Goal: Information Seeking & Learning: Learn about a topic

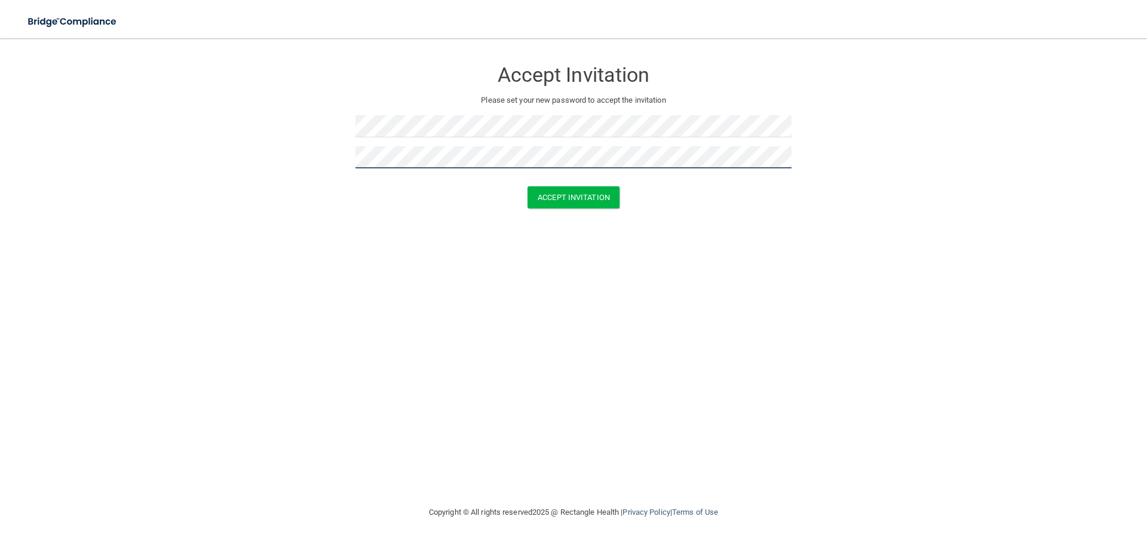
click at [528, 186] on button "Accept Invitation" at bounding box center [574, 197] width 92 height 22
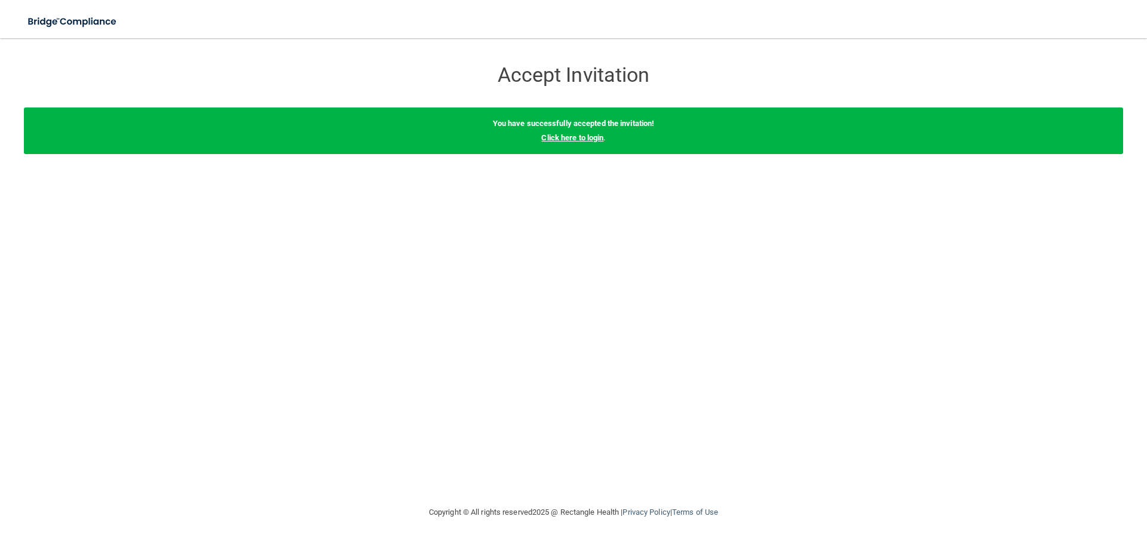
click at [587, 134] on link "Click here to login" at bounding box center [572, 137] width 62 height 9
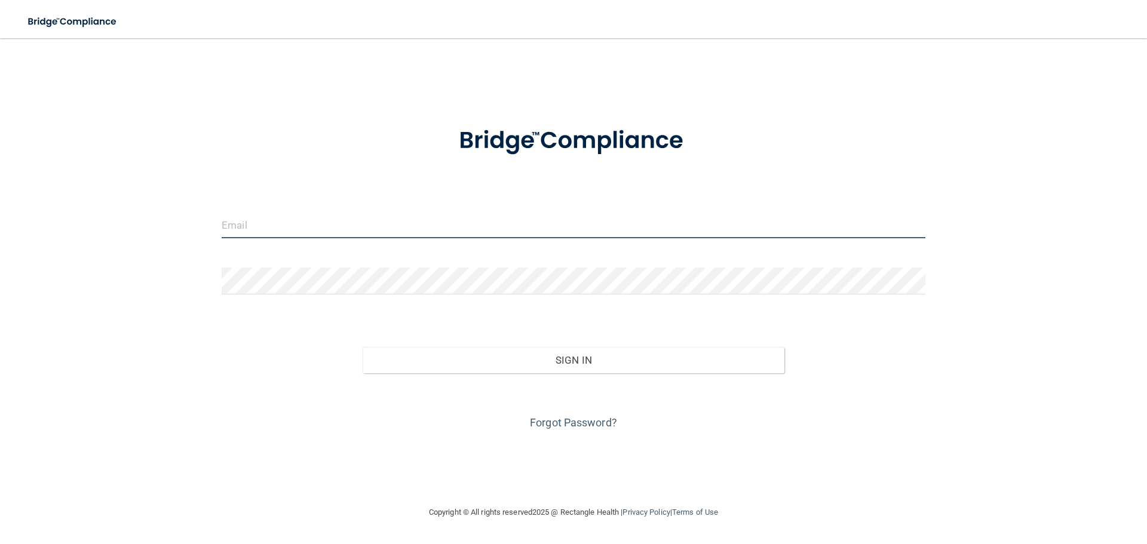
click at [268, 232] on input "email" at bounding box center [574, 225] width 704 height 27
type input "[EMAIL_ADDRESS][DOMAIN_NAME]"
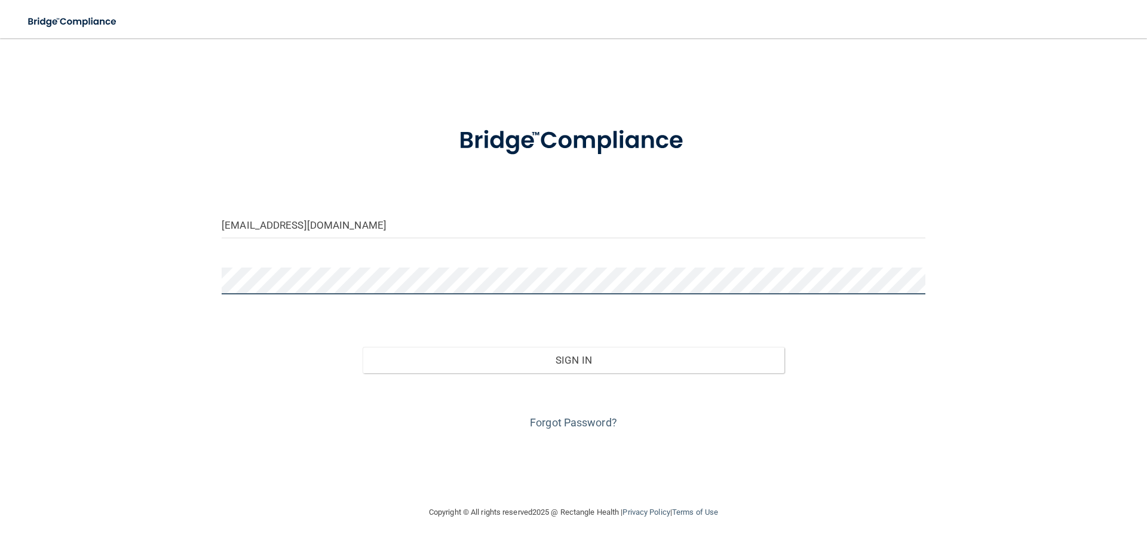
click at [363, 347] on button "Sign In" at bounding box center [574, 360] width 422 height 26
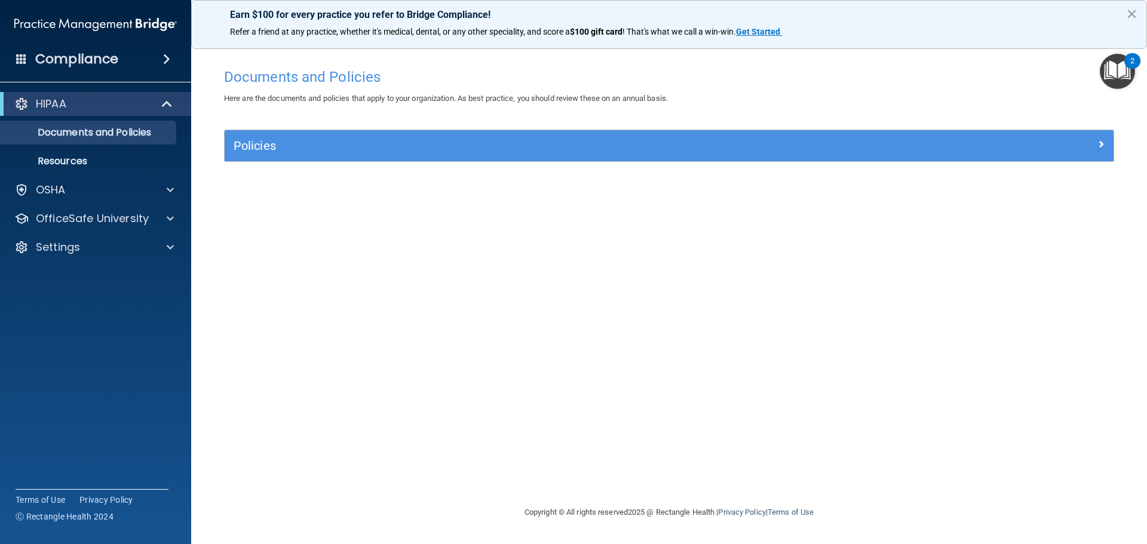
click at [96, 113] on div "HIPAA" at bounding box center [95, 104] width 191 height 24
click at [88, 103] on div "HIPAA" at bounding box center [79, 104] width 148 height 14
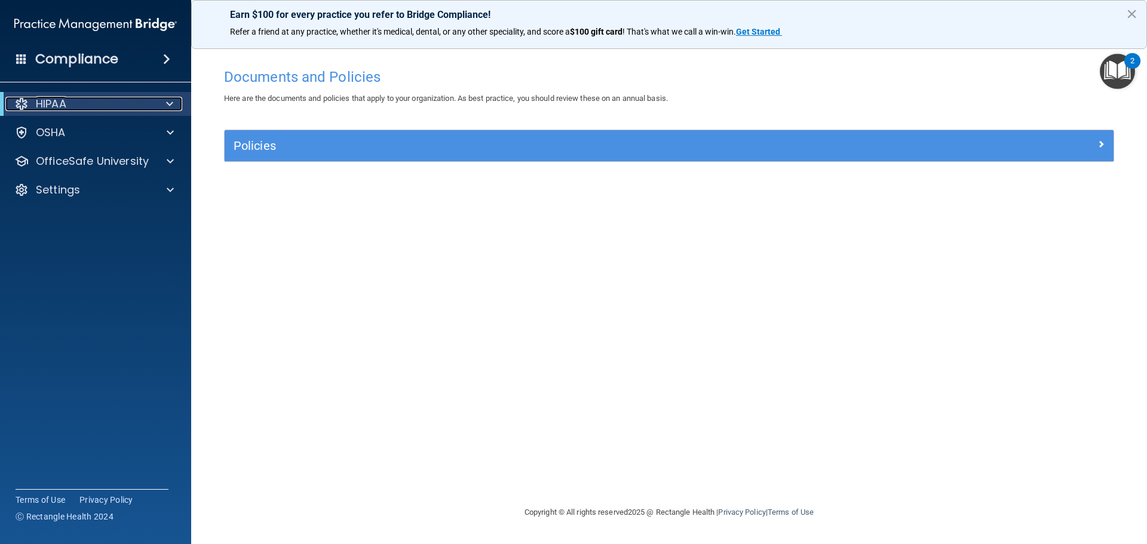
click at [88, 103] on div "HIPAA" at bounding box center [79, 104] width 148 height 14
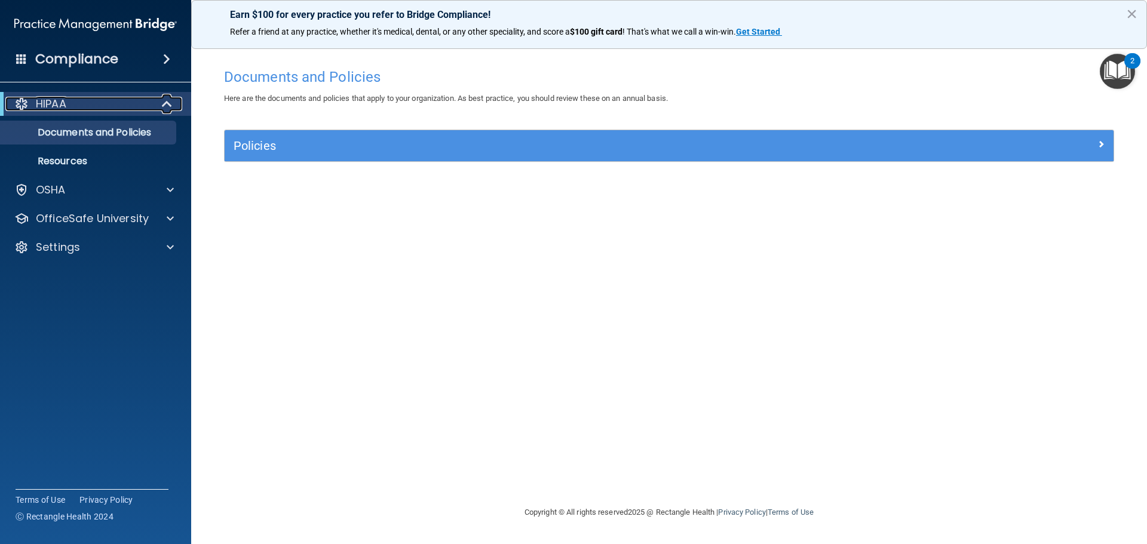
click at [88, 103] on div "HIPAA" at bounding box center [79, 104] width 148 height 14
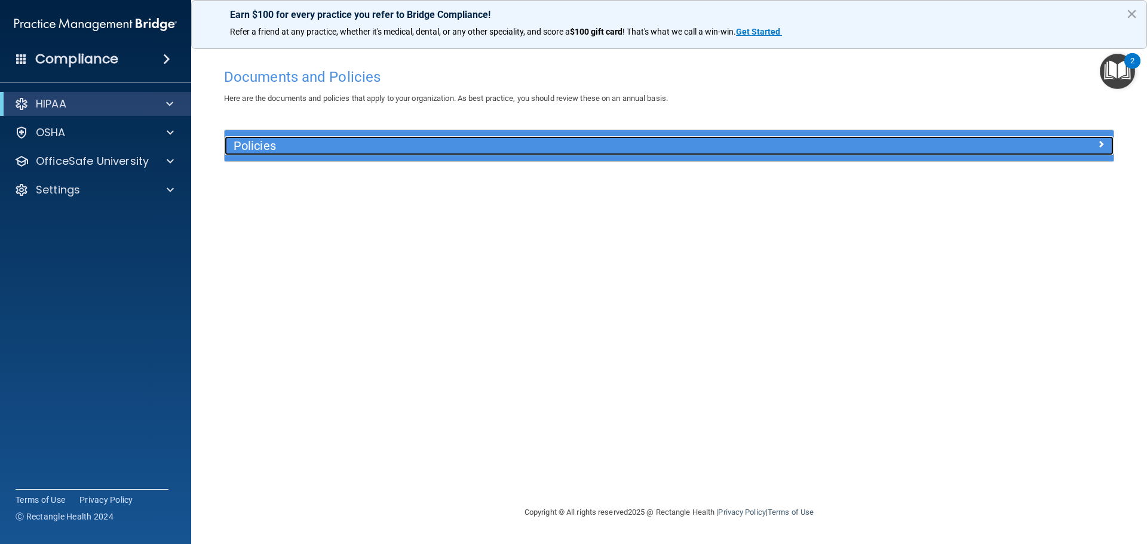
click at [263, 146] on h5 "Policies" at bounding box center [558, 145] width 649 height 13
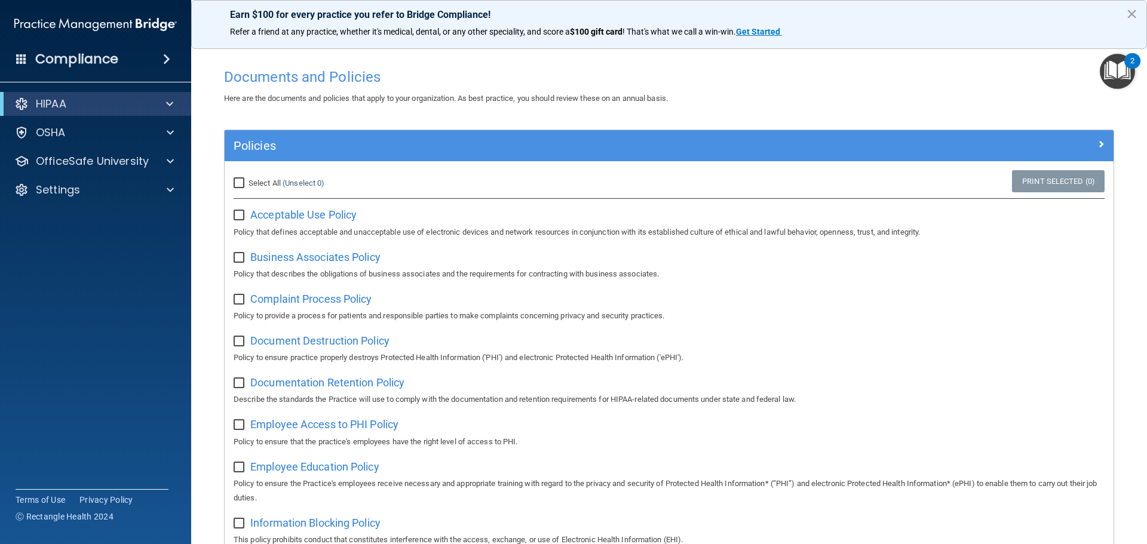
click at [232, 183] on div "Select All (Unselect 0) Unselect All" at bounding box center [373, 183] width 296 height 26
click at [241, 182] on input "Select All (Unselect 0) Unselect All" at bounding box center [241, 184] width 14 height 10
checkbox input "true"
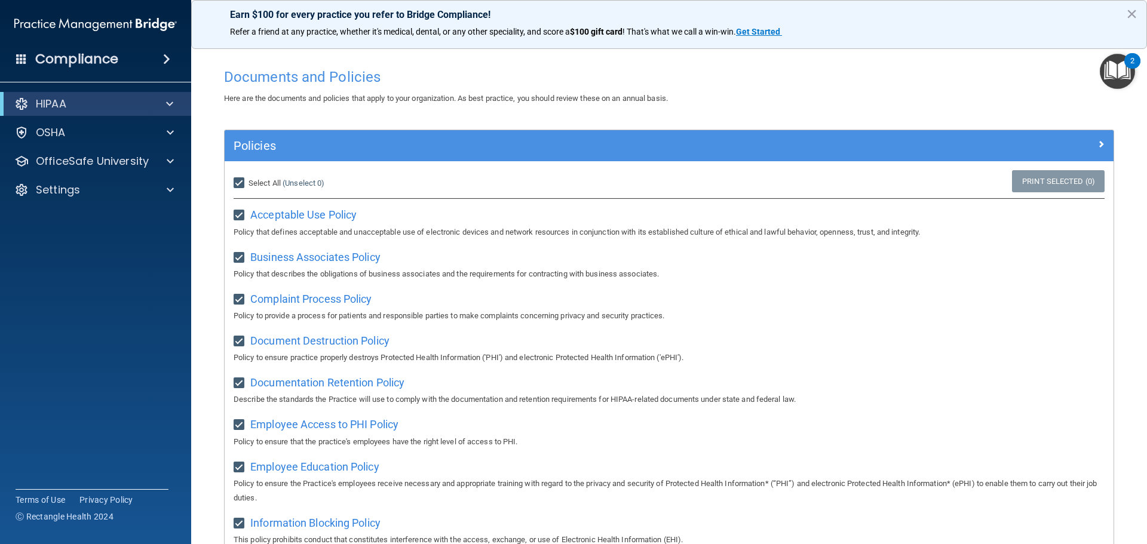
checkbox input "true"
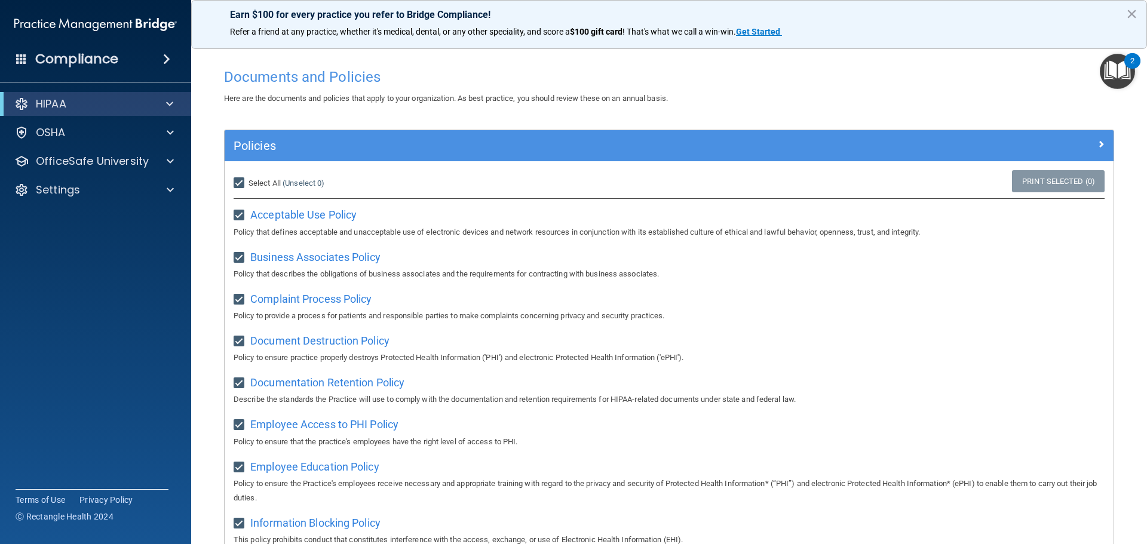
checkbox input "true"
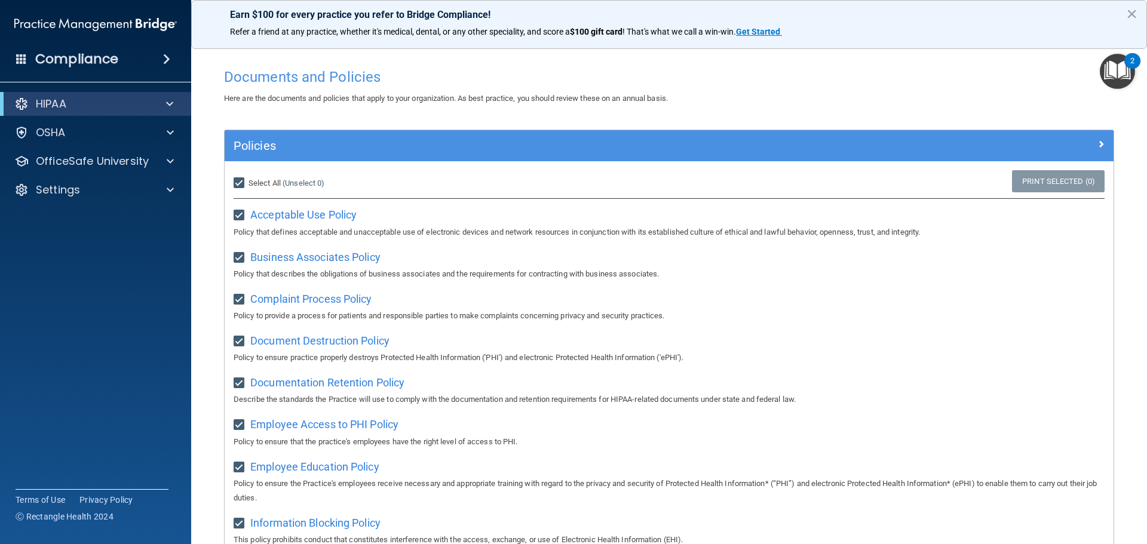
checkbox input "true"
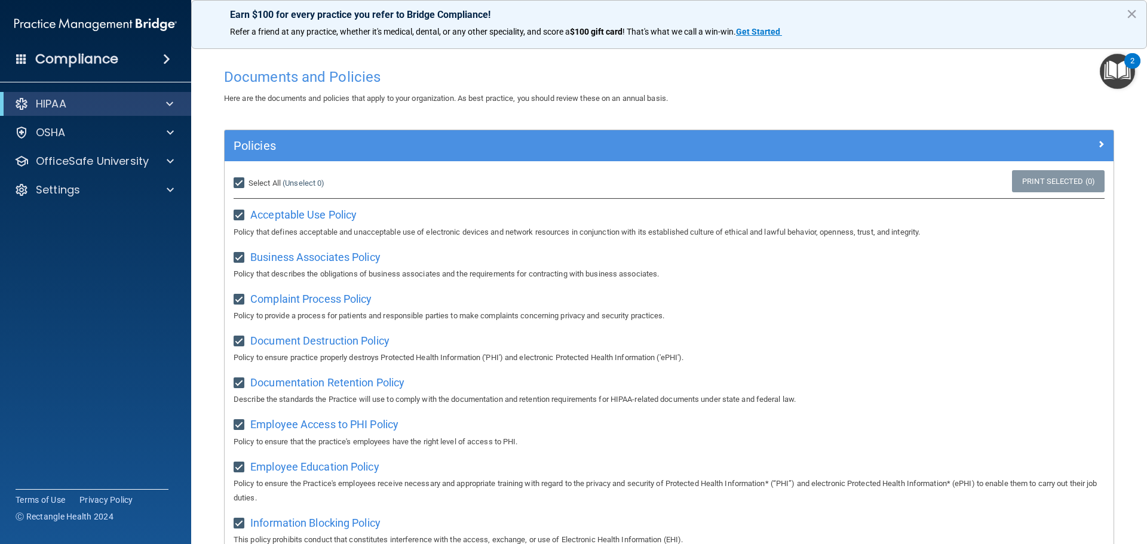
checkbox input "true"
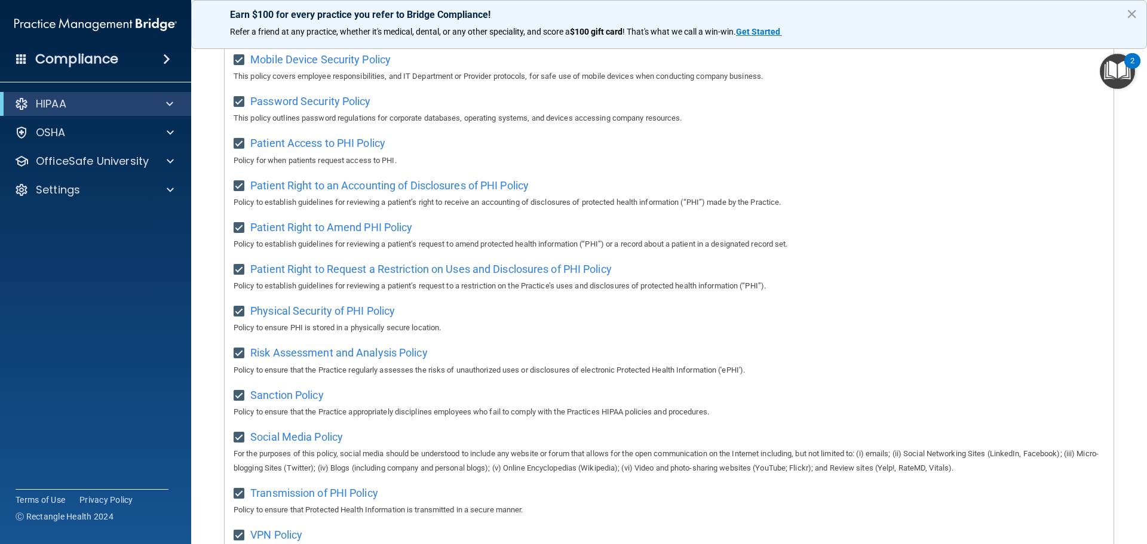
scroll to position [654, 0]
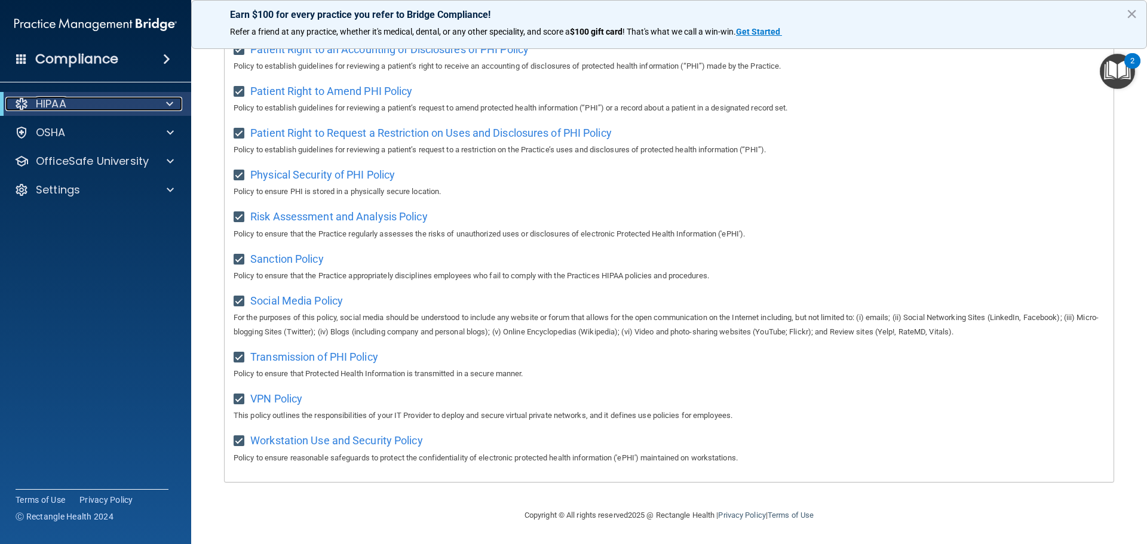
click at [98, 105] on div "HIPAA" at bounding box center [79, 104] width 148 height 14
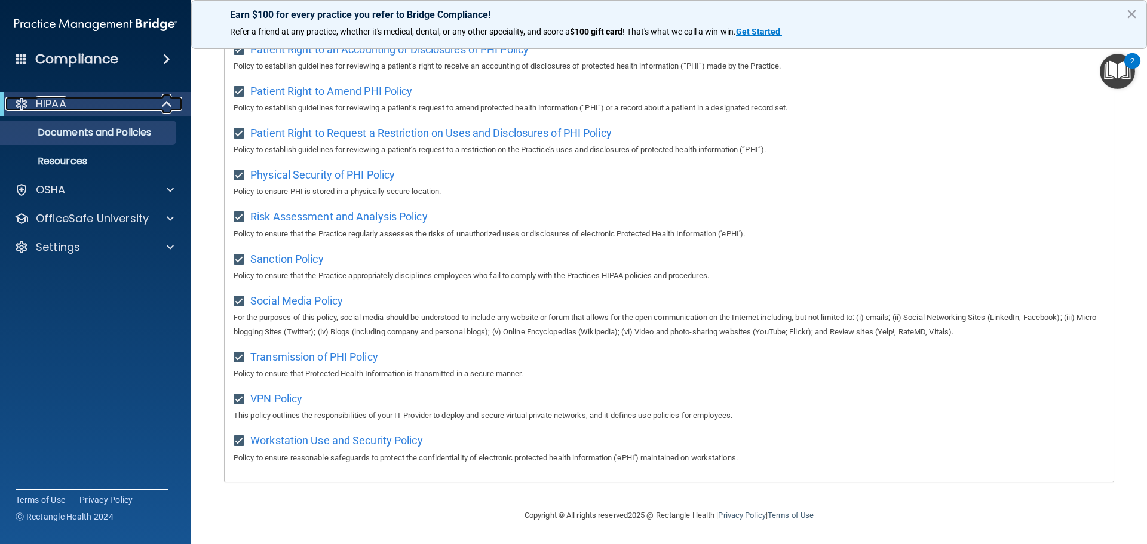
click at [98, 105] on div "HIPAA" at bounding box center [79, 104] width 148 height 14
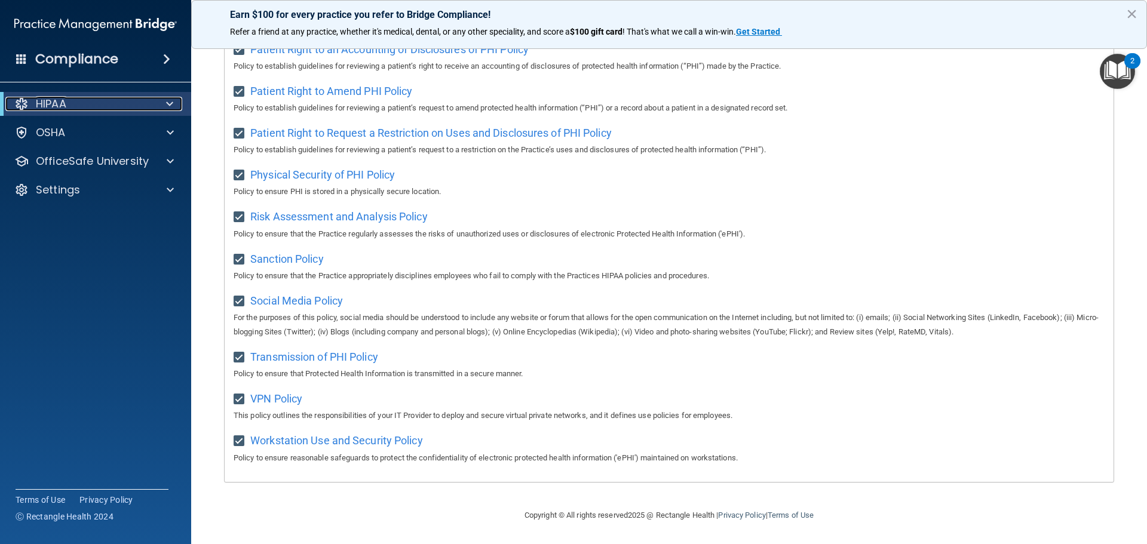
click at [88, 105] on div "HIPAA" at bounding box center [79, 104] width 148 height 14
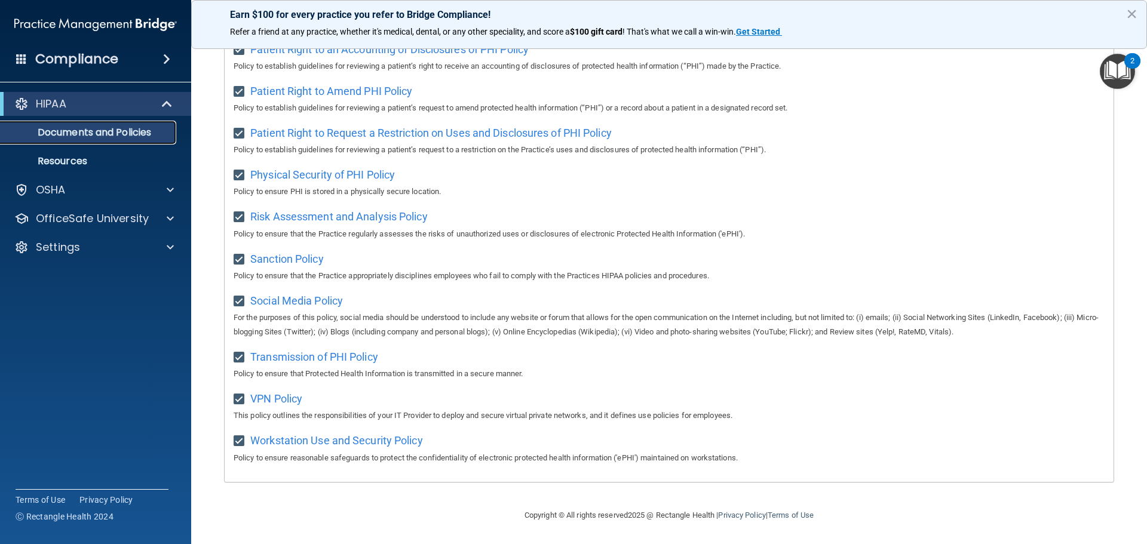
click at [54, 128] on p "Documents and Policies" at bounding box center [89, 133] width 163 height 12
click at [59, 131] on p "Documents and Policies" at bounding box center [89, 133] width 163 height 12
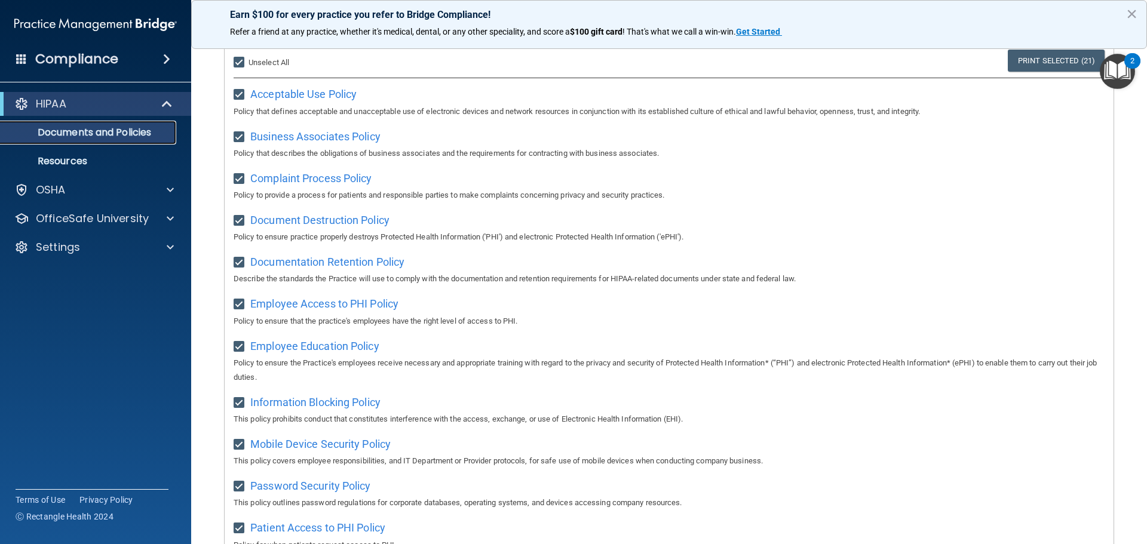
scroll to position [117, 0]
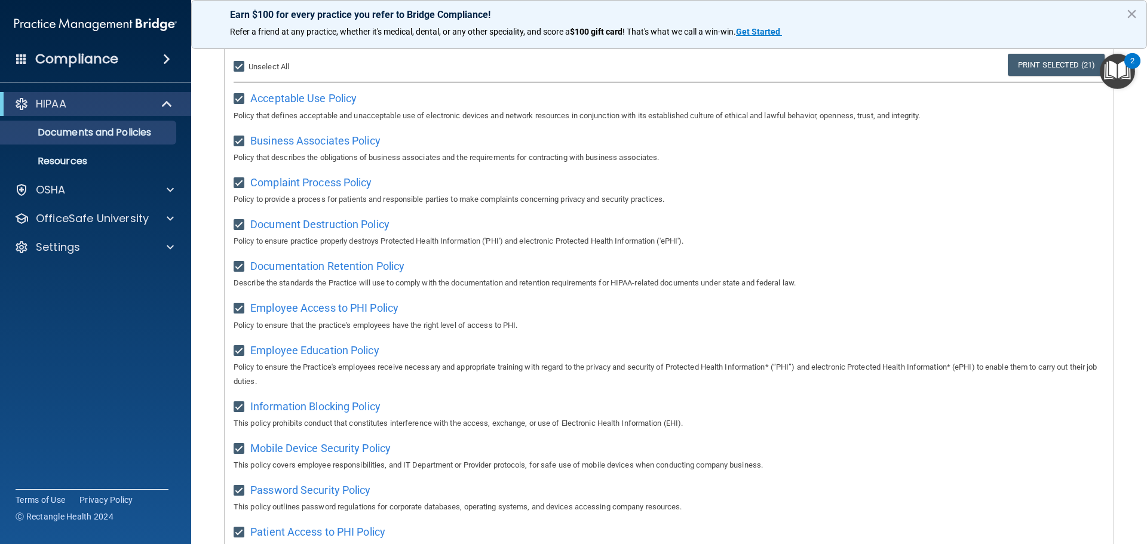
click at [235, 66] on input "Select All (Unselect 21) Unselect All" at bounding box center [241, 67] width 14 height 10
checkbox input "false"
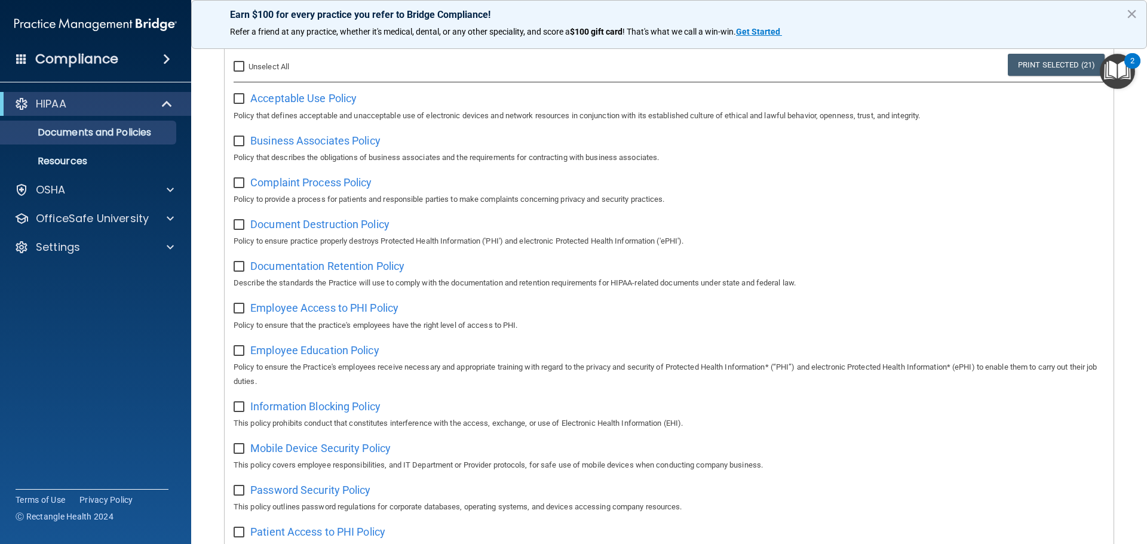
checkbox input "false"
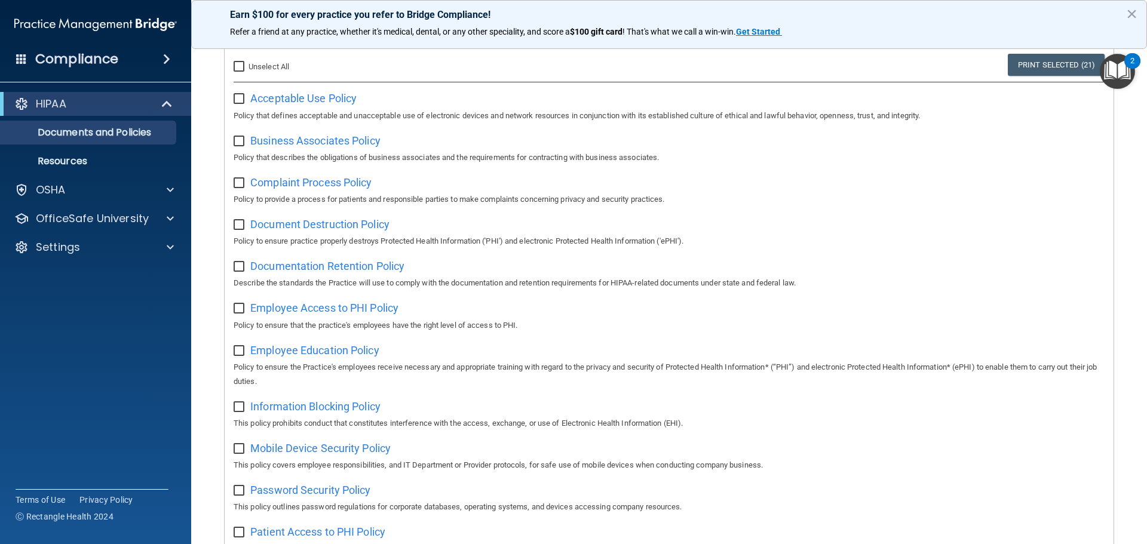
checkbox input "false"
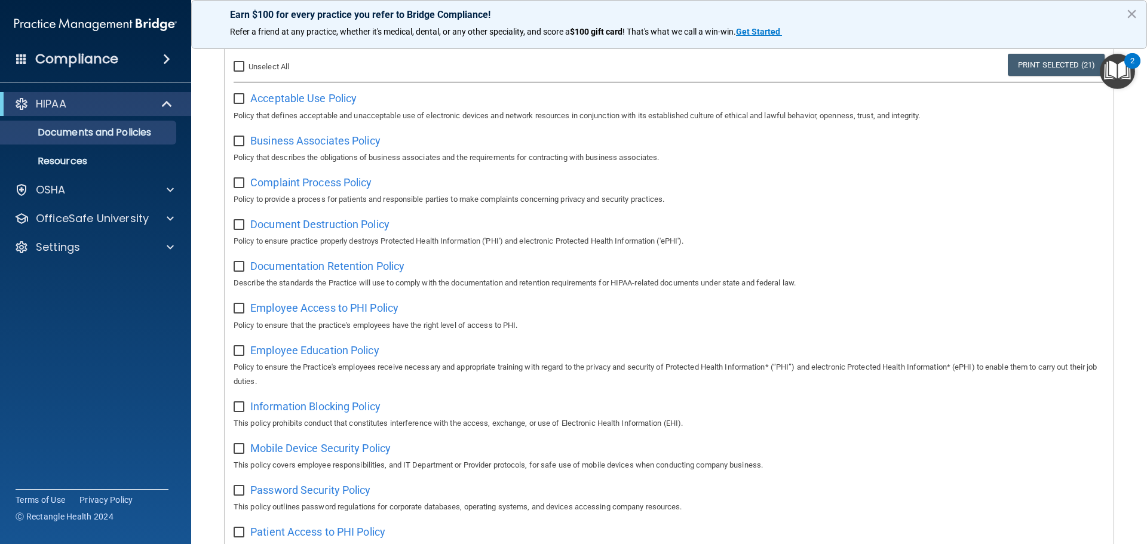
checkbox input "false"
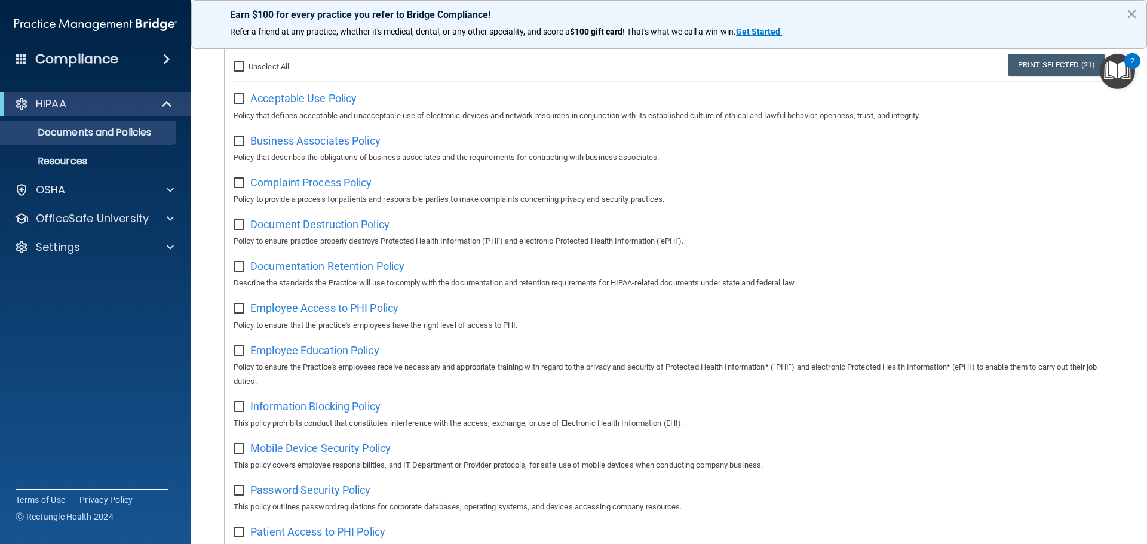
checkbox input "false"
click at [64, 134] on p "Documents and Policies" at bounding box center [89, 133] width 163 height 12
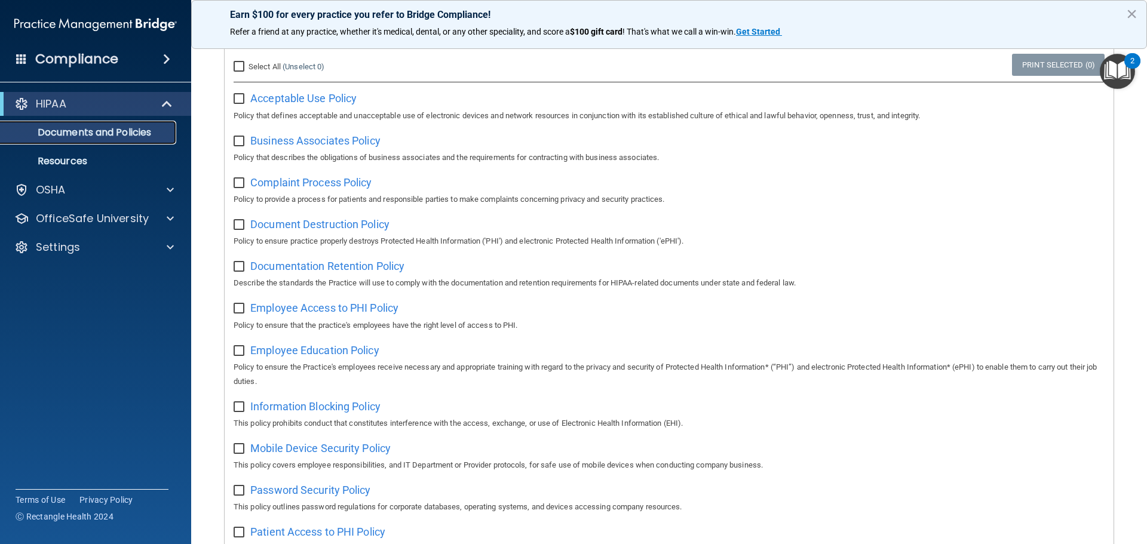
click at [64, 134] on p "Documents and Policies" at bounding box center [89, 133] width 163 height 12
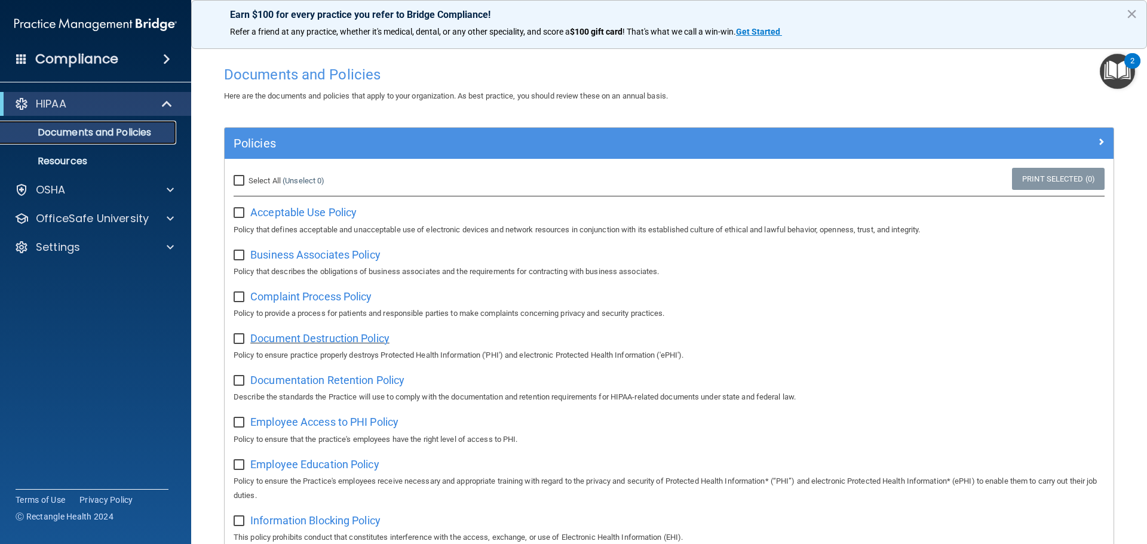
scroll to position [0, 0]
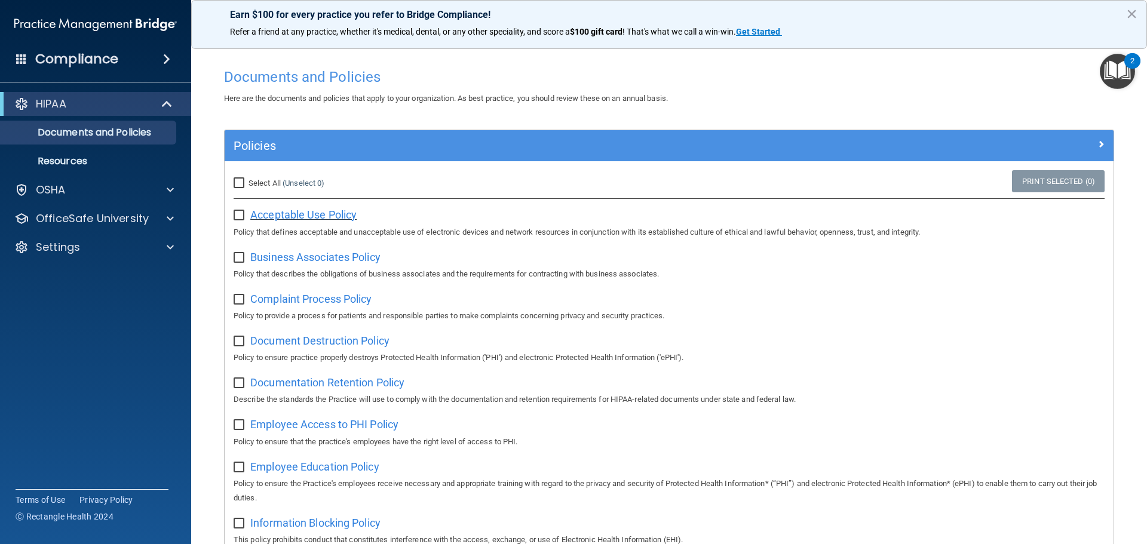
click at [289, 218] on span "Acceptable Use Policy" at bounding box center [303, 215] width 106 height 13
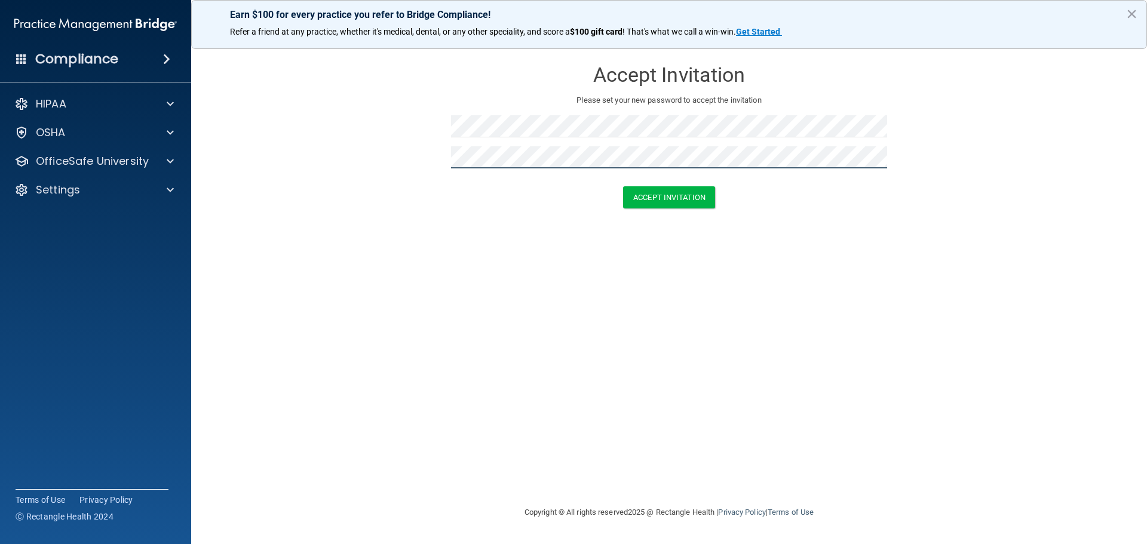
click at [623, 186] on button "Accept Invitation" at bounding box center [669, 197] width 92 height 22
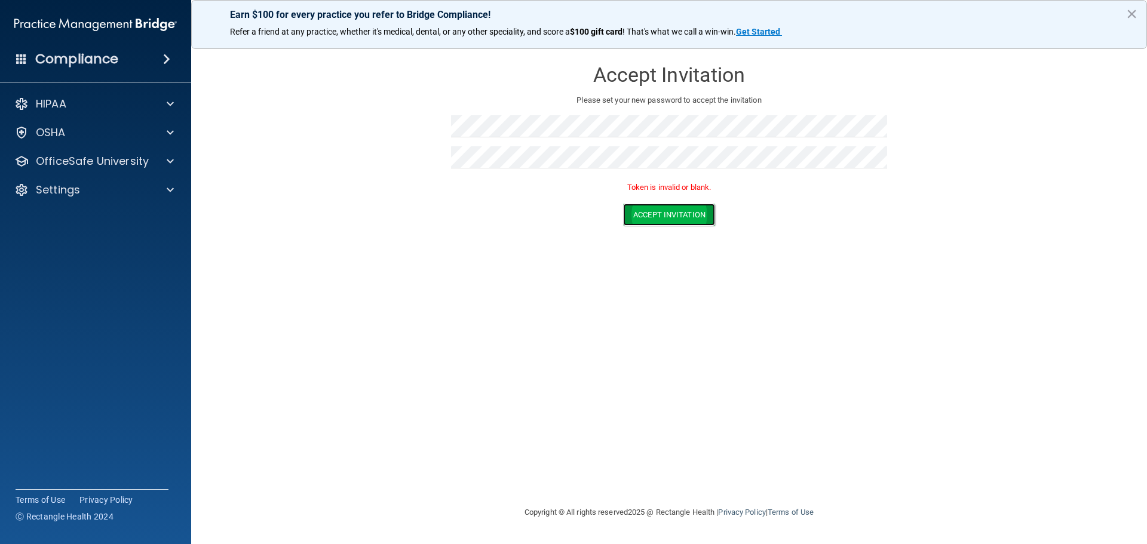
click at [653, 208] on button "Accept Invitation" at bounding box center [669, 215] width 92 height 22
click at [44, 101] on p "HIPAA" at bounding box center [51, 104] width 30 height 14
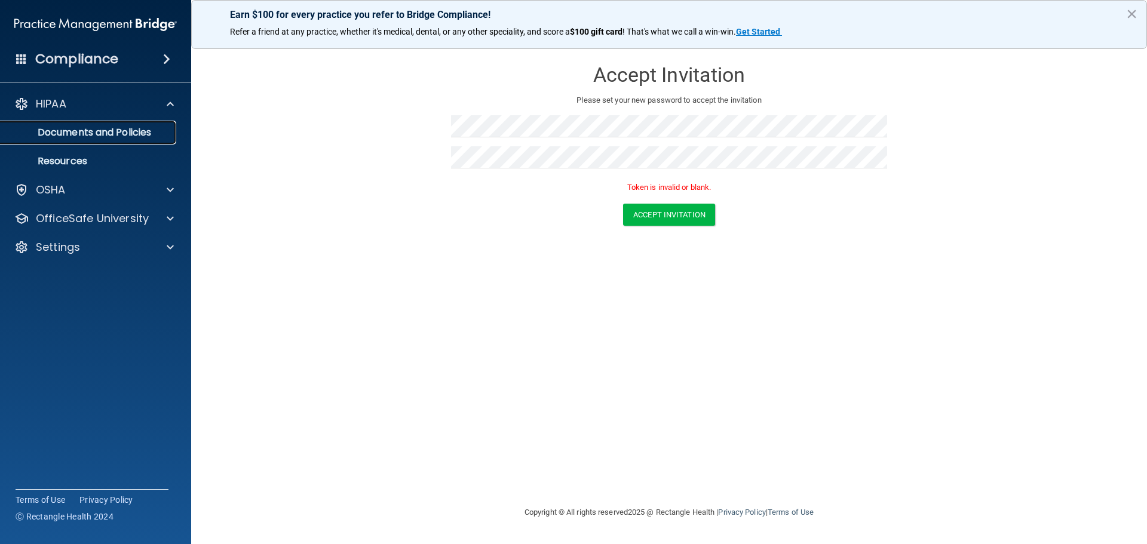
click at [62, 131] on p "Documents and Policies" at bounding box center [89, 133] width 163 height 12
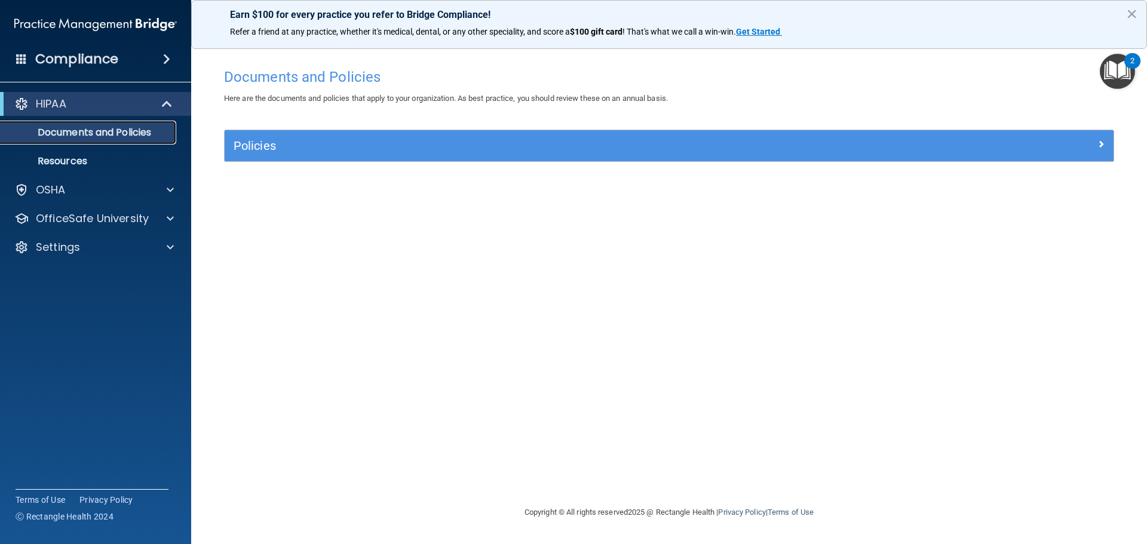
click at [94, 131] on p "Documents and Policies" at bounding box center [89, 133] width 163 height 12
click at [99, 131] on p "Documents and Policies" at bounding box center [89, 133] width 163 height 12
click at [74, 168] on link "Resources" at bounding box center [82, 161] width 188 height 24
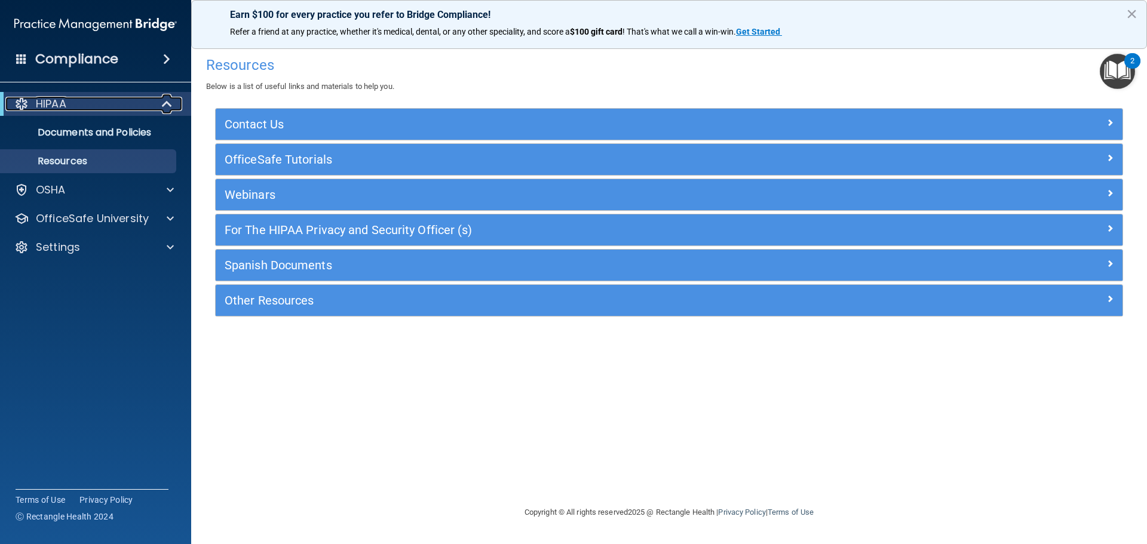
click at [114, 103] on div "HIPAA" at bounding box center [79, 104] width 148 height 14
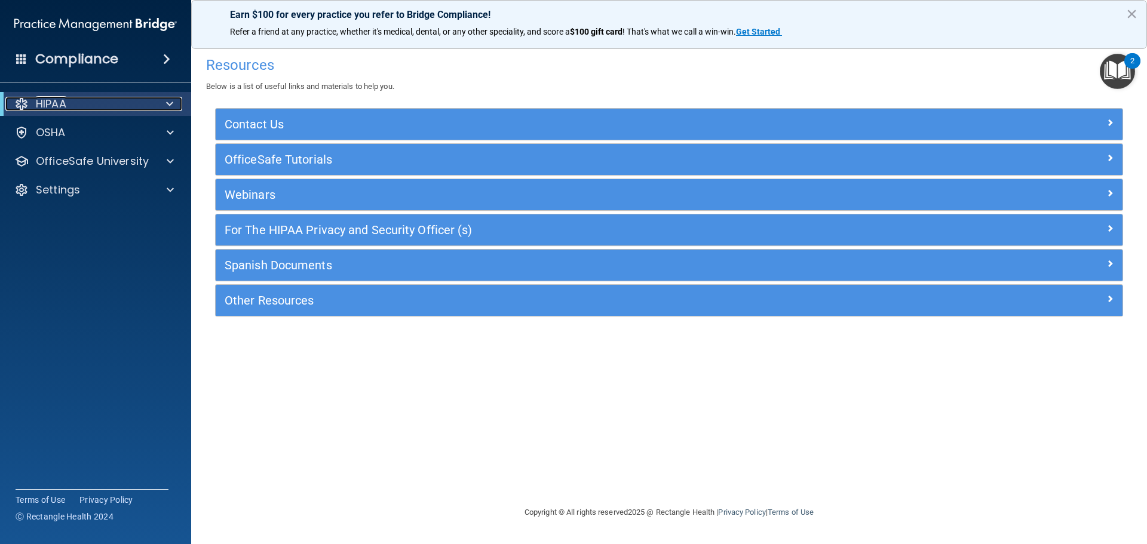
click at [114, 103] on div "HIPAA" at bounding box center [79, 104] width 148 height 14
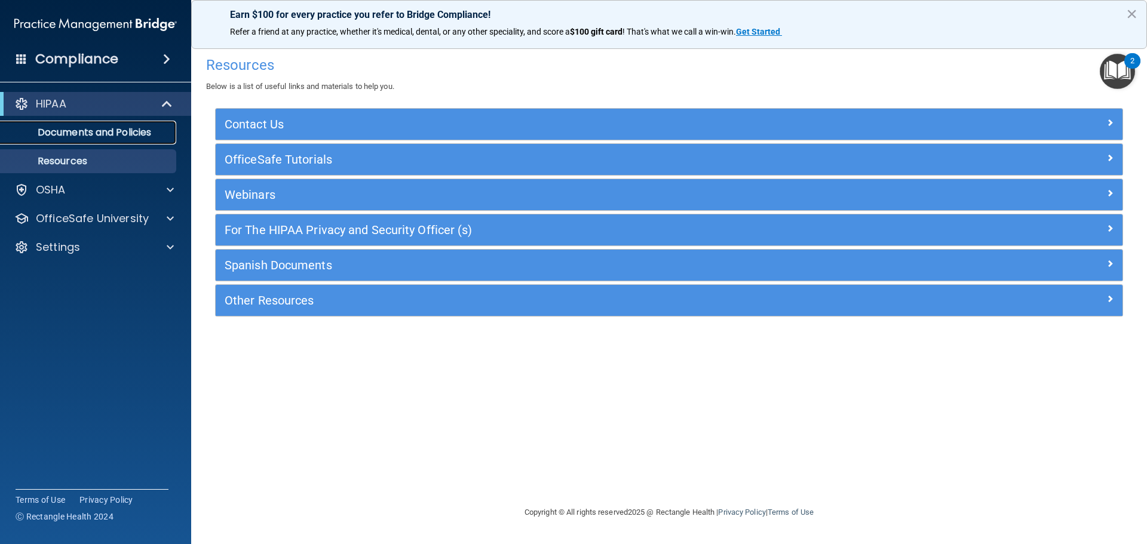
click at [120, 128] on p "Documents and Policies" at bounding box center [89, 133] width 163 height 12
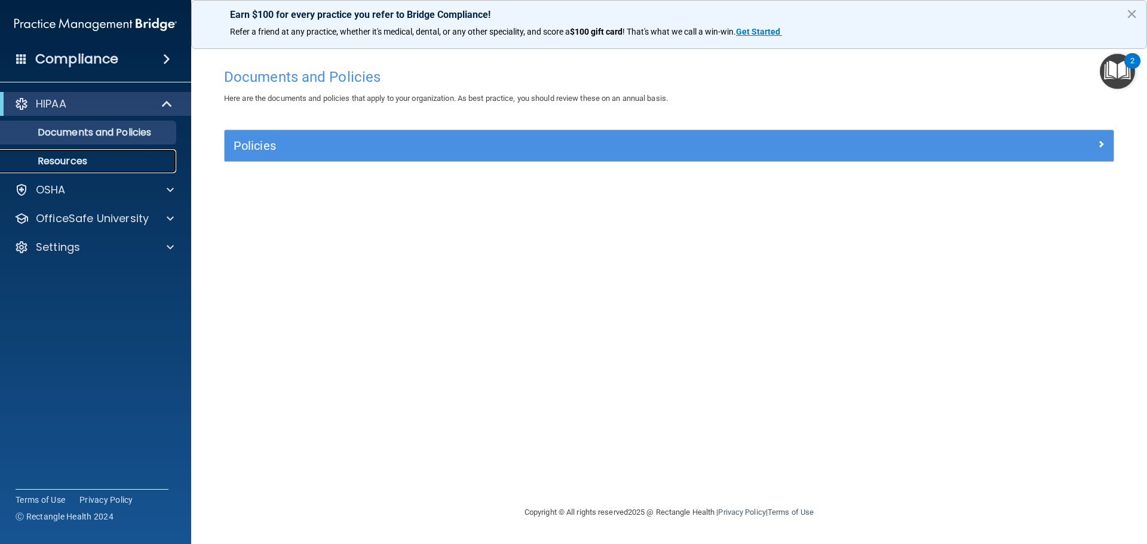
click at [82, 157] on p "Resources" at bounding box center [89, 161] width 163 height 12
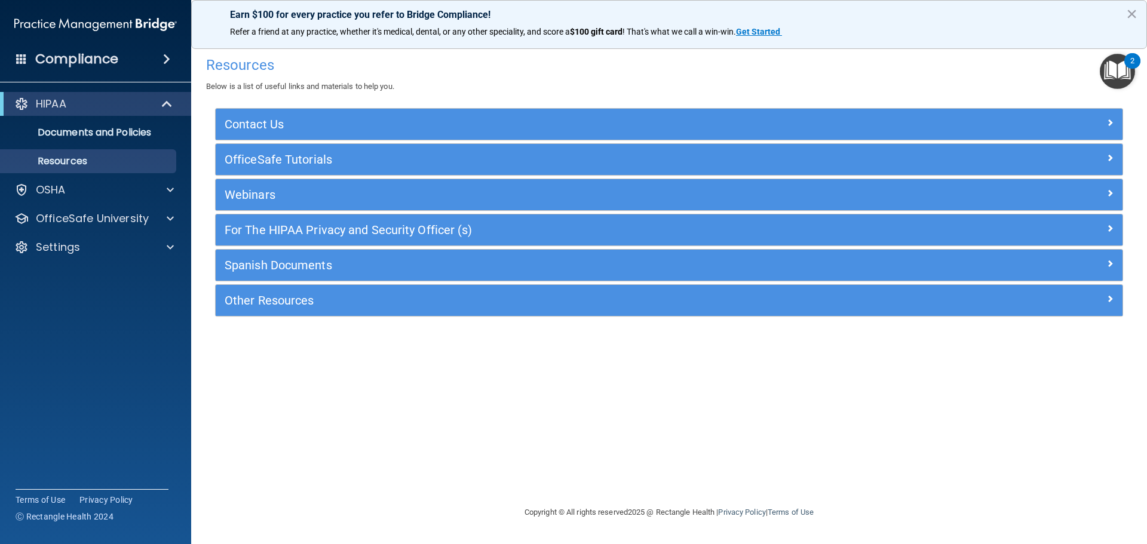
click at [78, 206] on div "HIPAA Documents and Policies Report an Incident Business Associates Emergency P…" at bounding box center [96, 178] width 192 height 182
click at [76, 217] on p "OfficeSafe University" at bounding box center [92, 219] width 113 height 14
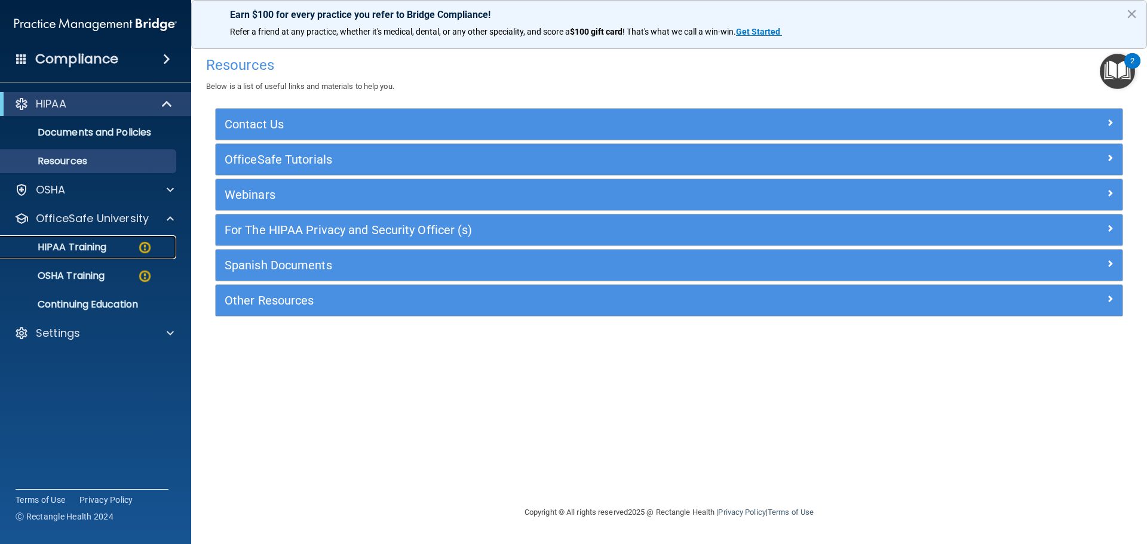
click at [76, 250] on p "HIPAA Training" at bounding box center [57, 247] width 99 height 12
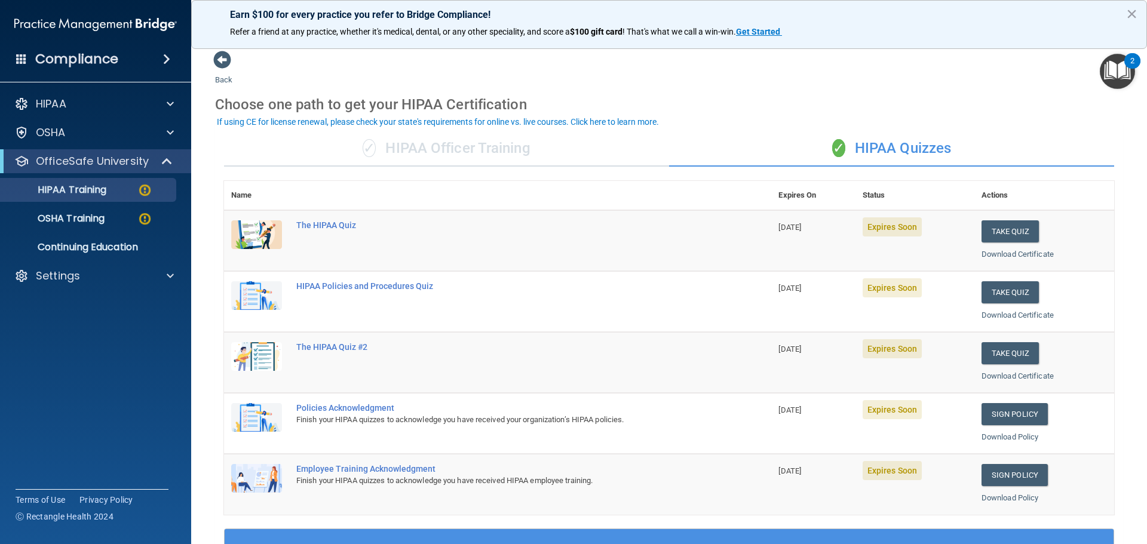
click at [128, 47] on div "Compliance" at bounding box center [95, 36] width 167 height 72
click at [123, 62] on div "Compliance" at bounding box center [95, 59] width 191 height 26
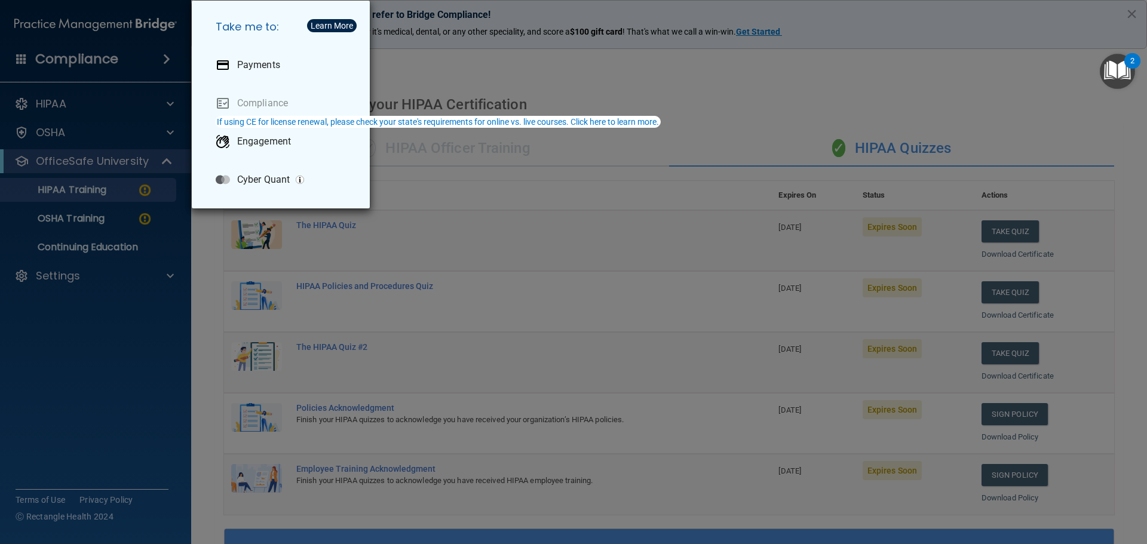
drag, startPoint x: 34, startPoint y: 57, endPoint x: 48, endPoint y: 103, distance: 48.8
click at [33, 57] on div "Take me to: Payments Compliance Engagement Cyber Quant" at bounding box center [573, 272] width 1147 height 544
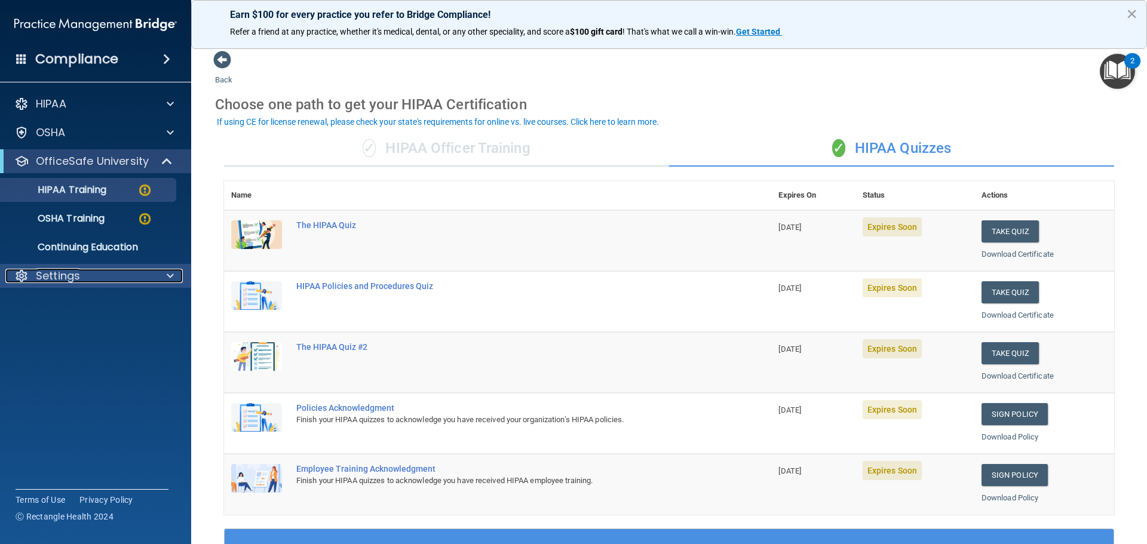
click at [66, 282] on p "Settings" at bounding box center [58, 276] width 44 height 14
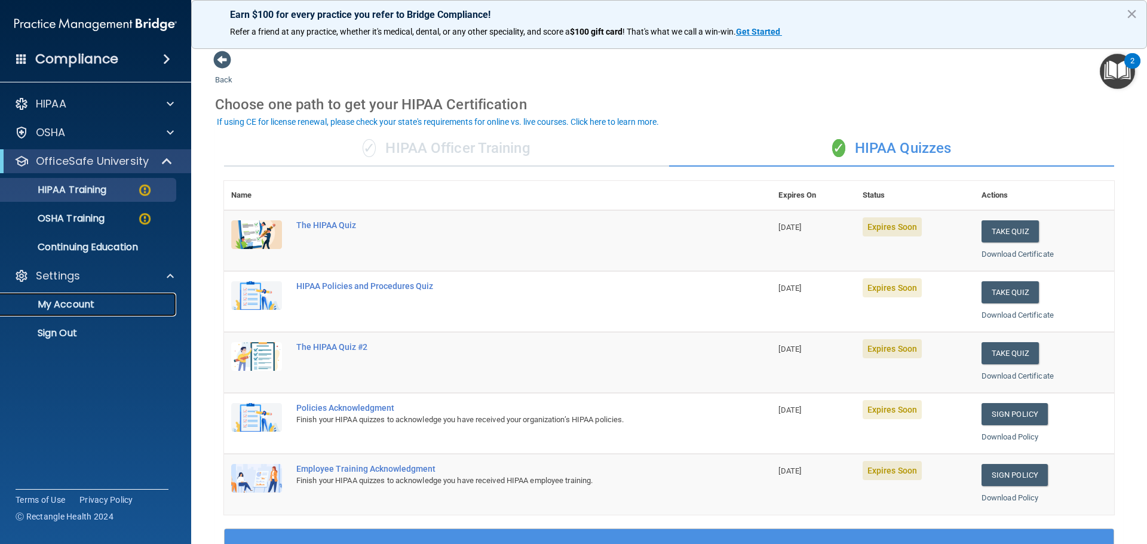
click at [63, 301] on p "My Account" at bounding box center [89, 305] width 163 height 12
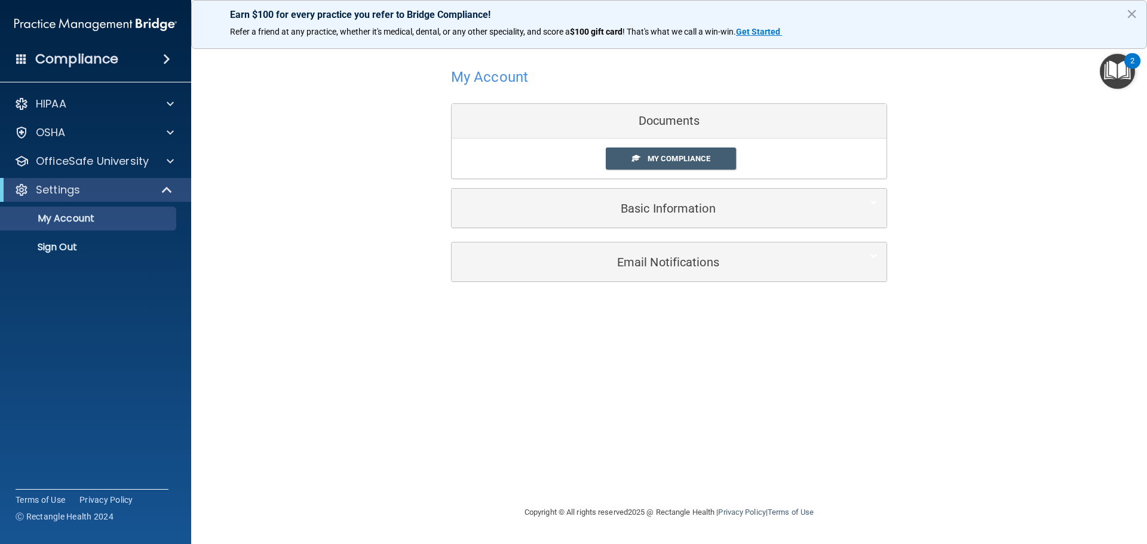
click at [1122, 12] on div "Earn $100 for every practice you refer to Bridge Compliance! Refer a friend at …" at bounding box center [669, 24] width 956 height 49
click at [1125, 12] on div "Earn $100 for every practice you refer to Bridge Compliance! Refer a friend at …" at bounding box center [669, 24] width 956 height 49
click at [1129, 13] on button "×" at bounding box center [1131, 13] width 11 height 19
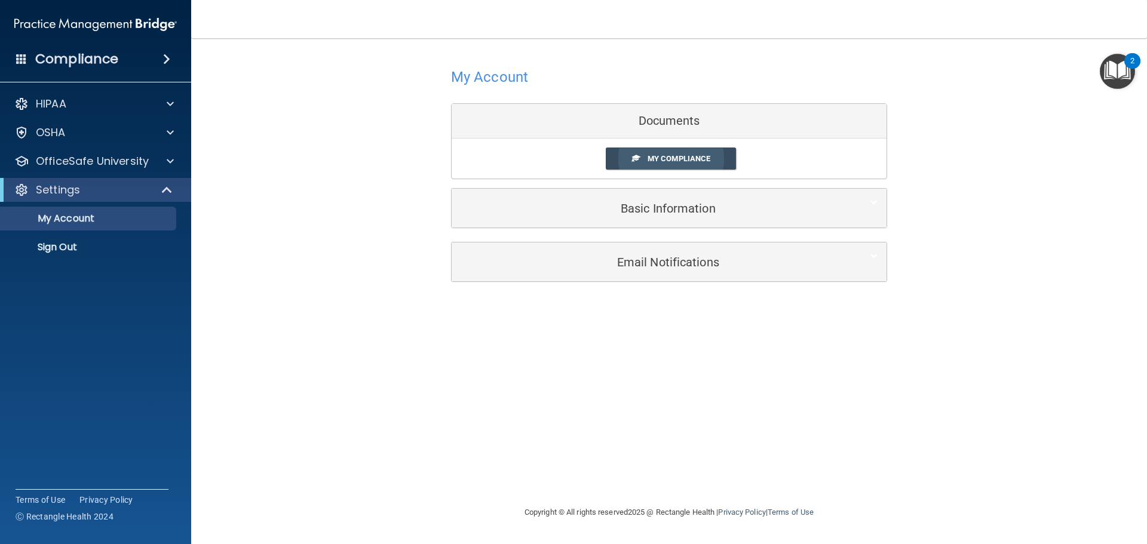
click at [667, 158] on span "My Compliance" at bounding box center [679, 158] width 63 height 9
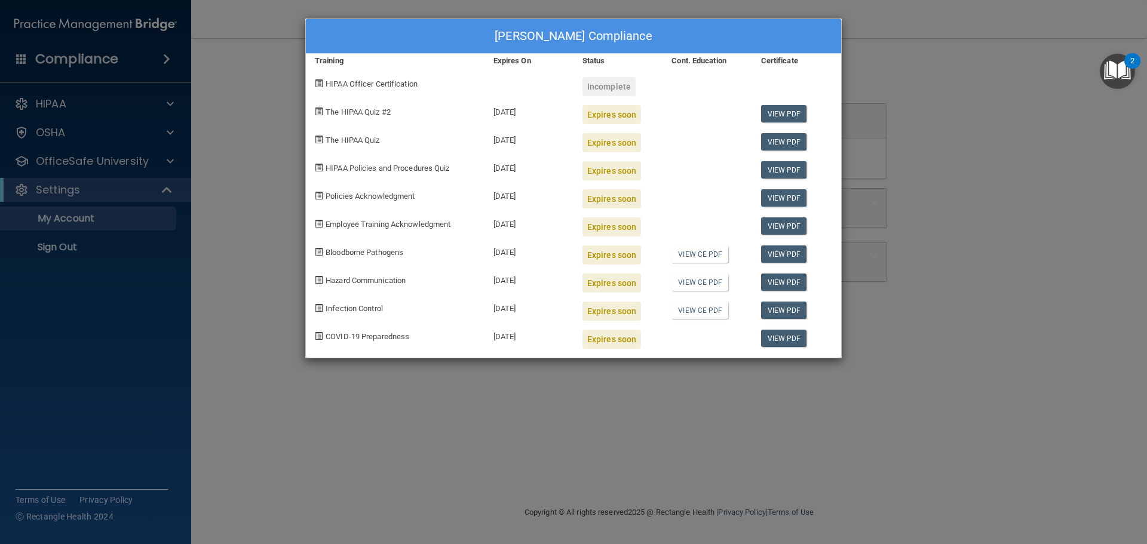
click at [1049, 330] on div "Monica Hashemieh's Compliance Training Expires On Status Cont. Education Certif…" at bounding box center [573, 272] width 1147 height 544
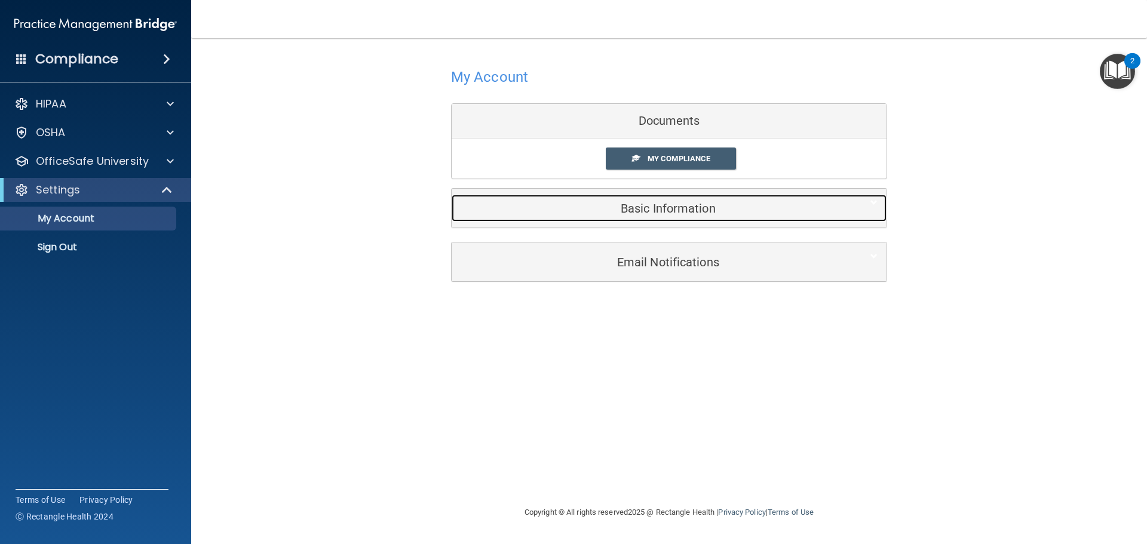
click at [693, 204] on h5 "Basic Information" at bounding box center [651, 208] width 381 height 13
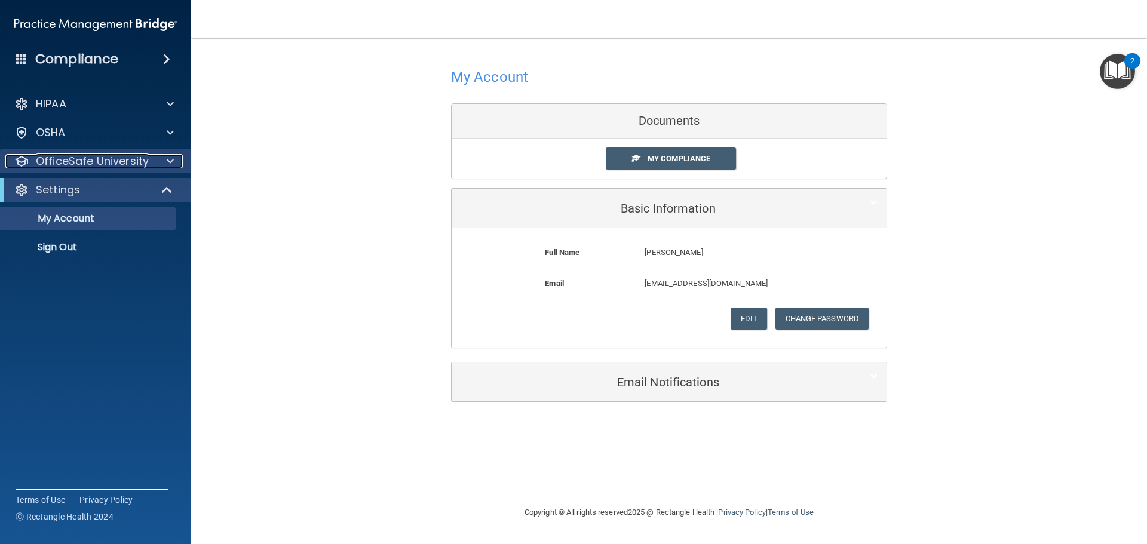
click at [57, 166] on p "OfficeSafe University" at bounding box center [92, 161] width 113 height 14
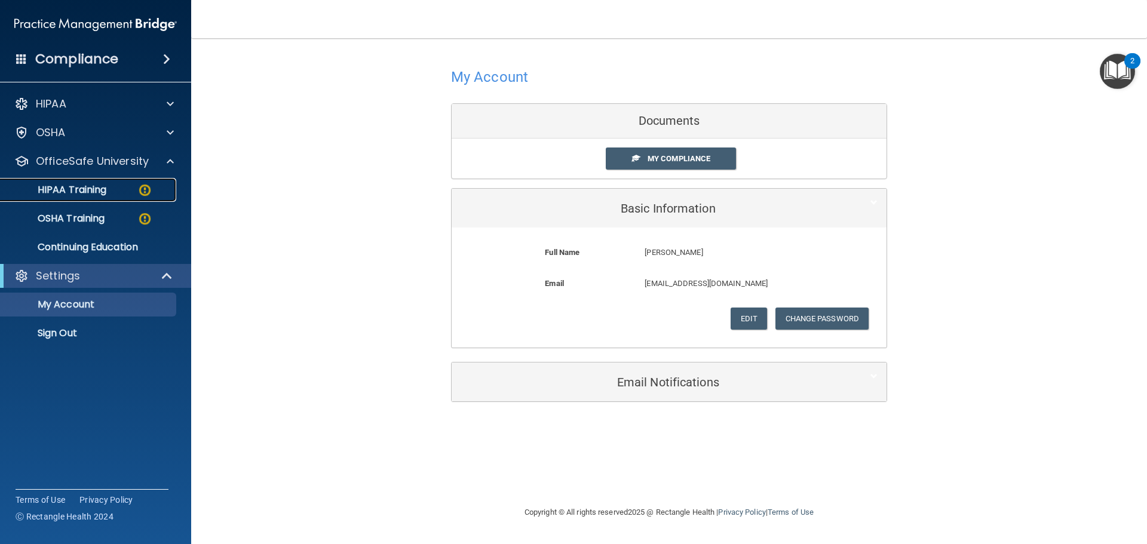
click at [65, 189] on p "HIPAA Training" at bounding box center [57, 190] width 99 height 12
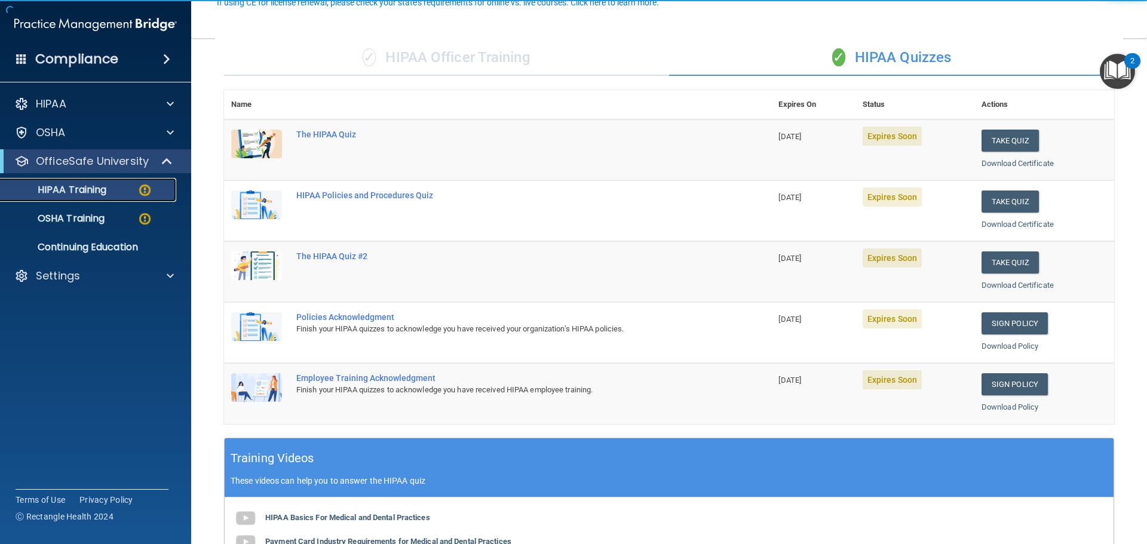
scroll to position [120, 0]
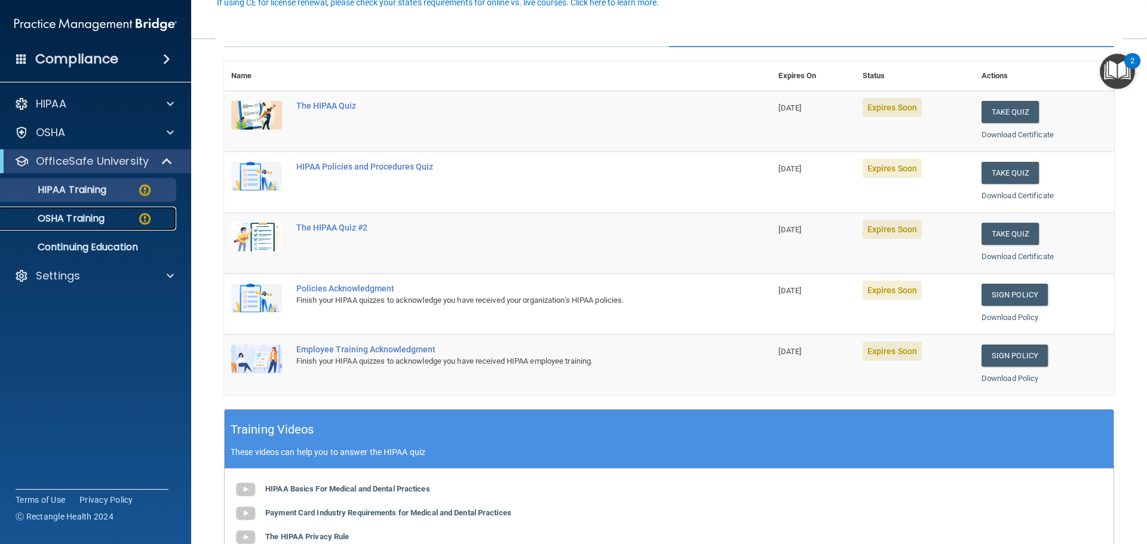
click at [80, 215] on p "OSHA Training" at bounding box center [56, 219] width 97 height 12
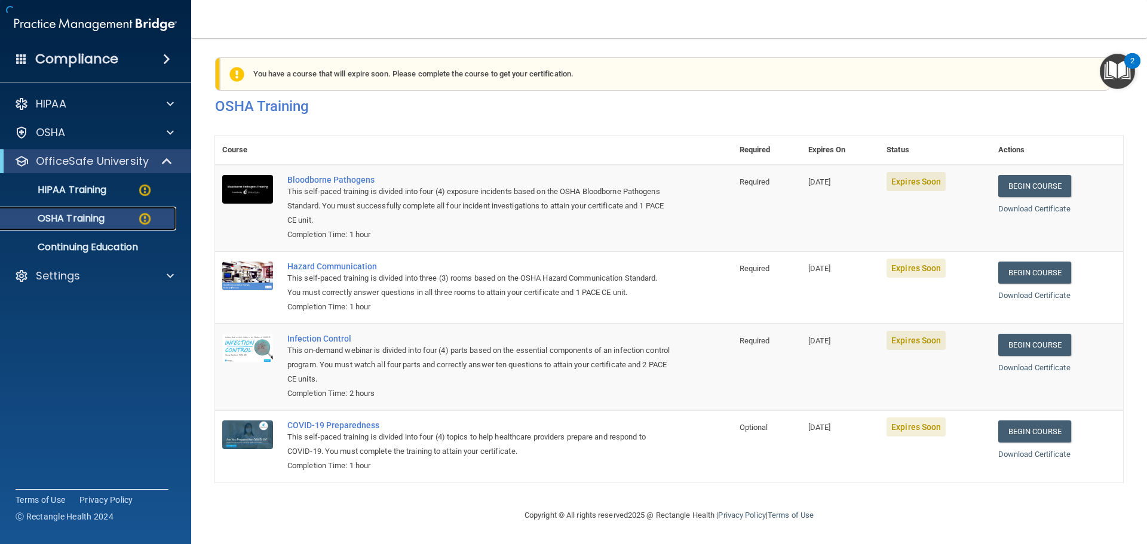
scroll to position [20, 0]
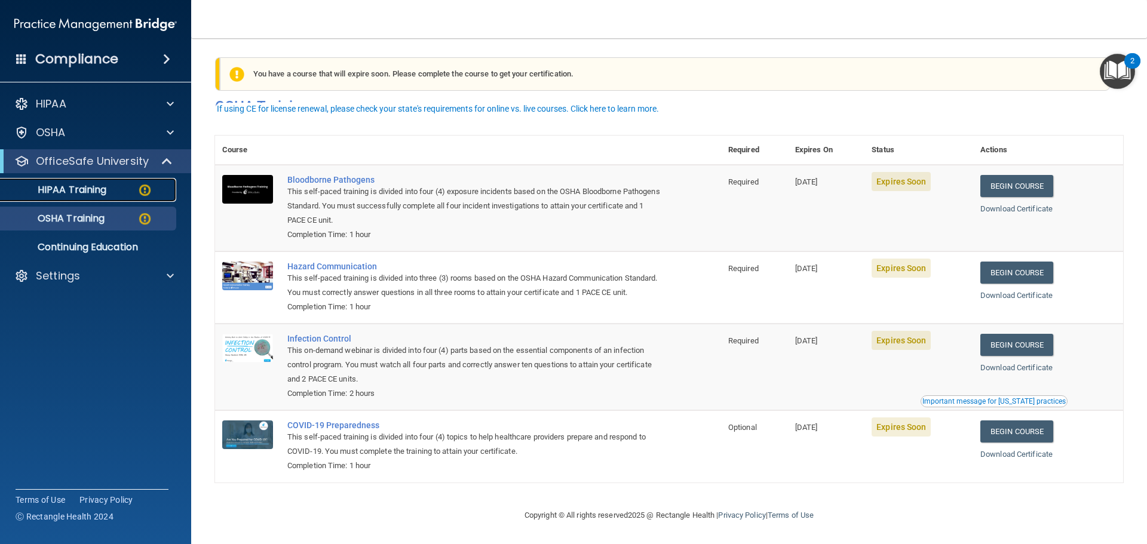
click at [66, 181] on link "HIPAA Training" at bounding box center [82, 190] width 188 height 24
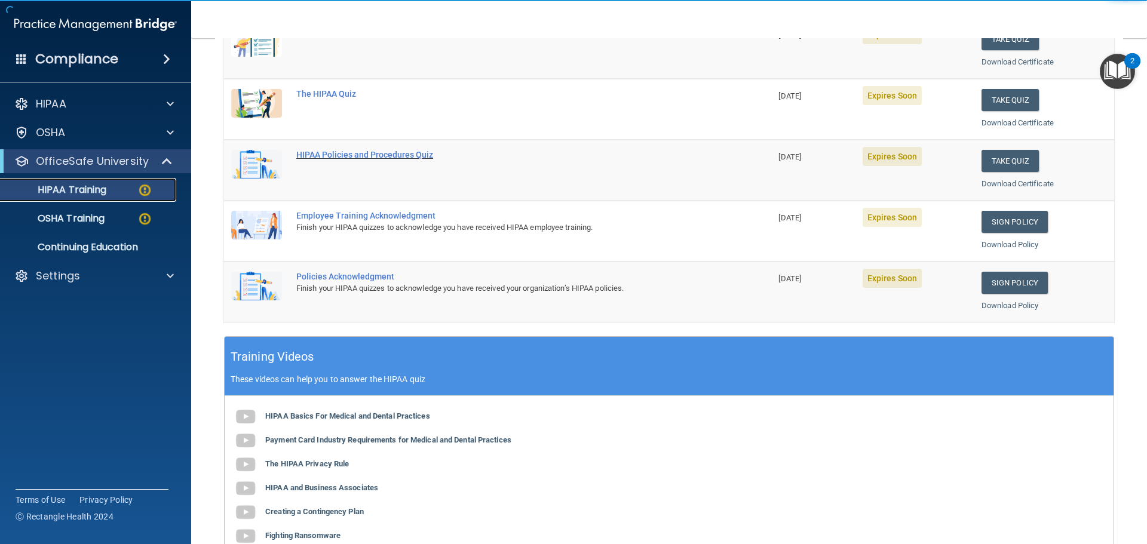
scroll to position [176, 0]
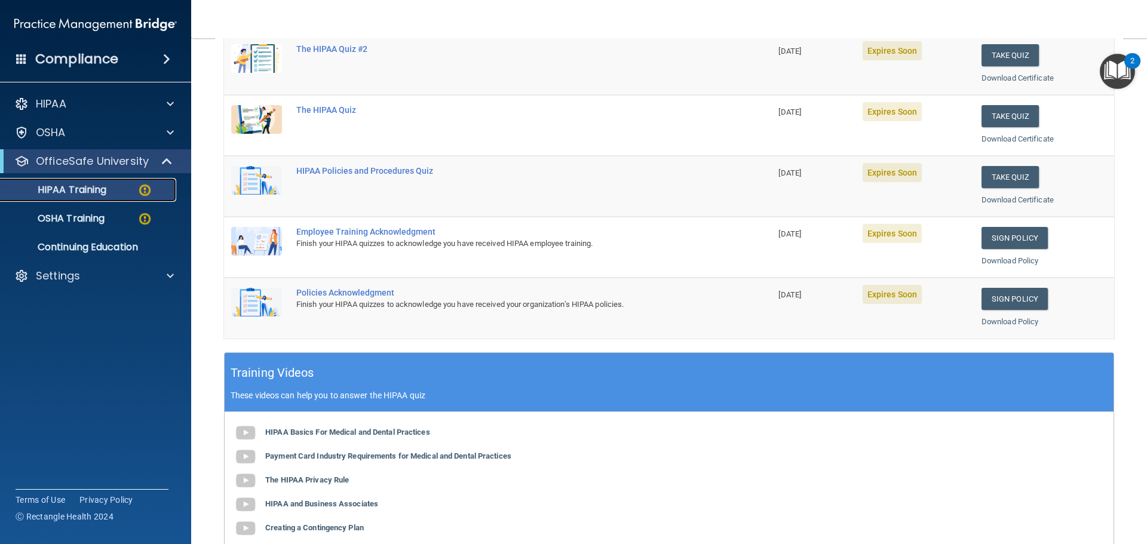
click at [133, 185] on div "HIPAA Training" at bounding box center [89, 190] width 163 height 12
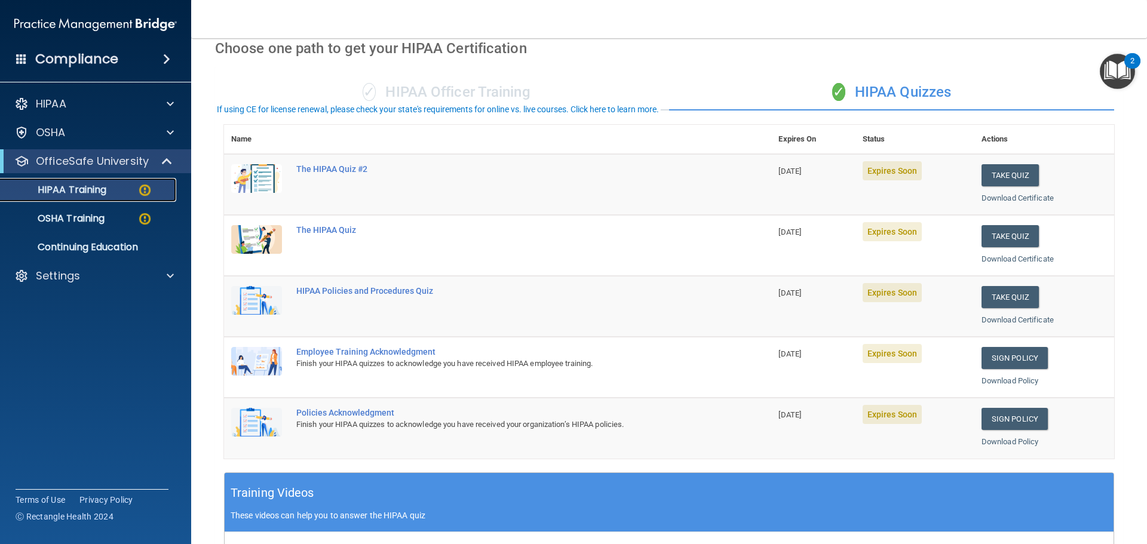
scroll to position [0, 0]
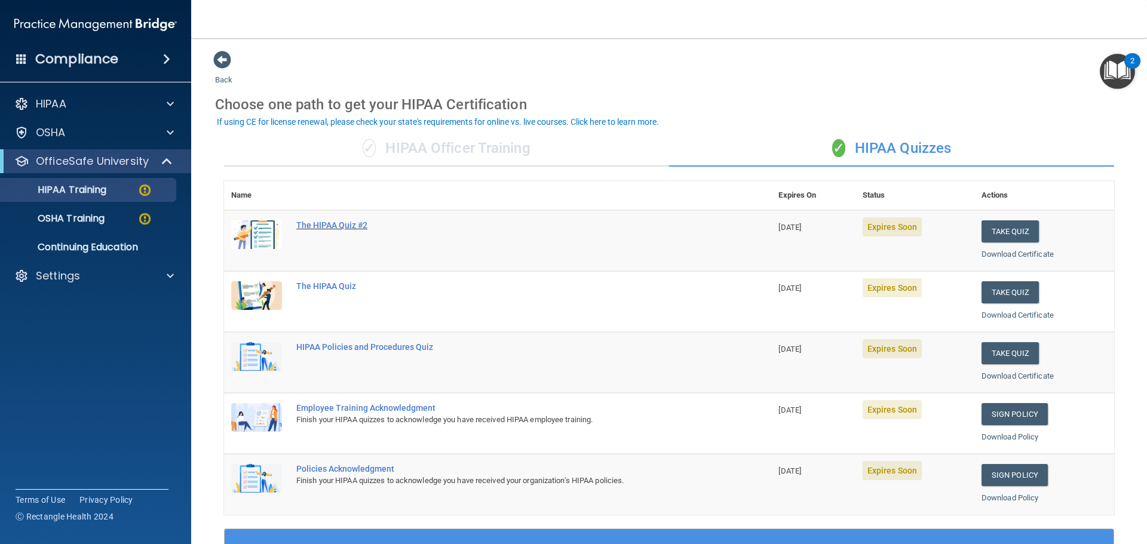
click at [350, 223] on div "The HIPAA Quiz #2" at bounding box center [503, 226] width 415 height 10
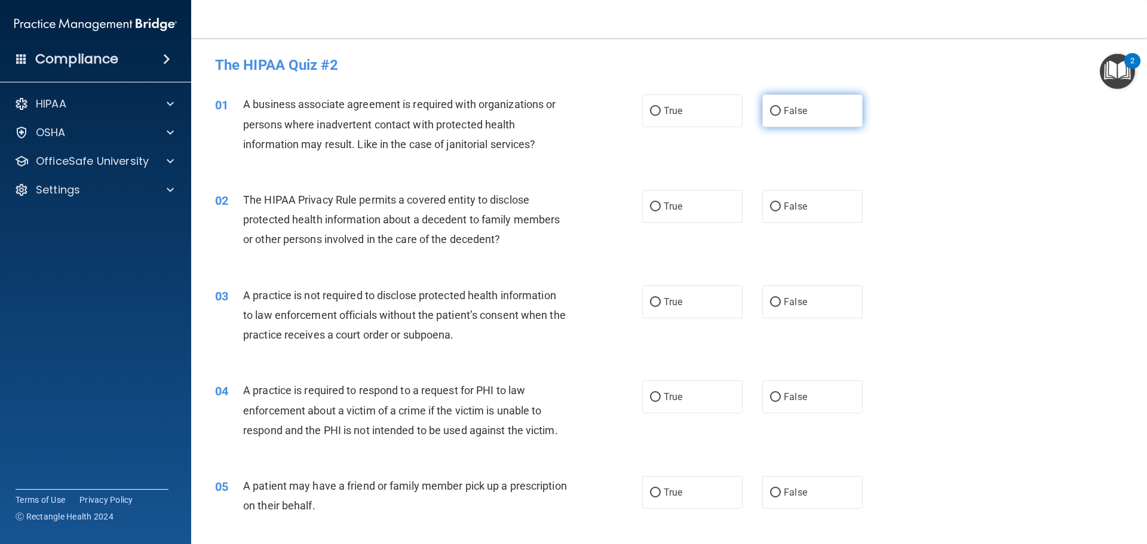
drag, startPoint x: 766, startPoint y: 111, endPoint x: 716, endPoint y: 140, distance: 58.1
click at [770, 111] on input "False" at bounding box center [775, 111] width 11 height 9
radio input "true"
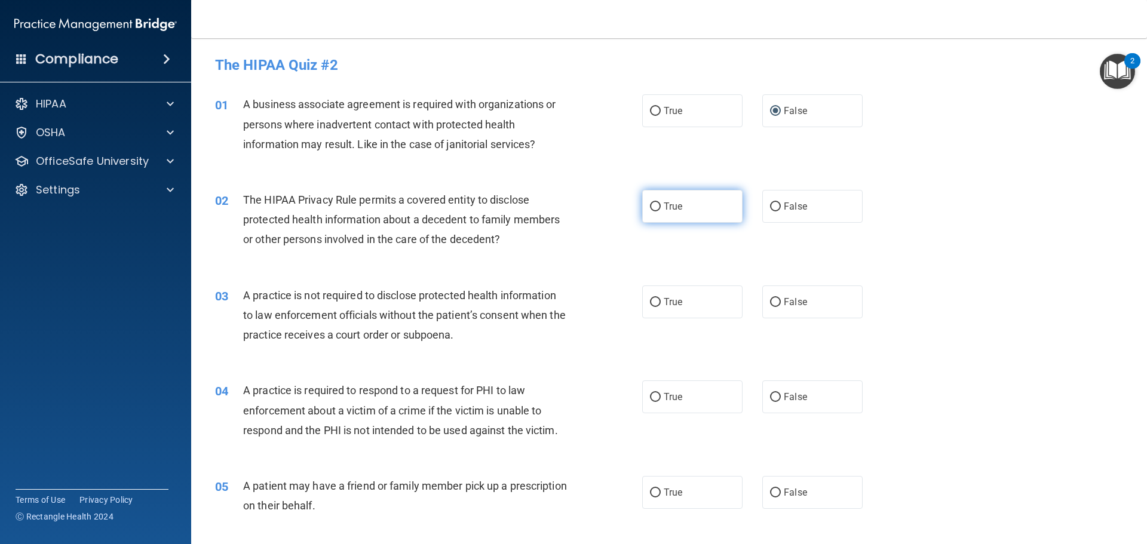
click at [654, 203] on input "True" at bounding box center [655, 207] width 11 height 9
radio input "true"
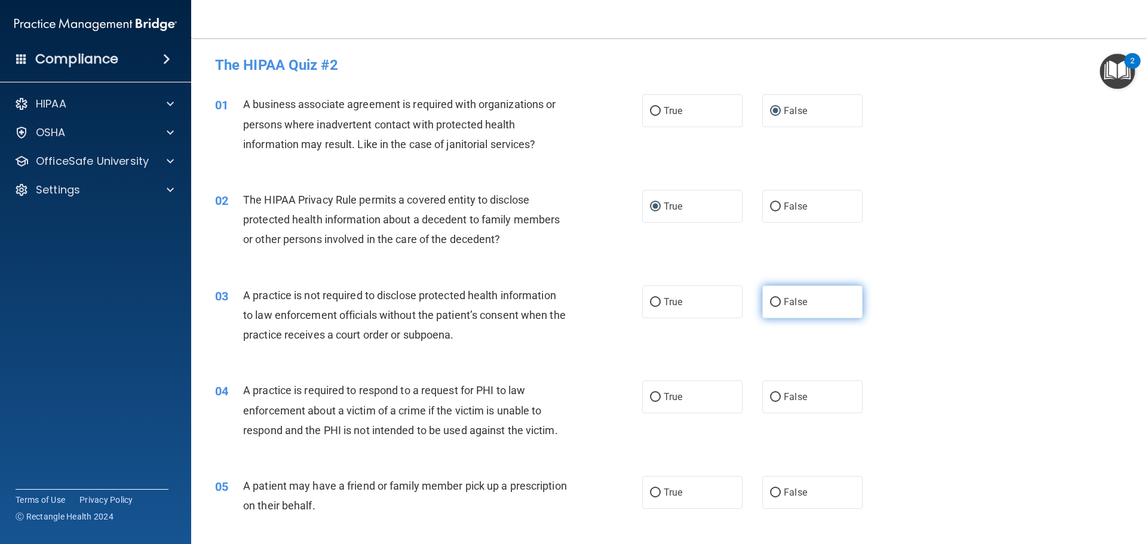
click at [777, 304] on label "False" at bounding box center [812, 302] width 100 height 33
click at [777, 304] on input "False" at bounding box center [775, 302] width 11 height 9
radio input "true"
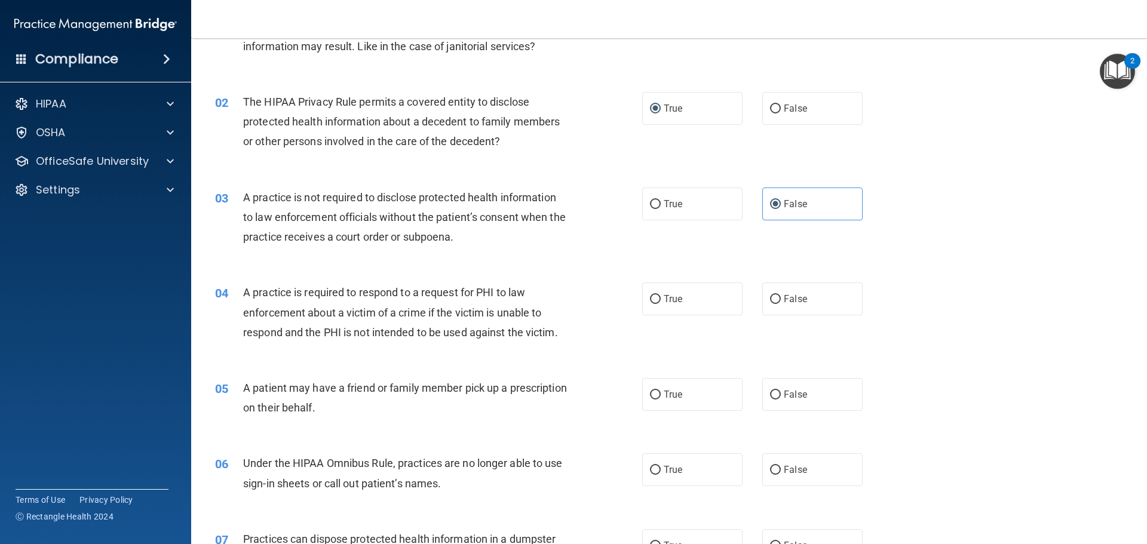
scroll to position [120, 0]
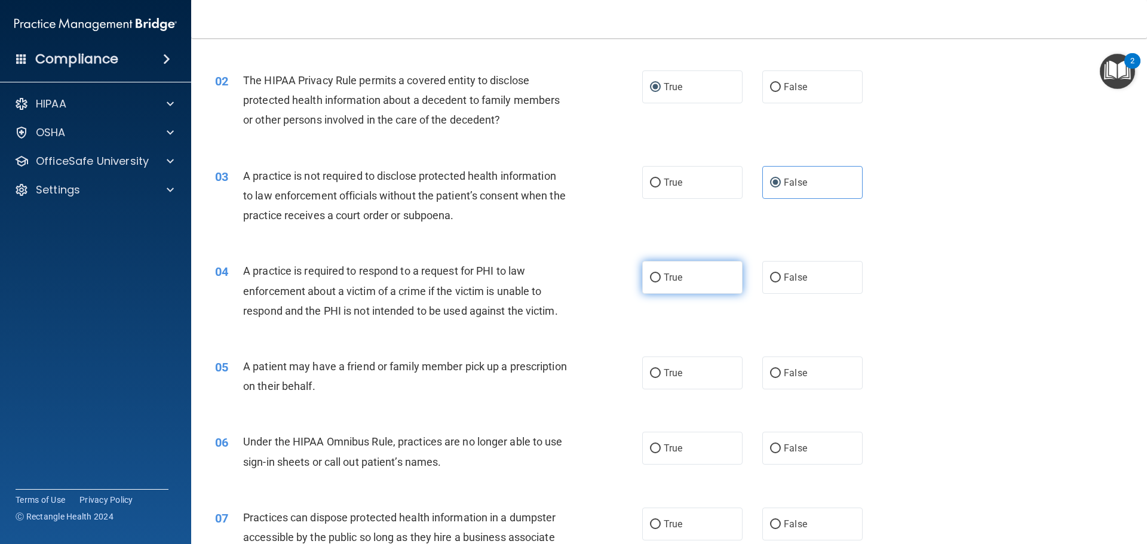
click at [652, 282] on input "True" at bounding box center [655, 278] width 11 height 9
radio input "true"
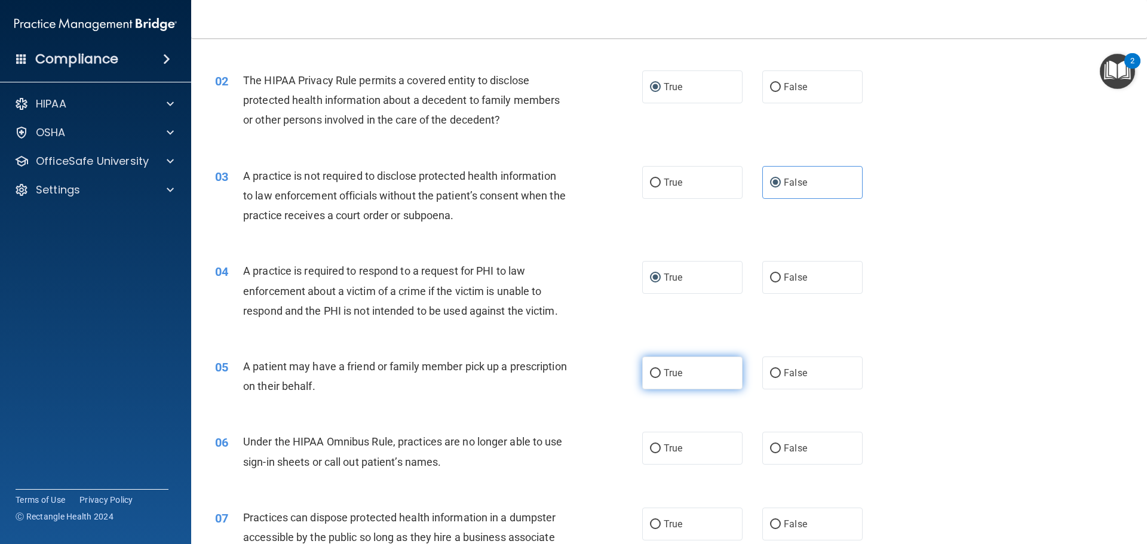
click at [659, 375] on label "True" at bounding box center [692, 373] width 100 height 33
click at [659, 375] on input "True" at bounding box center [655, 373] width 11 height 9
radio input "true"
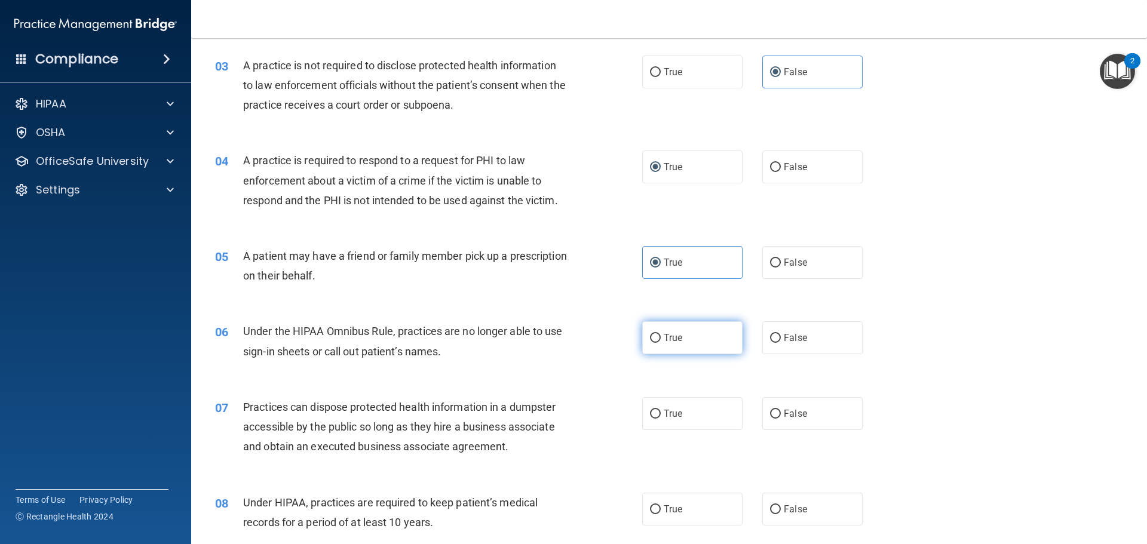
scroll to position [239, 0]
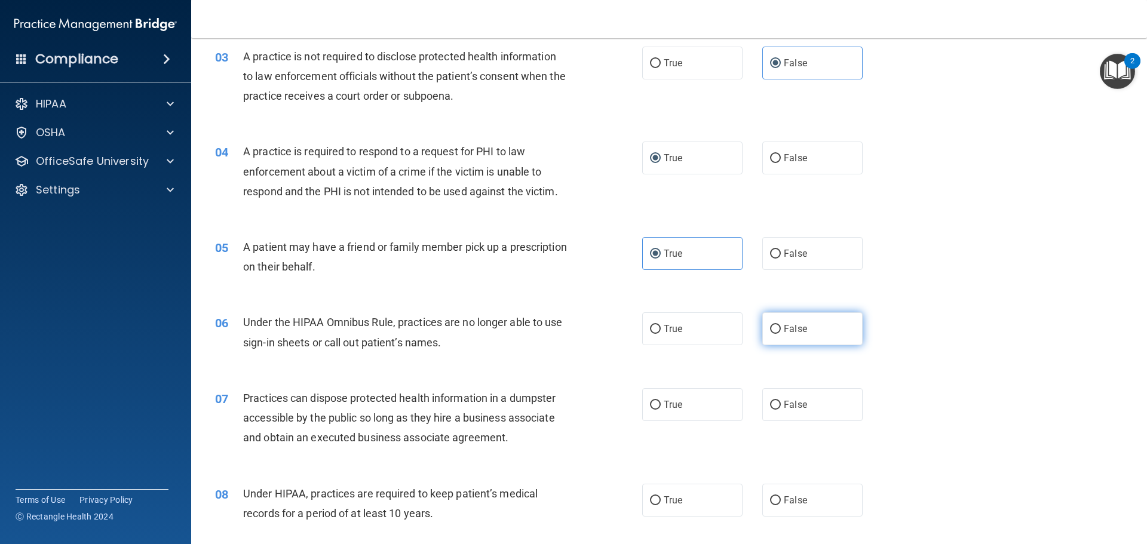
click at [773, 334] on input "False" at bounding box center [775, 329] width 11 height 9
radio input "true"
click at [770, 411] on label "False" at bounding box center [812, 404] width 100 height 33
click at [770, 410] on input "False" at bounding box center [775, 405] width 11 height 9
radio input "true"
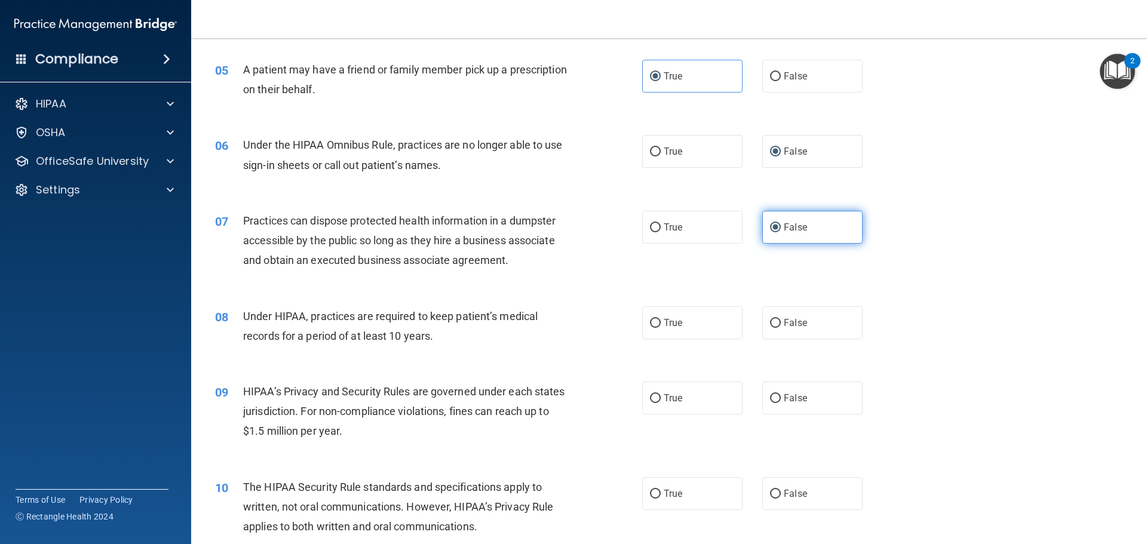
scroll to position [418, 0]
click at [769, 329] on label "False" at bounding box center [812, 321] width 100 height 33
click at [770, 326] on input "False" at bounding box center [775, 321] width 11 height 9
radio input "true"
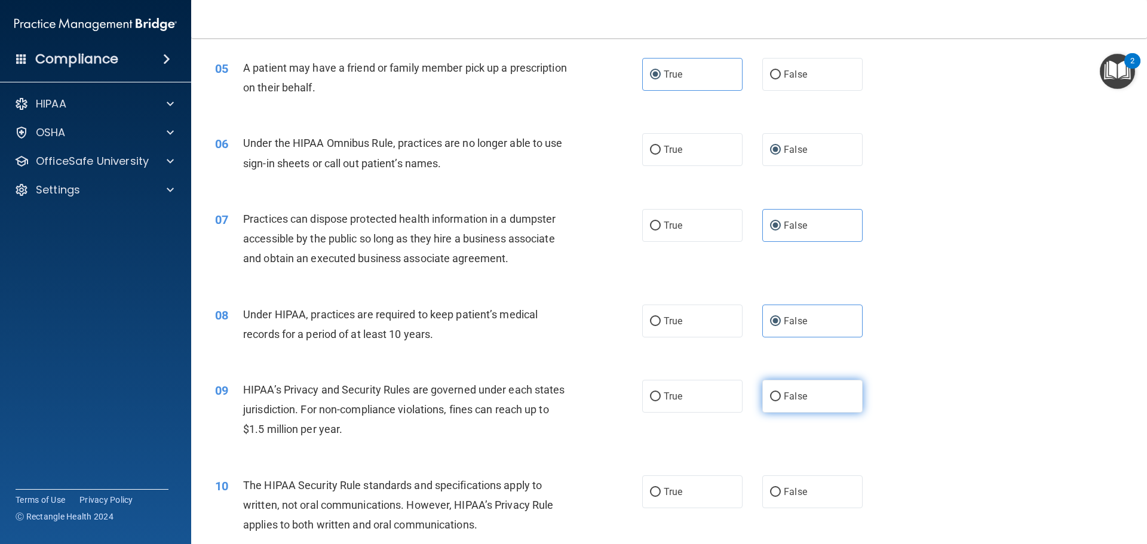
click at [771, 393] on input "False" at bounding box center [775, 397] width 11 height 9
radio input "true"
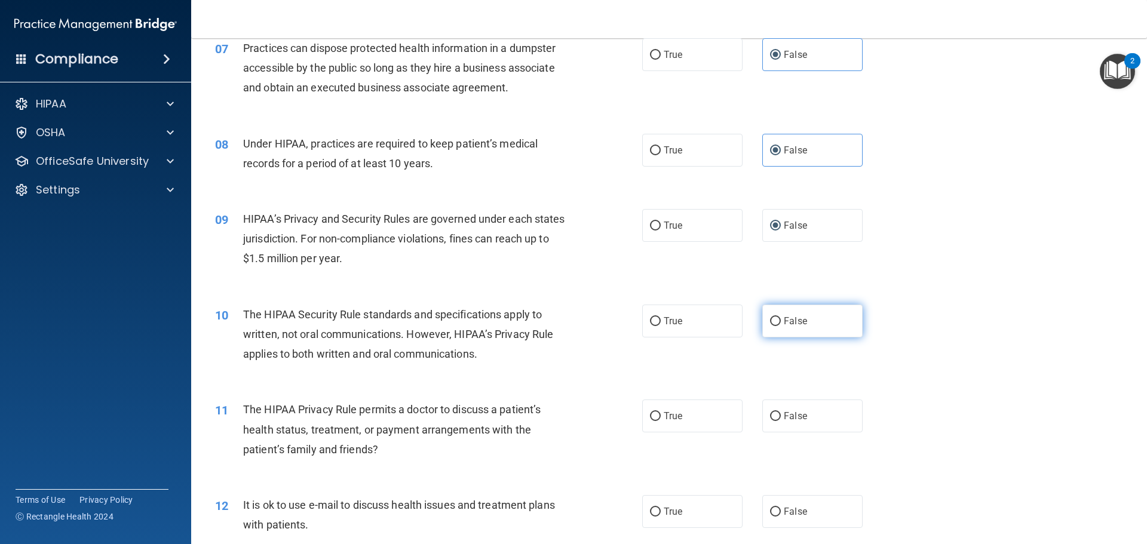
scroll to position [598, 0]
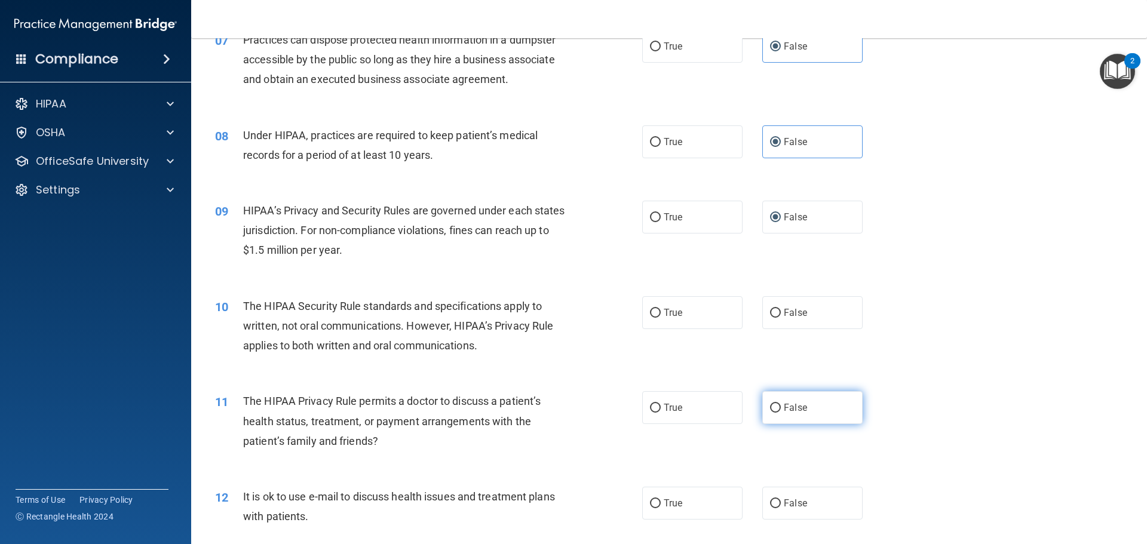
click at [784, 405] on span "False" at bounding box center [795, 407] width 23 height 11
click at [781, 405] on input "False" at bounding box center [775, 408] width 11 height 9
radio input "true"
click at [660, 501] on label "True" at bounding box center [692, 503] width 100 height 33
click at [660, 501] on input "True" at bounding box center [655, 504] width 11 height 9
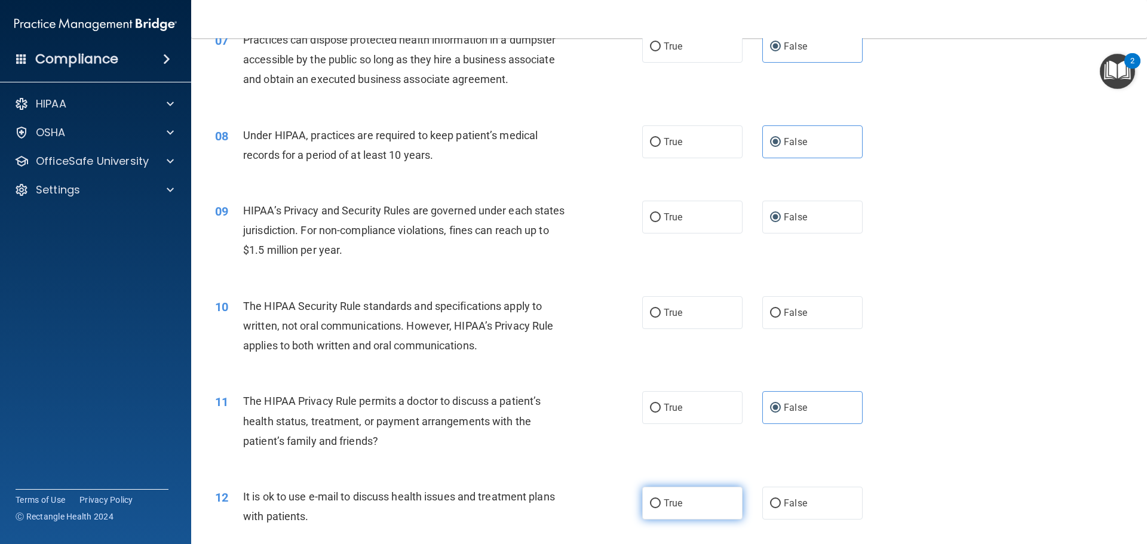
radio input "true"
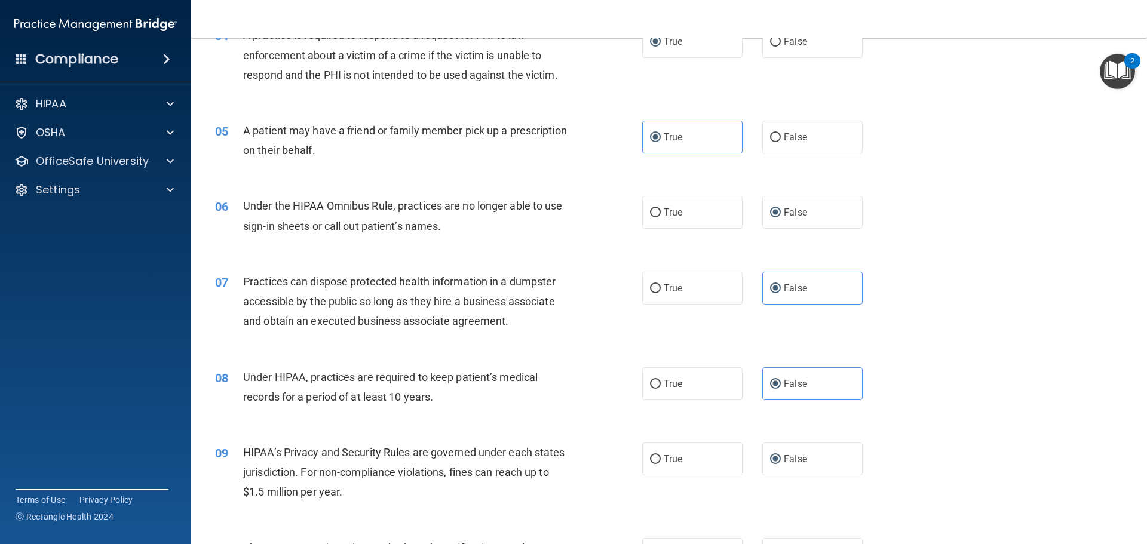
scroll to position [359, 0]
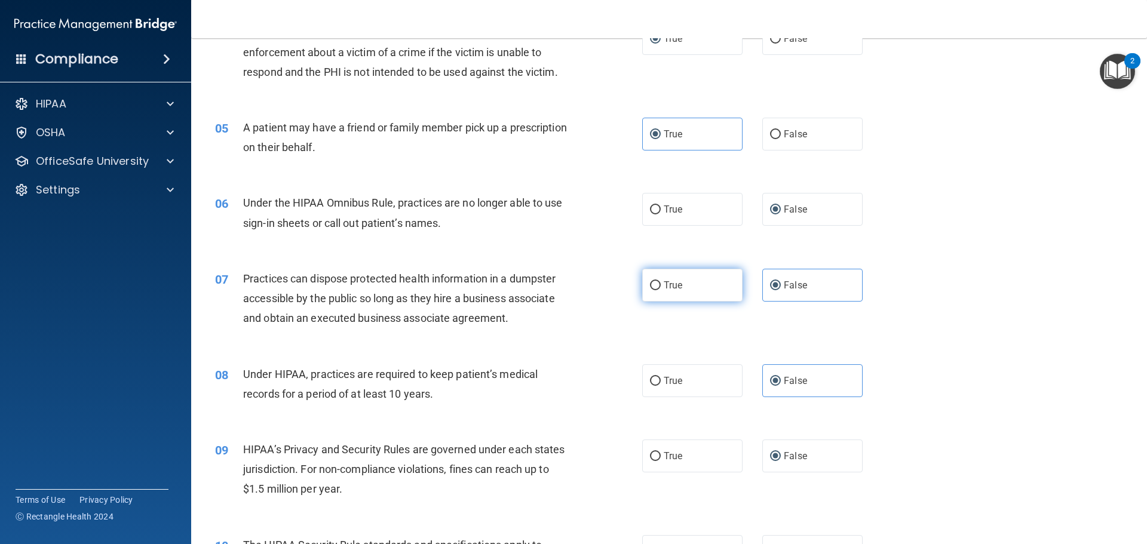
click at [650, 284] on input "True" at bounding box center [655, 285] width 11 height 9
radio input "true"
click at [784, 280] on span "False" at bounding box center [795, 285] width 23 height 11
click at [781, 281] on input "False" at bounding box center [775, 285] width 11 height 9
radio input "true"
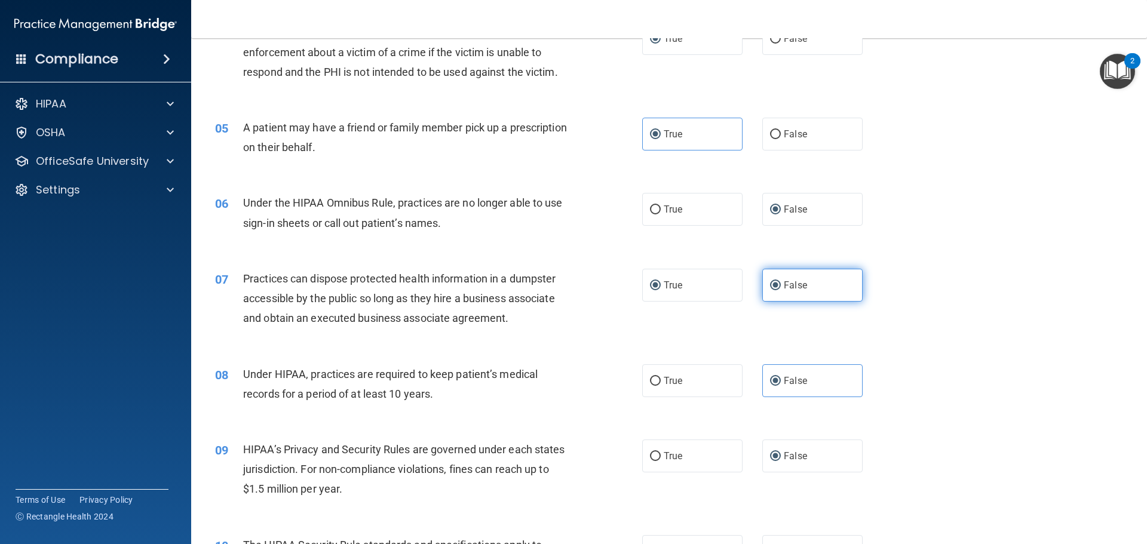
radio input "false"
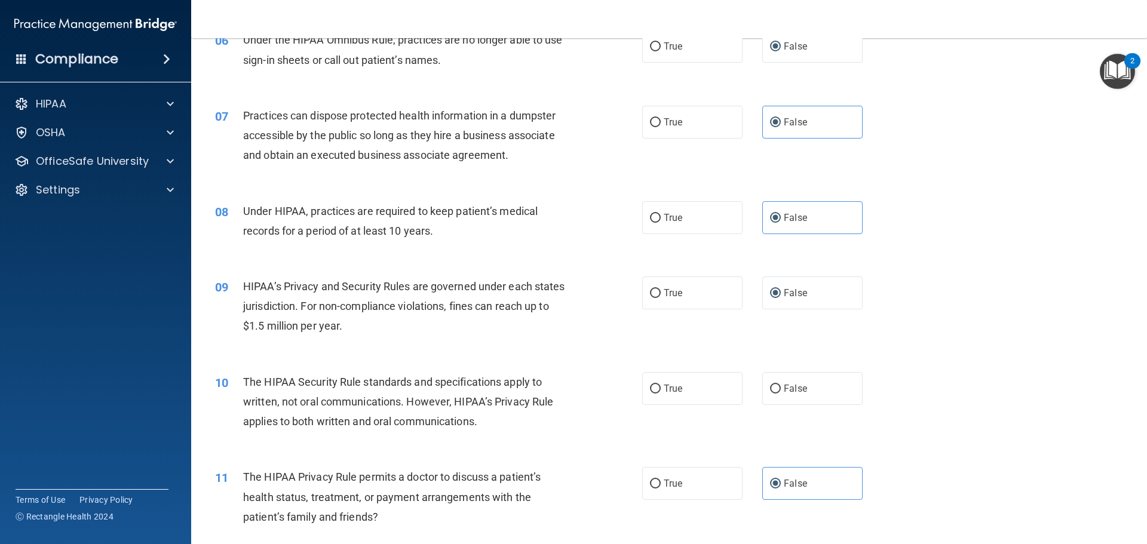
scroll to position [538, 0]
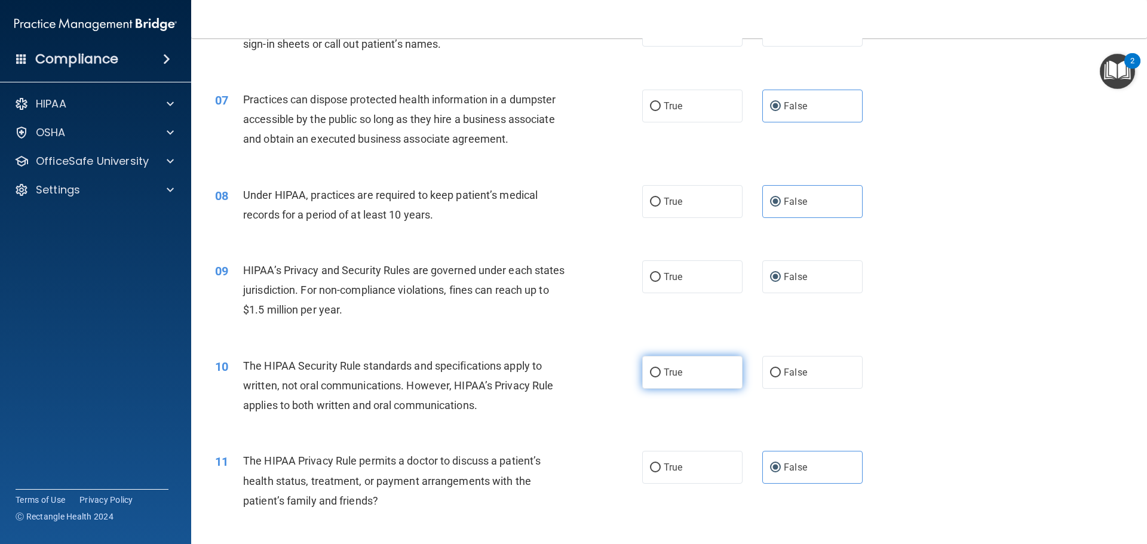
click at [653, 372] on input "True" at bounding box center [655, 373] width 11 height 9
radio input "true"
click at [636, 468] on div "11 The HIPAA Privacy Rule permits a doctor to discuss a patient’s health status…" at bounding box center [428, 484] width 463 height 66
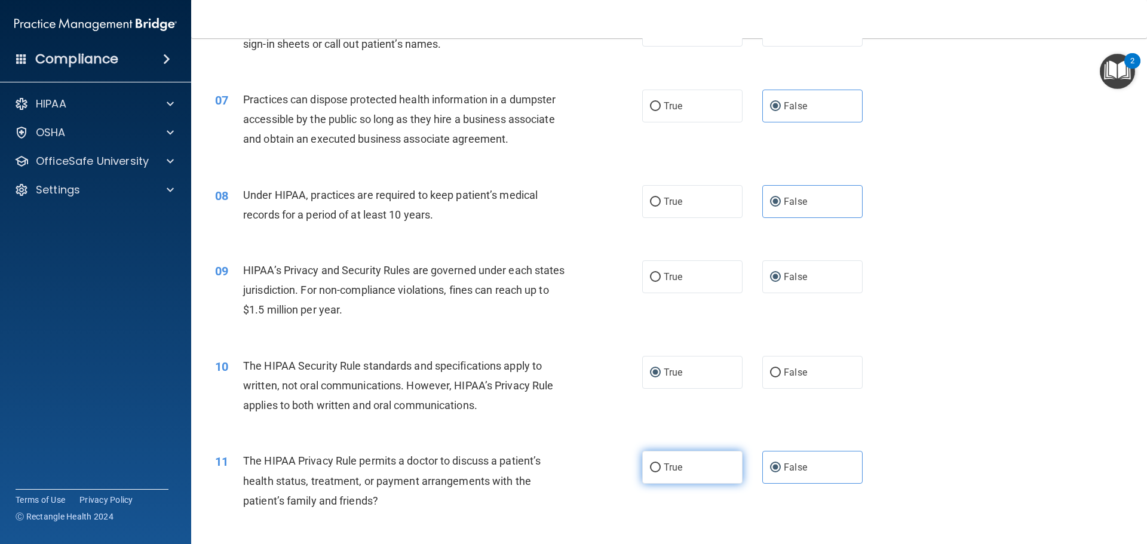
click at [657, 468] on label "True" at bounding box center [692, 467] width 100 height 33
click at [657, 468] on input "True" at bounding box center [655, 468] width 11 height 9
radio input "true"
radio input "false"
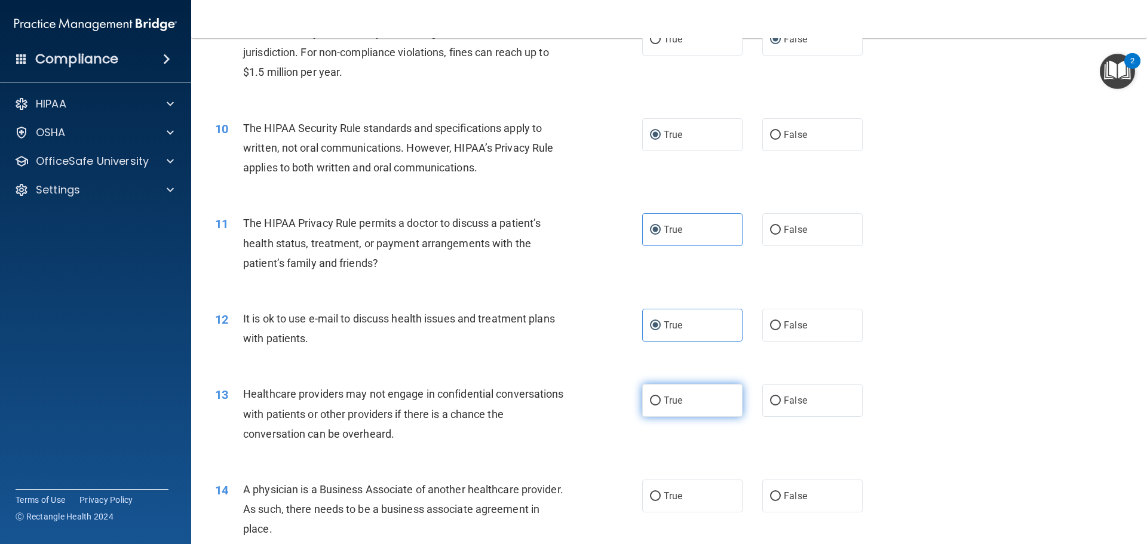
scroll to position [777, 0]
click at [784, 404] on span "False" at bounding box center [795, 399] width 23 height 11
click at [779, 404] on input "False" at bounding box center [775, 400] width 11 height 9
radio input "true"
click at [770, 495] on input "False" at bounding box center [775, 495] width 11 height 9
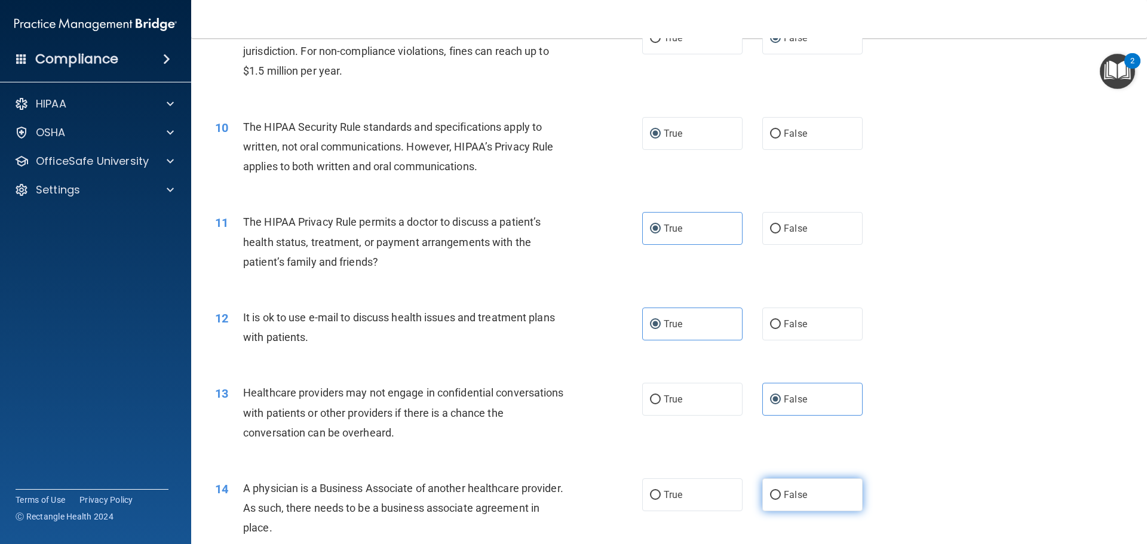
radio input "true"
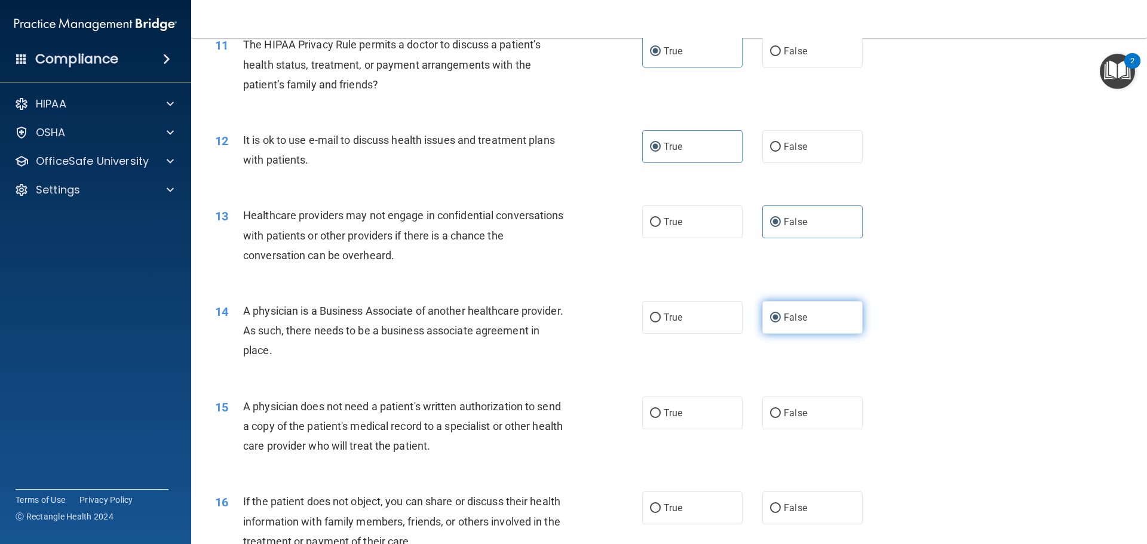
scroll to position [956, 0]
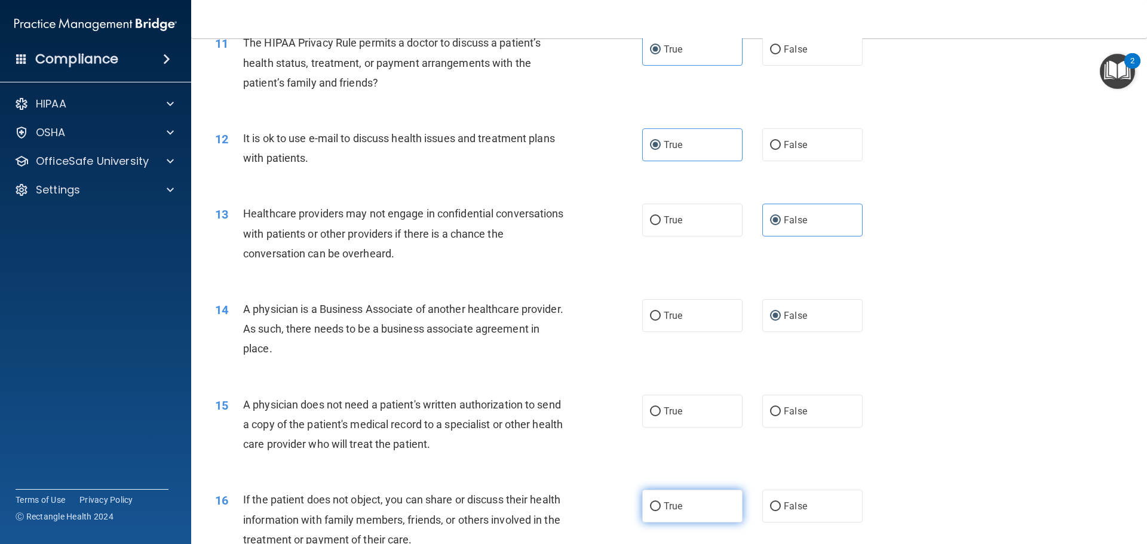
click at [666, 502] on span "True" at bounding box center [673, 506] width 19 height 11
click at [661, 503] on input "True" at bounding box center [655, 507] width 11 height 9
radio input "true"
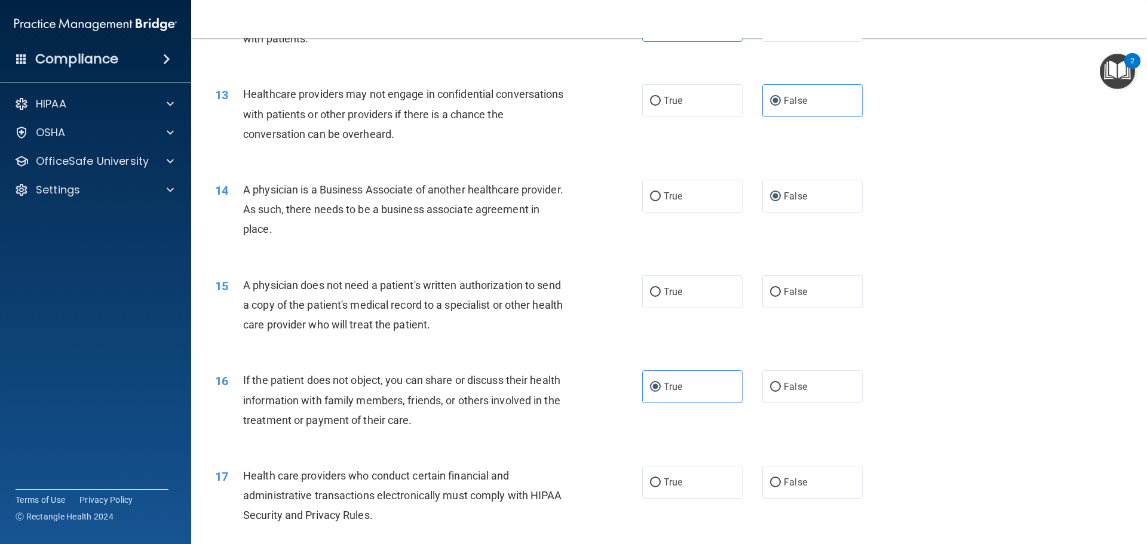
scroll to position [1135, 0]
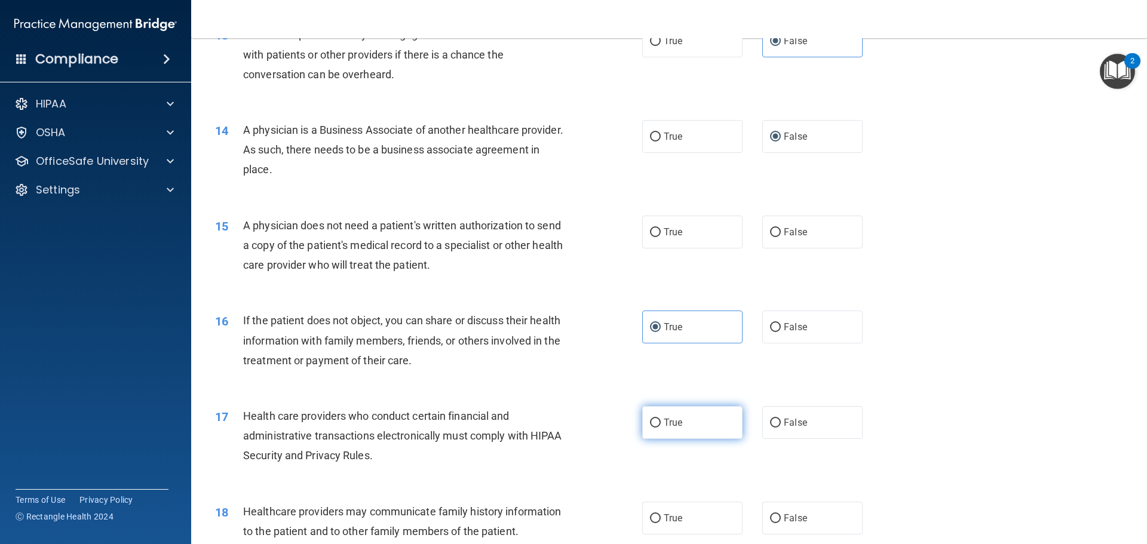
click at [664, 425] on span "True" at bounding box center [673, 422] width 19 height 11
click at [661, 425] on input "True" at bounding box center [655, 423] width 11 height 9
radio input "true"
click at [668, 517] on span "True" at bounding box center [673, 518] width 19 height 11
click at [661, 517] on input "True" at bounding box center [655, 519] width 11 height 9
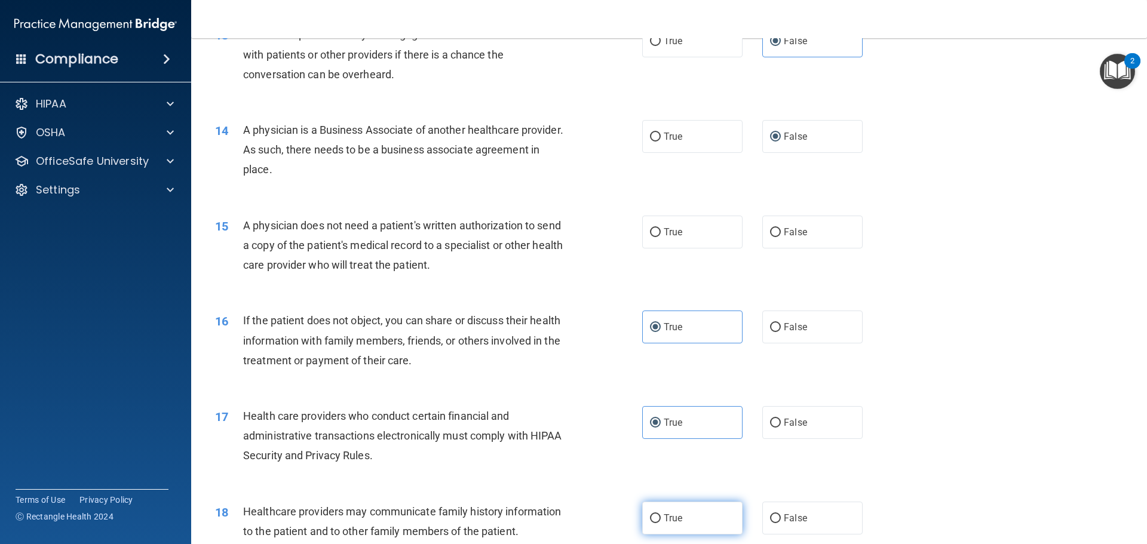
radio input "true"
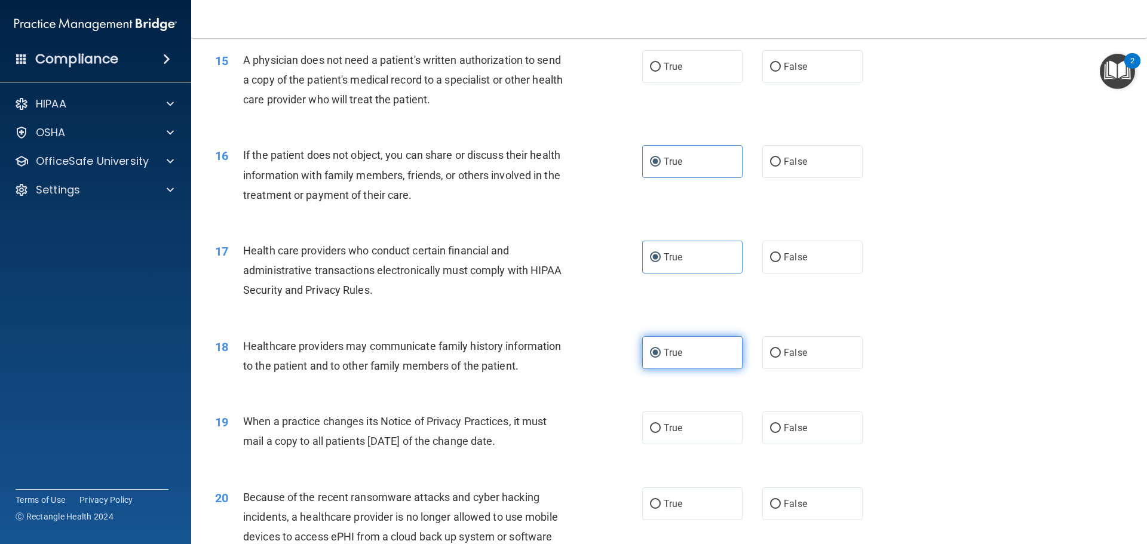
scroll to position [1315, 0]
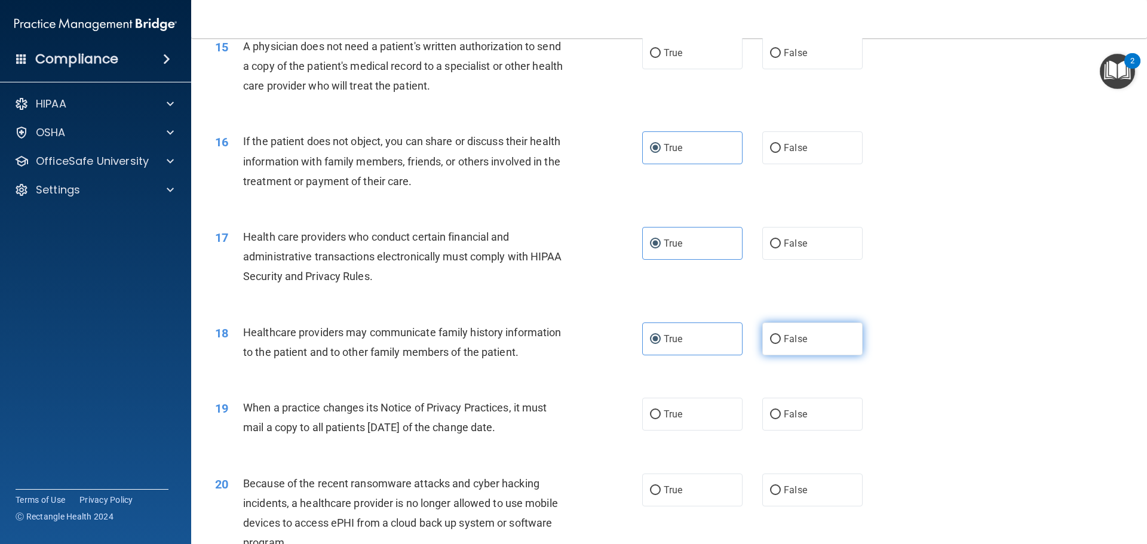
click at [779, 348] on label "False" at bounding box center [812, 339] width 100 height 33
click at [779, 344] on input "False" at bounding box center [775, 339] width 11 height 9
radio input "true"
click at [650, 342] on input "True" at bounding box center [655, 339] width 11 height 9
radio input "true"
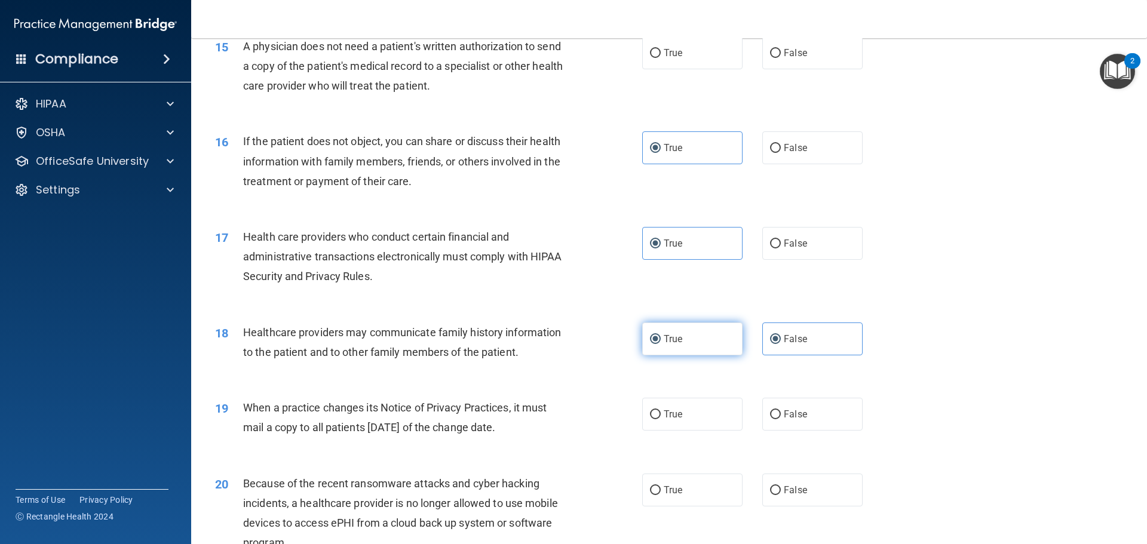
radio input "false"
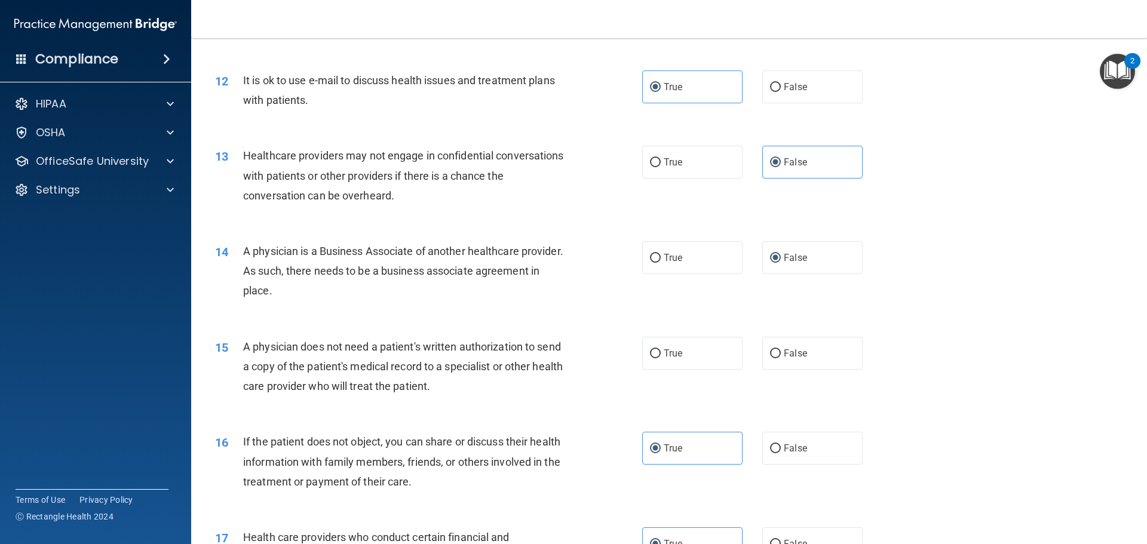
scroll to position [1016, 0]
click at [679, 350] on label "True" at bounding box center [692, 351] width 100 height 33
click at [661, 350] on input "True" at bounding box center [655, 352] width 11 height 9
radio input "true"
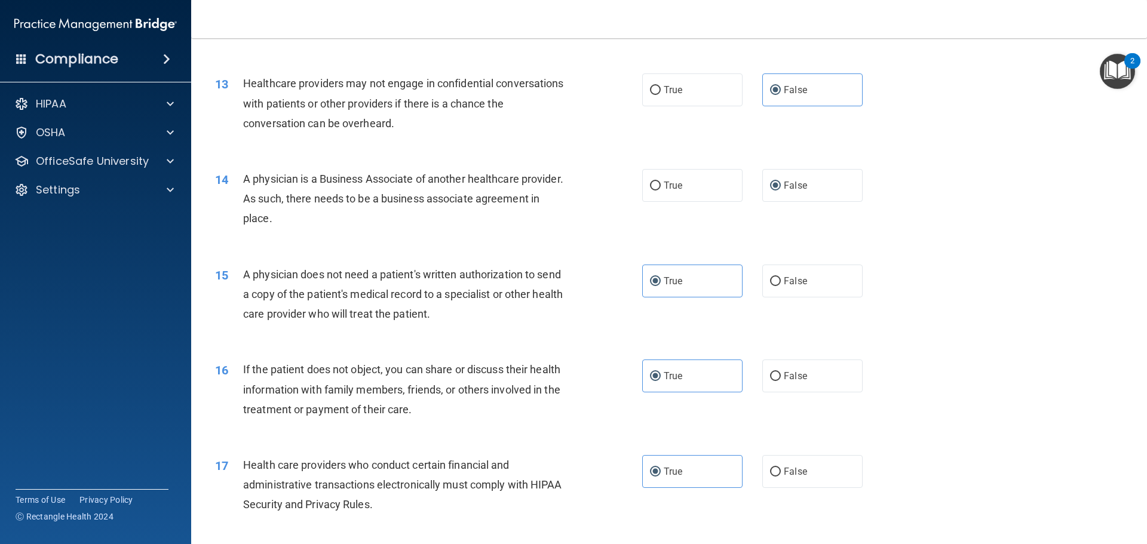
scroll to position [1195, 0]
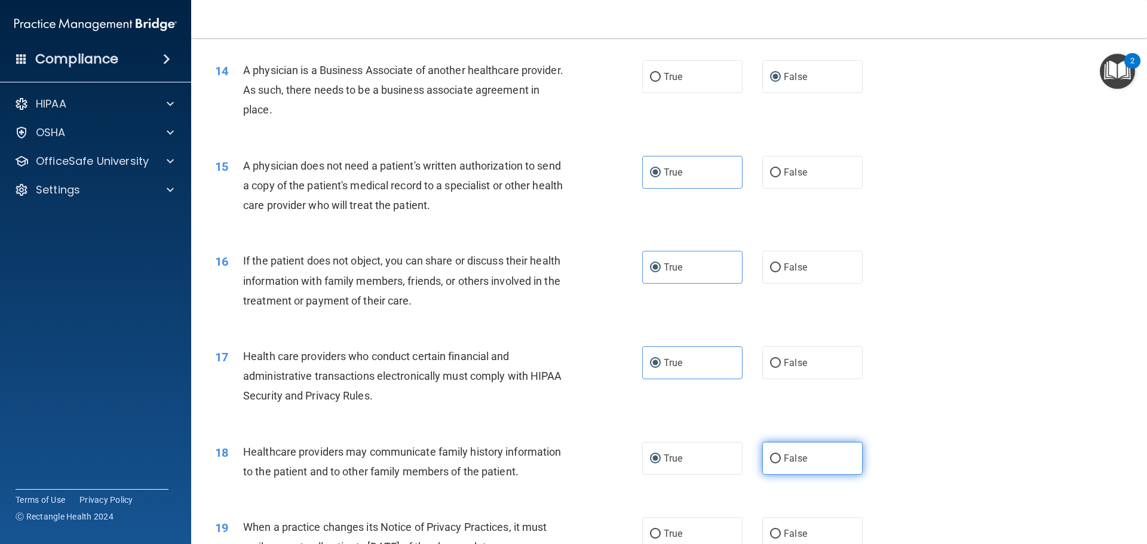
click at [776, 466] on label "False" at bounding box center [812, 458] width 100 height 33
click at [776, 464] on input "False" at bounding box center [775, 459] width 11 height 9
radio input "true"
radio input "false"
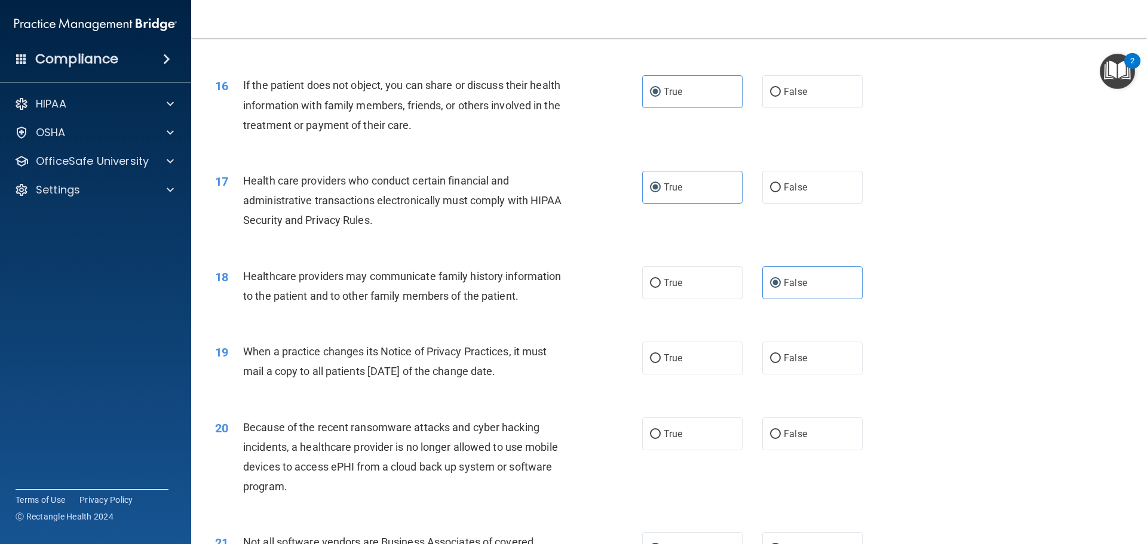
scroll to position [1374, 0]
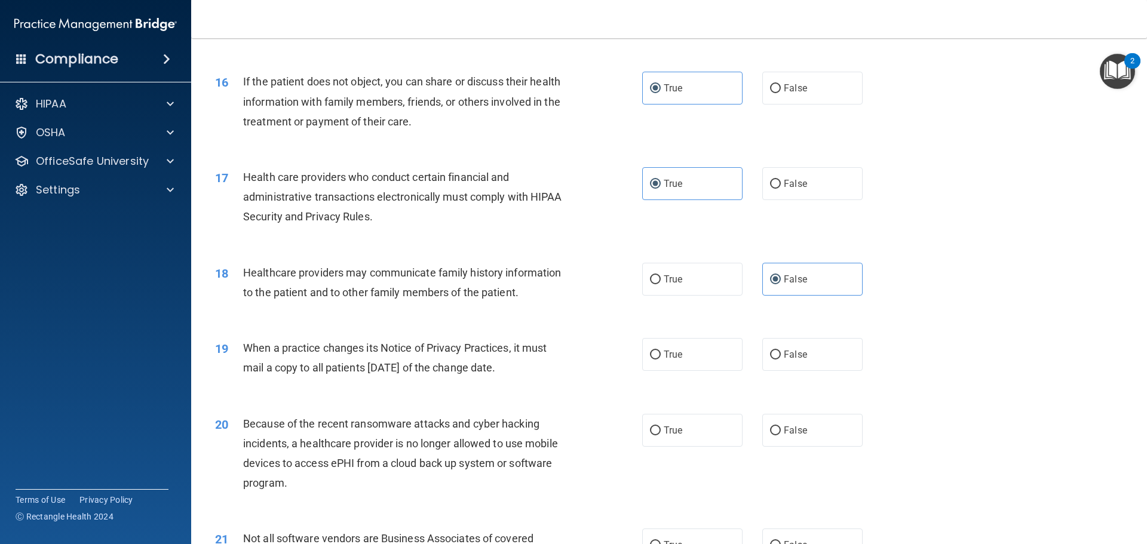
click at [772, 373] on div "19 When a practice changes its Notice of Privacy Practices, it must mail a copy…" at bounding box center [669, 360] width 926 height 75
click at [770, 428] on input "False" at bounding box center [775, 431] width 11 height 9
radio input "true"
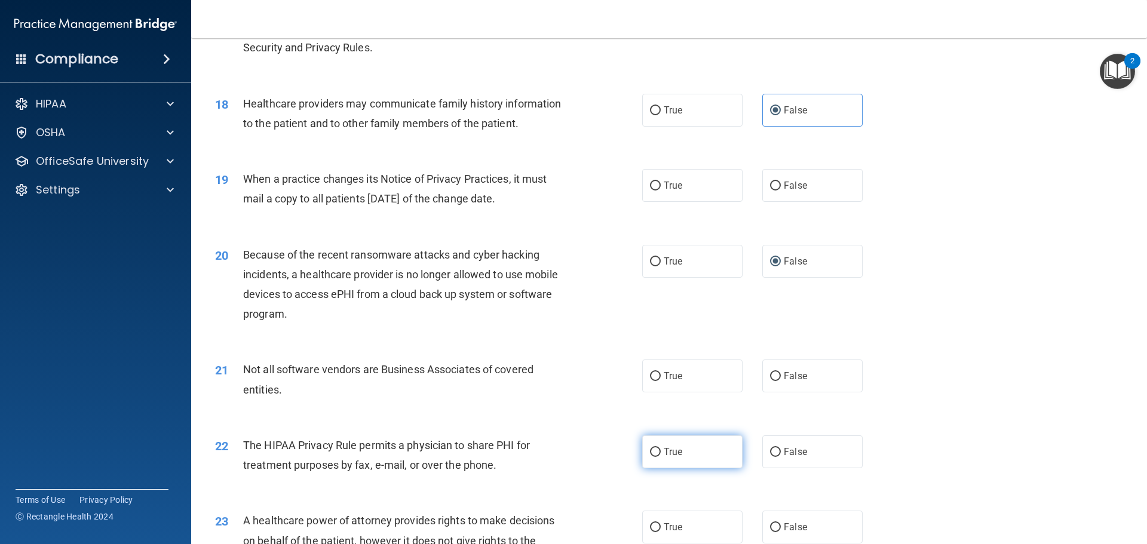
scroll to position [1554, 0]
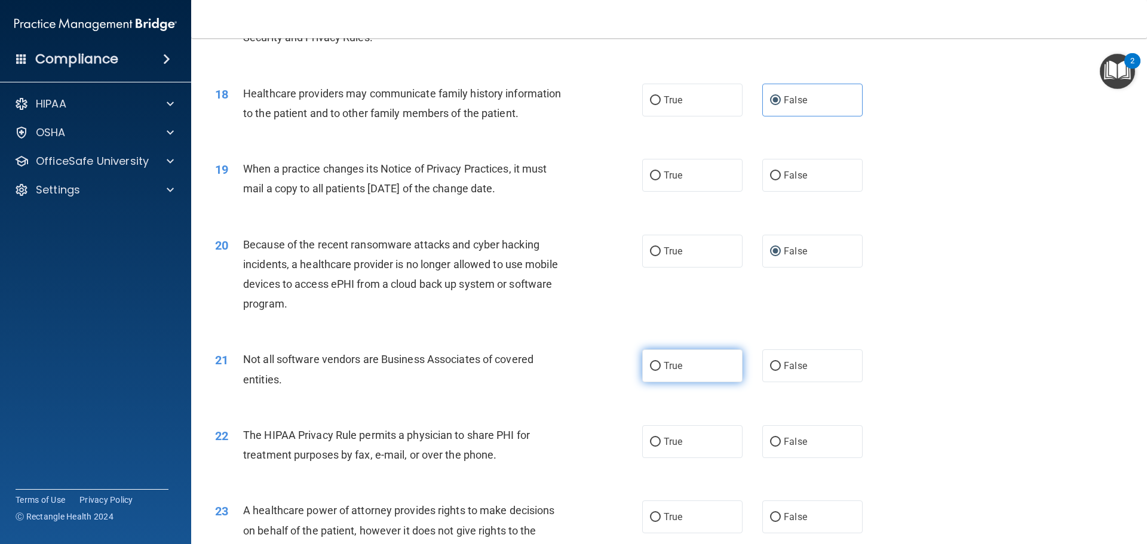
click at [657, 373] on label "True" at bounding box center [692, 366] width 100 height 33
click at [657, 371] on input "True" at bounding box center [655, 366] width 11 height 9
radio input "true"
click at [664, 437] on span "True" at bounding box center [673, 441] width 19 height 11
click at [661, 438] on input "True" at bounding box center [655, 442] width 11 height 9
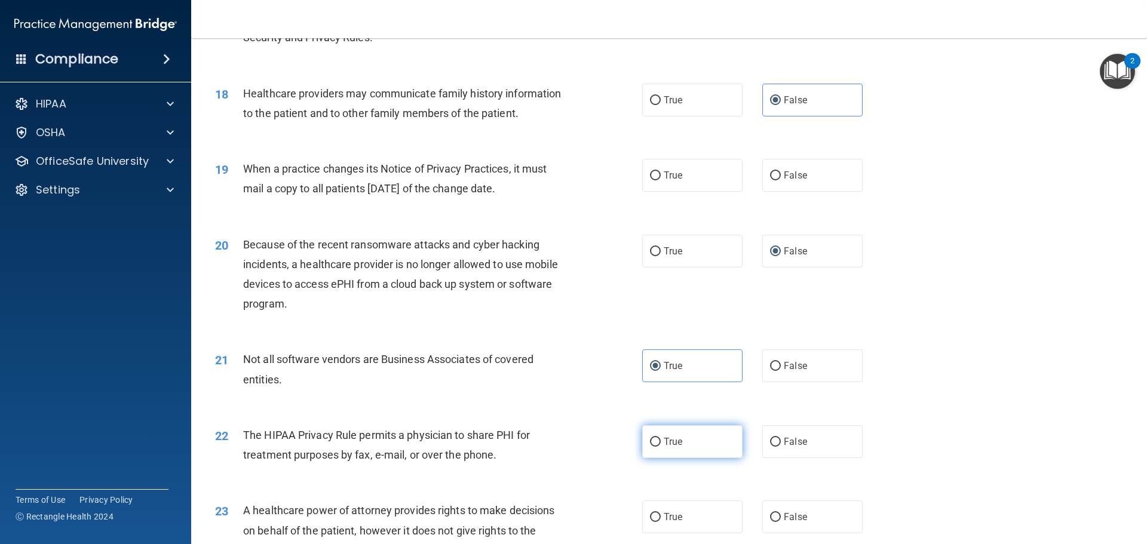
radio input "true"
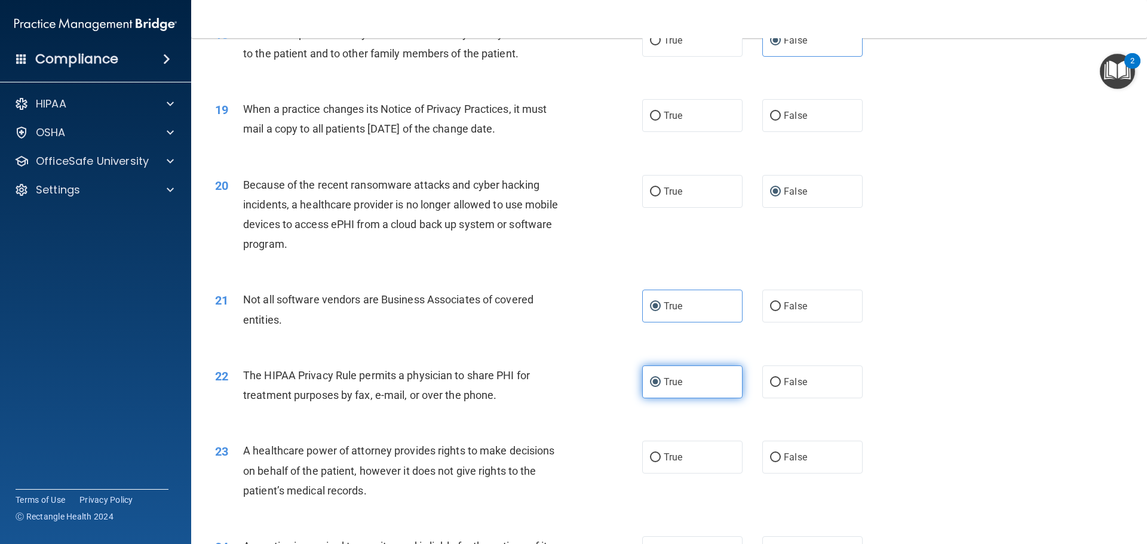
scroll to position [1673, 0]
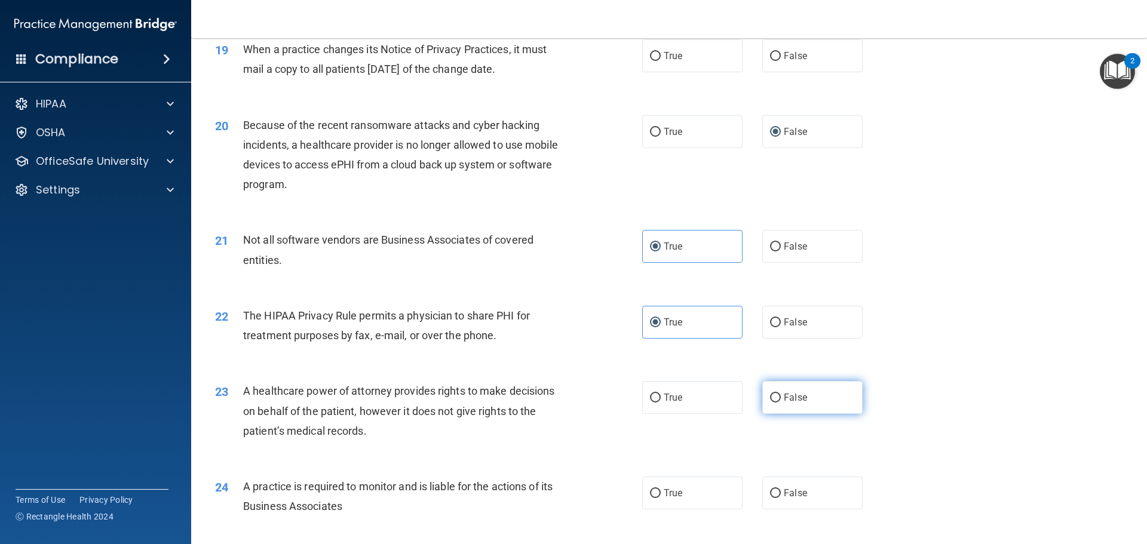
click at [765, 390] on label "False" at bounding box center [812, 397] width 100 height 33
click at [770, 394] on input "False" at bounding box center [775, 398] width 11 height 9
radio input "true"
click at [770, 498] on label "False" at bounding box center [812, 493] width 100 height 33
click at [770, 498] on input "False" at bounding box center [775, 493] width 11 height 9
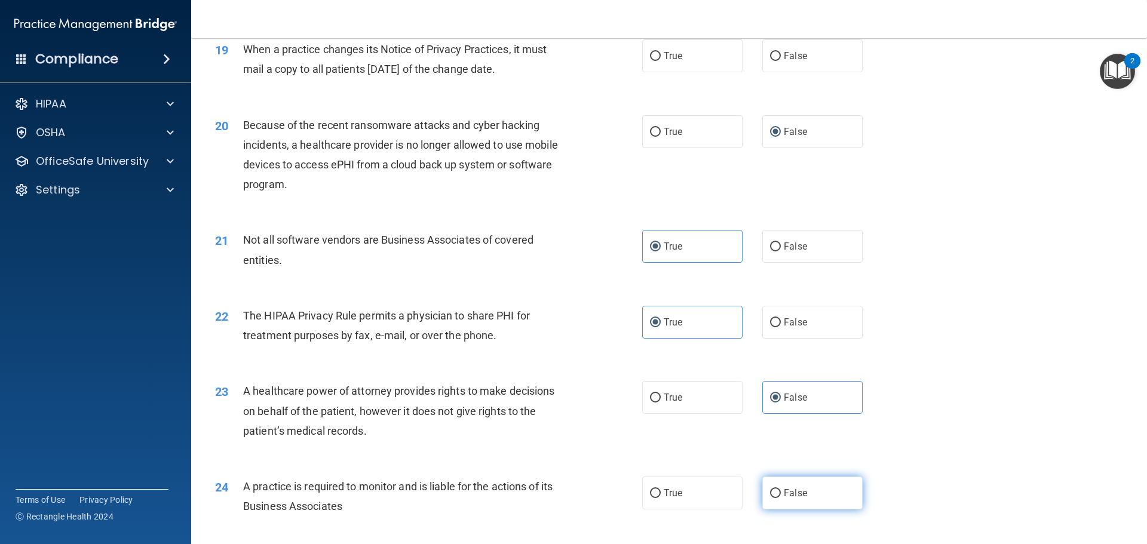
radio input "true"
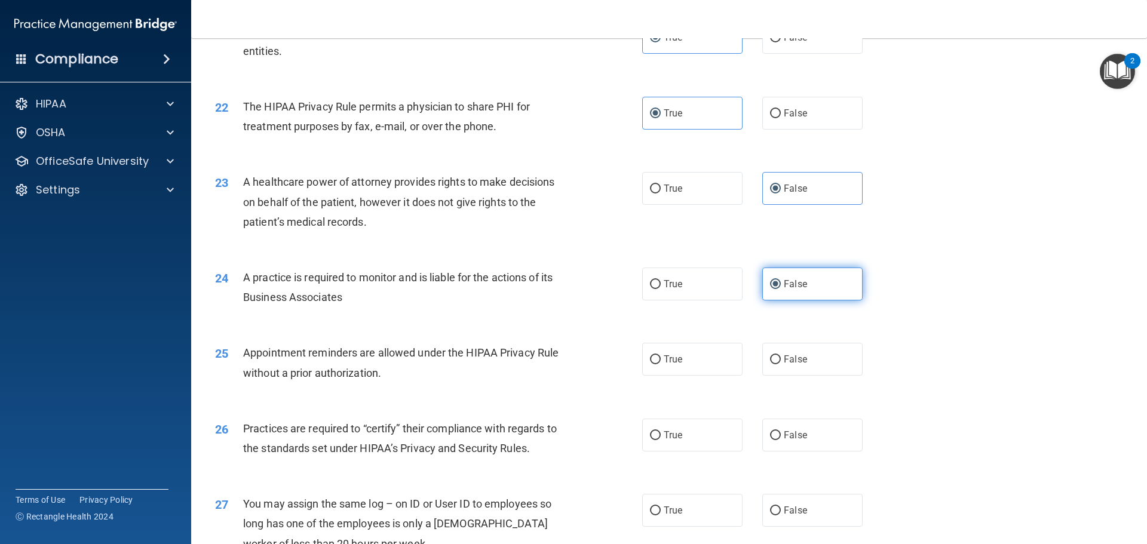
scroll to position [1912, 0]
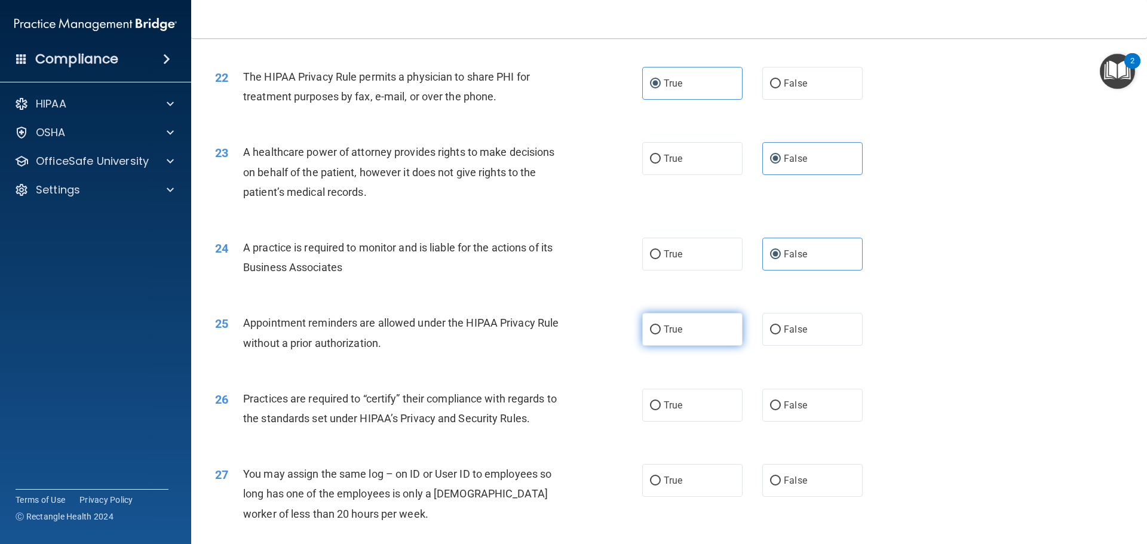
drag, startPoint x: 653, startPoint y: 331, endPoint x: 650, endPoint y: 336, distance: 6.5
click at [653, 331] on input "True" at bounding box center [655, 330] width 11 height 9
radio input "true"
click at [776, 414] on label "False" at bounding box center [812, 405] width 100 height 33
click at [776, 411] on input "False" at bounding box center [775, 406] width 11 height 9
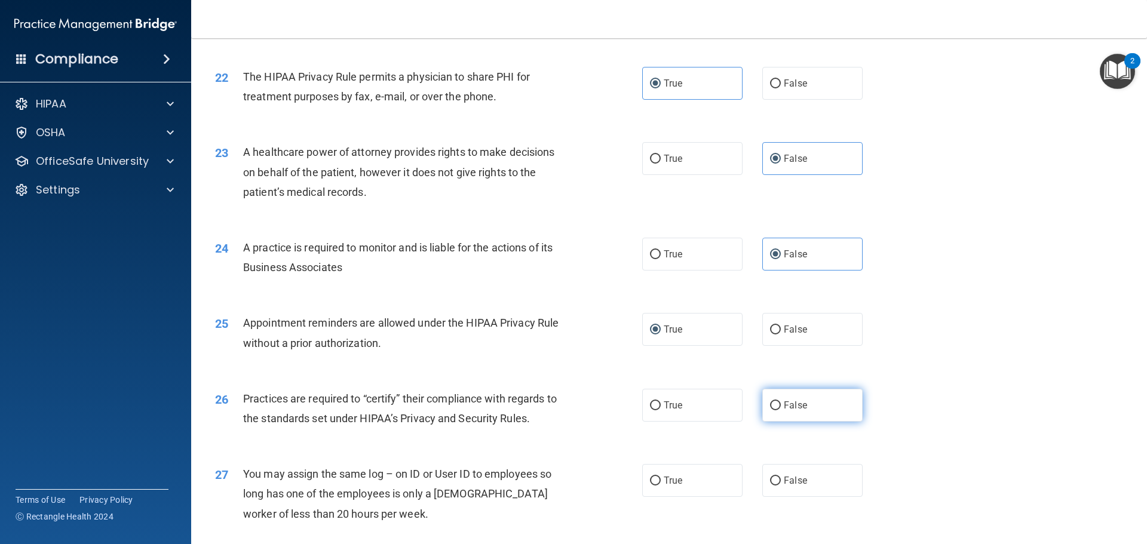
radio input "true"
click at [783, 487] on label "False" at bounding box center [812, 480] width 100 height 33
click at [781, 486] on input "False" at bounding box center [775, 481] width 11 height 9
radio input "true"
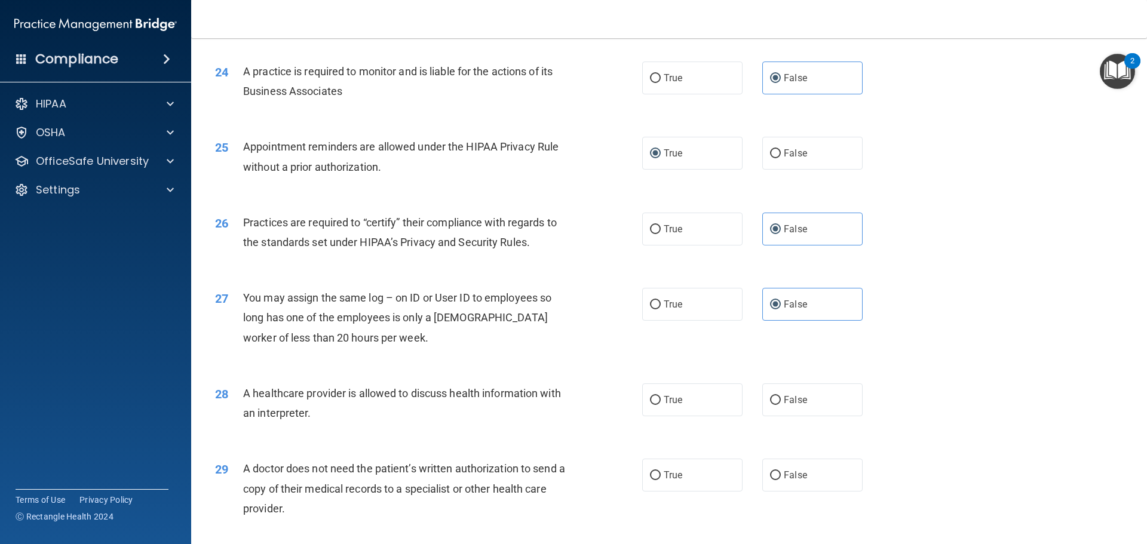
scroll to position [2091, 0]
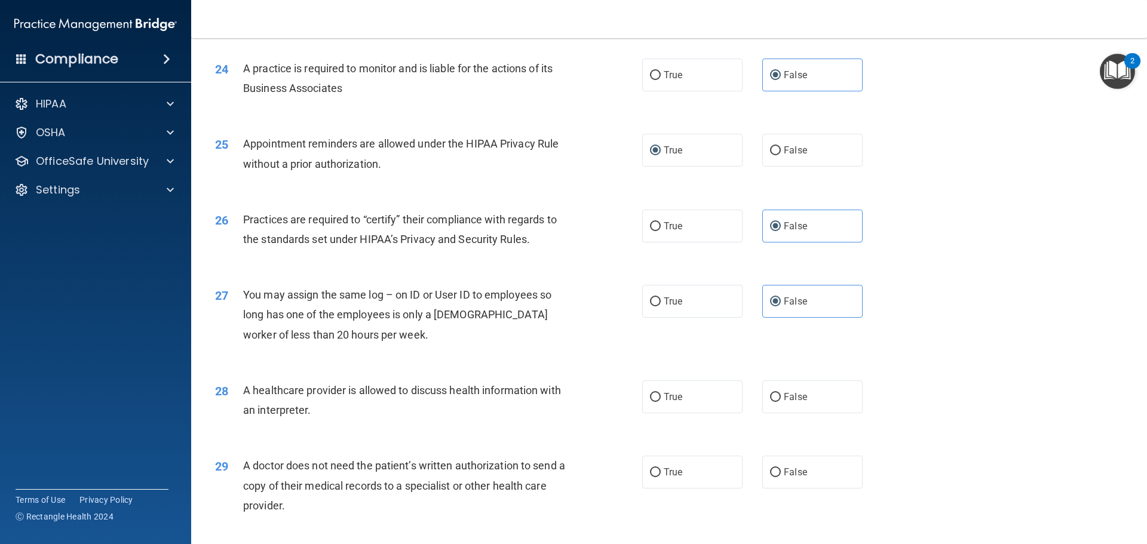
drag, startPoint x: 663, startPoint y: 405, endPoint x: 657, endPoint y: 451, distance: 47.0
click at [663, 405] on label "True" at bounding box center [692, 397] width 100 height 33
click at [661, 402] on input "True" at bounding box center [655, 397] width 11 height 9
radio input "true"
click at [658, 474] on label "True" at bounding box center [692, 472] width 100 height 33
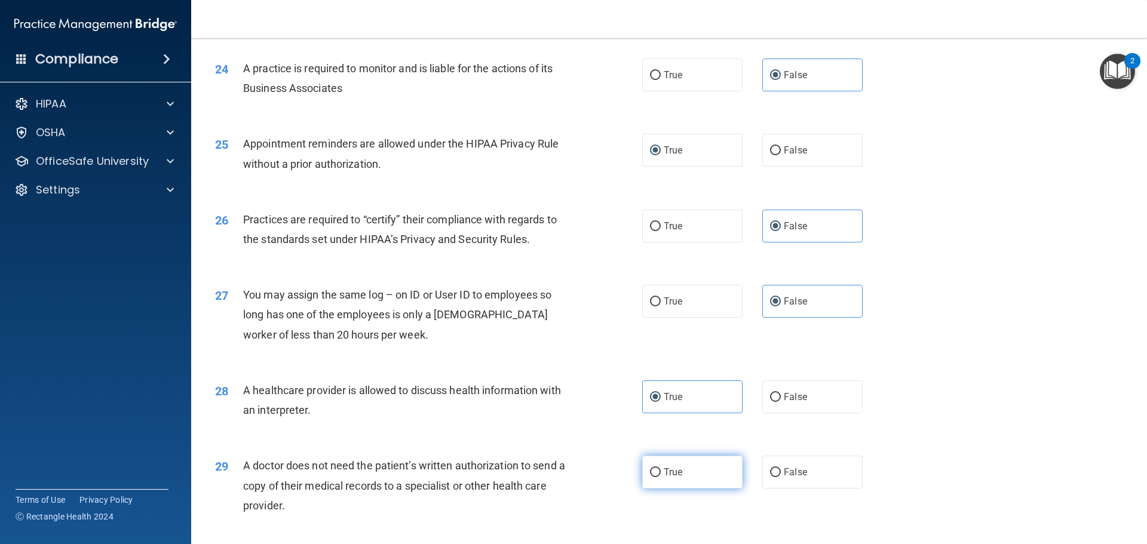
click at [658, 474] on input "True" at bounding box center [655, 472] width 11 height 9
radio input "true"
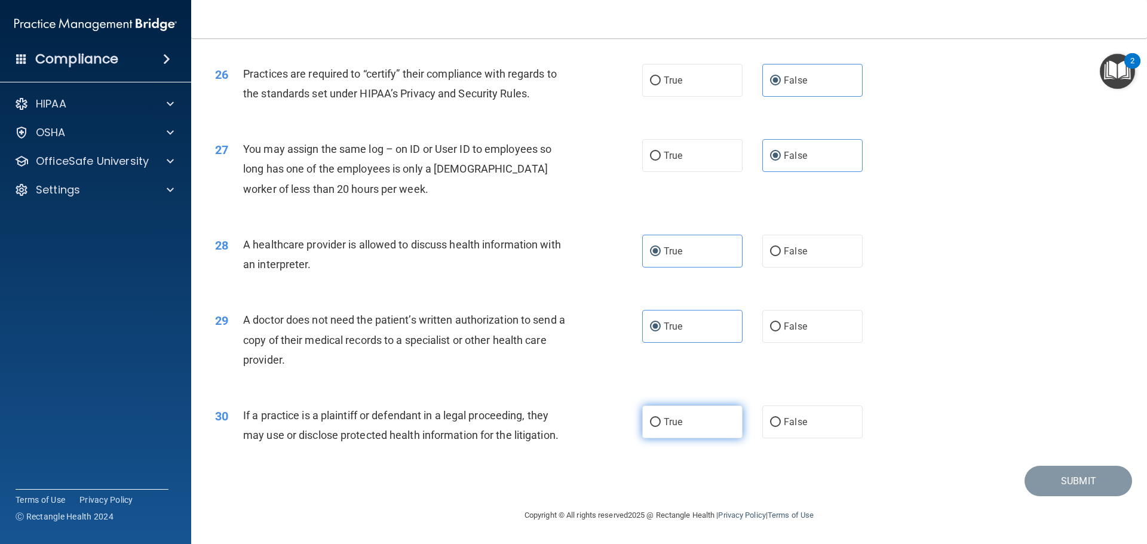
click at [671, 424] on span "True" at bounding box center [673, 422] width 19 height 11
click at [661, 424] on input "True" at bounding box center [655, 422] width 11 height 9
radio input "true"
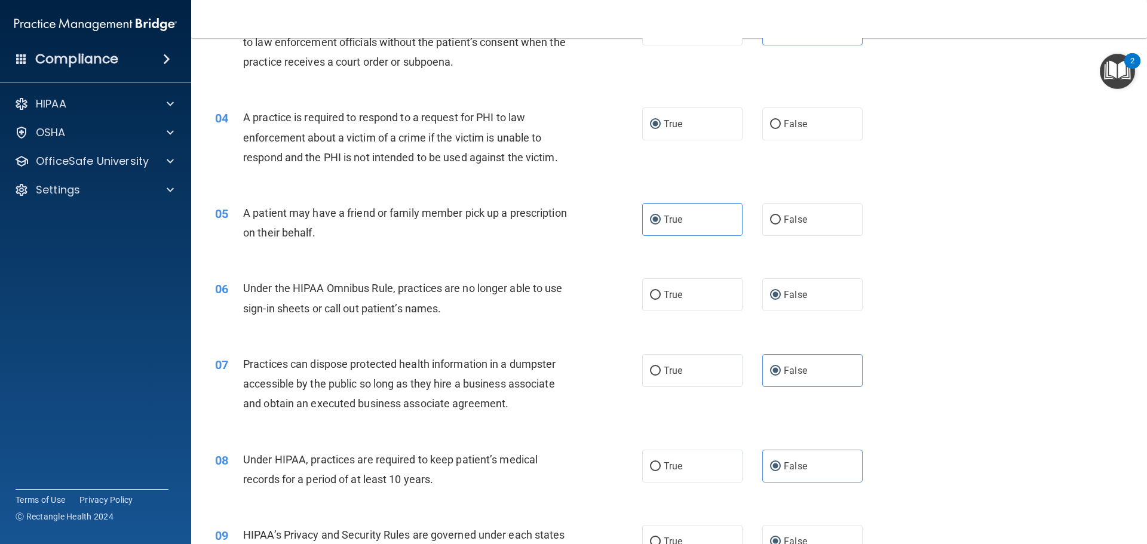
scroll to position [299, 0]
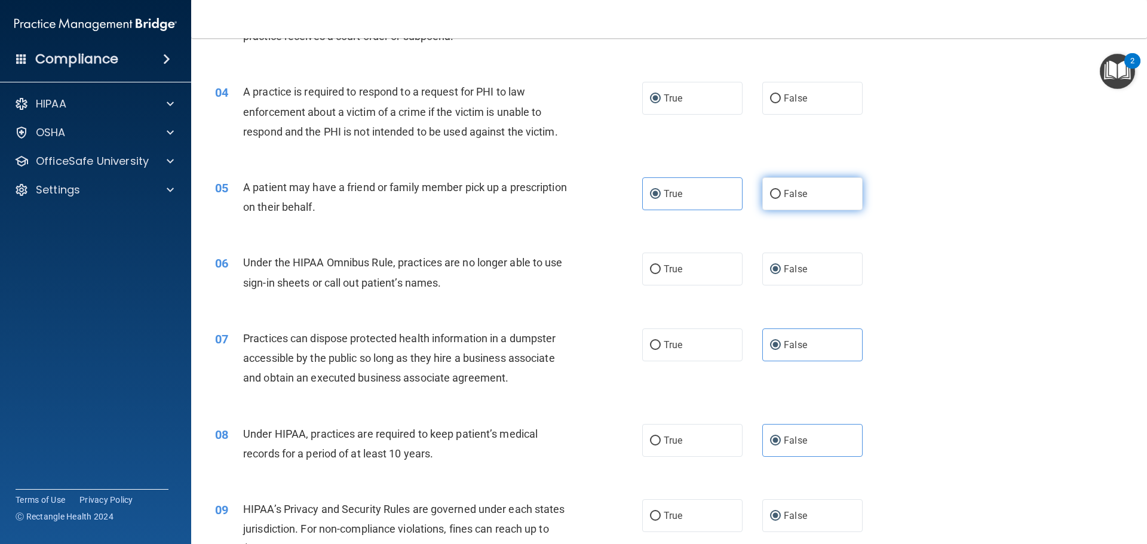
click at [770, 191] on input "False" at bounding box center [775, 194] width 11 height 9
radio input "true"
radio input "false"
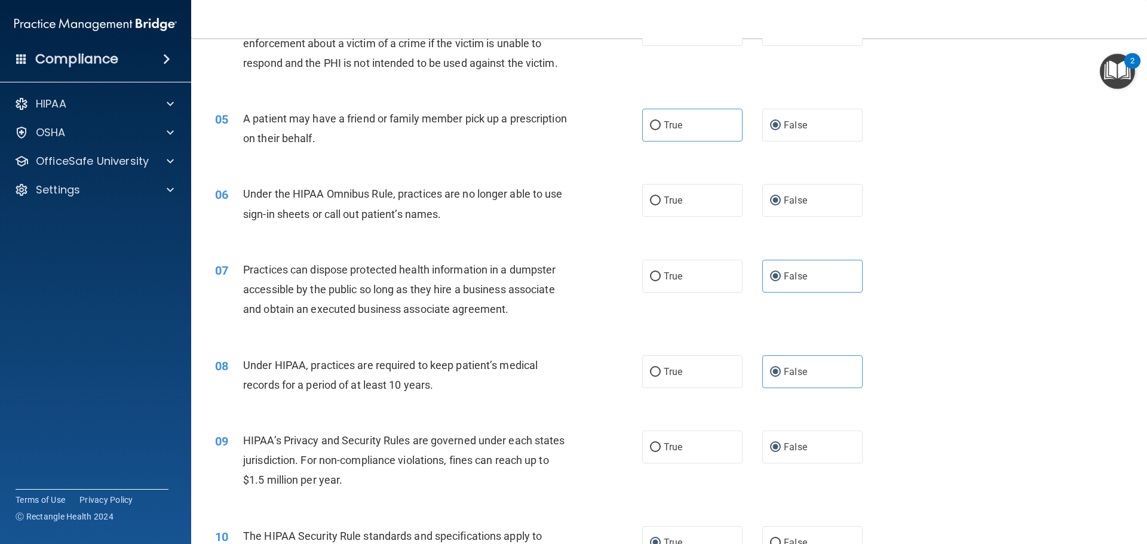
scroll to position [538, 0]
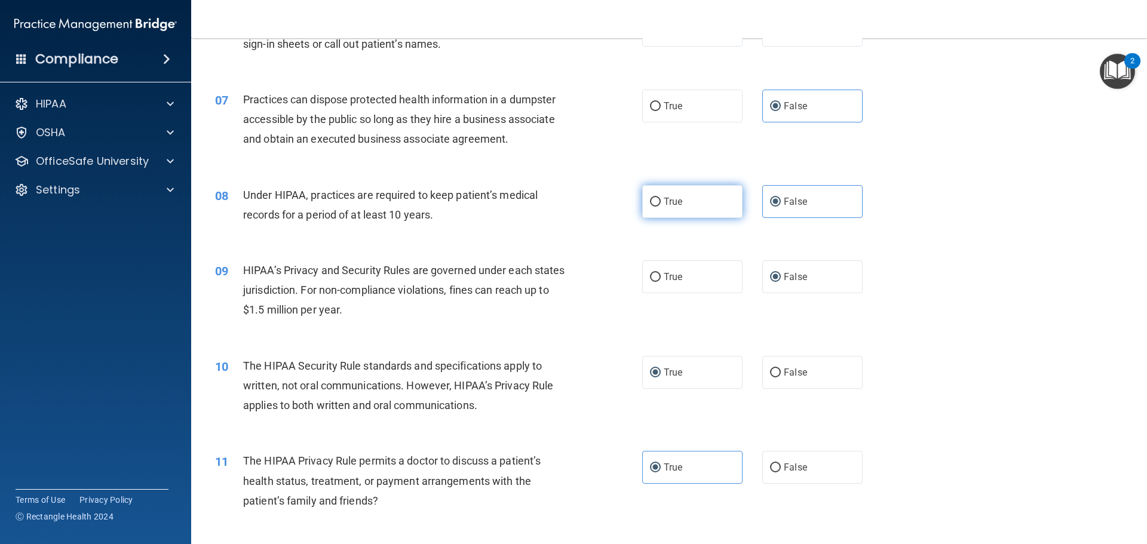
click at [650, 203] on input "True" at bounding box center [655, 202] width 11 height 9
radio input "true"
radio input "false"
click at [776, 475] on label "False" at bounding box center [812, 467] width 100 height 33
click at [776, 473] on input "False" at bounding box center [775, 468] width 11 height 9
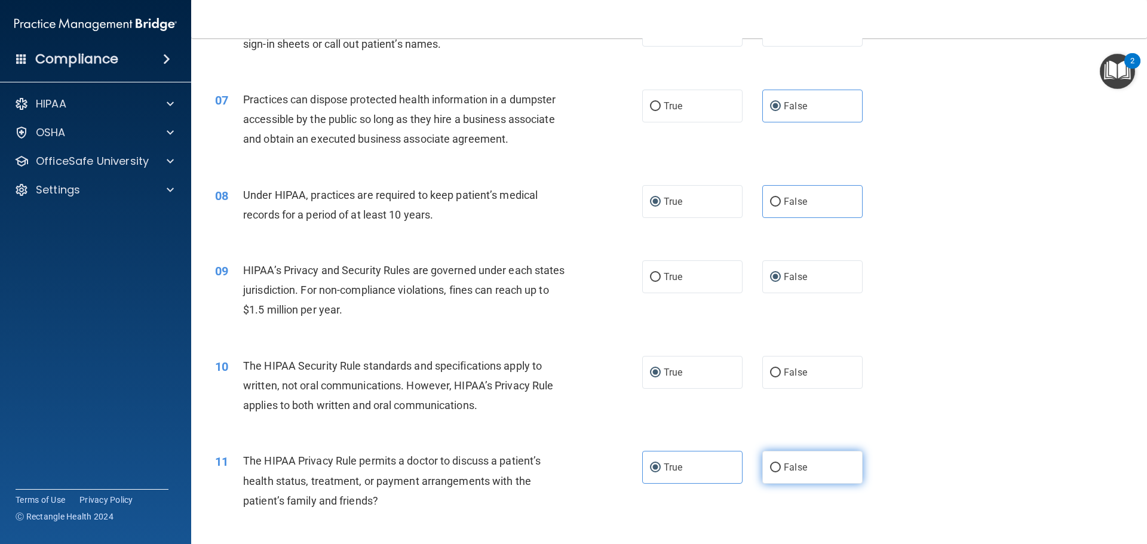
radio input "true"
radio input "false"
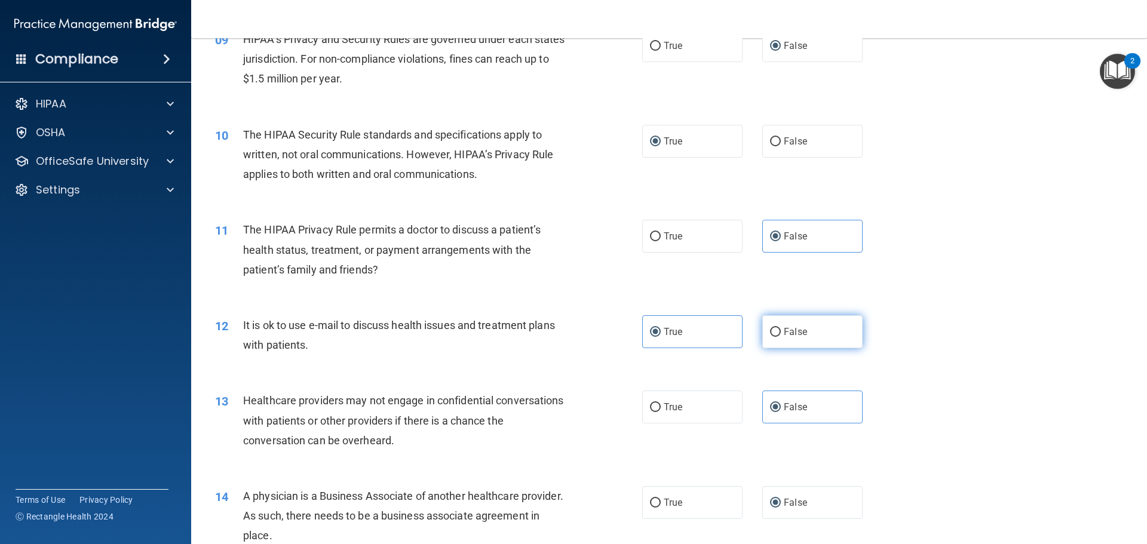
scroll to position [777, 0]
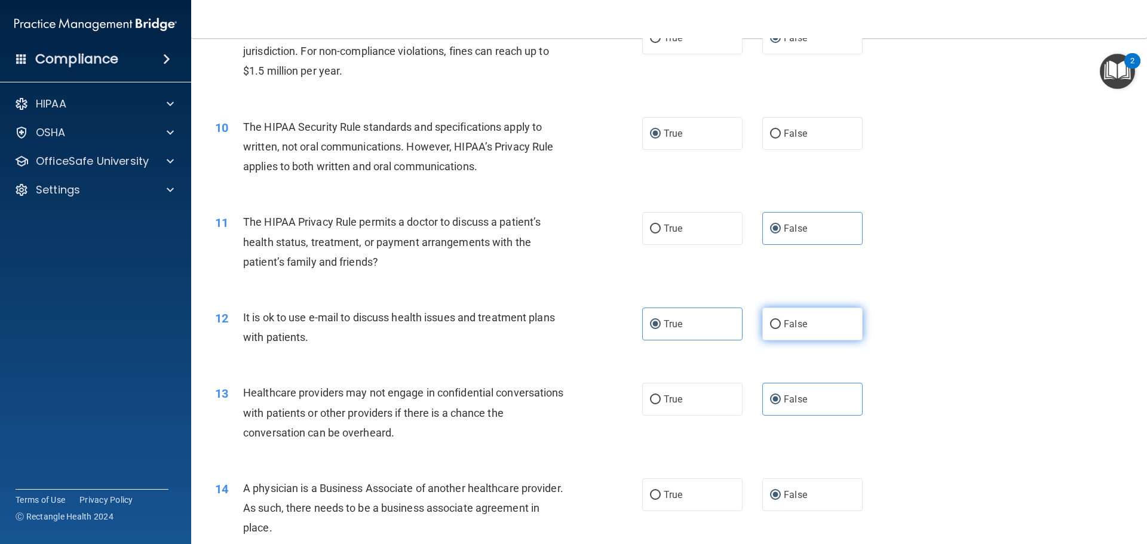
click at [767, 332] on label "False" at bounding box center [812, 324] width 100 height 33
click at [770, 329] on input "False" at bounding box center [775, 324] width 11 height 9
radio input "true"
radio input "false"
click at [666, 400] on span "True" at bounding box center [673, 399] width 19 height 11
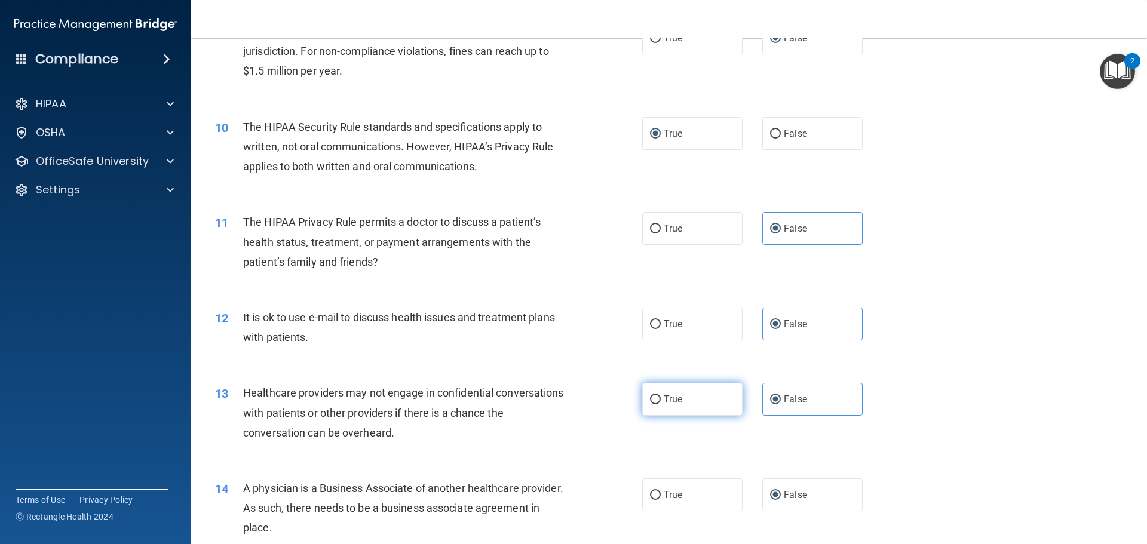
click at [661, 400] on input "True" at bounding box center [655, 400] width 11 height 9
radio input "true"
radio input "false"
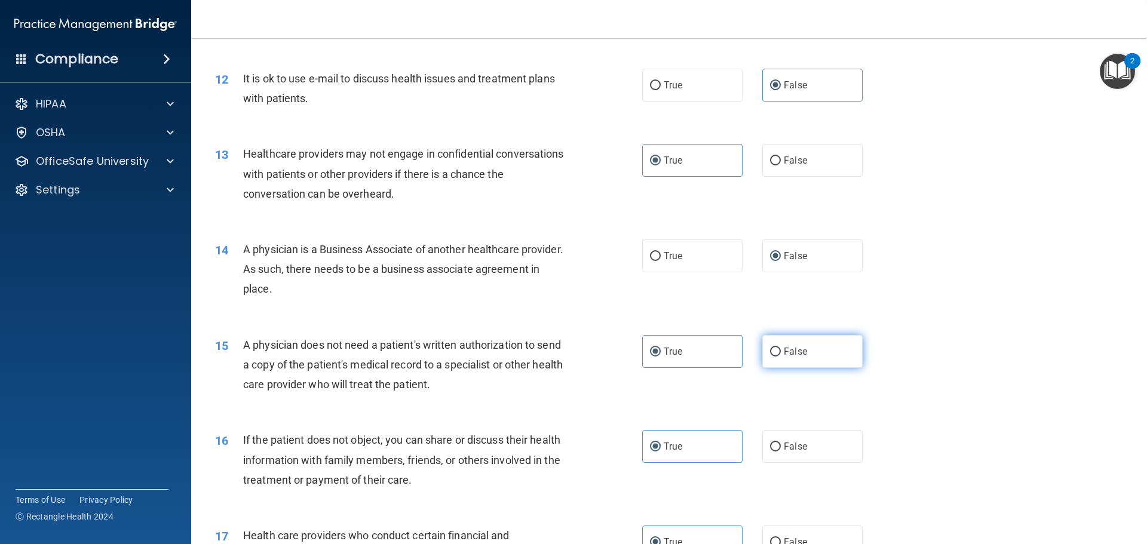
click at [778, 356] on label "False" at bounding box center [812, 351] width 100 height 33
click at [778, 356] on input "False" at bounding box center [775, 352] width 11 height 9
radio input "true"
radio input "false"
click at [784, 445] on span "False" at bounding box center [795, 446] width 23 height 11
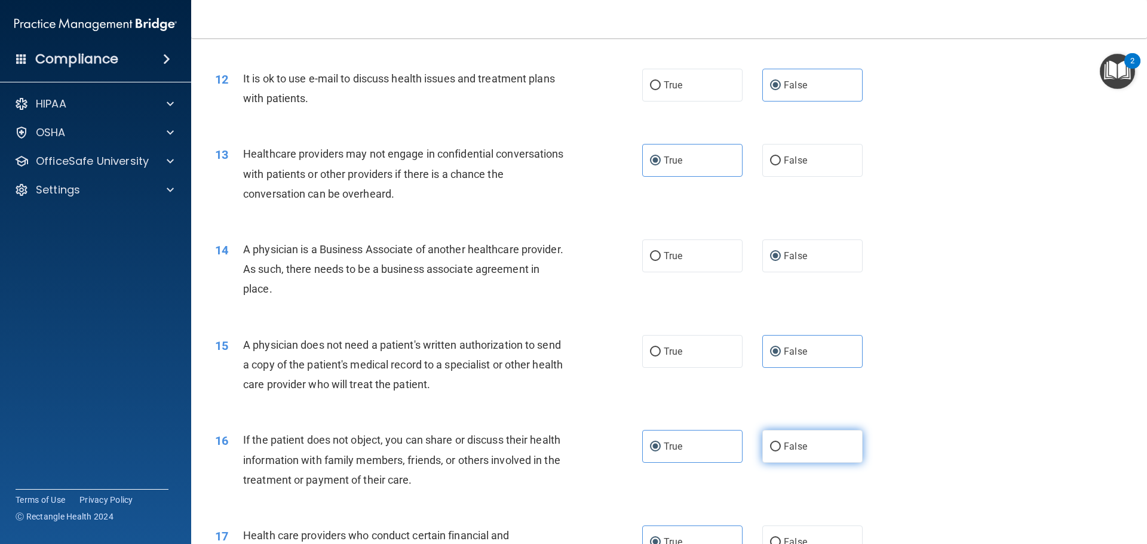
click at [780, 445] on input "False" at bounding box center [775, 447] width 11 height 9
radio input "true"
radio input "false"
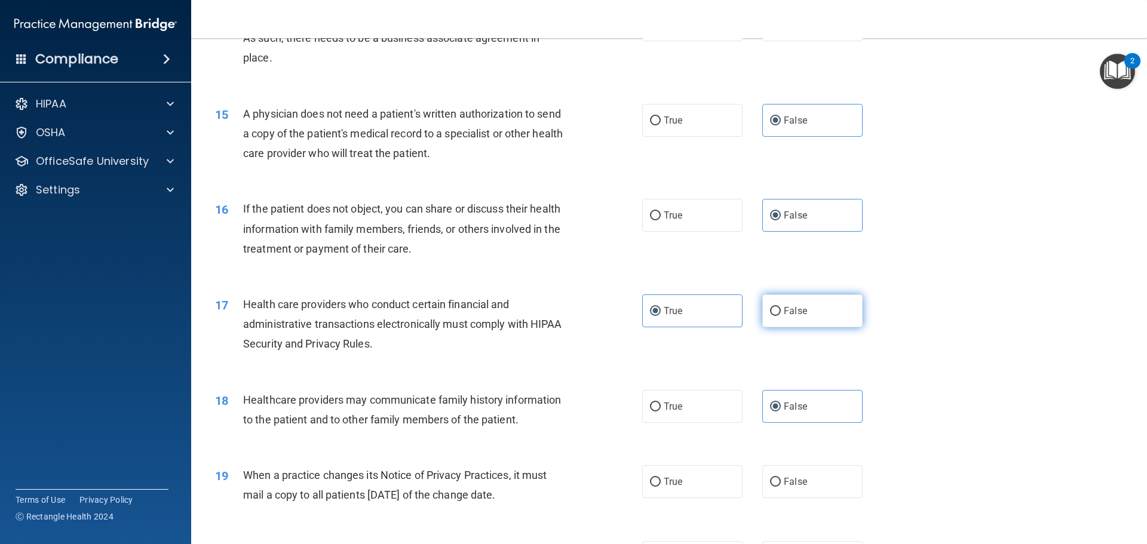
scroll to position [1255, 0]
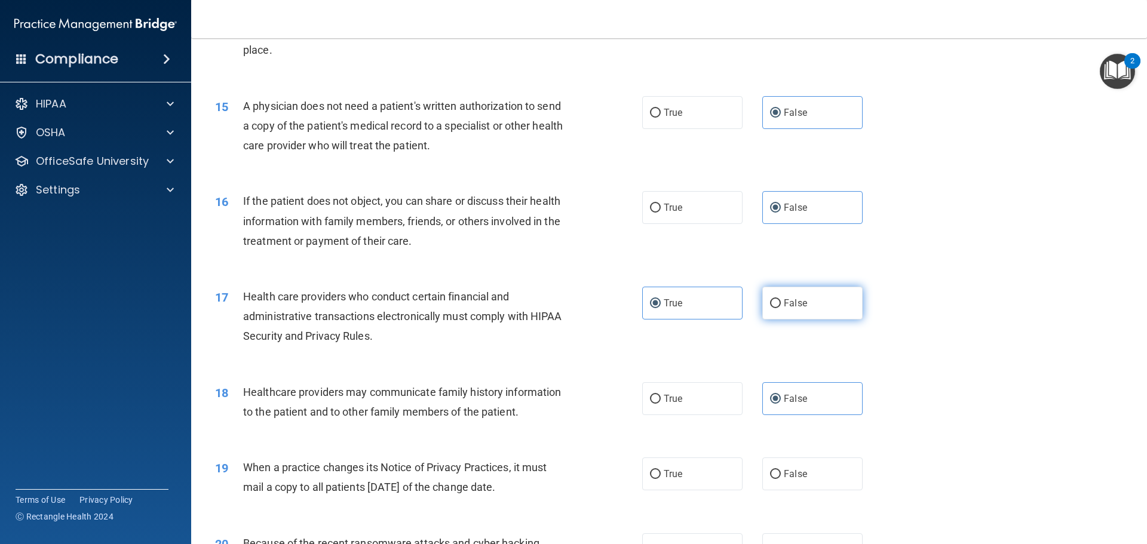
click at [771, 308] on input "False" at bounding box center [775, 303] width 11 height 9
radio input "true"
radio input "false"
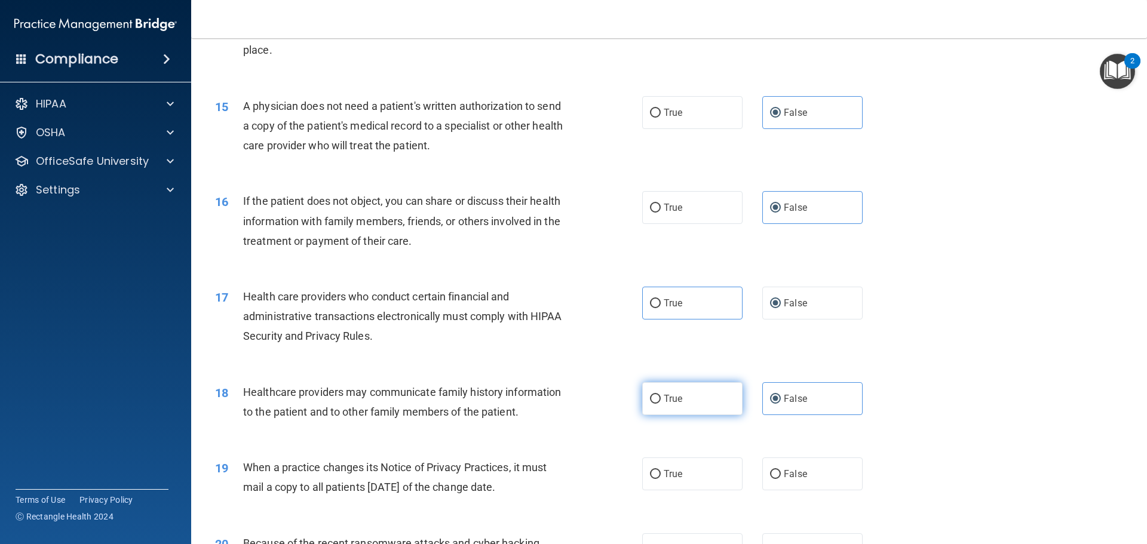
click at [664, 394] on span "True" at bounding box center [673, 398] width 19 height 11
click at [661, 395] on input "True" at bounding box center [655, 399] width 11 height 9
radio input "true"
radio input "false"
click at [663, 315] on label "True" at bounding box center [692, 303] width 100 height 33
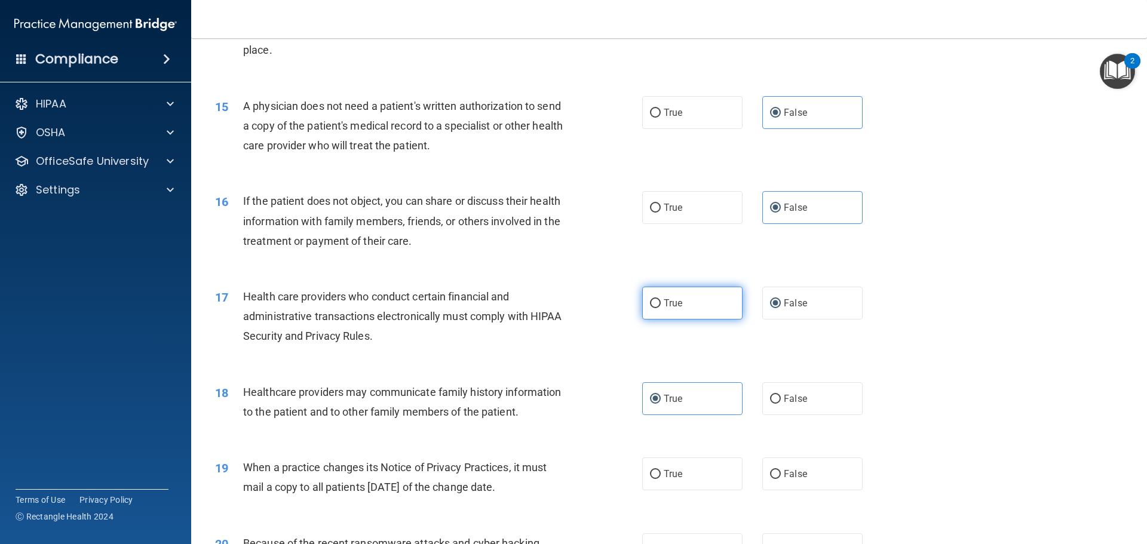
click at [661, 308] on input "True" at bounding box center [655, 303] width 11 height 9
radio input "true"
radio input "false"
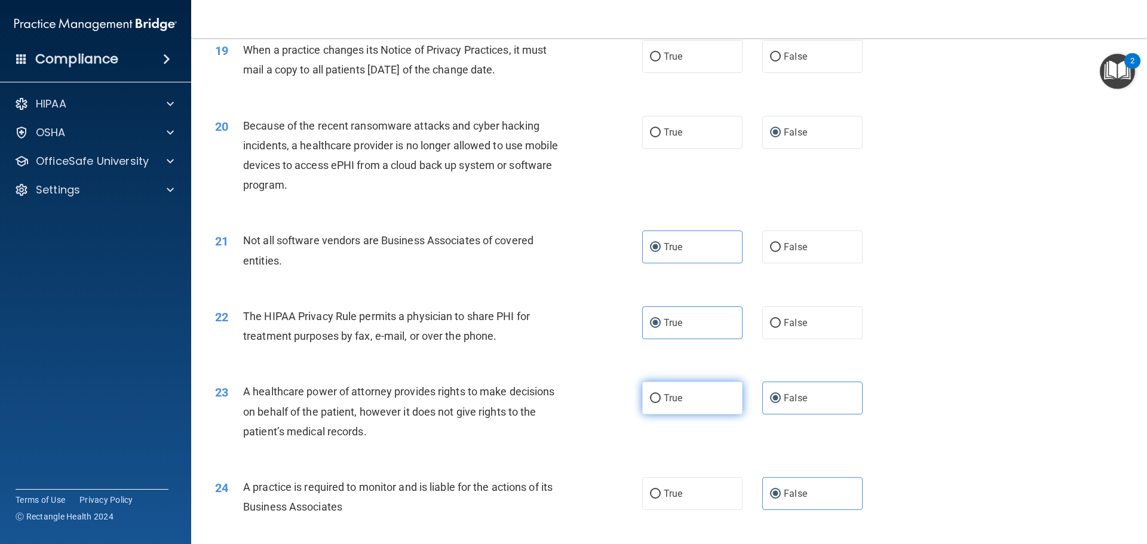
scroll to position [1673, 0]
drag, startPoint x: 823, startPoint y: 323, endPoint x: 809, endPoint y: 261, distance: 63.2
click at [822, 321] on label "False" at bounding box center [812, 322] width 100 height 33
click at [781, 321] on input "False" at bounding box center [775, 323] width 11 height 9
radio input "true"
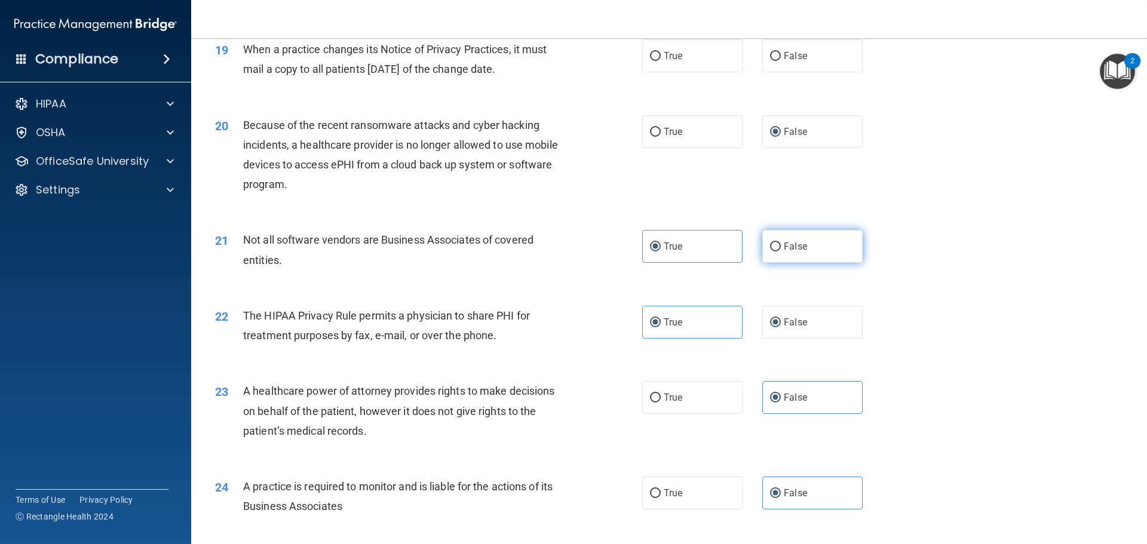
radio input "false"
click at [809, 252] on label "False" at bounding box center [812, 246] width 100 height 33
click at [781, 252] on input "False" at bounding box center [775, 247] width 11 height 9
radio input "true"
radio input "false"
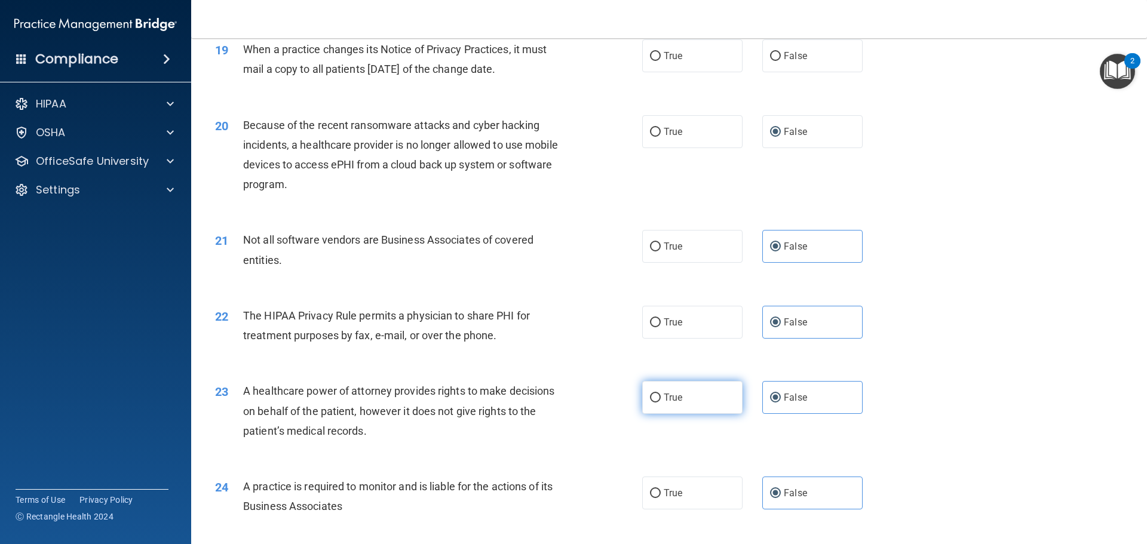
click at [703, 398] on label "True" at bounding box center [692, 397] width 100 height 33
click at [661, 398] on input "True" at bounding box center [655, 398] width 11 height 9
radio input "true"
radio input "false"
click at [713, 488] on label "True" at bounding box center [692, 493] width 100 height 33
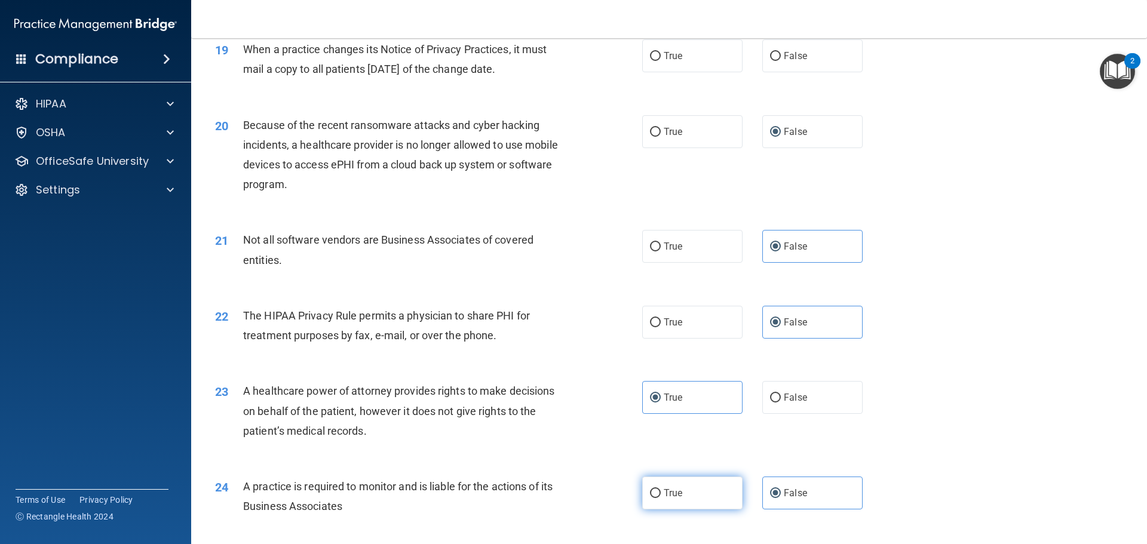
click at [661, 489] on input "True" at bounding box center [655, 493] width 11 height 9
radio input "true"
radio input "false"
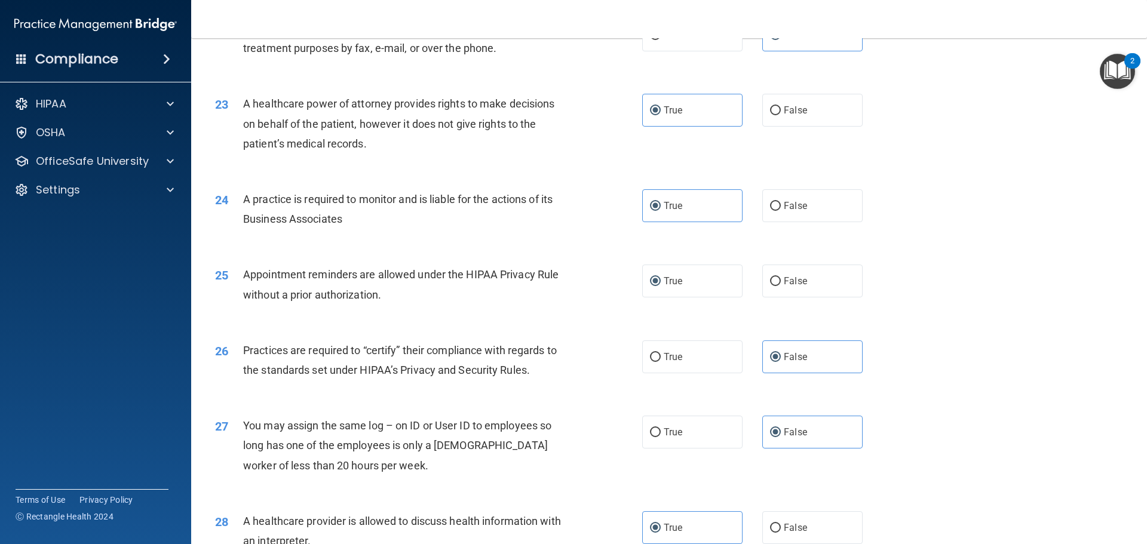
scroll to position [1972, 0]
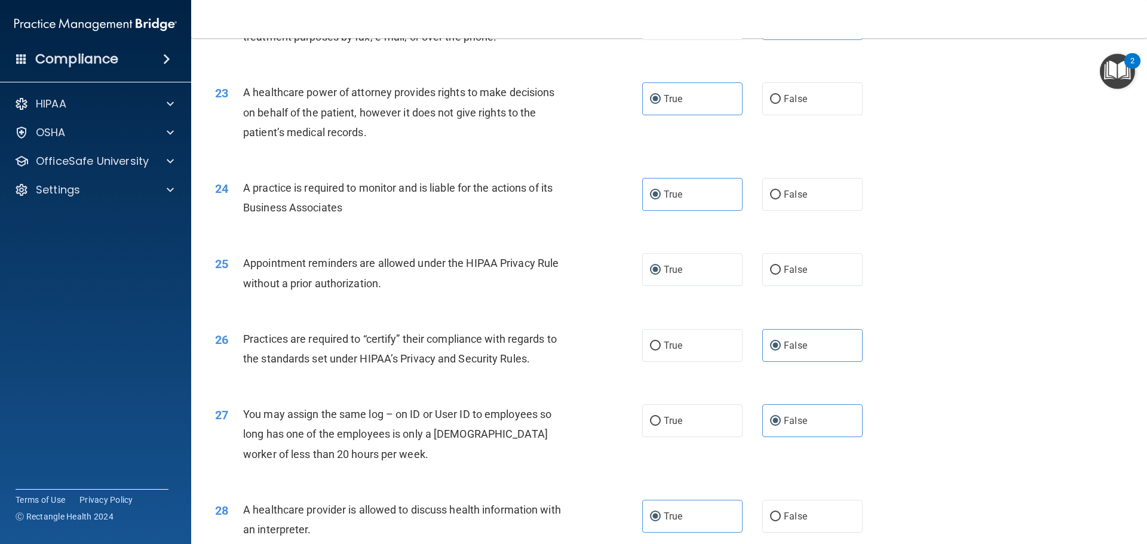
drag, startPoint x: 666, startPoint y: 359, endPoint x: 671, endPoint y: 402, distance: 43.4
click at [666, 360] on label "True" at bounding box center [692, 345] width 100 height 33
click at [661, 351] on input "True" at bounding box center [655, 346] width 11 height 9
radio input "true"
radio input "false"
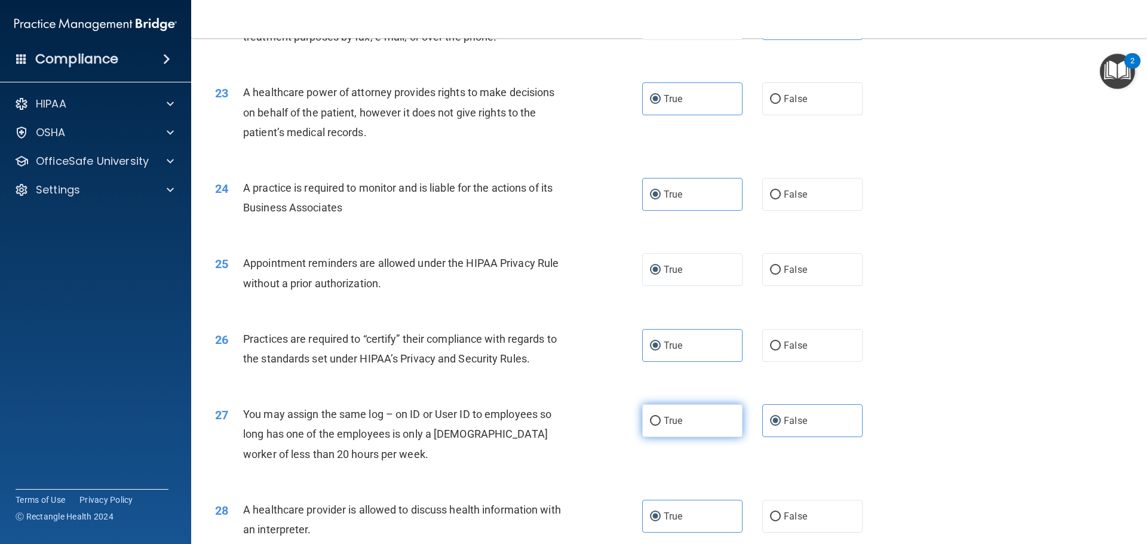
click at [678, 427] on label "True" at bounding box center [692, 421] width 100 height 33
click at [661, 426] on input "True" at bounding box center [655, 421] width 11 height 9
radio input "true"
radio input "false"
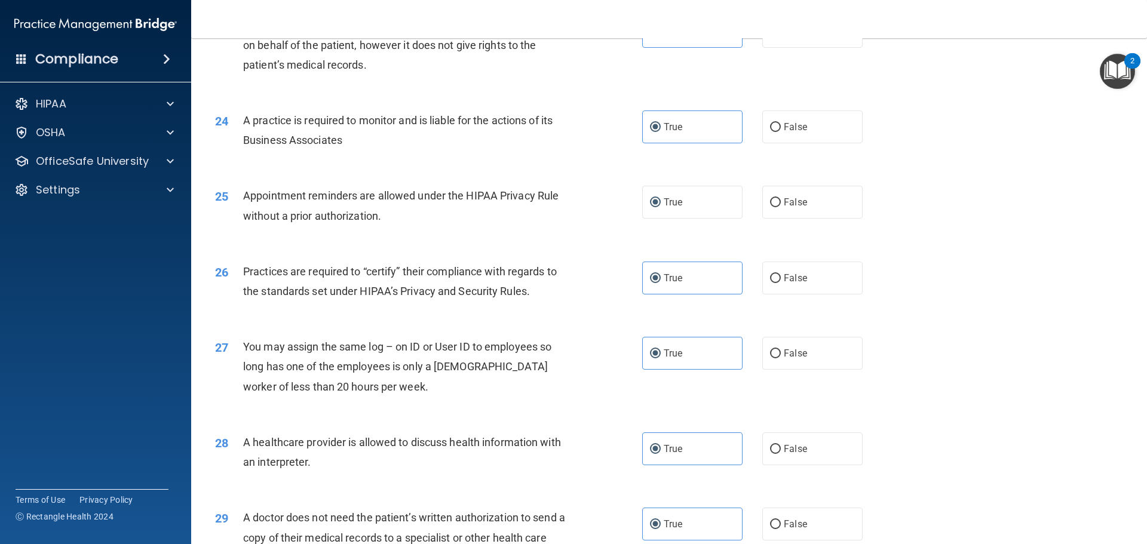
scroll to position [2211, 0]
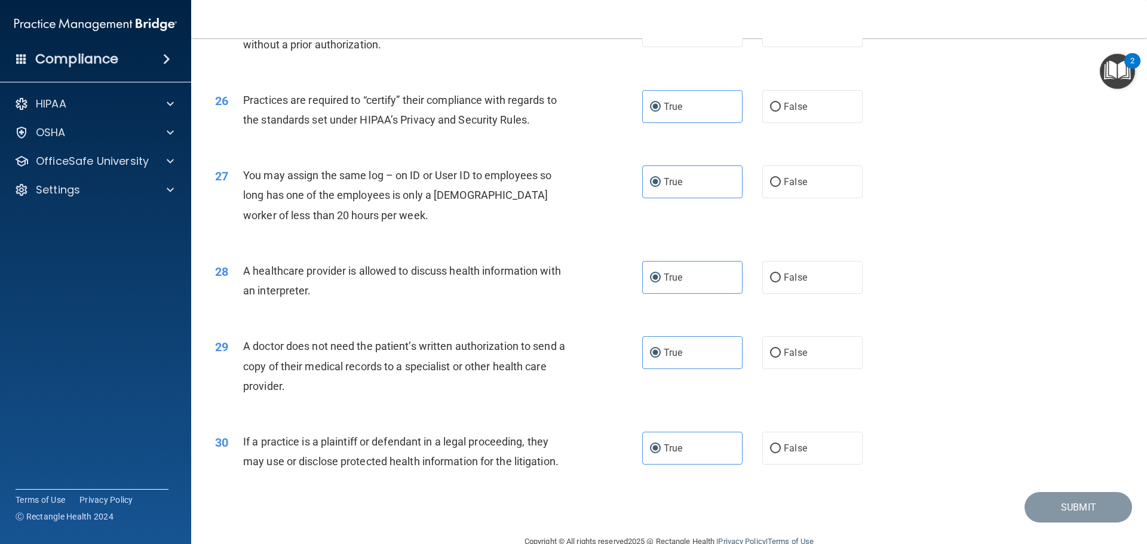
drag, startPoint x: 807, startPoint y: 305, endPoint x: 799, endPoint y: 344, distance: 40.2
click at [806, 306] on div "28 A healthcare provider is allowed to discuss health information with an inter…" at bounding box center [669, 283] width 926 height 75
click at [799, 351] on span "False" at bounding box center [795, 352] width 23 height 11
click at [781, 351] on input "False" at bounding box center [775, 353] width 11 height 9
radio input "true"
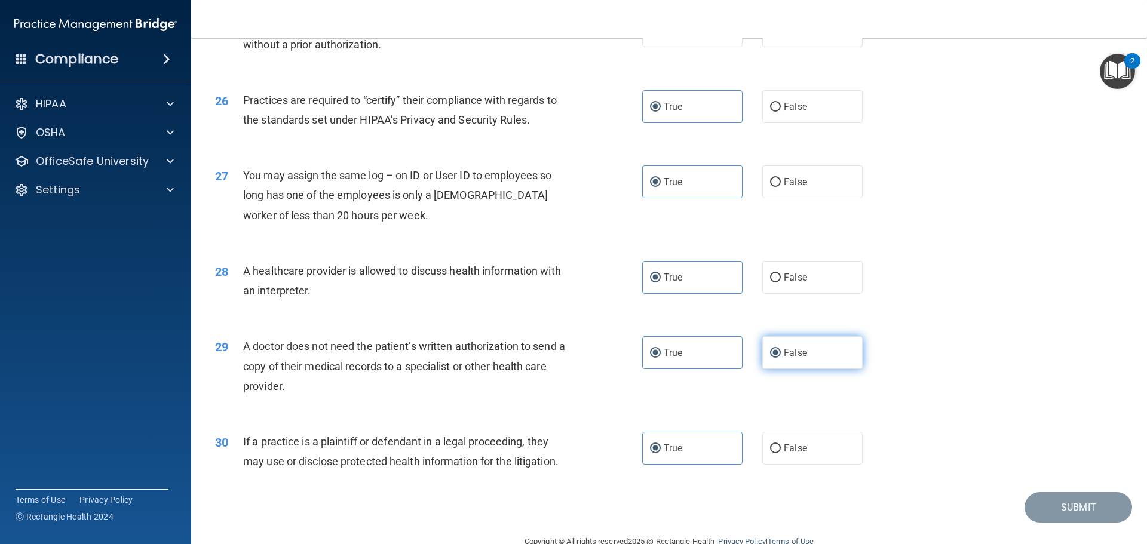
radio input "false"
drag, startPoint x: 792, startPoint y: 284, endPoint x: 782, endPoint y: 394, distance: 110.4
click at [792, 284] on label "False" at bounding box center [812, 277] width 100 height 33
click at [781, 283] on input "False" at bounding box center [775, 278] width 11 height 9
radio input "true"
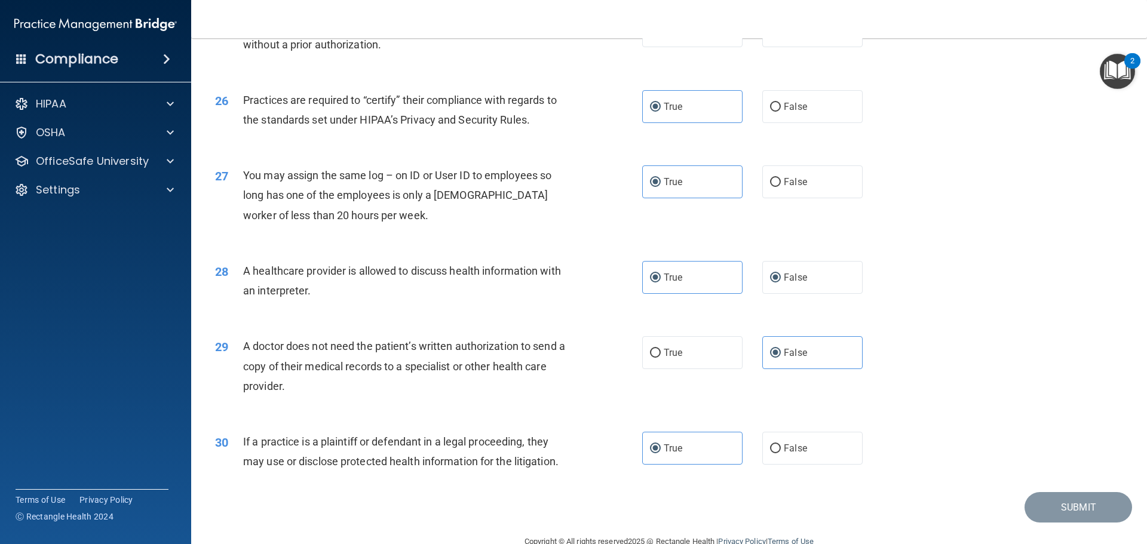
radio input "false"
click at [803, 466] on div "30 If a practice is a plaintiff or defendant in a legal proceeding, they may us…" at bounding box center [669, 454] width 926 height 75
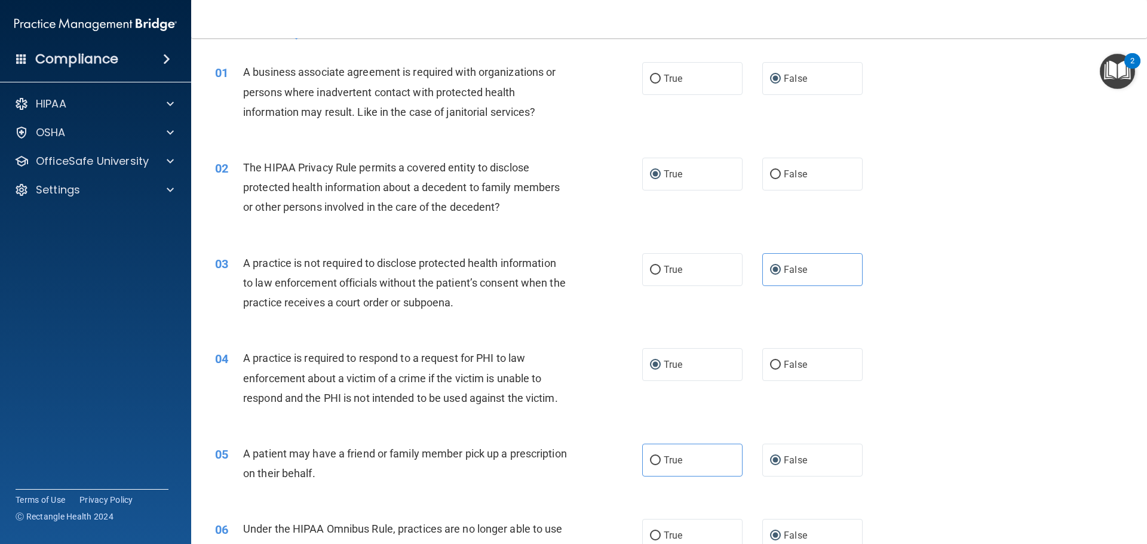
scroll to position [0, 0]
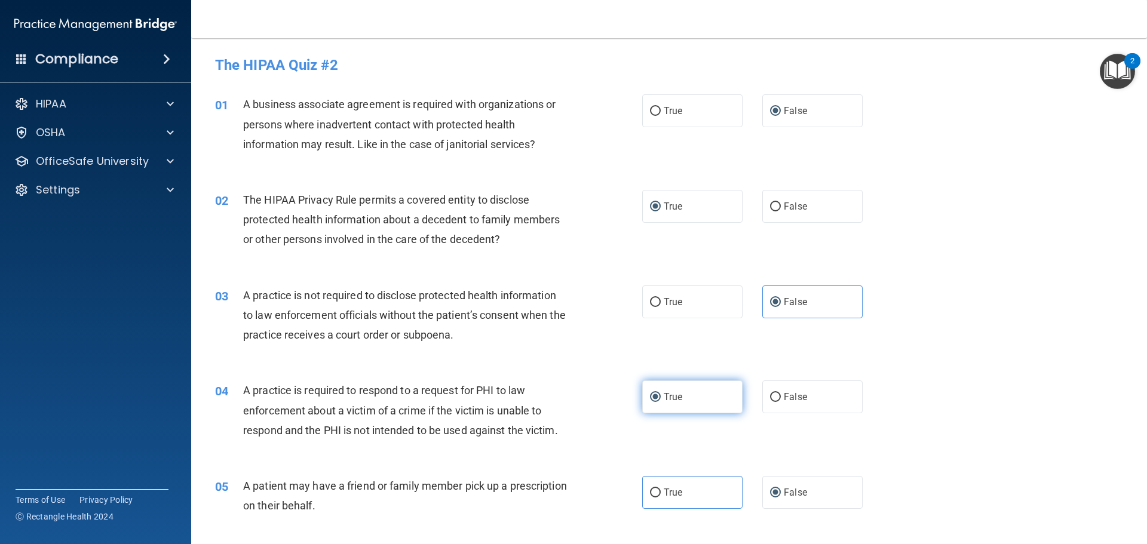
click at [684, 399] on label "True" at bounding box center [692, 397] width 100 height 33
click at [661, 399] on input "True" at bounding box center [655, 397] width 11 height 9
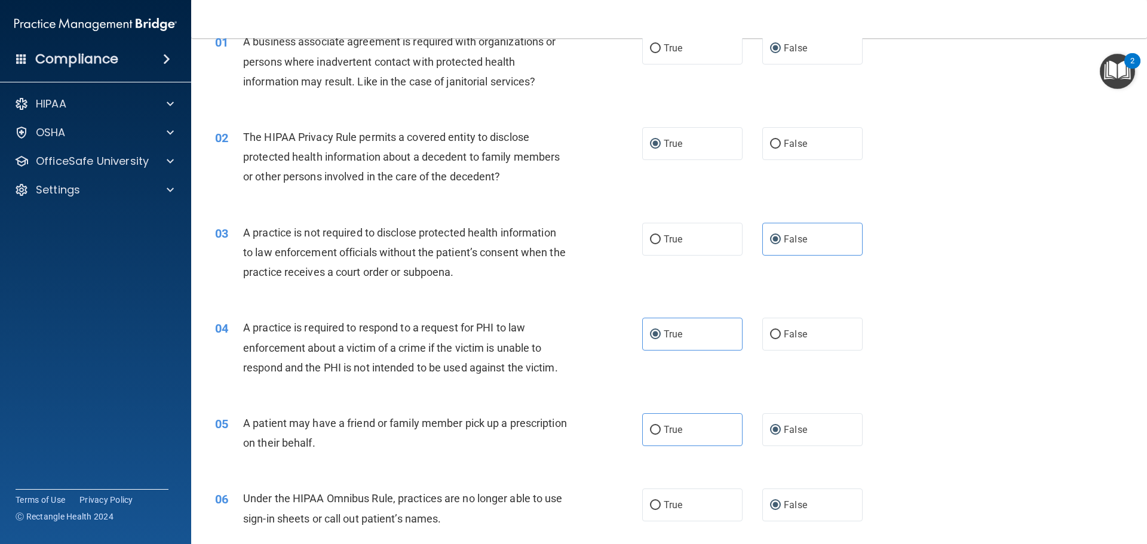
scroll to position [120, 0]
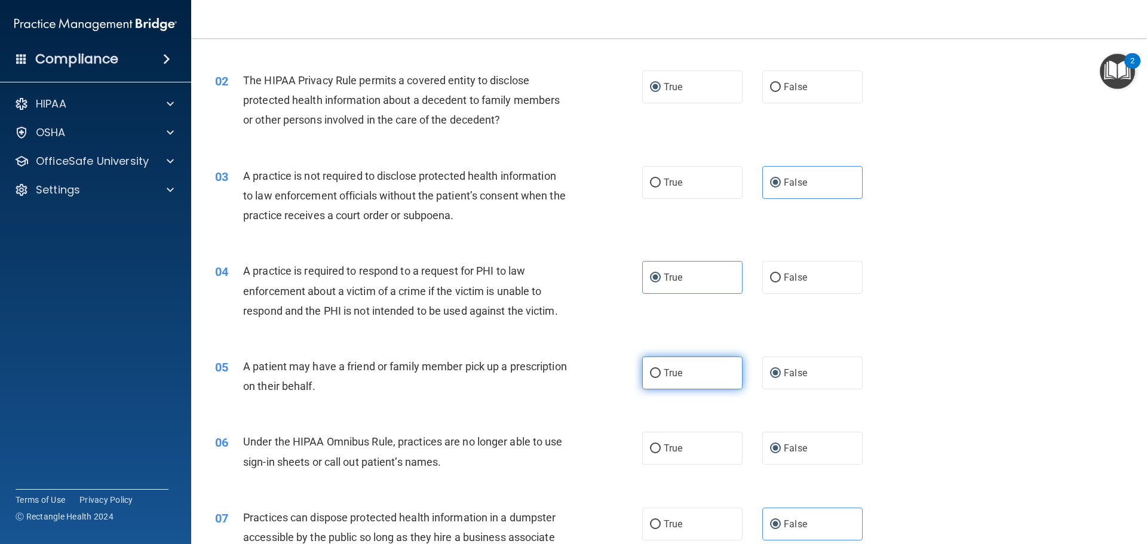
click at [706, 382] on label "True" at bounding box center [692, 373] width 100 height 33
click at [661, 378] on input "True" at bounding box center [655, 373] width 11 height 9
radio input "true"
radio input "false"
click at [788, 446] on span "False" at bounding box center [795, 448] width 23 height 11
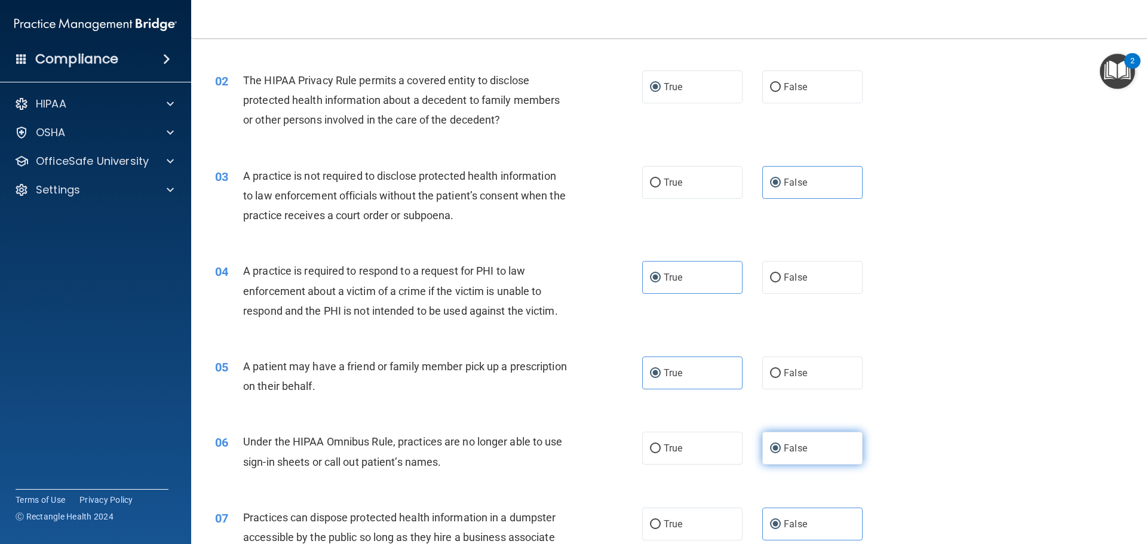
click at [781, 446] on input "False" at bounding box center [775, 449] width 11 height 9
click at [784, 450] on span "False" at bounding box center [795, 448] width 23 height 11
click at [781, 450] on input "False" at bounding box center [775, 449] width 11 height 9
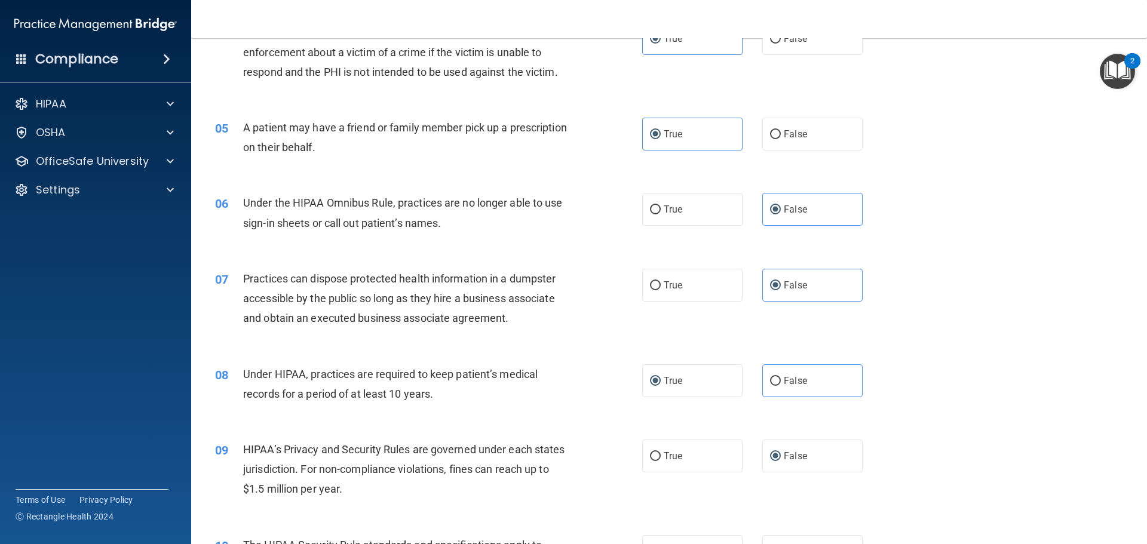
drag, startPoint x: 784, startPoint y: 383, endPoint x: 779, endPoint y: 402, distance: 19.7
click at [784, 383] on span "False" at bounding box center [795, 380] width 23 height 11
click at [781, 383] on input "False" at bounding box center [775, 381] width 11 height 9
radio input "true"
radio input "false"
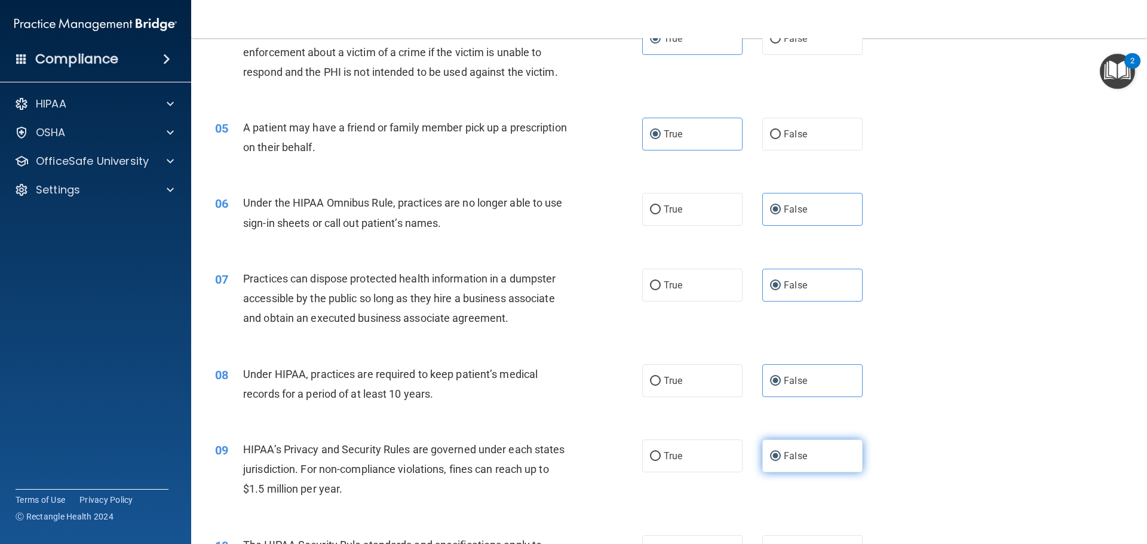
click at [797, 464] on label "False" at bounding box center [812, 456] width 100 height 33
click at [781, 461] on input "False" at bounding box center [775, 456] width 11 height 9
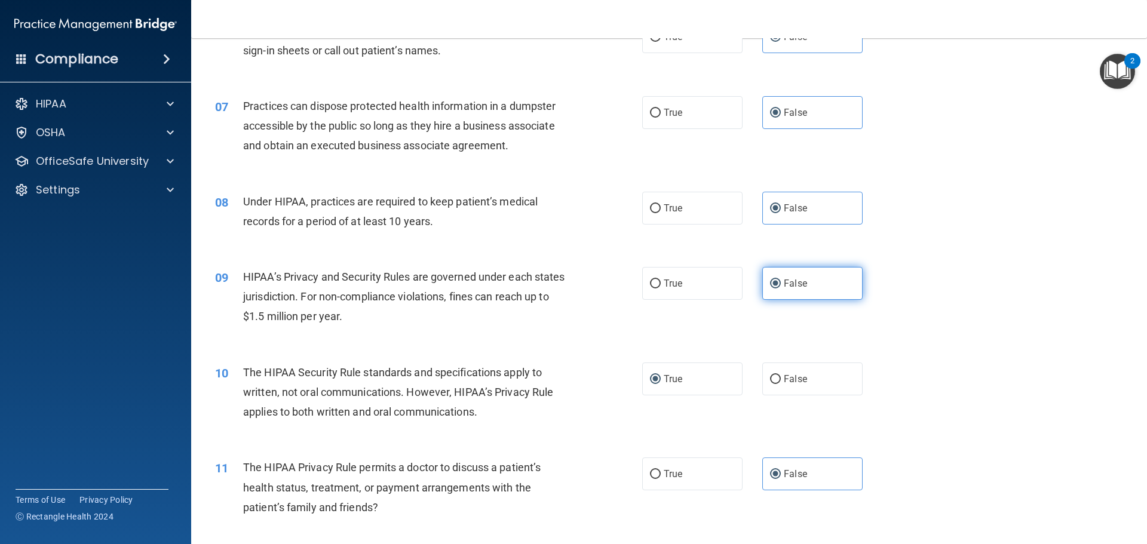
scroll to position [538, 0]
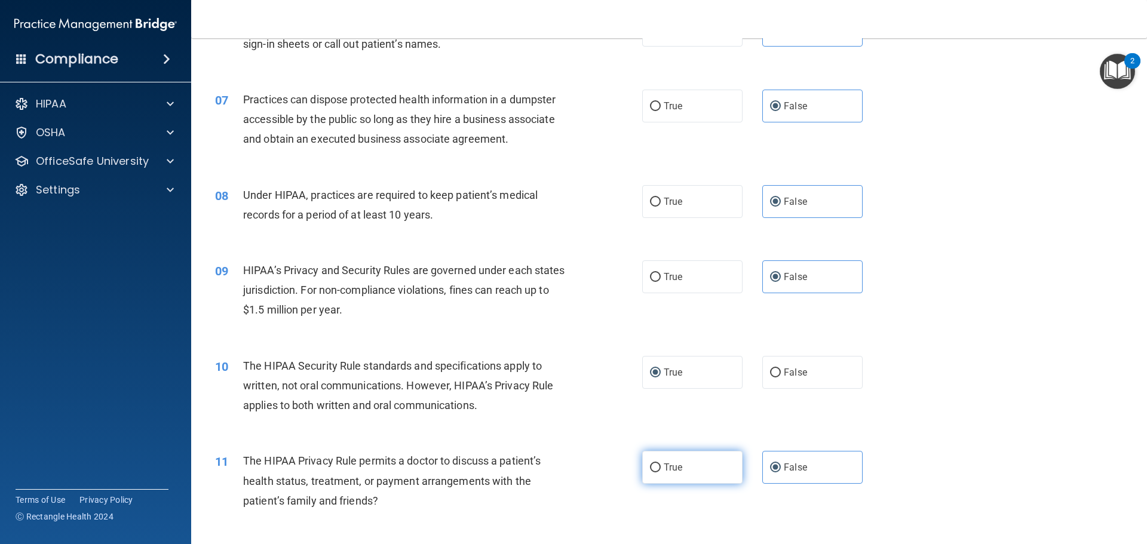
click at [688, 460] on label "True" at bounding box center [692, 467] width 100 height 33
click at [661, 464] on input "True" at bounding box center [655, 468] width 11 height 9
radio input "true"
radio input "false"
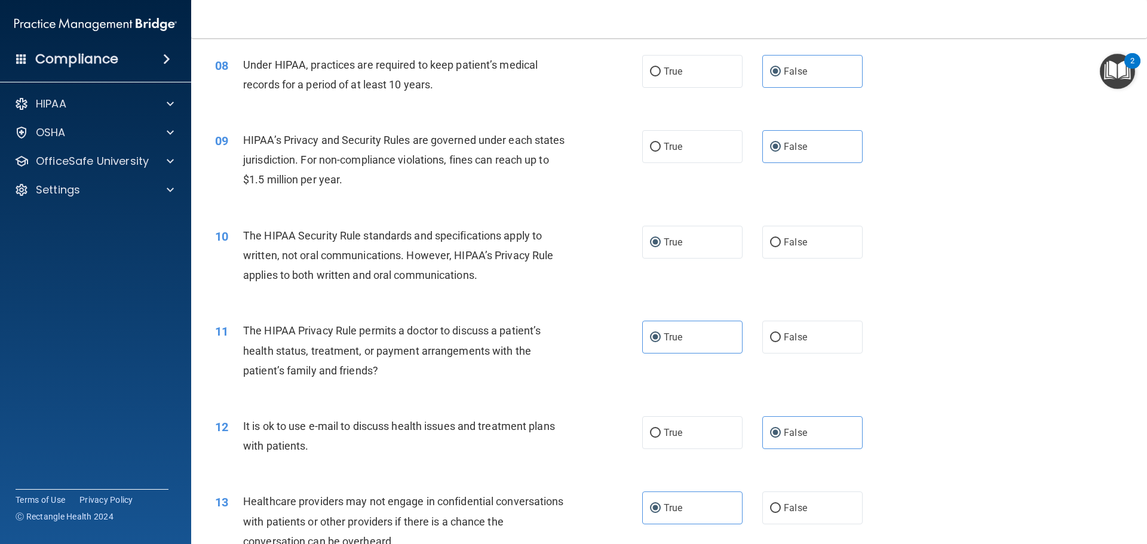
scroll to position [717, 0]
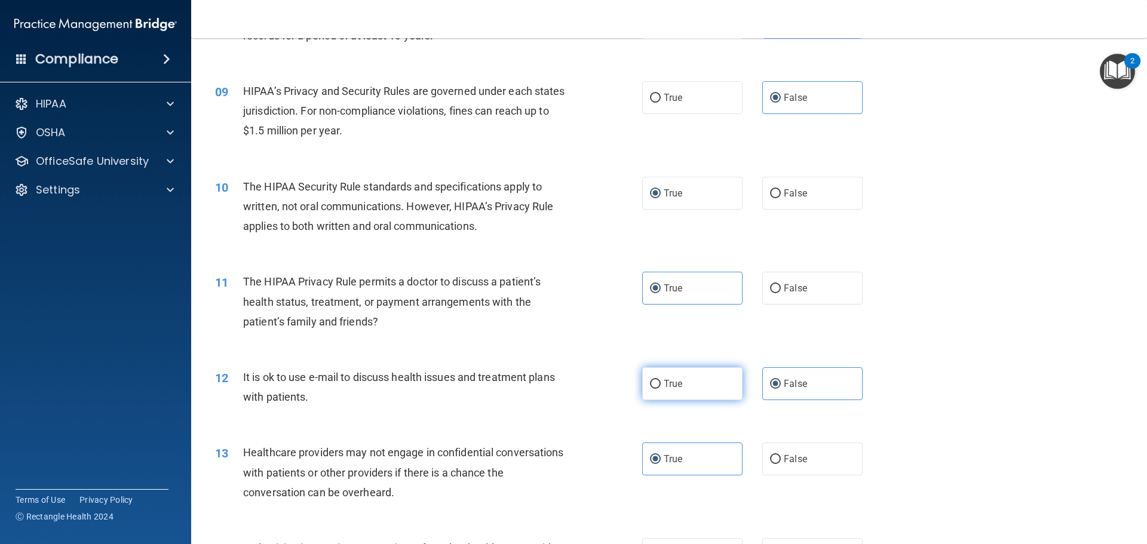
click at [682, 382] on label "True" at bounding box center [692, 384] width 100 height 33
click at [661, 382] on input "True" at bounding box center [655, 384] width 11 height 9
radio input "true"
radio input "false"
click at [801, 474] on label "False" at bounding box center [812, 459] width 100 height 33
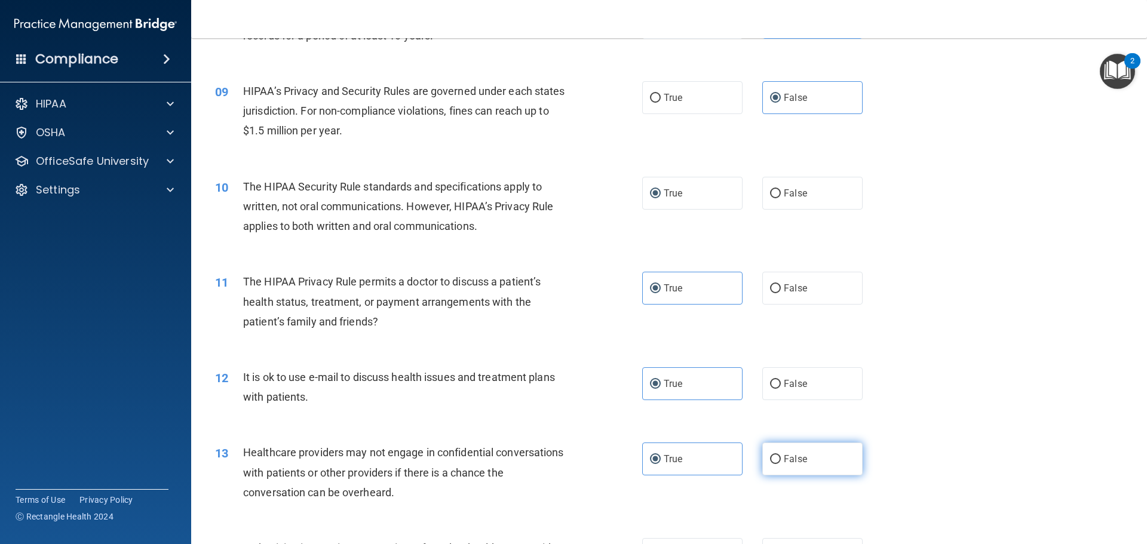
click at [781, 464] on input "False" at bounding box center [775, 459] width 11 height 9
radio input "true"
radio input "false"
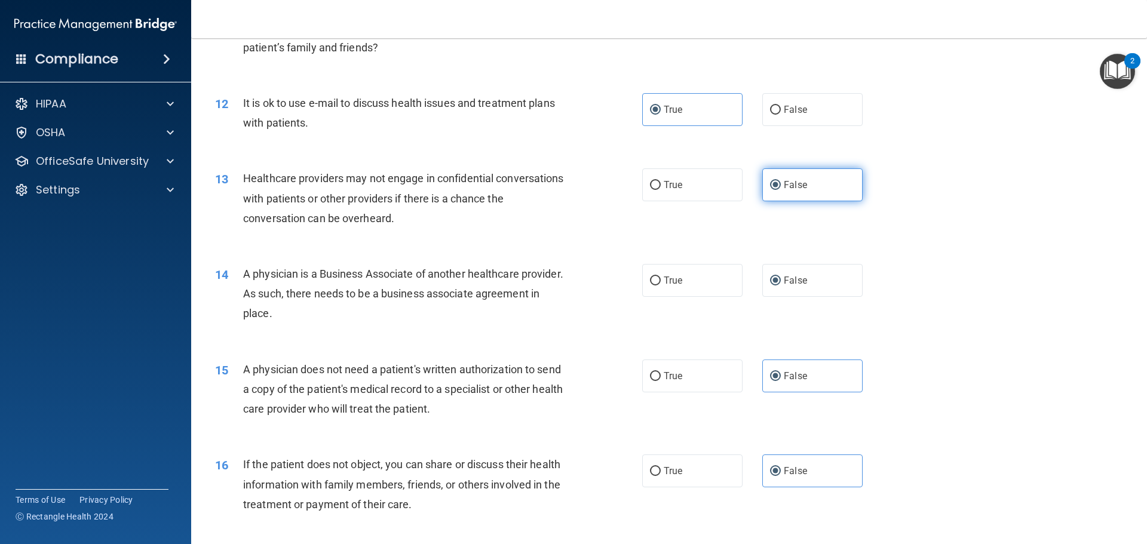
scroll to position [1016, 0]
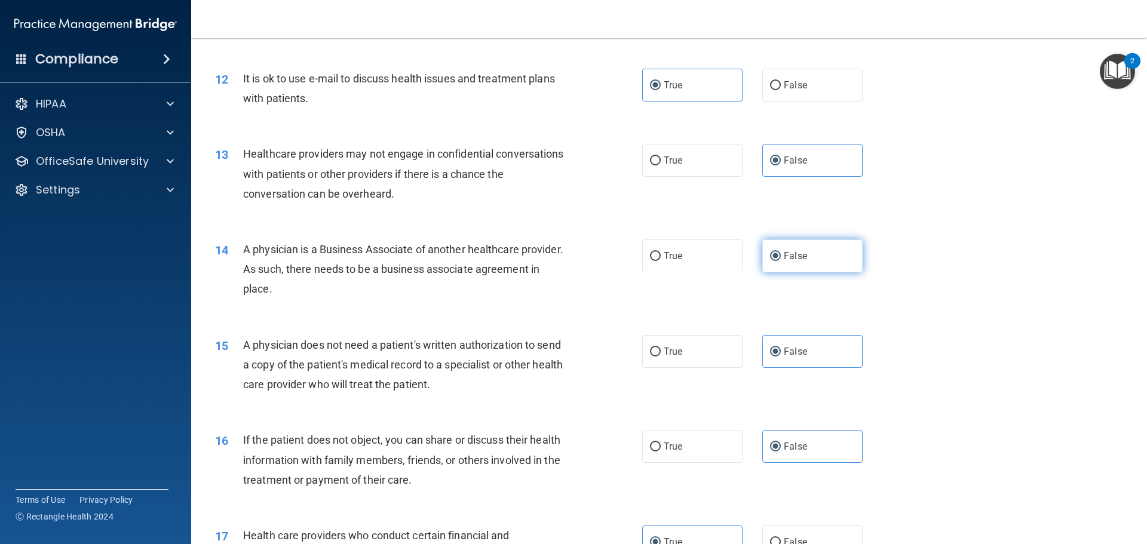
drag, startPoint x: 794, startPoint y: 250, endPoint x: 791, endPoint y: 267, distance: 16.4
click at [794, 252] on span "False" at bounding box center [795, 255] width 23 height 11
click at [781, 252] on input "False" at bounding box center [775, 256] width 11 height 9
click at [676, 356] on span "True" at bounding box center [673, 351] width 19 height 11
click at [661, 356] on input "True" at bounding box center [655, 352] width 11 height 9
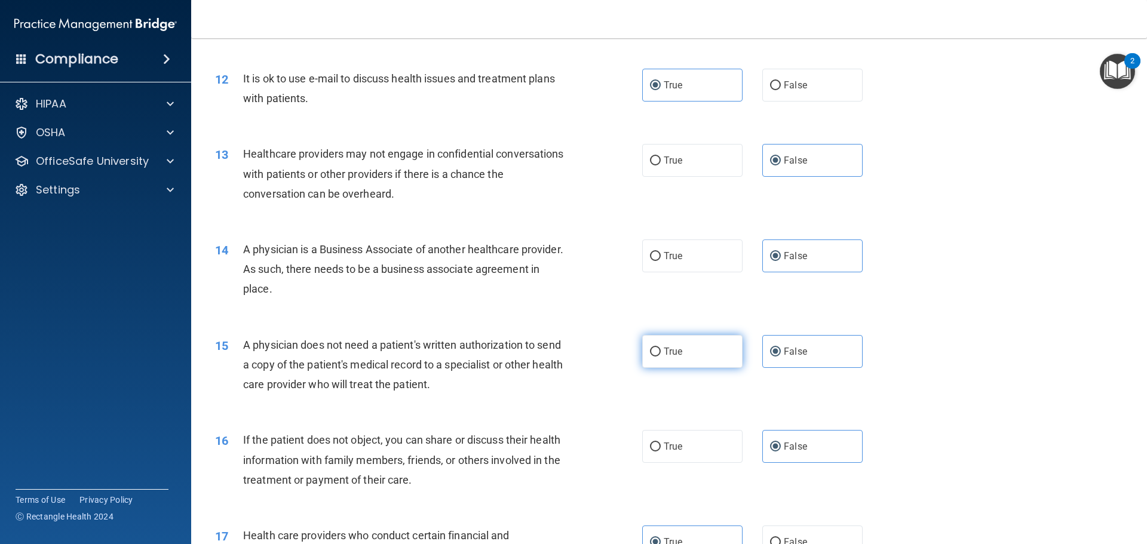
radio input "true"
radio input "false"
click at [696, 440] on label "True" at bounding box center [692, 446] width 100 height 33
click at [661, 443] on input "True" at bounding box center [655, 447] width 11 height 9
radio input "true"
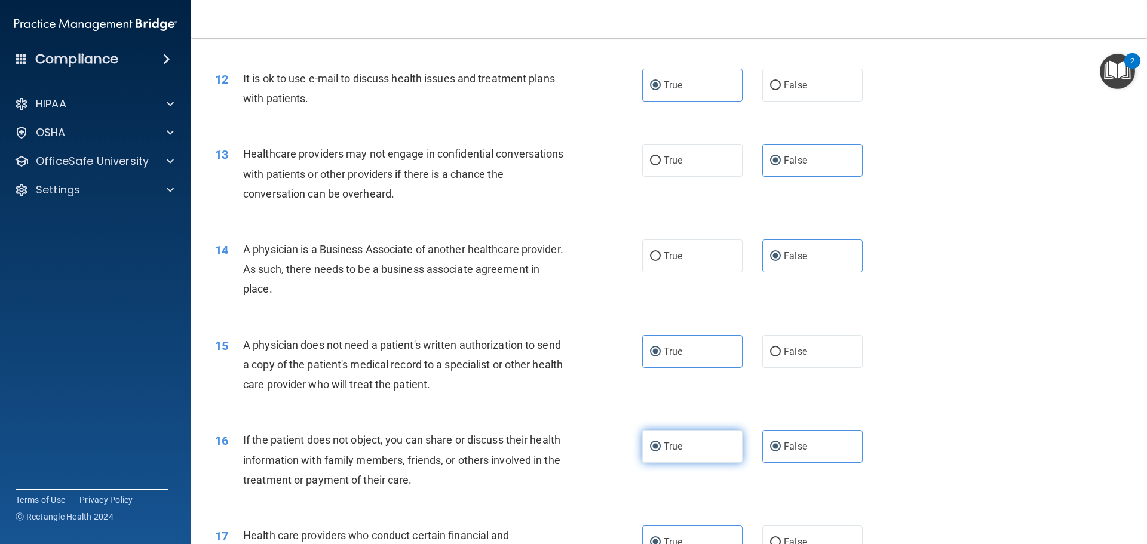
radio input "false"
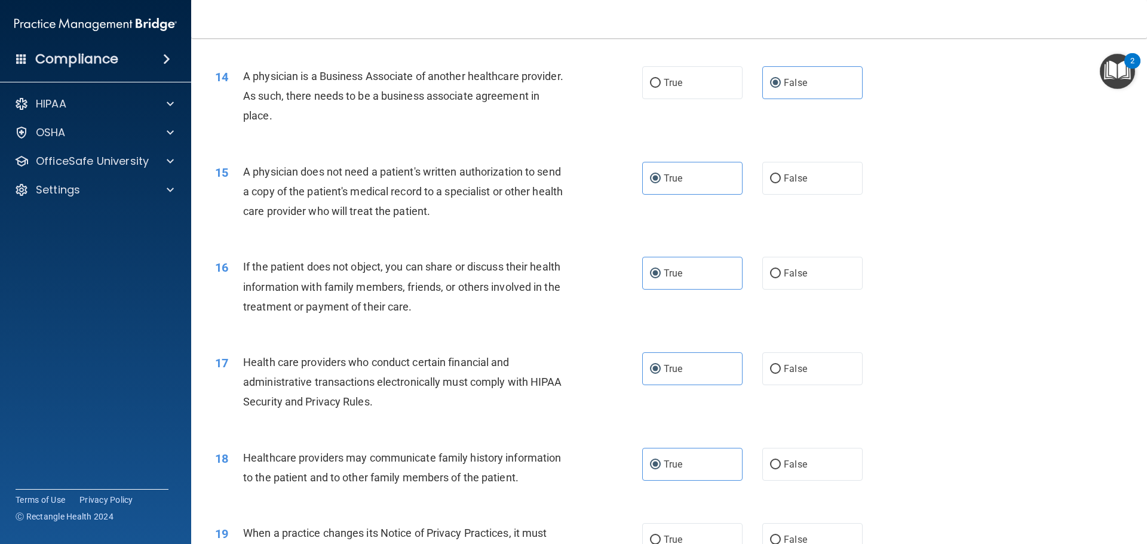
scroll to position [1195, 0]
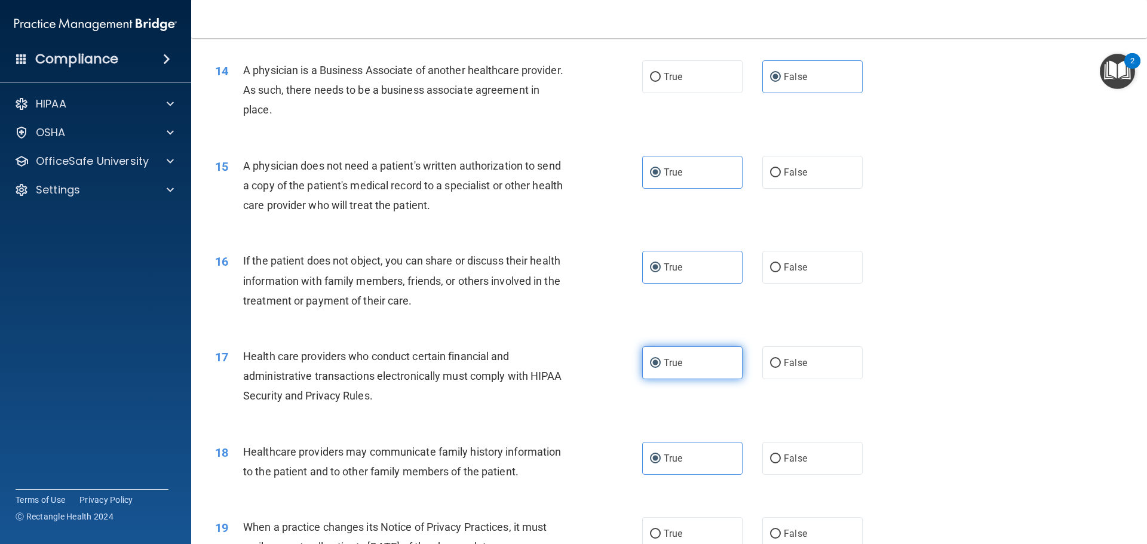
click at [678, 362] on span "True" at bounding box center [673, 362] width 19 height 11
click at [661, 362] on input "True" at bounding box center [655, 363] width 11 height 9
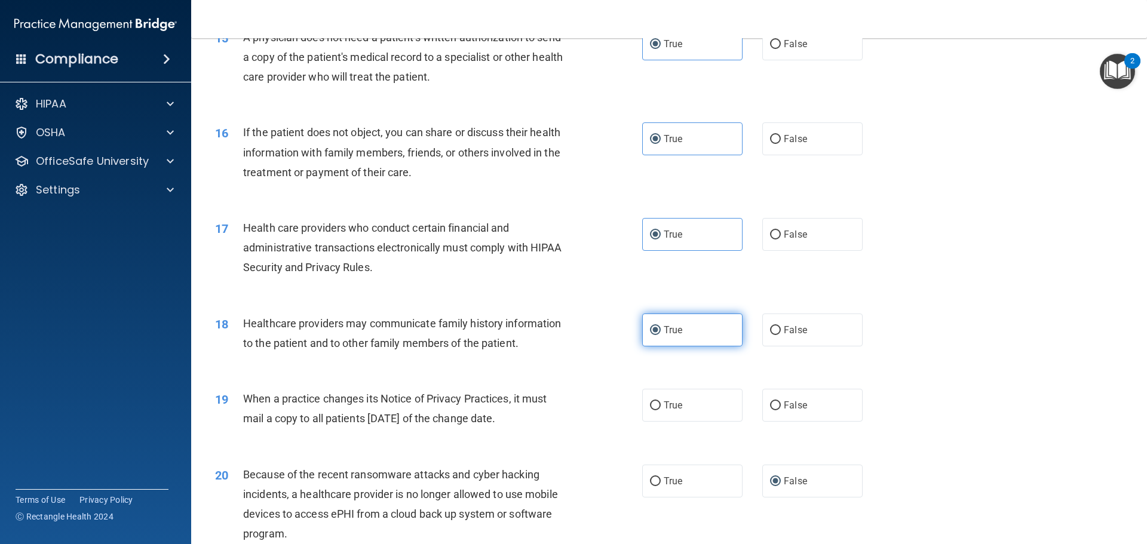
scroll to position [1374, 0]
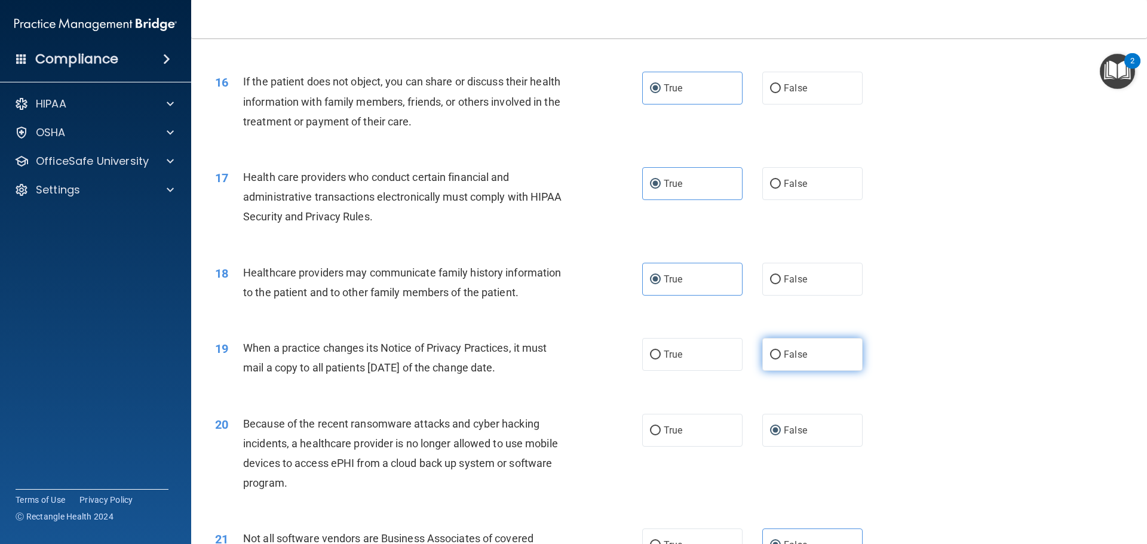
click at [803, 353] on label "False" at bounding box center [812, 354] width 100 height 33
click at [781, 353] on input "False" at bounding box center [775, 355] width 11 height 9
radio input "true"
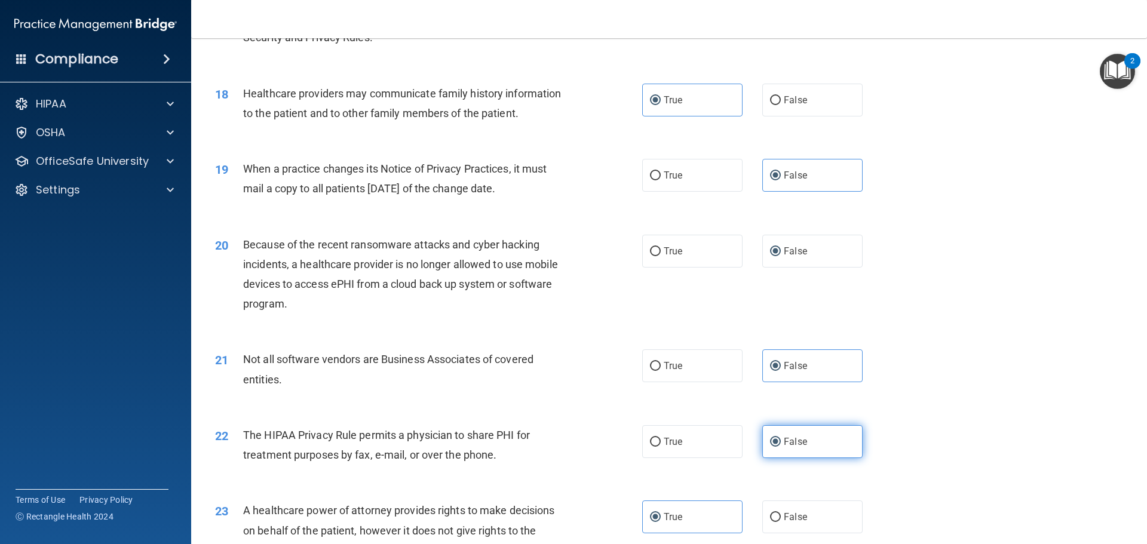
scroll to position [1494, 0]
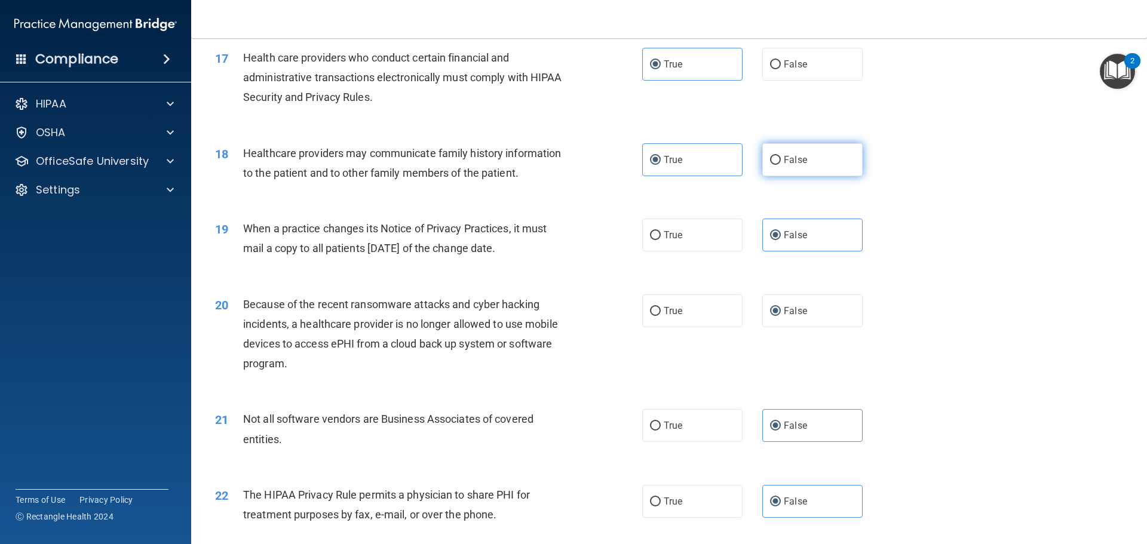
drag, startPoint x: 790, startPoint y: 165, endPoint x: 786, endPoint y: 173, distance: 9.4
click at [789, 166] on label "False" at bounding box center [812, 159] width 100 height 33
click at [781, 165] on input "False" at bounding box center [775, 160] width 11 height 9
radio input "true"
radio input "false"
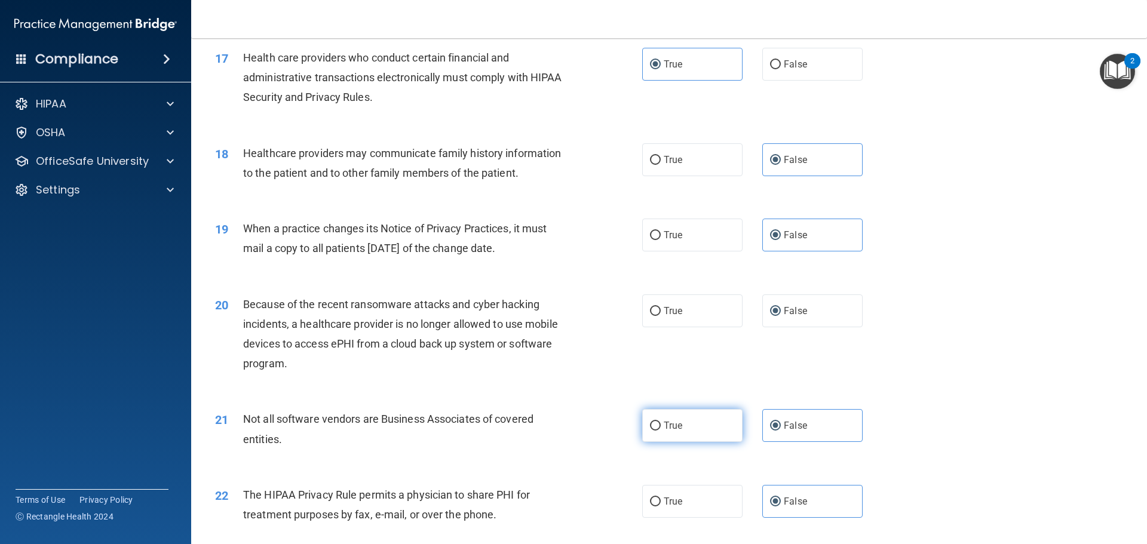
click at [690, 423] on label "True" at bounding box center [692, 425] width 100 height 33
click at [661, 423] on input "True" at bounding box center [655, 426] width 11 height 9
radio input "true"
radio input "false"
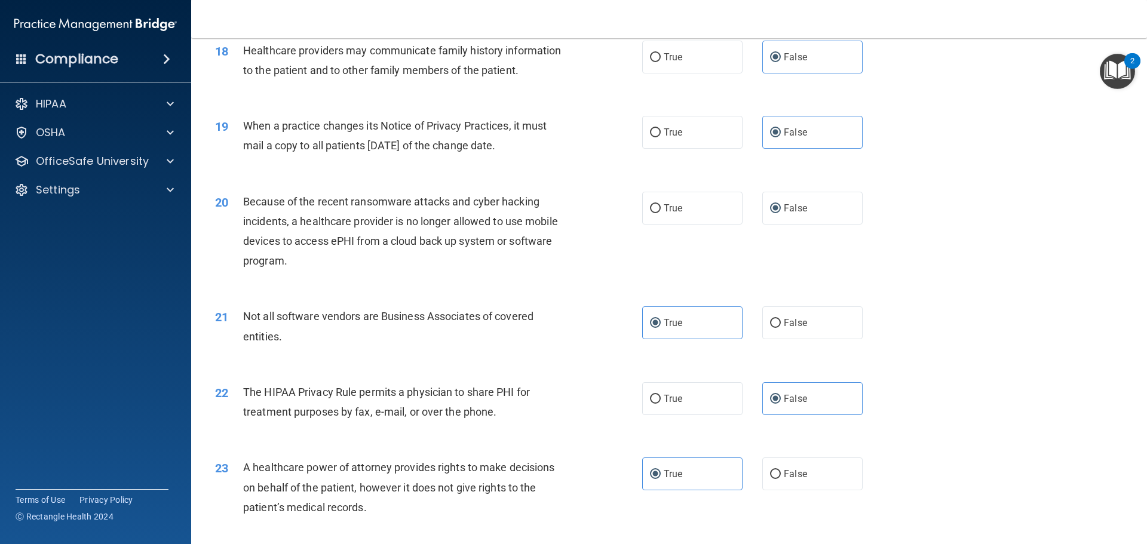
scroll to position [1613, 0]
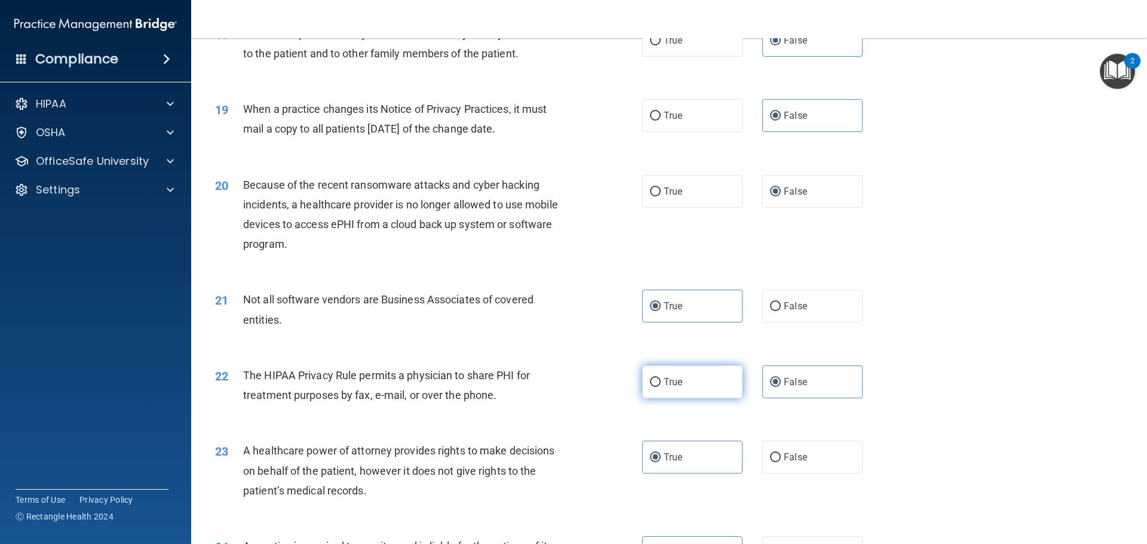
click at [686, 387] on label "True" at bounding box center [692, 382] width 100 height 33
click at [661, 387] on input "True" at bounding box center [655, 382] width 11 height 9
radio input "true"
radio input "false"
click at [785, 454] on span "False" at bounding box center [795, 457] width 23 height 11
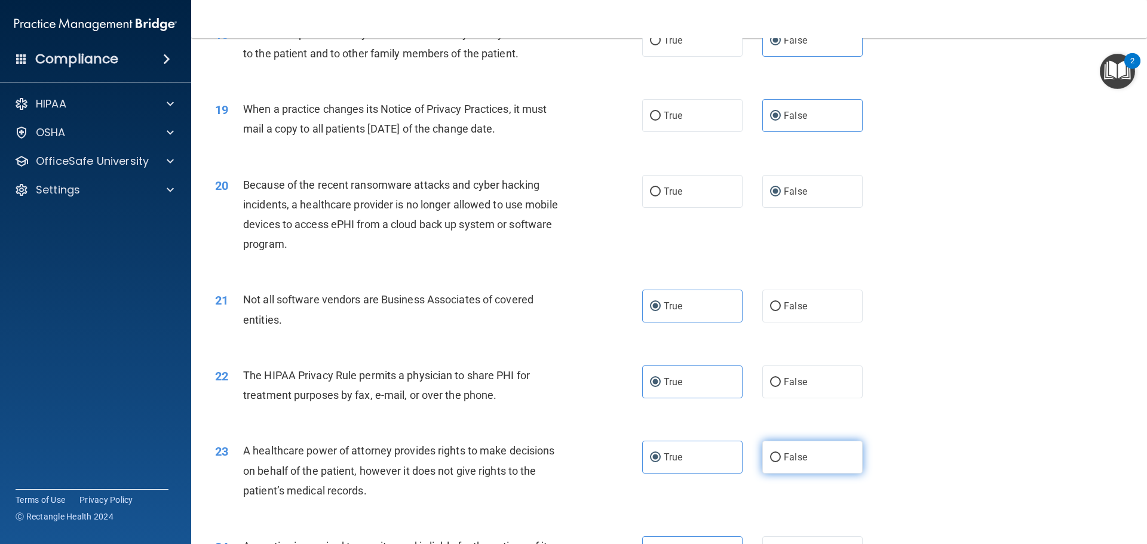
click at [781, 454] on input "False" at bounding box center [775, 458] width 11 height 9
radio input "true"
radio input "false"
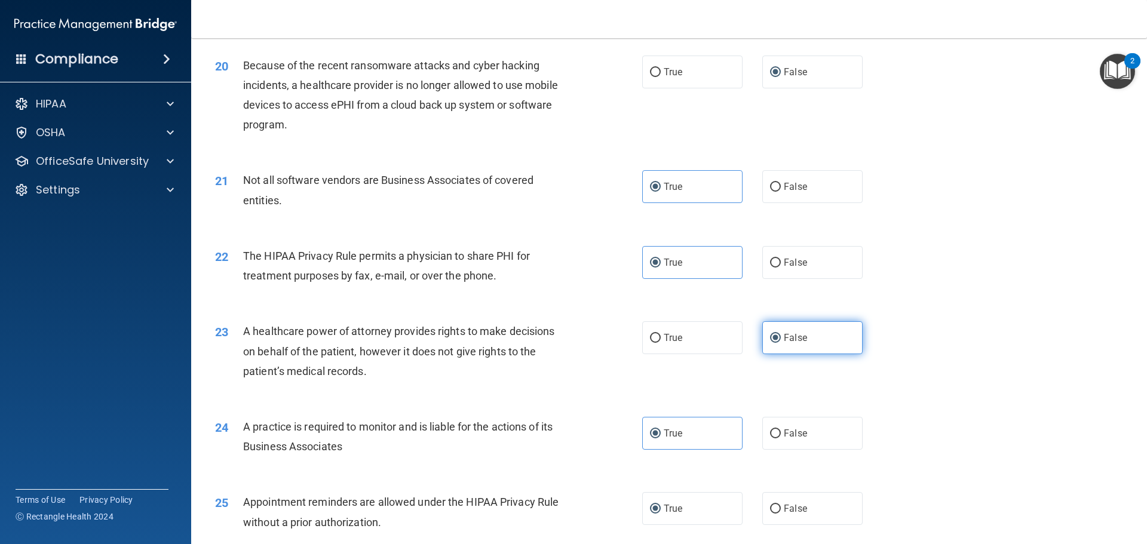
scroll to position [1793, 0]
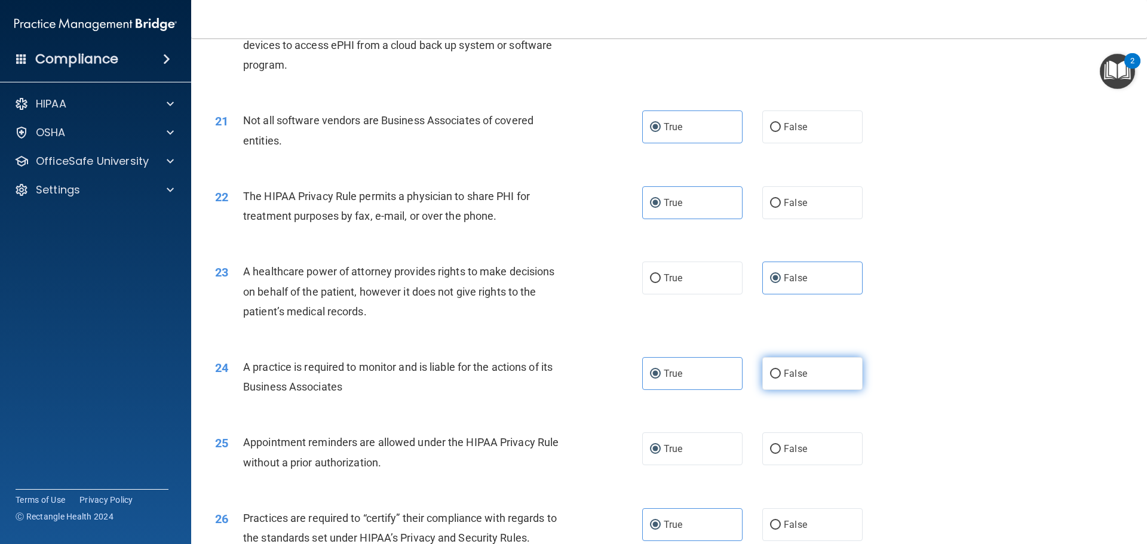
click at [804, 382] on label "False" at bounding box center [812, 373] width 100 height 33
click at [781, 379] on input "False" at bounding box center [775, 374] width 11 height 9
radio input "true"
radio input "false"
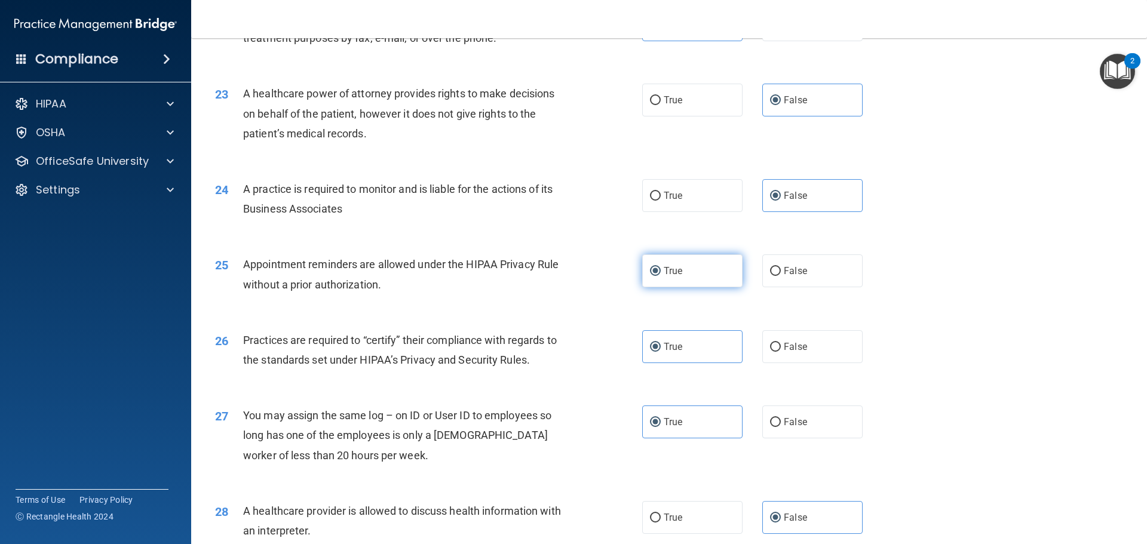
scroll to position [1972, 0]
click at [784, 349] on span "False" at bounding box center [795, 345] width 23 height 11
click at [781, 349] on input "False" at bounding box center [775, 346] width 11 height 9
radio input "true"
radio input "false"
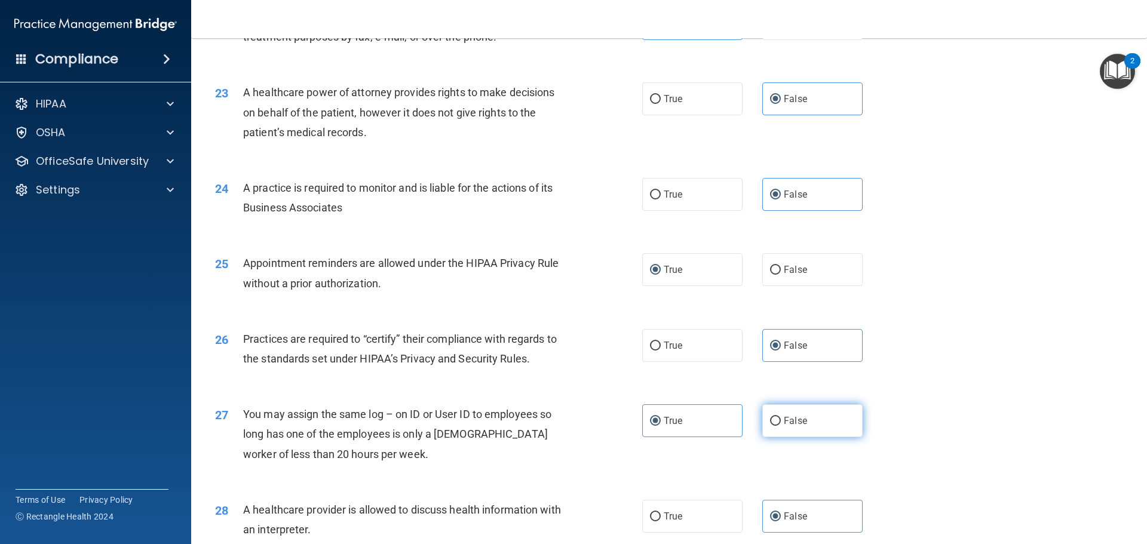
click at [784, 422] on span "False" at bounding box center [795, 420] width 23 height 11
click at [780, 422] on input "False" at bounding box center [775, 421] width 11 height 9
radio input "true"
radio input "false"
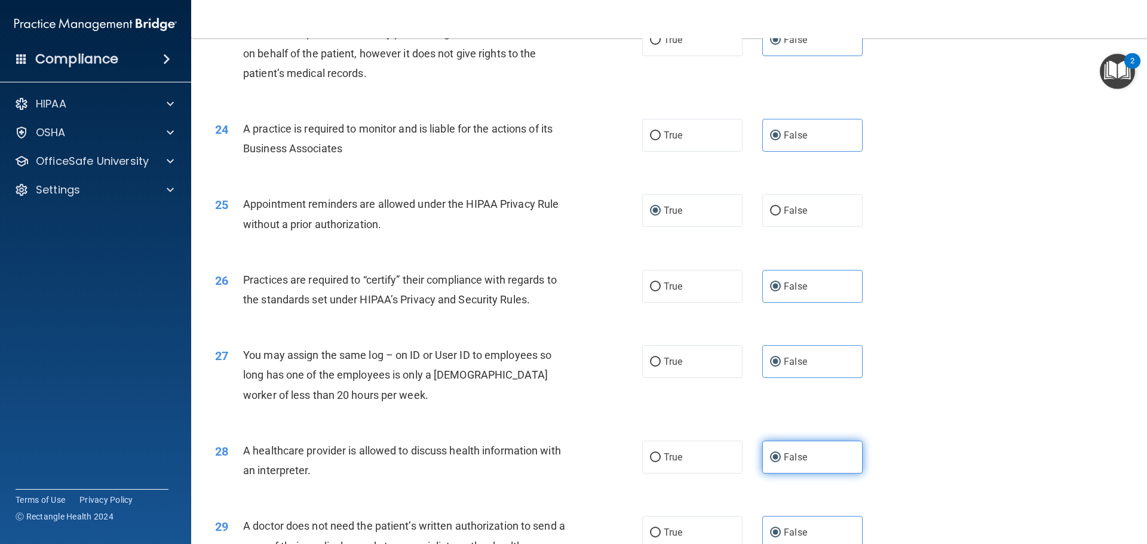
scroll to position [2151, 0]
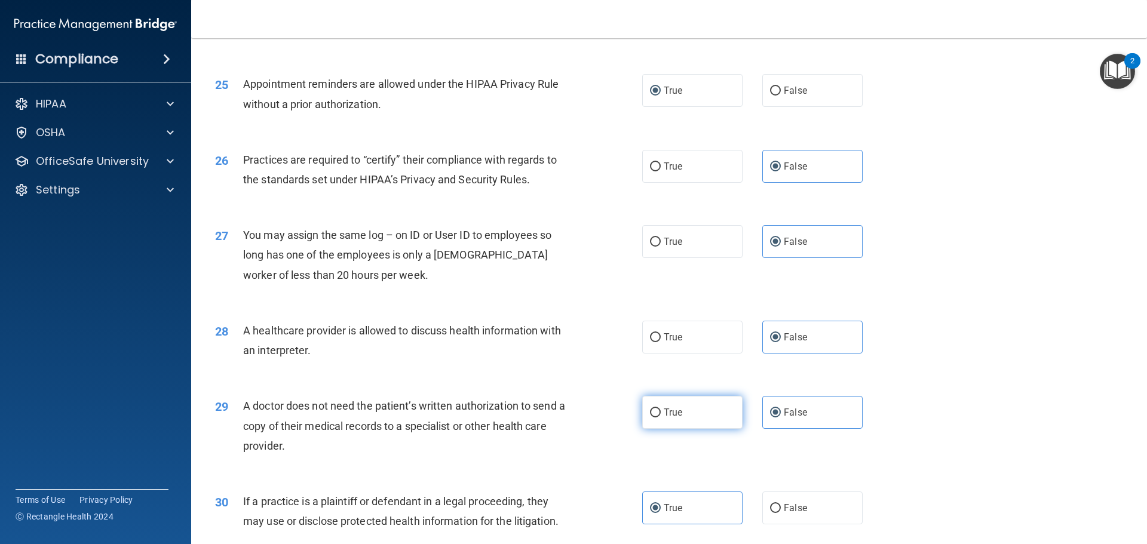
click at [704, 402] on label "True" at bounding box center [692, 412] width 100 height 33
click at [661, 409] on input "True" at bounding box center [655, 413] width 11 height 9
radio input "true"
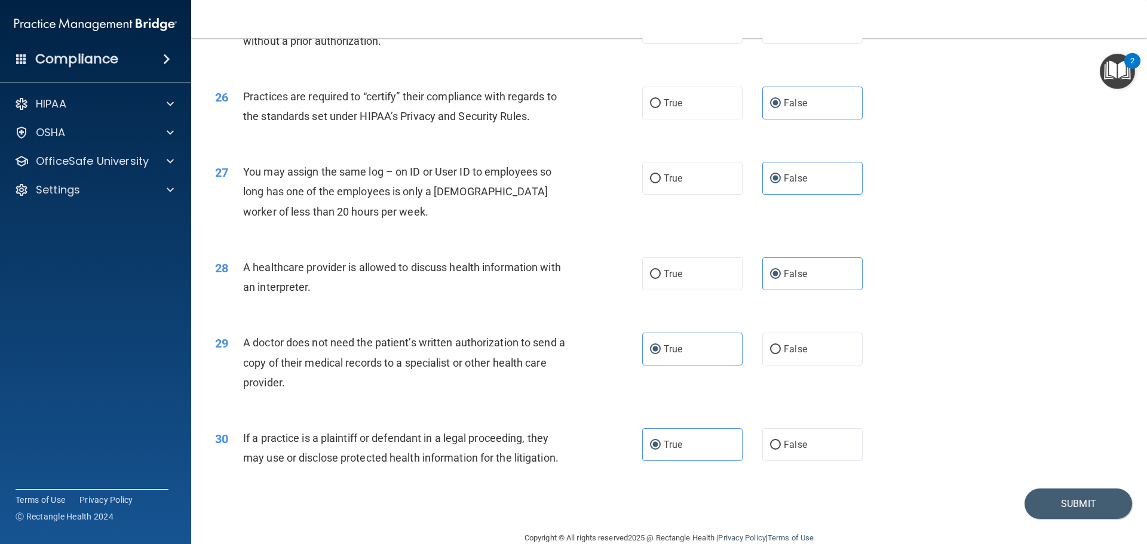
scroll to position [2237, 0]
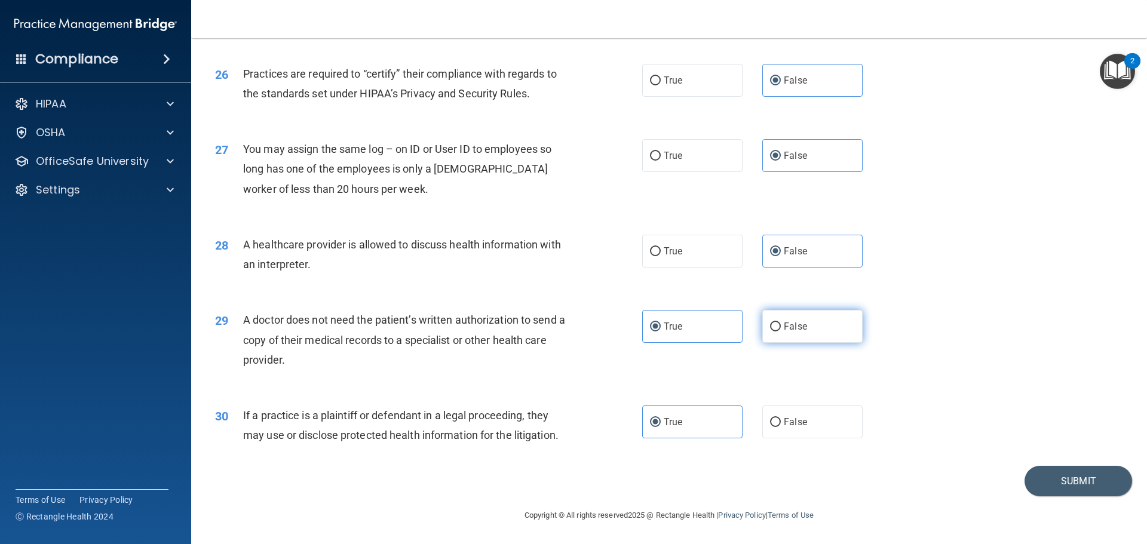
click at [802, 317] on label "False" at bounding box center [812, 326] width 100 height 33
click at [781, 323] on input "False" at bounding box center [775, 327] width 11 height 9
radio input "true"
click at [672, 325] on span "True" at bounding box center [673, 326] width 19 height 11
click at [661, 325] on input "True" at bounding box center [655, 327] width 11 height 9
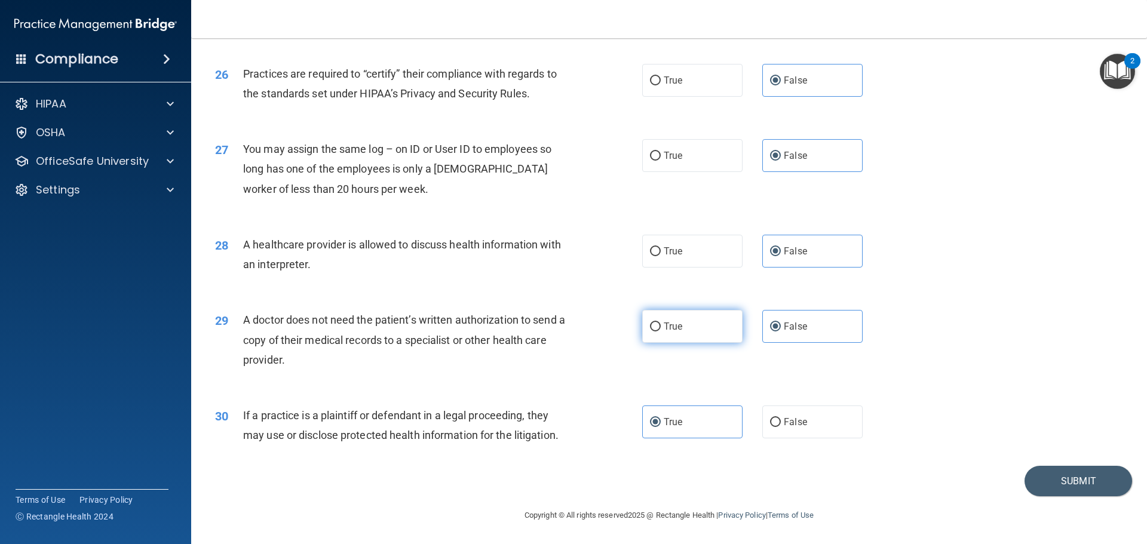
radio input "true"
radio input "false"
click at [862, 468] on div "Submit" at bounding box center [669, 481] width 926 height 30
click at [691, 228] on div "28 A healthcare provider is allowed to discuss health information with an inter…" at bounding box center [669, 257] width 926 height 75
click at [690, 246] on label "True" at bounding box center [692, 251] width 100 height 33
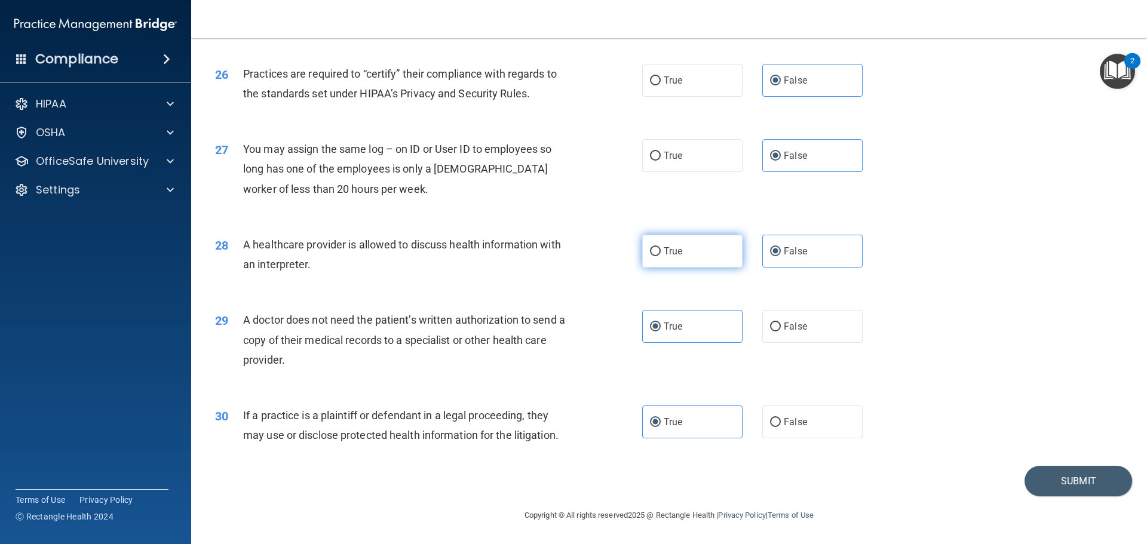
click at [661, 247] on input "True" at bounding box center [655, 251] width 11 height 9
radio input "true"
radio input "false"
click at [680, 353] on div "29 A doctor does not need the patient’s written authorization to send a copy of…" at bounding box center [669, 343] width 926 height 96
click at [1059, 497] on footer "Copyright © All rights reserved 2025 @ Rectangle Health | Privacy Policy | Term…" at bounding box center [669, 515] width 908 height 36
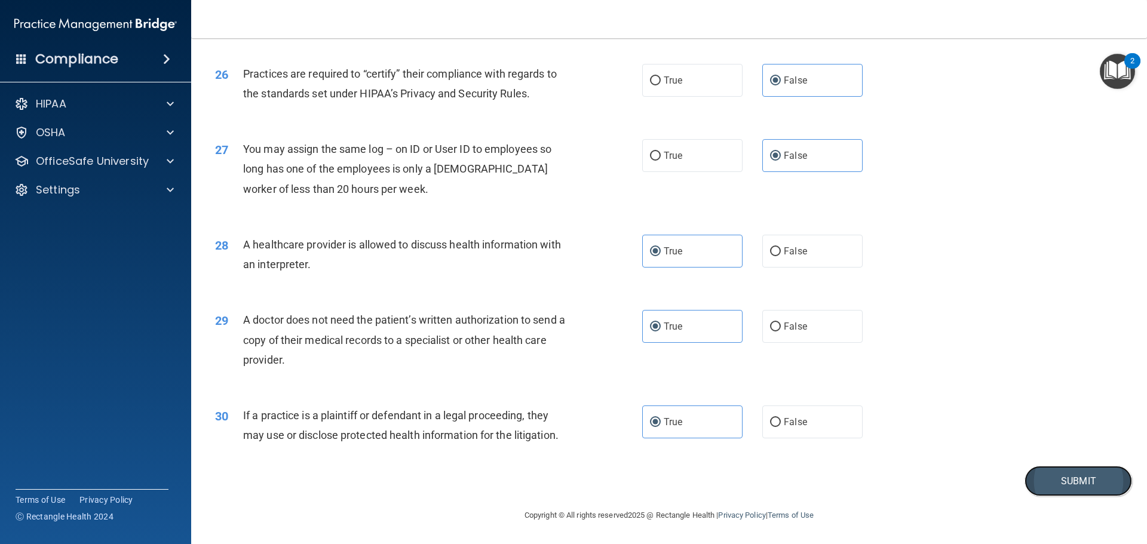
click at [1056, 485] on button "Submit" at bounding box center [1079, 481] width 108 height 30
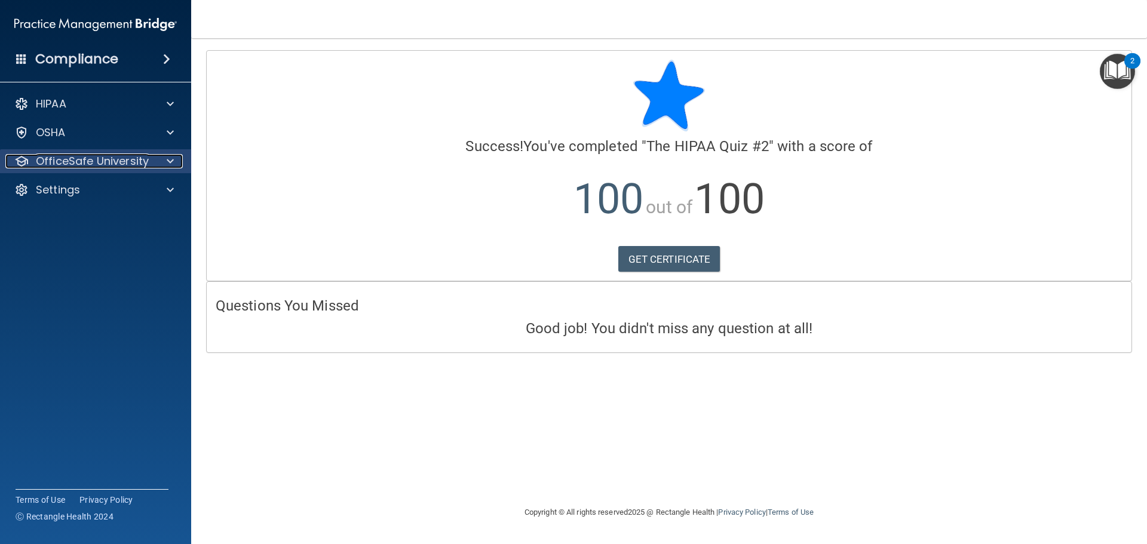
click at [128, 158] on p "OfficeSafe University" at bounding box center [92, 161] width 113 height 14
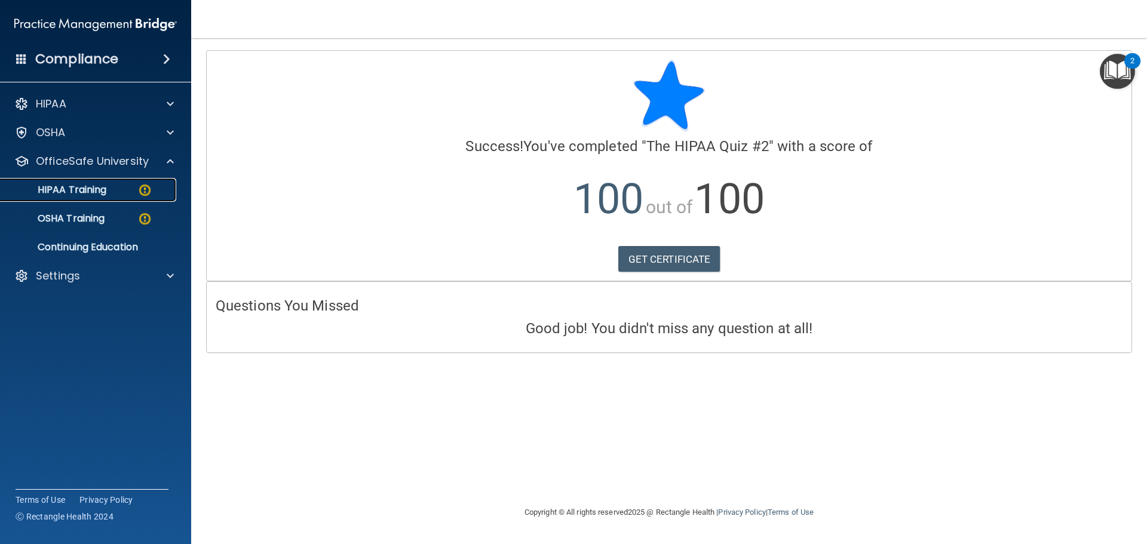
click at [113, 190] on div "HIPAA Training" at bounding box center [89, 190] width 163 height 12
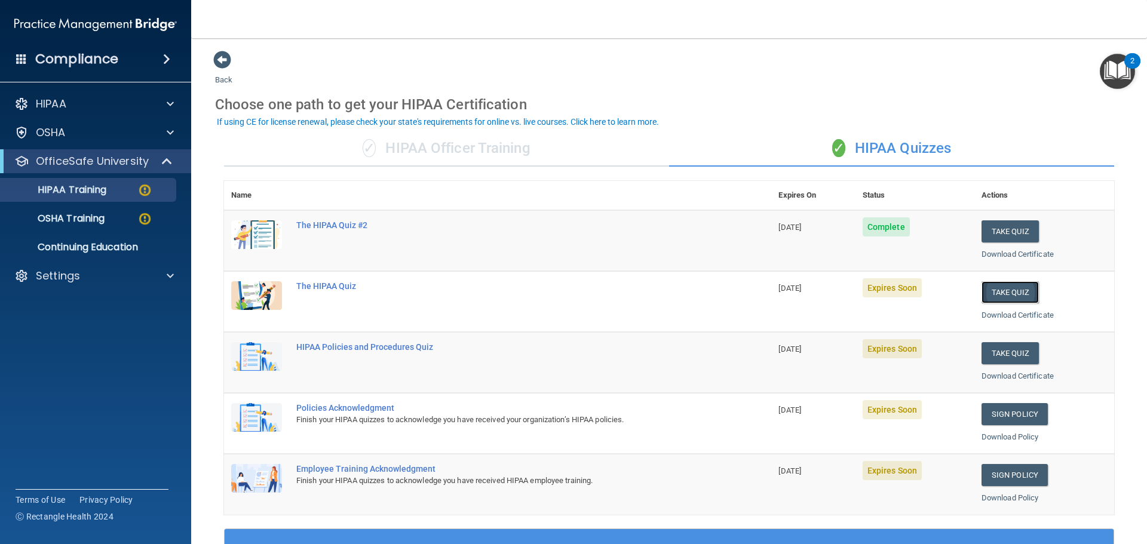
click at [1007, 289] on button "Take Quiz" at bounding box center [1010, 292] width 57 height 22
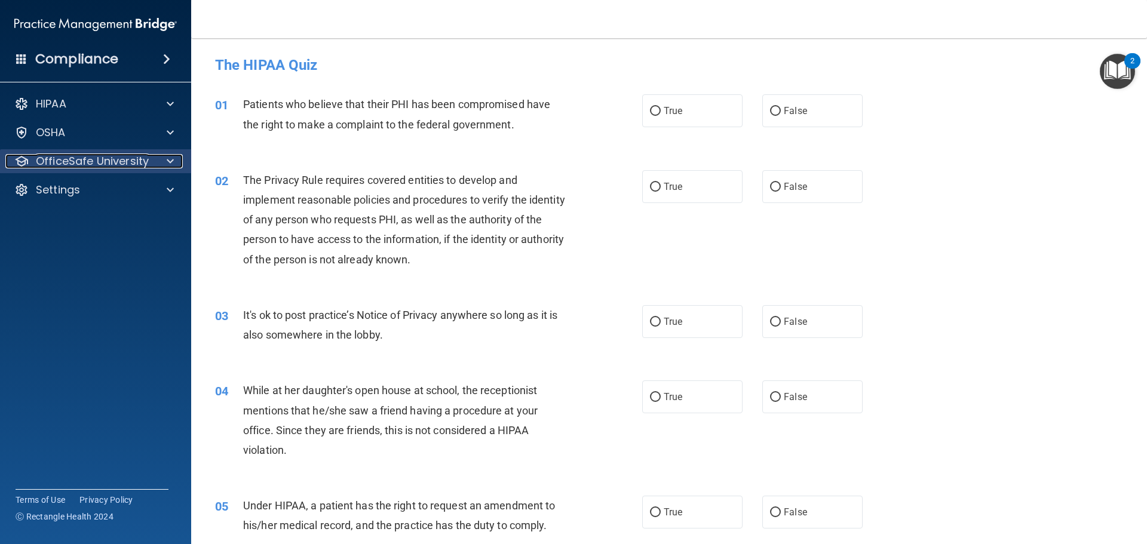
click at [107, 166] on p "OfficeSafe University" at bounding box center [92, 161] width 113 height 14
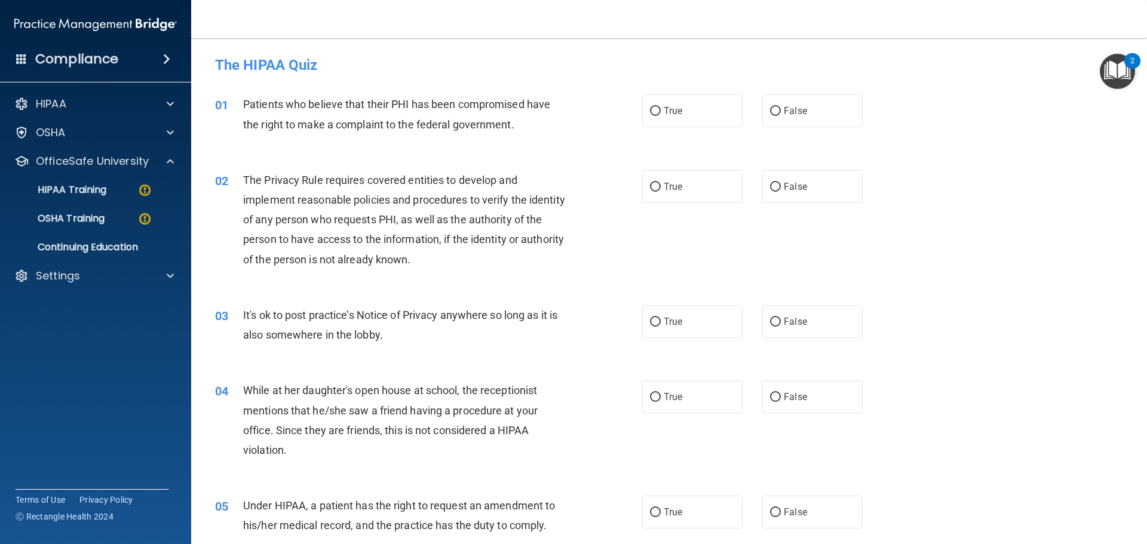
click at [369, 56] on div "The HIPAA Quiz" at bounding box center [669, 64] width 926 height 29
click at [683, 109] on label "True" at bounding box center [692, 110] width 100 height 33
click at [661, 109] on input "True" at bounding box center [655, 111] width 11 height 9
radio input "true"
click at [690, 179] on label "True" at bounding box center [692, 186] width 100 height 33
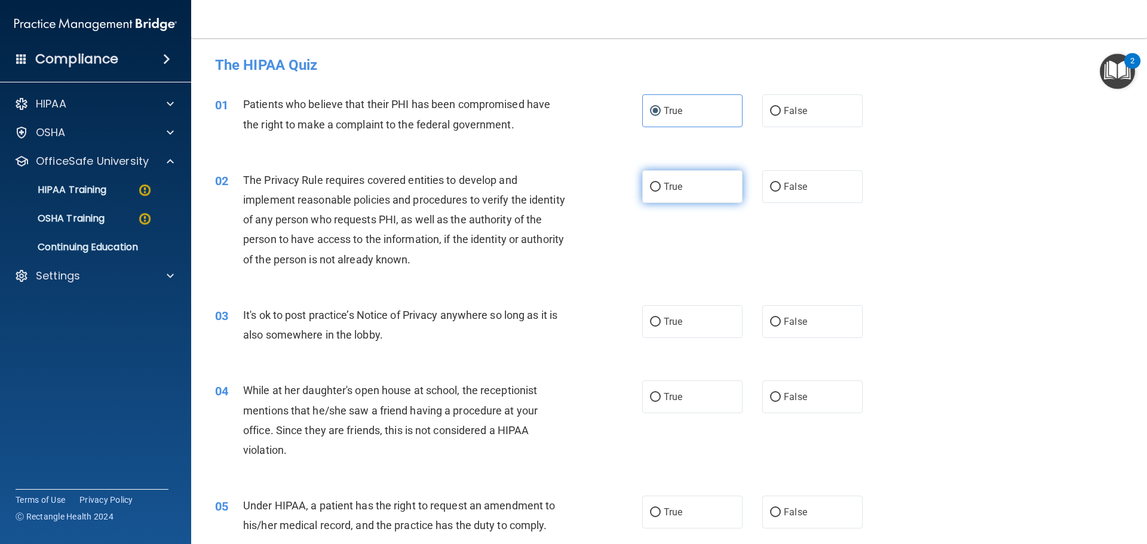
click at [661, 183] on input "True" at bounding box center [655, 187] width 11 height 9
radio input "true"
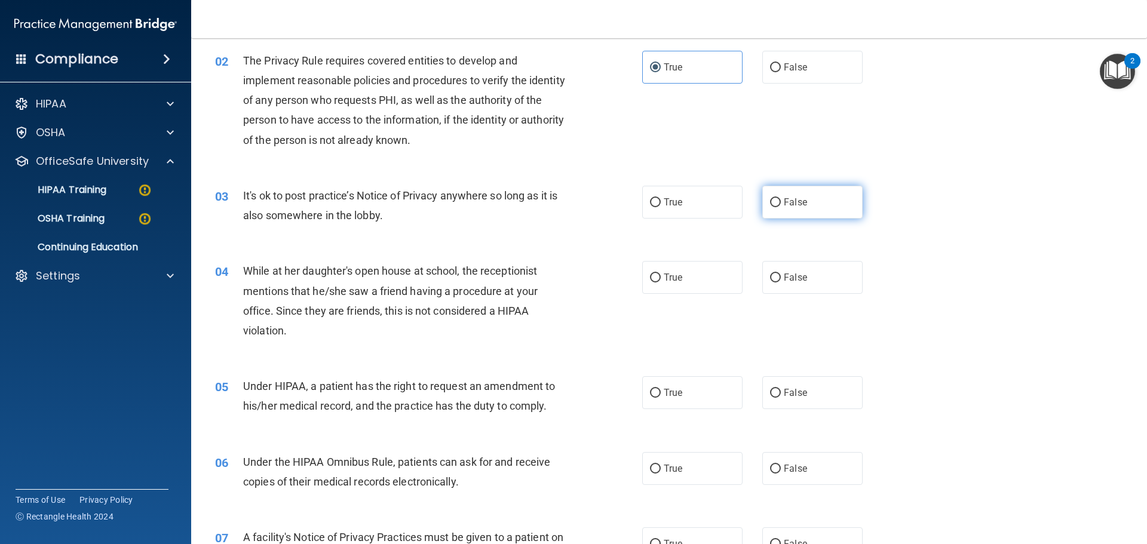
click at [792, 202] on span "False" at bounding box center [795, 202] width 23 height 11
click at [781, 202] on input "False" at bounding box center [775, 202] width 11 height 9
radio input "true"
click at [769, 288] on label "False" at bounding box center [812, 277] width 100 height 33
click at [770, 283] on input "False" at bounding box center [775, 278] width 11 height 9
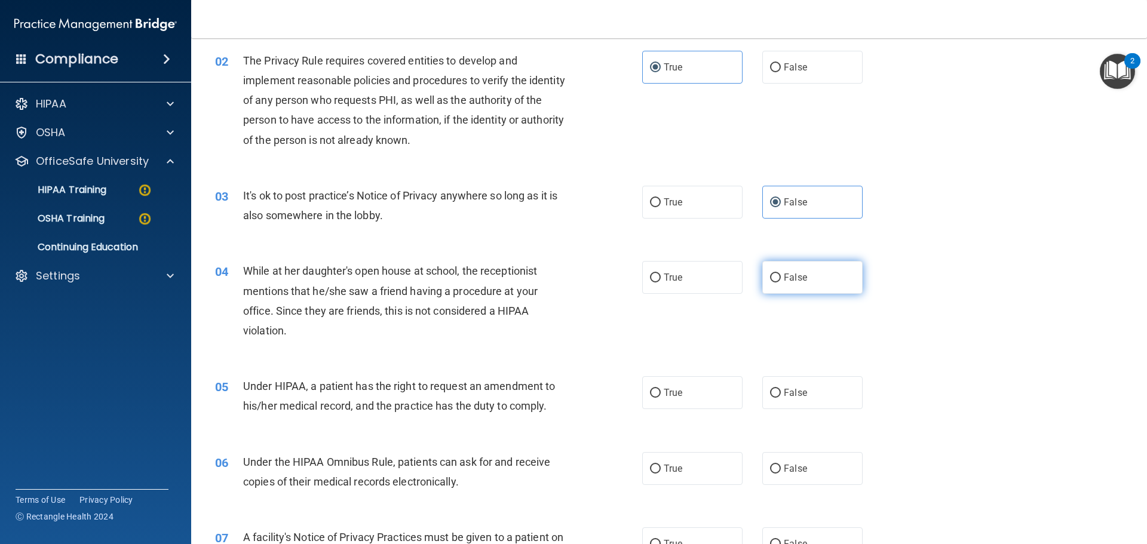
radio input "true"
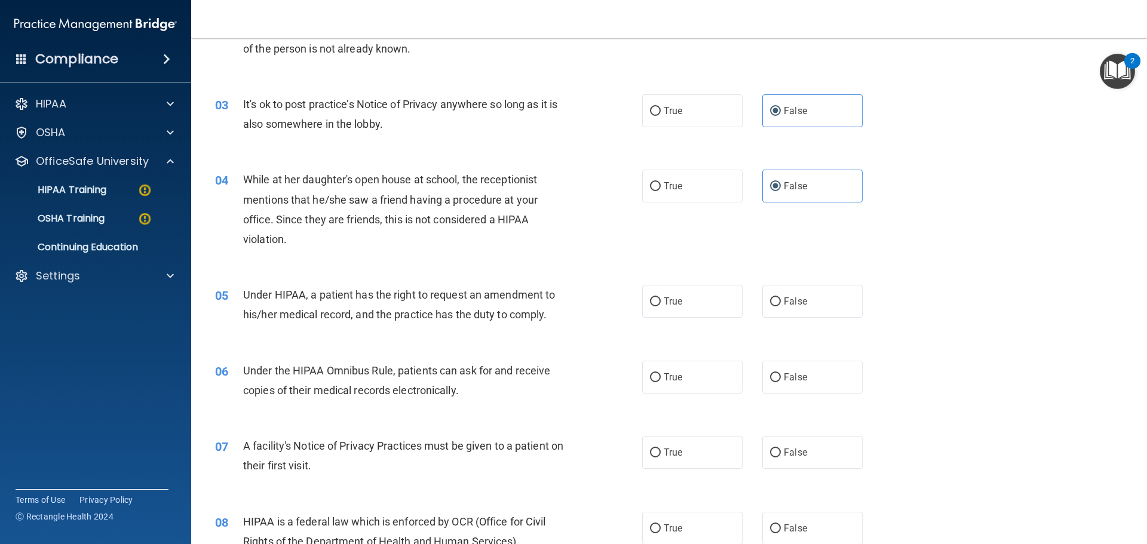
scroll to position [239, 0]
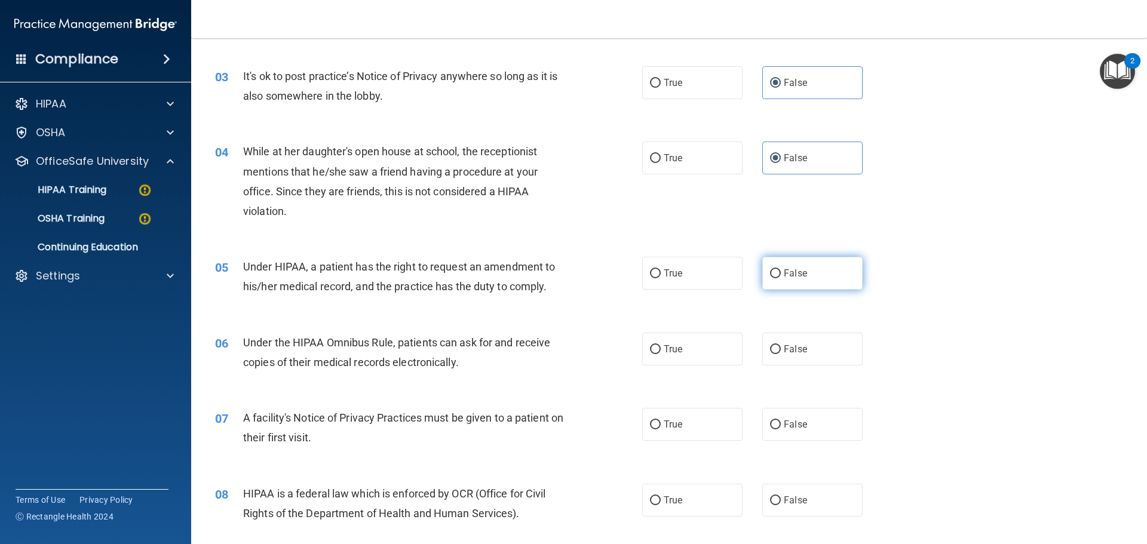
click at [835, 274] on label "False" at bounding box center [812, 273] width 100 height 33
click at [781, 274] on input "False" at bounding box center [775, 274] width 11 height 9
radio input "true"
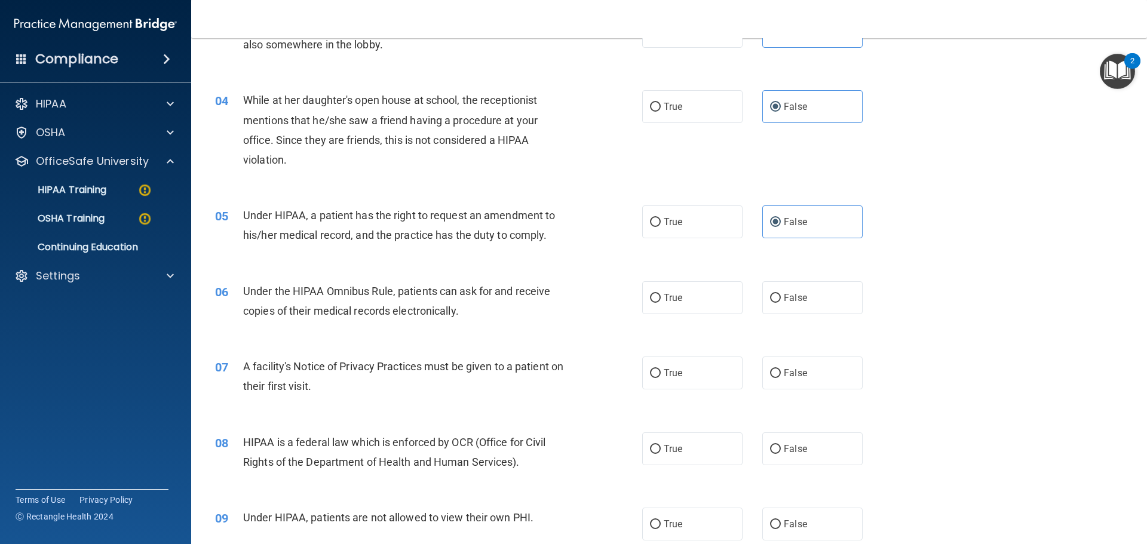
scroll to position [359, 0]
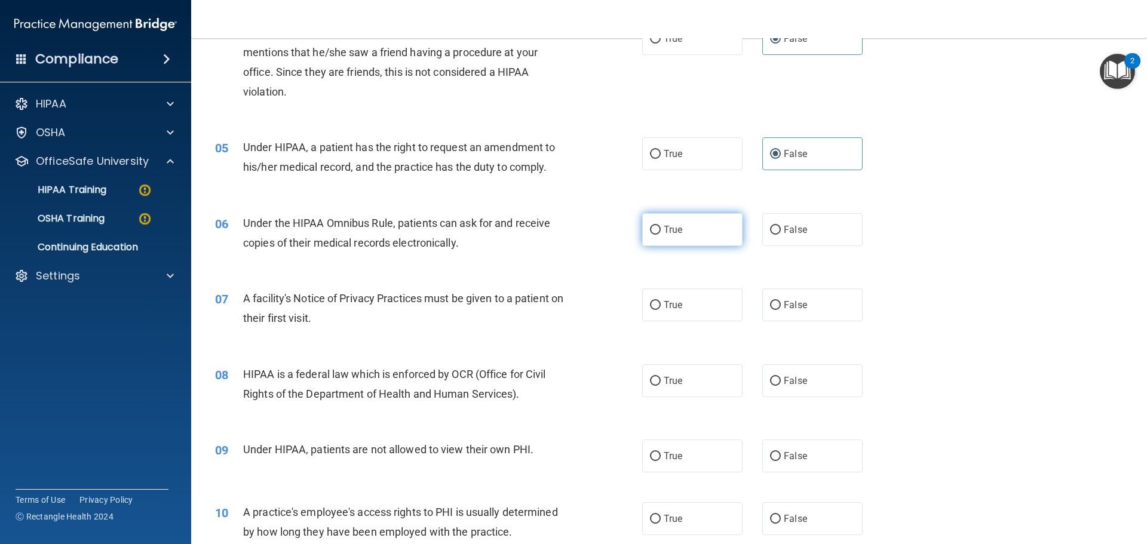
click at [722, 226] on label "True" at bounding box center [692, 229] width 100 height 33
click at [661, 226] on input "True" at bounding box center [655, 230] width 11 height 9
radio input "true"
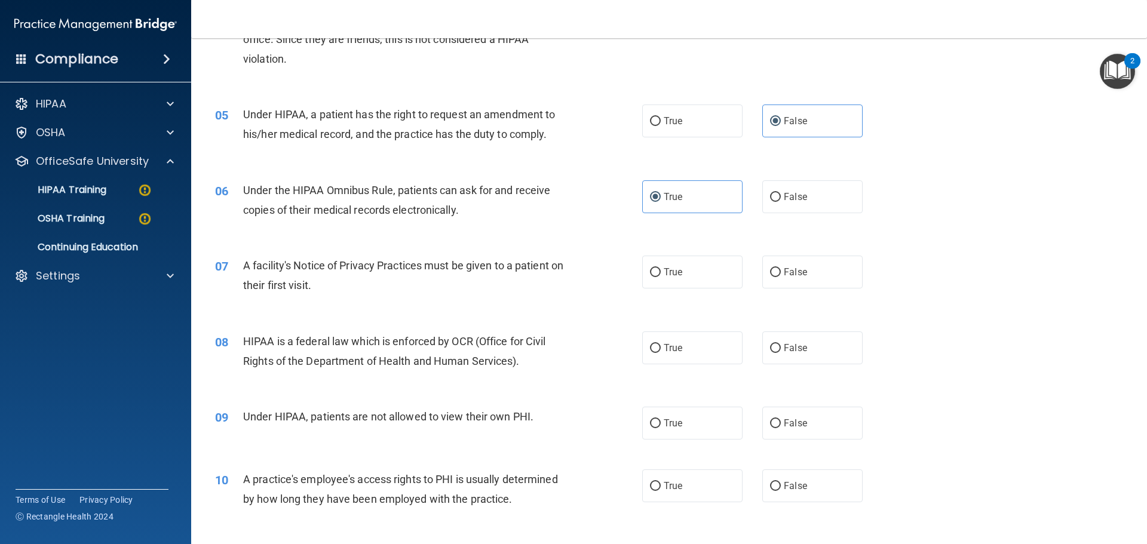
scroll to position [418, 0]
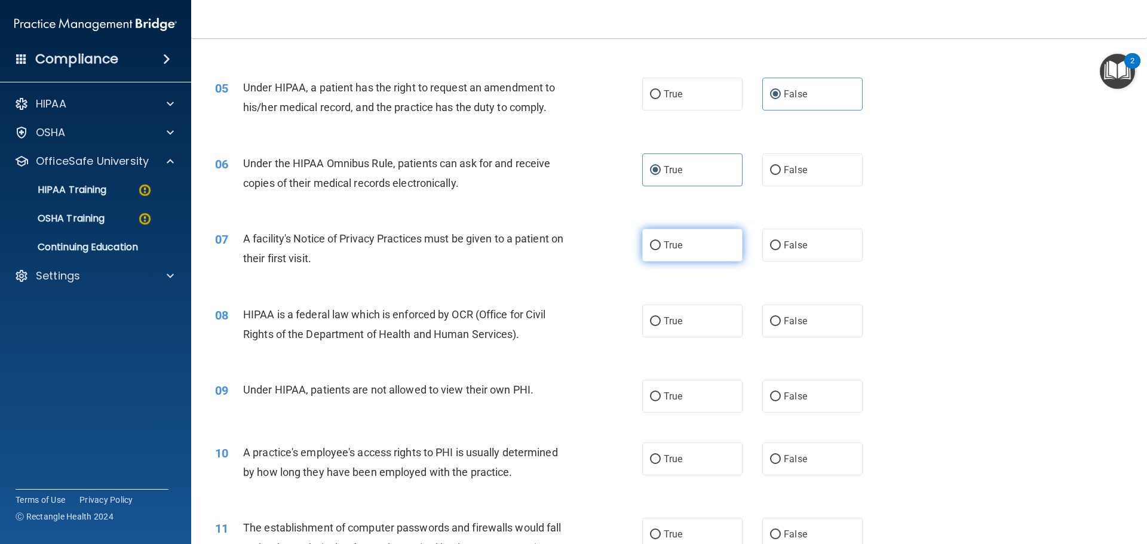
click at [689, 242] on label "True" at bounding box center [692, 245] width 100 height 33
click at [661, 242] on input "True" at bounding box center [655, 245] width 11 height 9
radio input "true"
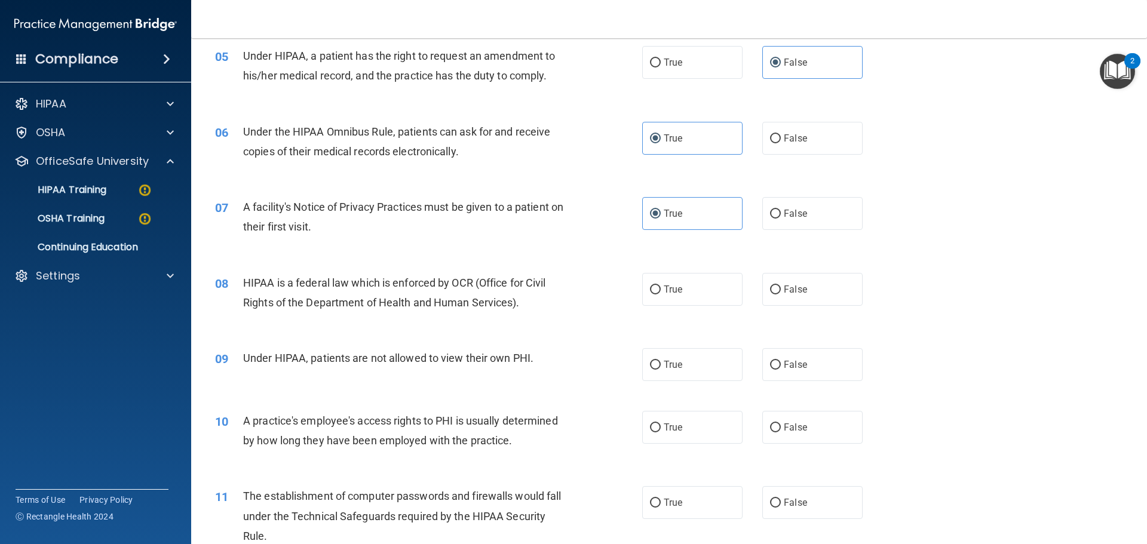
scroll to position [478, 0]
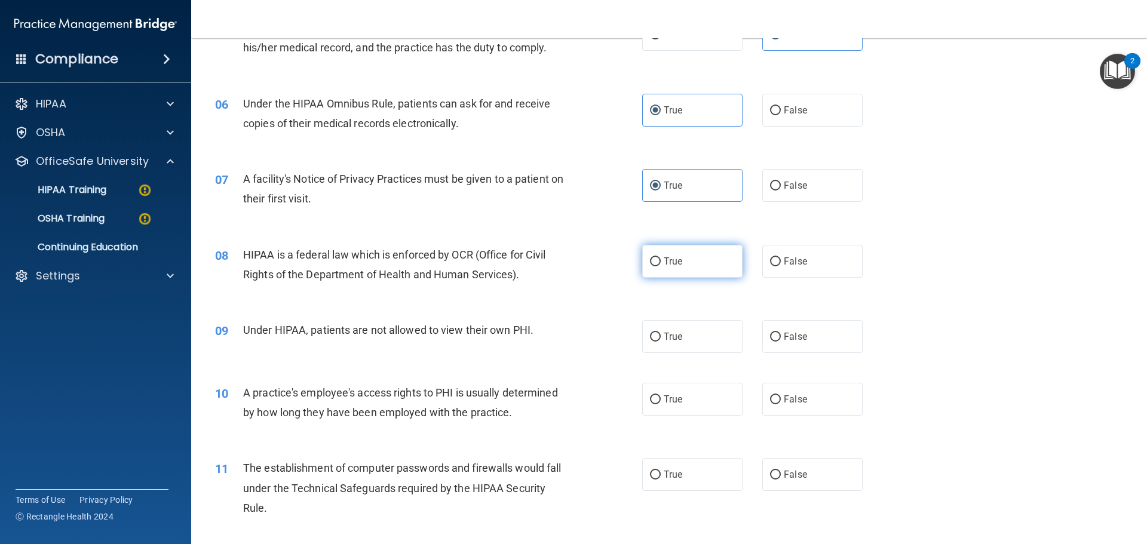
click at [708, 256] on label "True" at bounding box center [692, 261] width 100 height 33
click at [661, 258] on input "True" at bounding box center [655, 262] width 11 height 9
radio input "true"
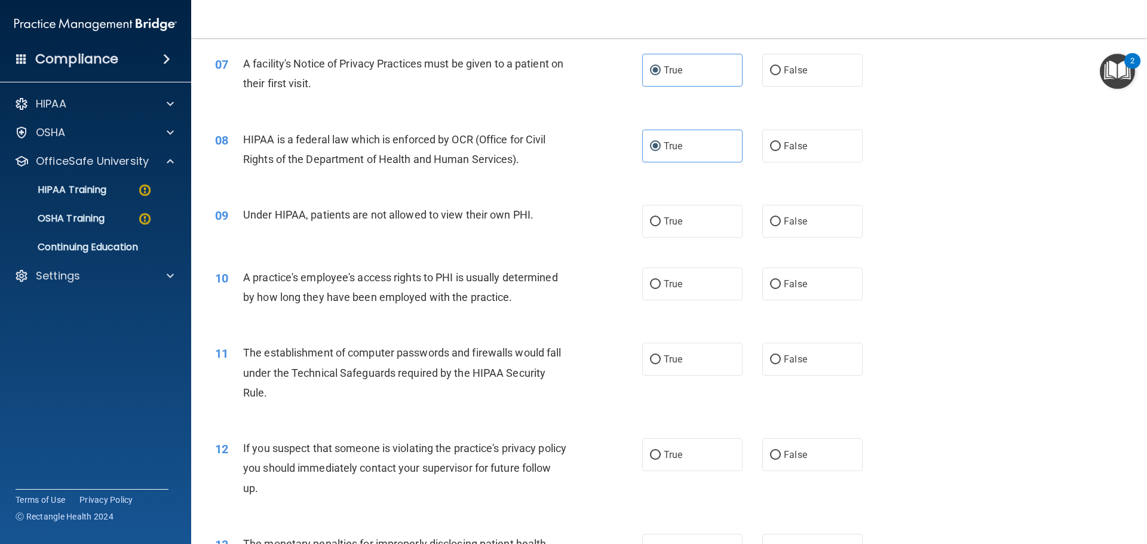
scroll to position [598, 0]
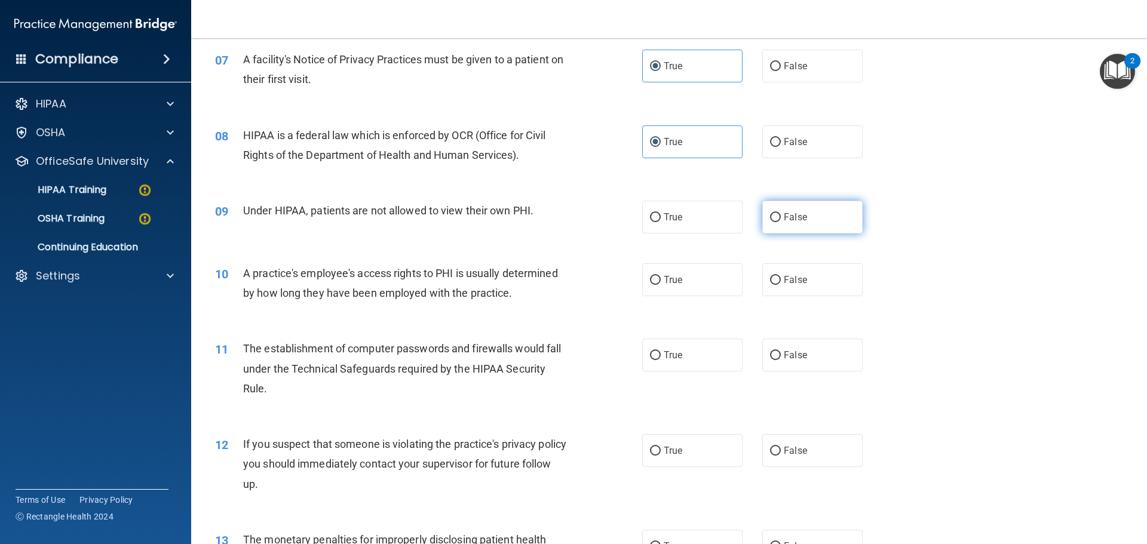
click at [794, 222] on span "False" at bounding box center [795, 217] width 23 height 11
click at [781, 222] on input "False" at bounding box center [775, 217] width 11 height 9
radio input "true"
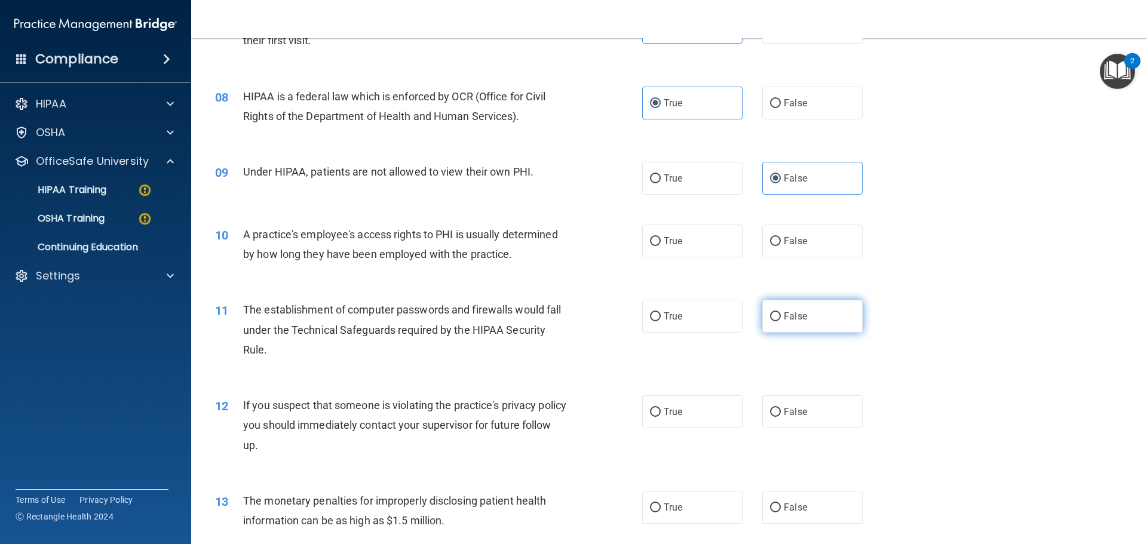
scroll to position [657, 0]
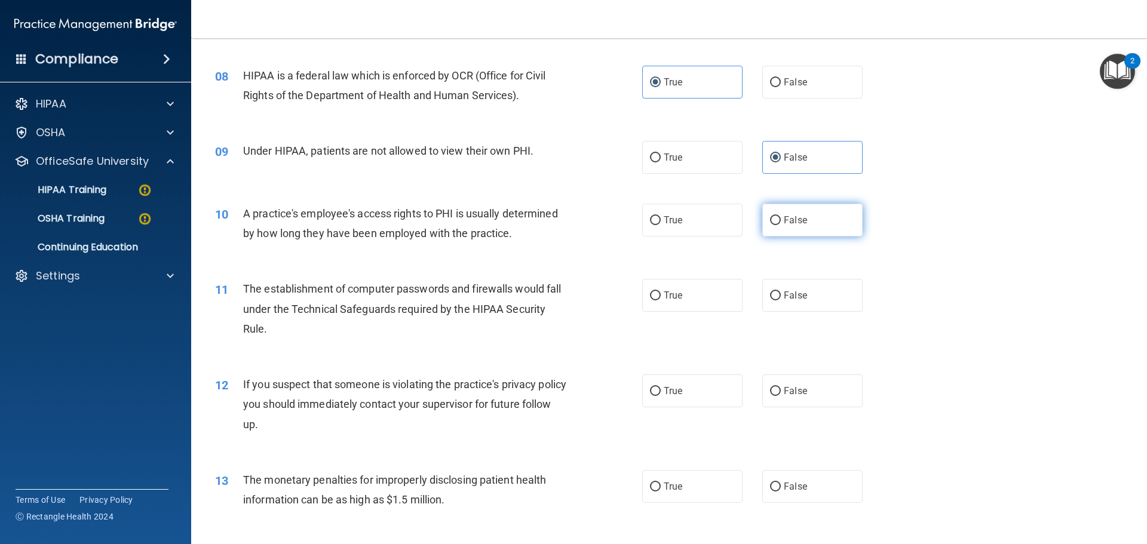
click at [784, 219] on span "False" at bounding box center [795, 220] width 23 height 11
click at [781, 219] on input "False" at bounding box center [775, 220] width 11 height 9
radio input "true"
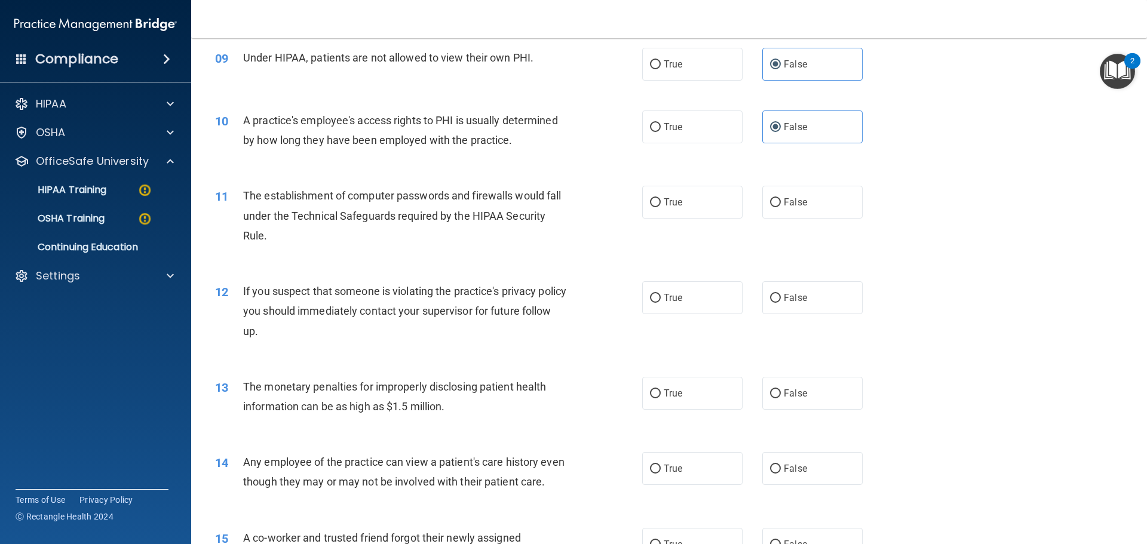
scroll to position [777, 0]
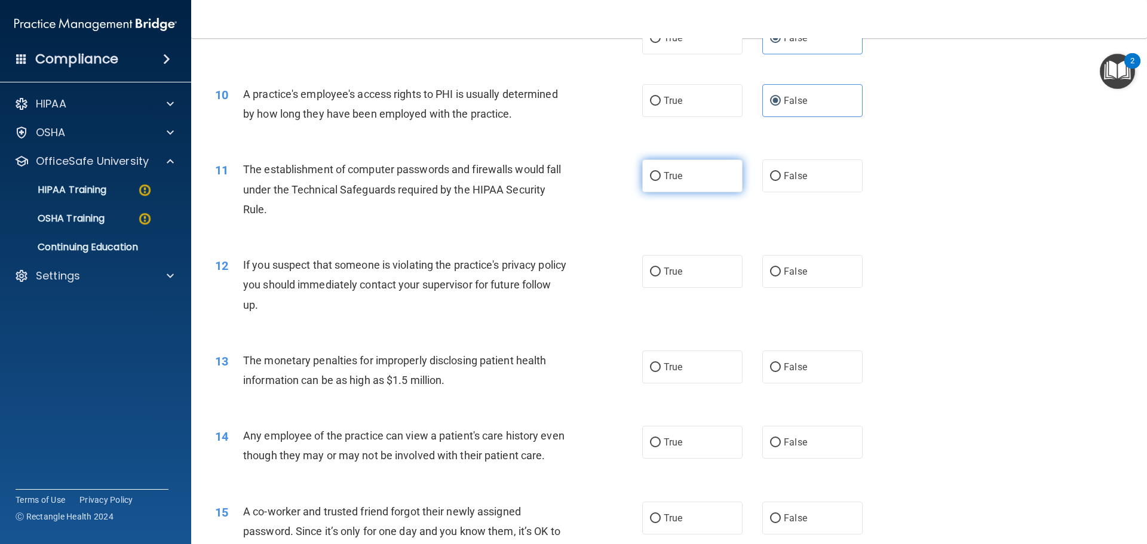
click at [712, 175] on label "True" at bounding box center [692, 176] width 100 height 33
click at [661, 175] on input "True" at bounding box center [655, 176] width 11 height 9
radio input "true"
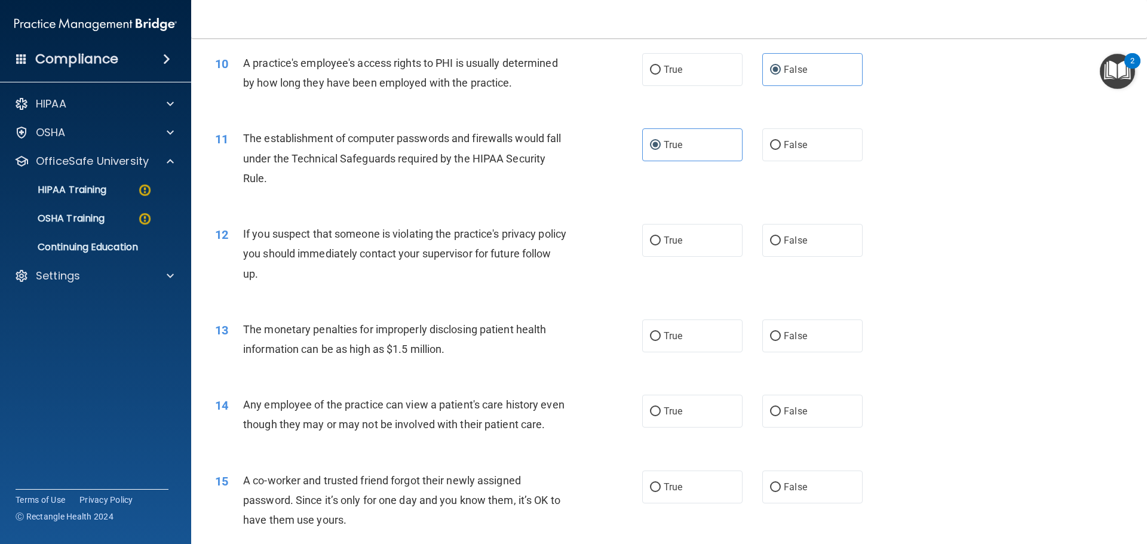
scroll to position [837, 0]
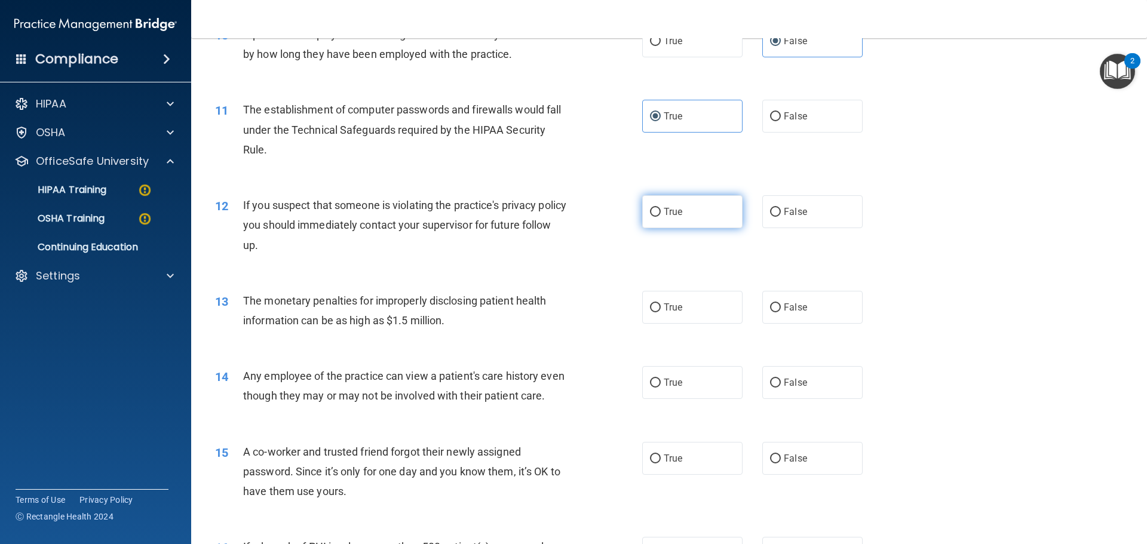
click at [706, 214] on label "True" at bounding box center [692, 211] width 100 height 33
click at [661, 214] on input "True" at bounding box center [655, 212] width 11 height 9
radio input "true"
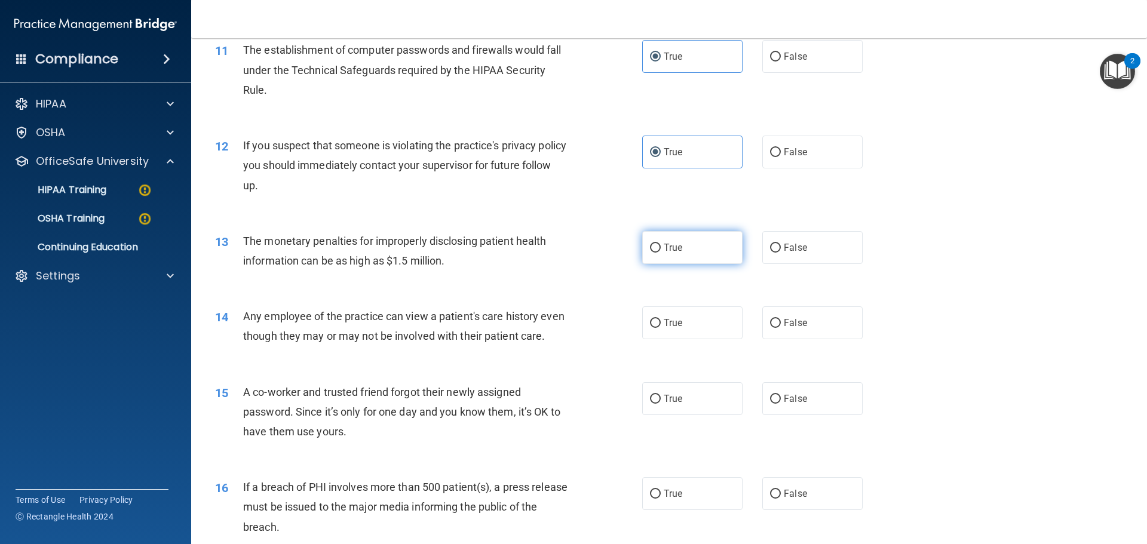
click at [703, 245] on label "True" at bounding box center [692, 247] width 100 height 33
click at [661, 245] on input "True" at bounding box center [655, 248] width 11 height 9
radio input "true"
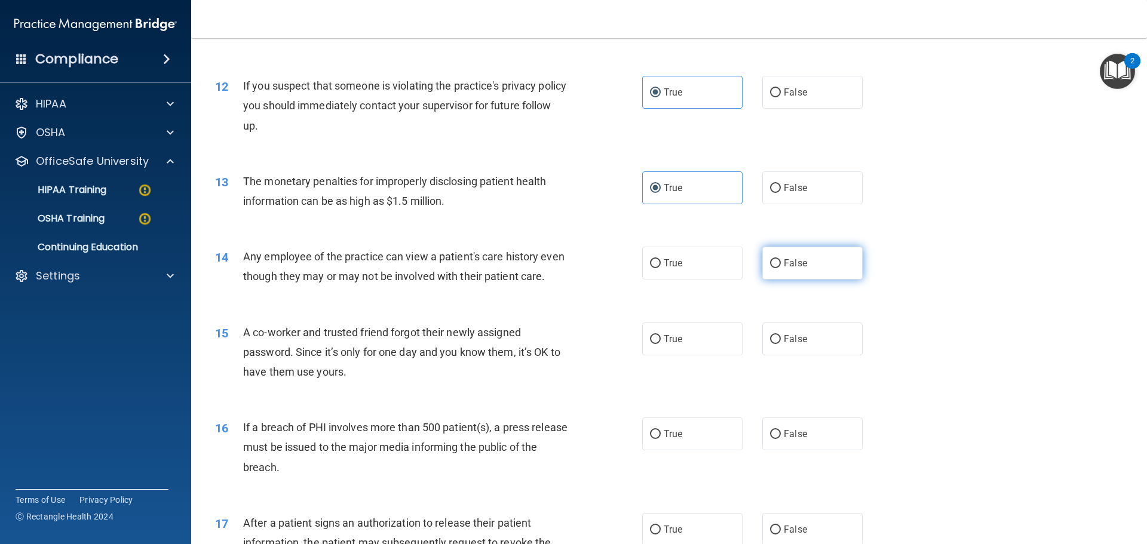
click at [770, 259] on input "False" at bounding box center [775, 263] width 11 height 9
radio input "true"
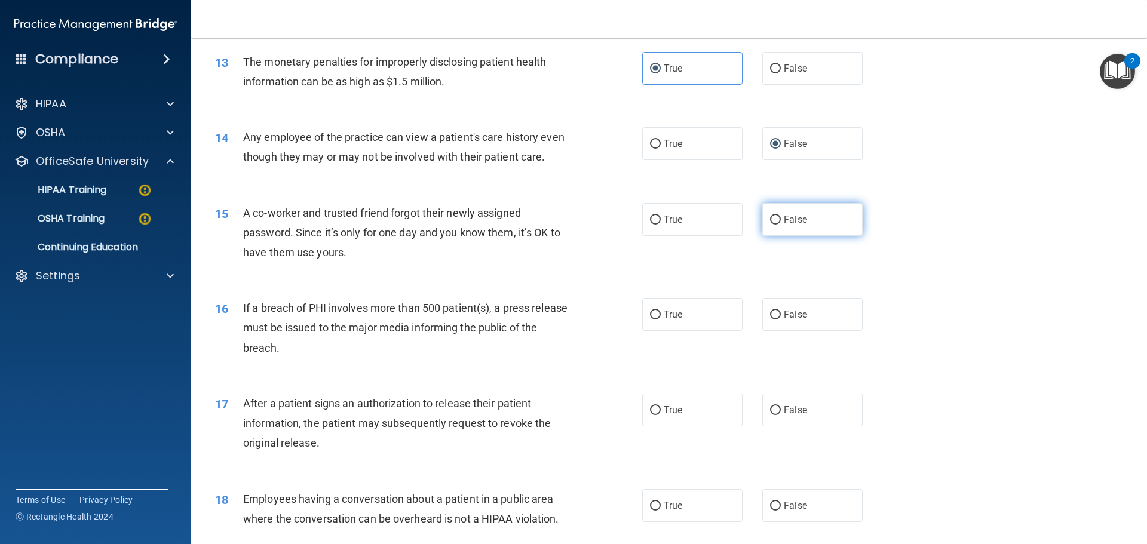
click at [806, 236] on label "False" at bounding box center [812, 219] width 100 height 33
click at [781, 225] on input "False" at bounding box center [775, 220] width 11 height 9
radio input "true"
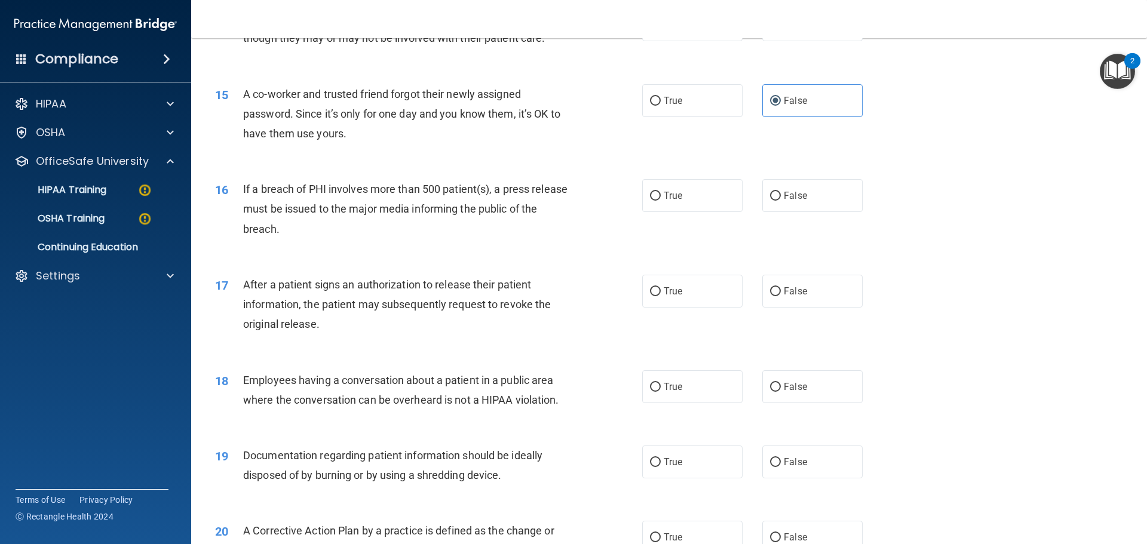
scroll to position [1195, 0]
click at [647, 212] on label "True" at bounding box center [692, 195] width 100 height 33
click at [650, 200] on input "True" at bounding box center [655, 195] width 11 height 9
radio input "true"
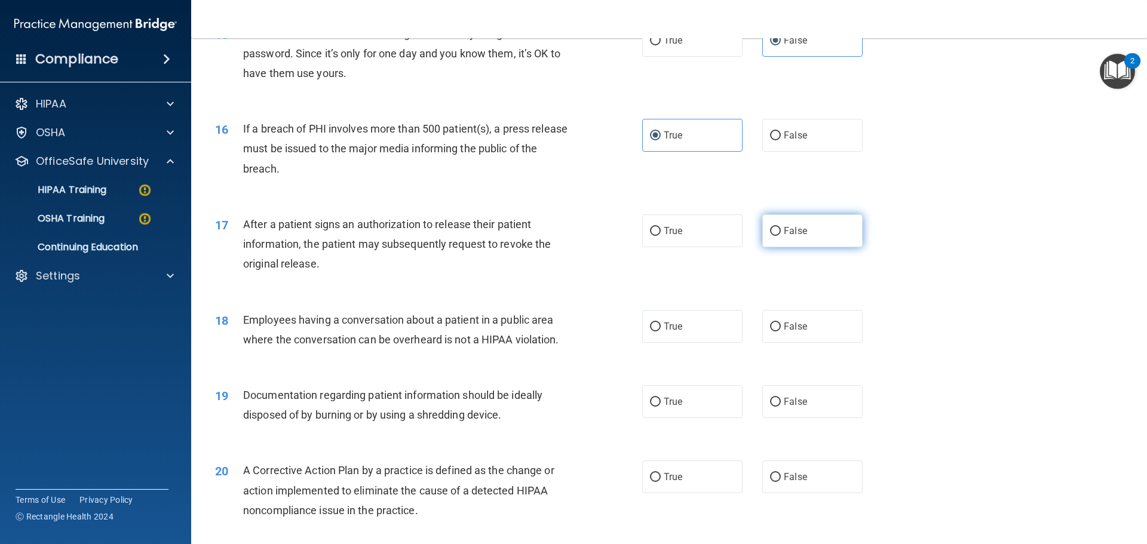
drag, startPoint x: 719, startPoint y: 249, endPoint x: 819, endPoint y: 252, distance: 99.9
click at [718, 247] on label "True" at bounding box center [692, 231] width 100 height 33
click at [661, 236] on input "True" at bounding box center [655, 231] width 11 height 9
radio input "true"
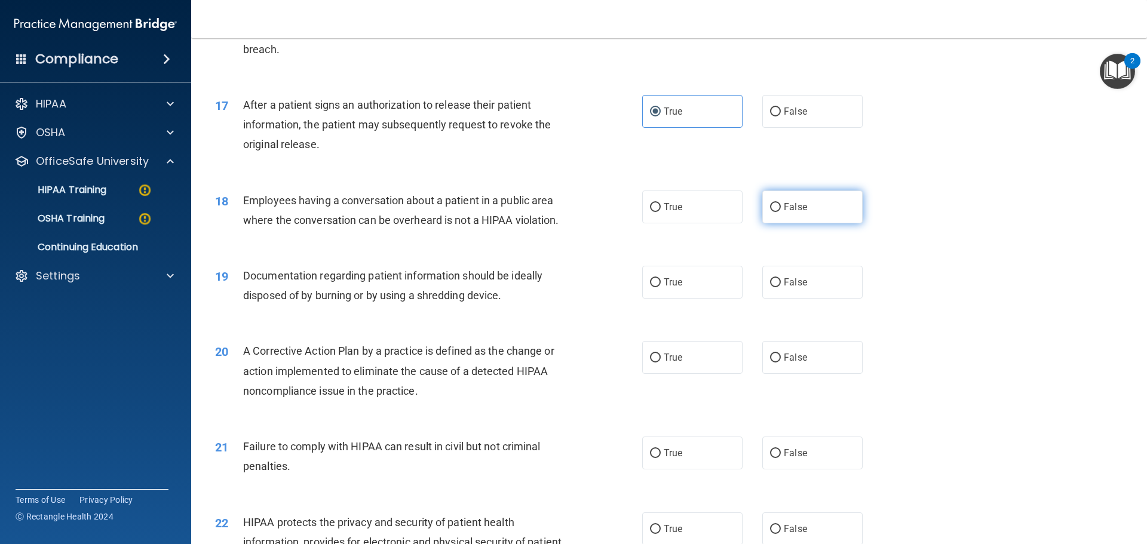
click at [813, 223] on label "False" at bounding box center [812, 207] width 100 height 33
click at [781, 212] on input "False" at bounding box center [775, 207] width 11 height 9
radio input "true"
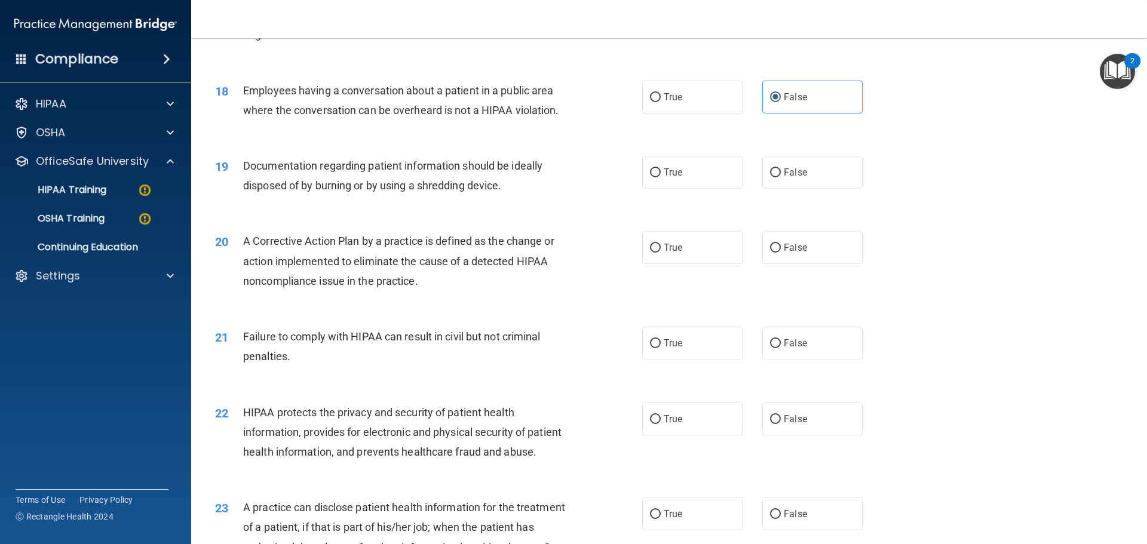
scroll to position [1494, 0]
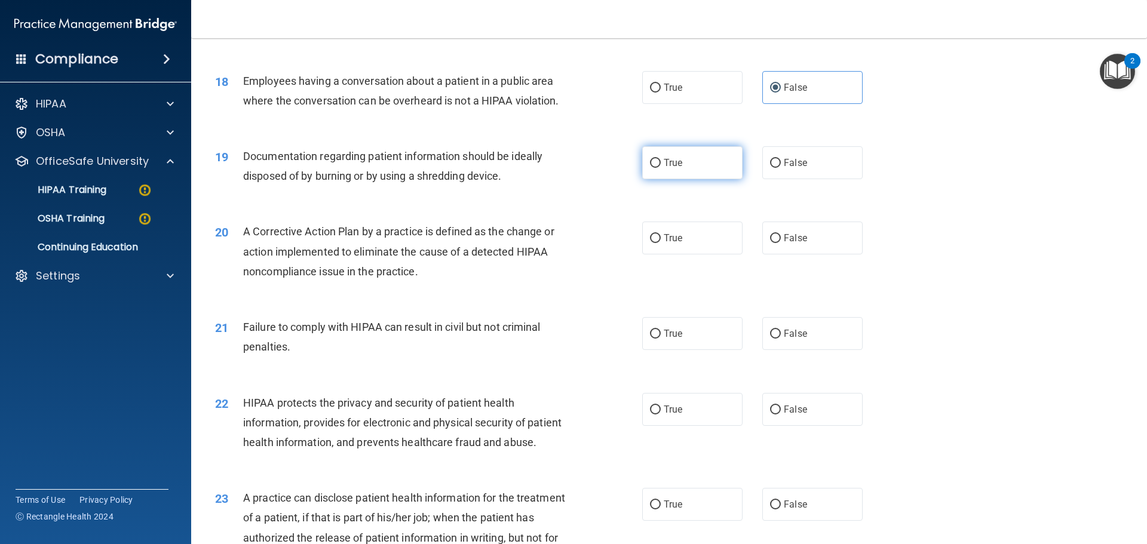
click at [697, 173] on label "True" at bounding box center [692, 162] width 100 height 33
click at [661, 168] on input "True" at bounding box center [655, 163] width 11 height 9
radio input "true"
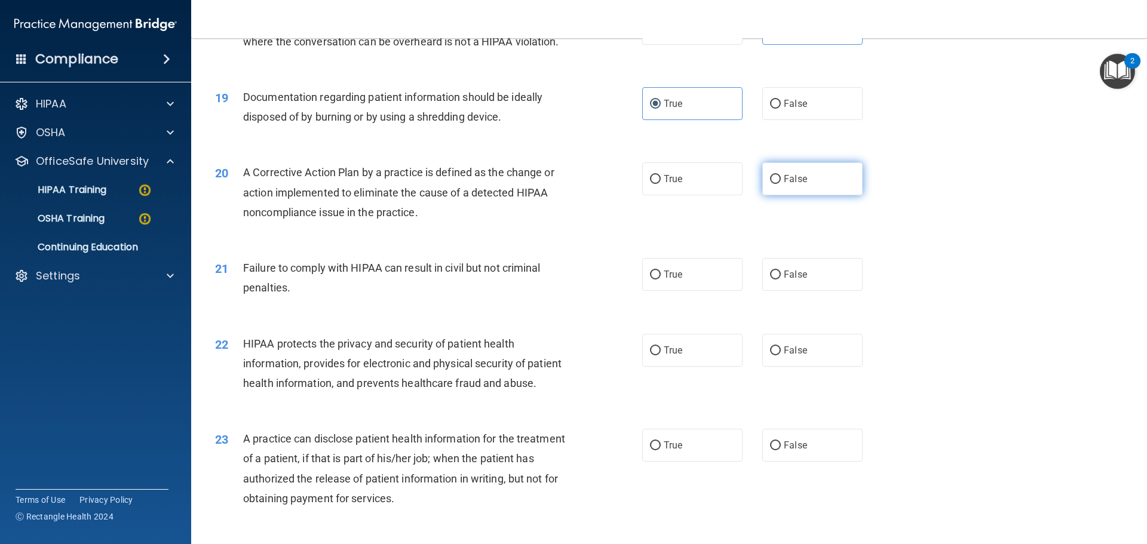
scroll to position [1554, 0]
click at [730, 195] on label "True" at bounding box center [692, 178] width 100 height 33
click at [661, 183] on input "True" at bounding box center [655, 178] width 11 height 9
radio input "true"
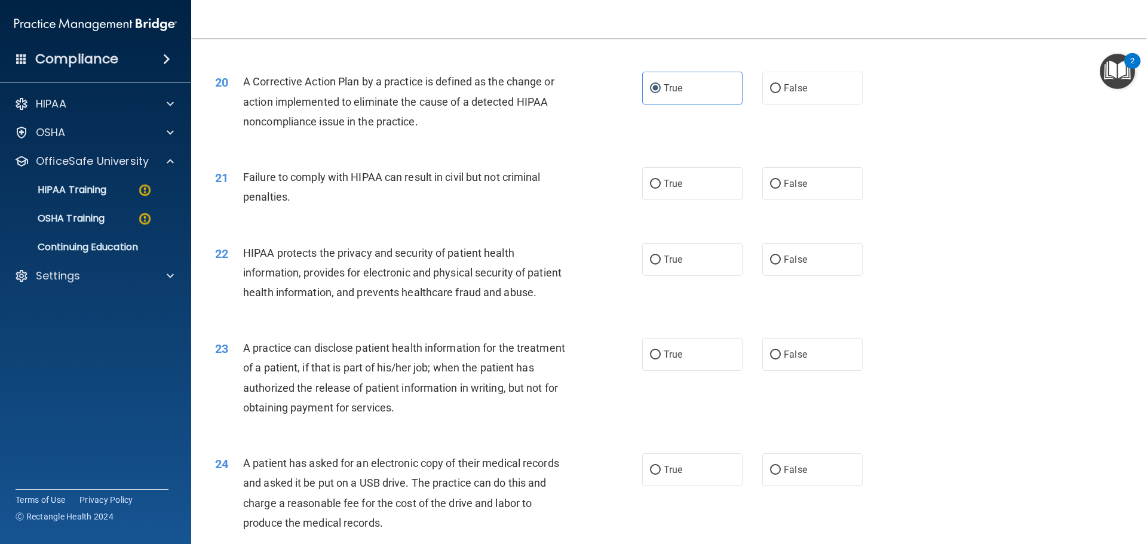
scroll to position [1673, 0]
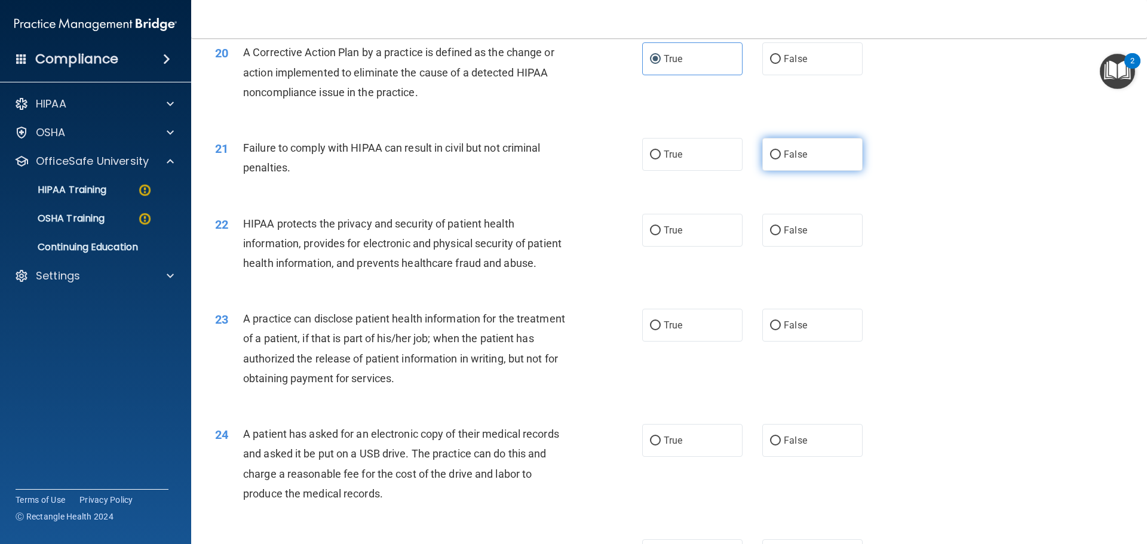
click at [773, 171] on label "False" at bounding box center [812, 154] width 100 height 33
click at [773, 160] on input "False" at bounding box center [775, 155] width 11 height 9
radio input "true"
drag, startPoint x: 698, startPoint y: 246, endPoint x: 878, endPoint y: 289, distance: 184.8
click at [700, 246] on label "True" at bounding box center [692, 230] width 100 height 33
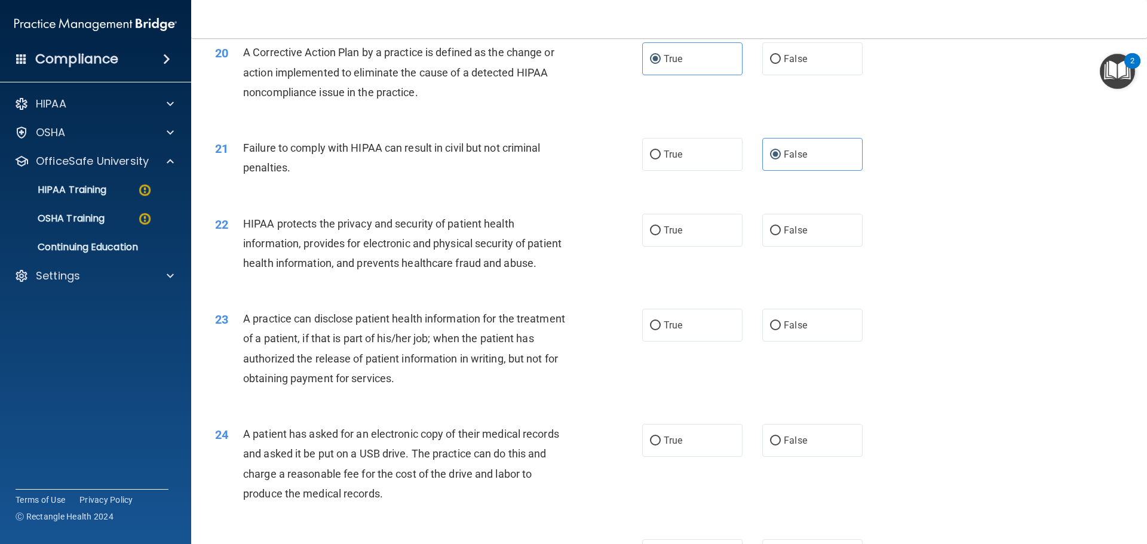
click at [661, 235] on input "True" at bounding box center [655, 230] width 11 height 9
radio input "true"
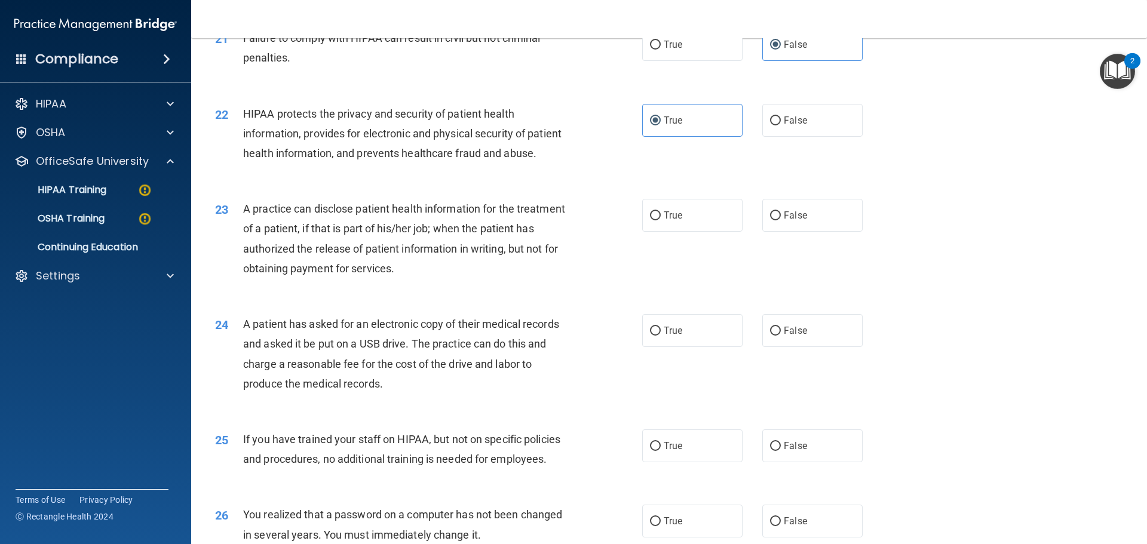
scroll to position [1793, 0]
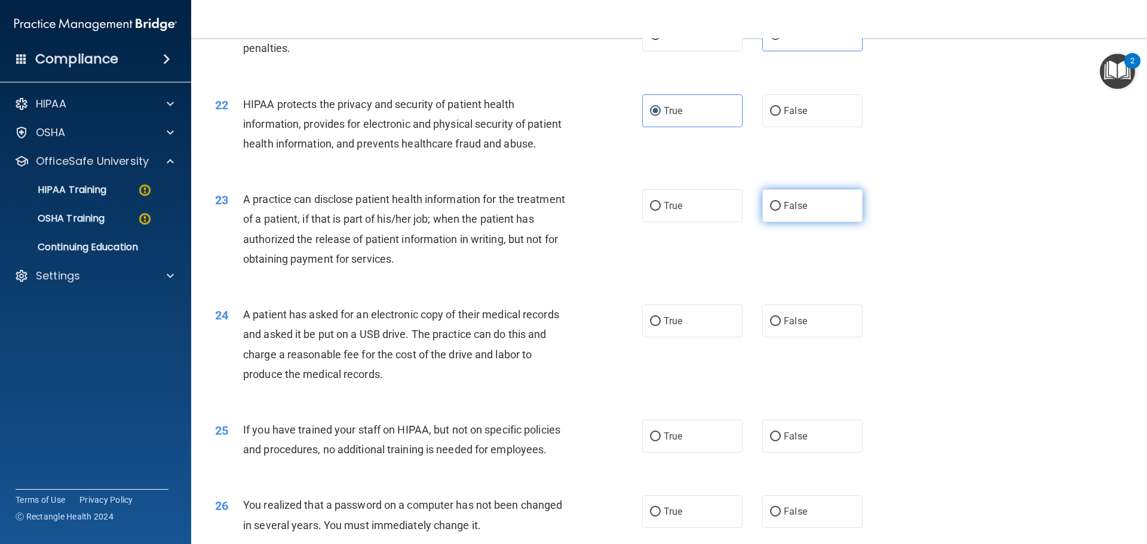
click at [791, 222] on label "False" at bounding box center [812, 205] width 100 height 33
click at [781, 211] on input "False" at bounding box center [775, 206] width 11 height 9
radio input "true"
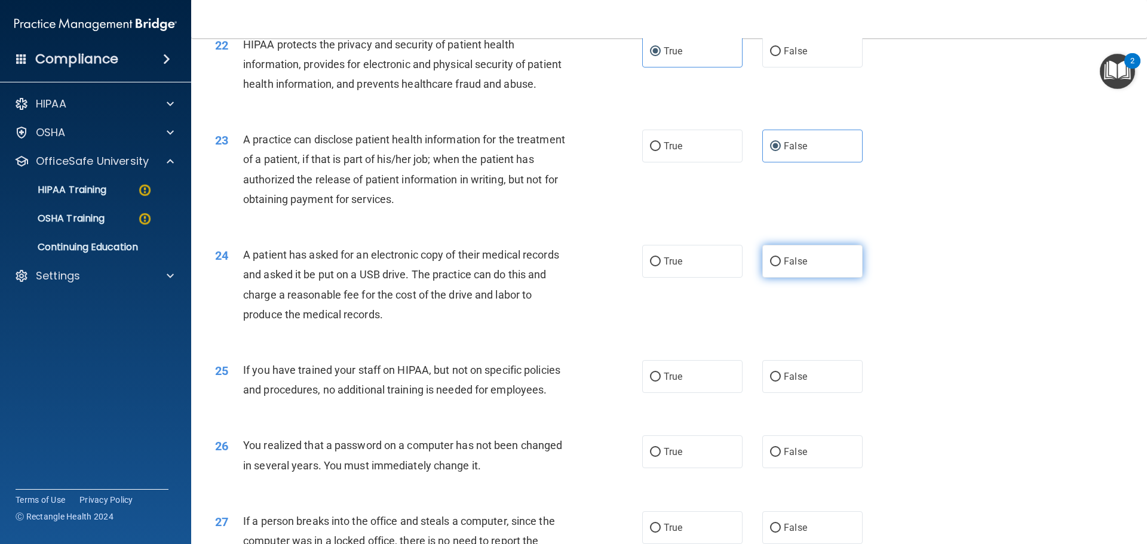
drag, startPoint x: 684, startPoint y: 300, endPoint x: 833, endPoint y: 302, distance: 148.8
click at [685, 278] on label "True" at bounding box center [692, 261] width 100 height 33
click at [661, 267] on input "True" at bounding box center [655, 262] width 11 height 9
radio input "true"
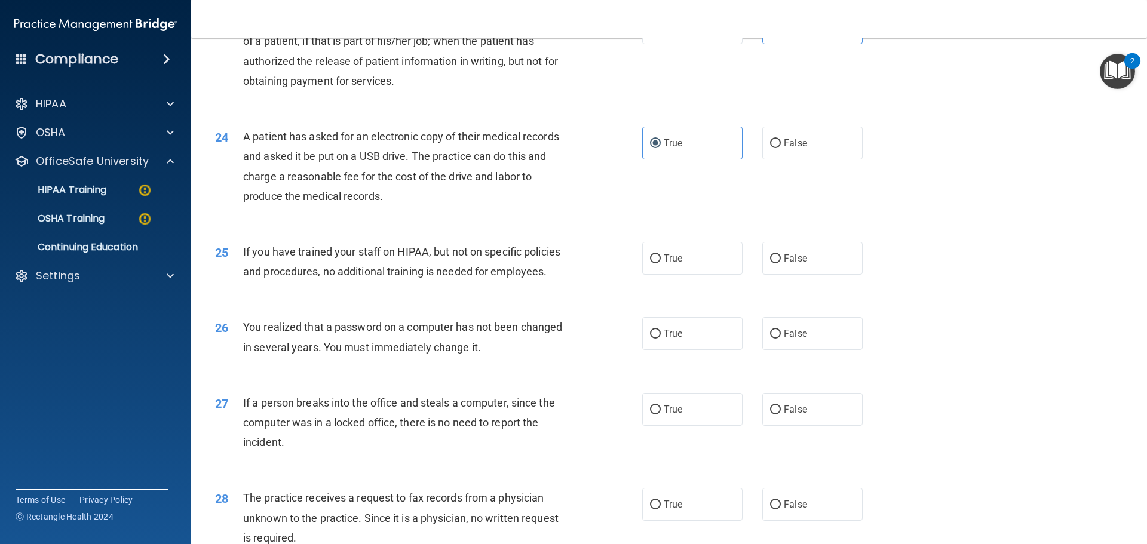
scroll to position [1972, 0]
click at [770, 262] on input "False" at bounding box center [775, 257] width 11 height 9
radio input "true"
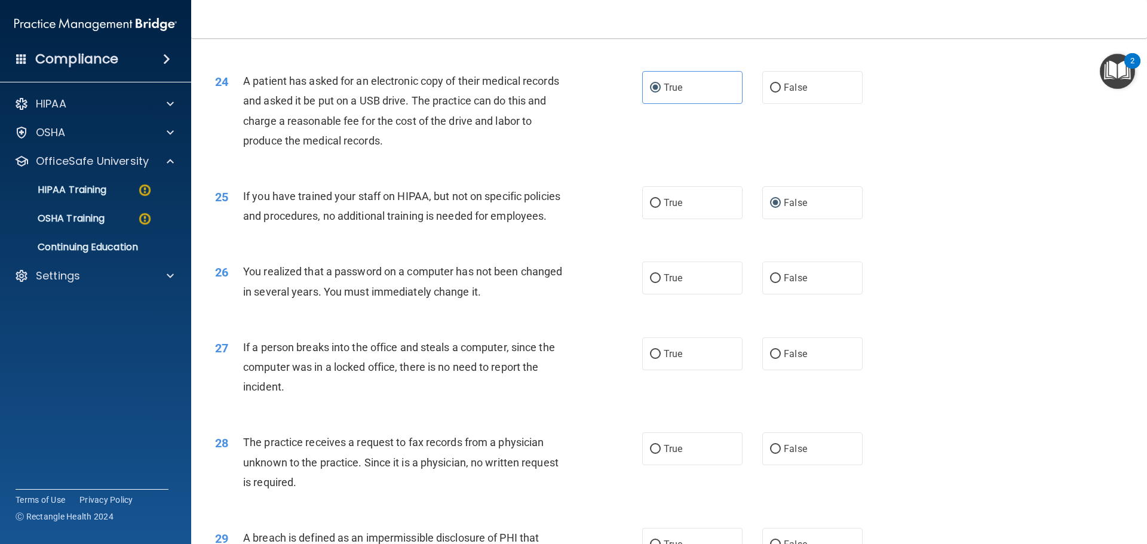
scroll to position [2091, 0]
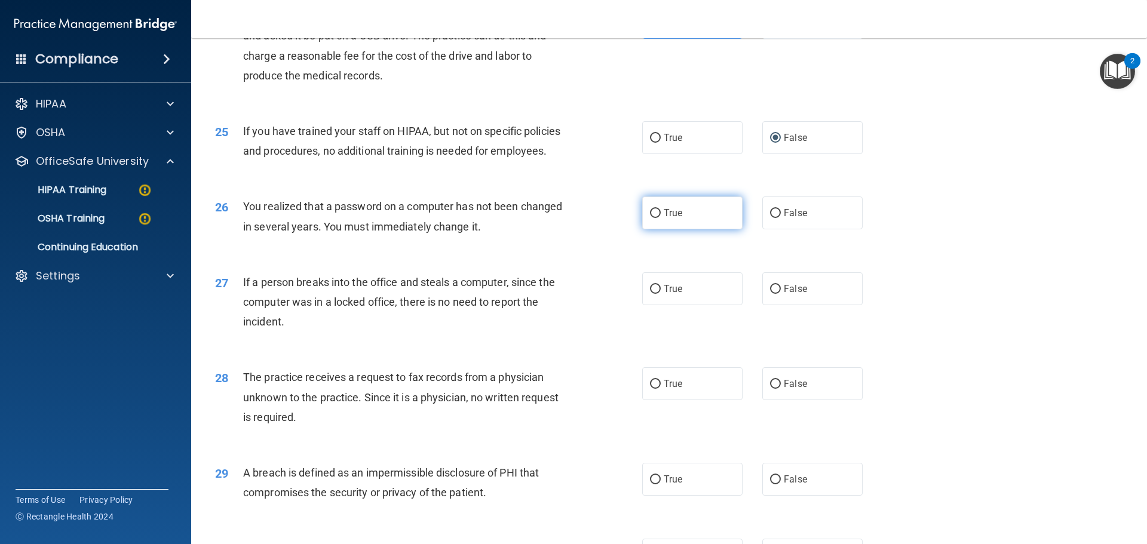
click at [673, 219] on span "True" at bounding box center [673, 212] width 19 height 11
click at [661, 218] on input "True" at bounding box center [655, 213] width 11 height 9
radio input "true"
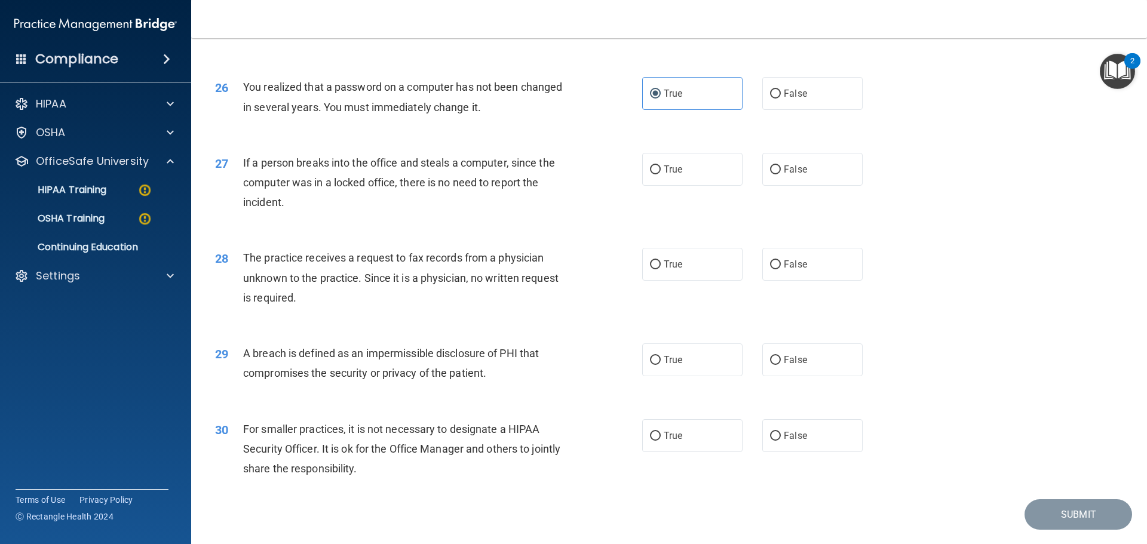
click at [762, 228] on div "27 If a person breaks into the office and steals a computer, since the computer…" at bounding box center [669, 186] width 926 height 96
click at [831, 186] on label "False" at bounding box center [812, 169] width 100 height 33
click at [781, 174] on input "False" at bounding box center [775, 170] width 11 height 9
radio input "true"
drag, startPoint x: 758, startPoint y: 299, endPoint x: 788, endPoint y: 327, distance: 40.6
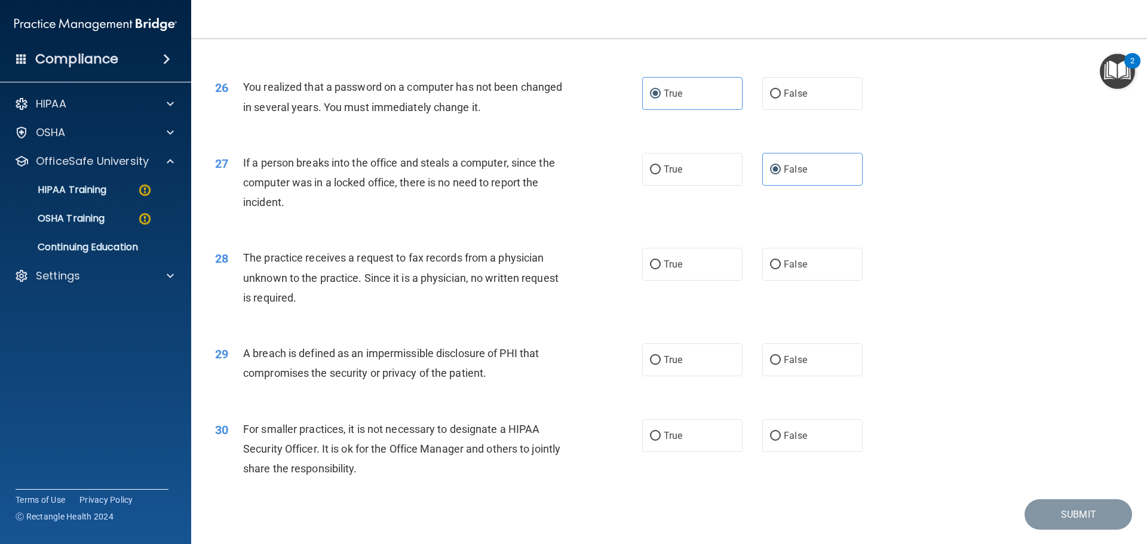
click at [762, 281] on label "False" at bounding box center [812, 264] width 100 height 33
click at [770, 270] on input "False" at bounding box center [775, 265] width 11 height 9
radio input "true"
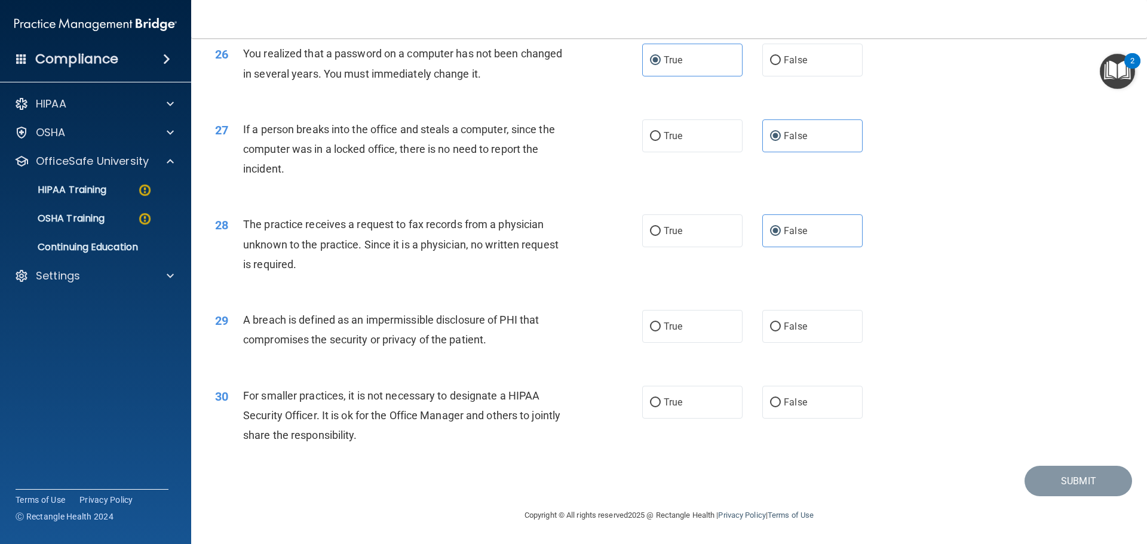
scroll to position [2284, 0]
click at [687, 334] on label "True" at bounding box center [692, 326] width 100 height 33
click at [661, 332] on input "True" at bounding box center [655, 327] width 11 height 9
radio input "true"
click at [762, 398] on label "False" at bounding box center [812, 402] width 100 height 33
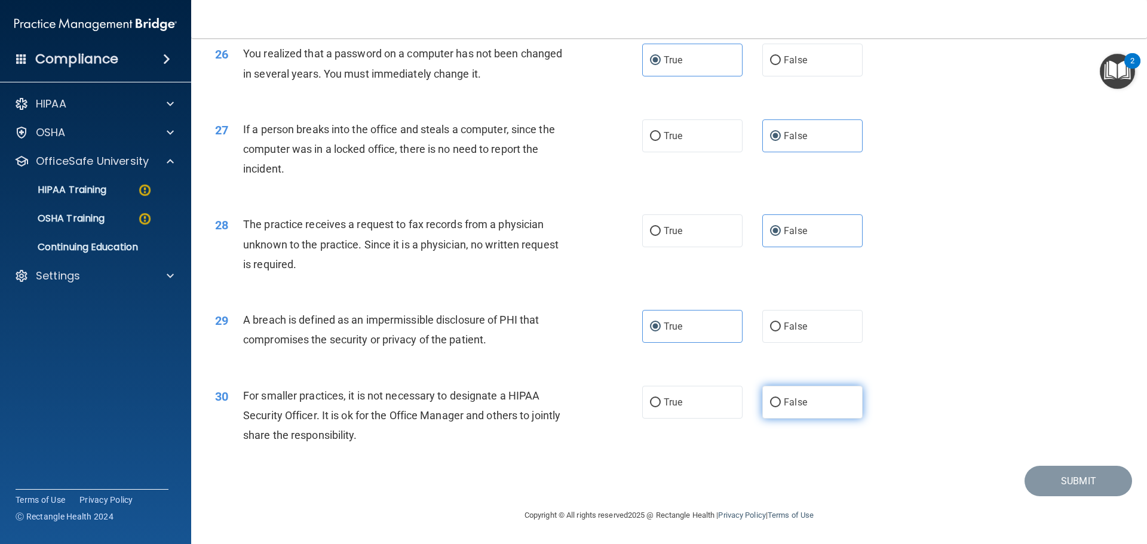
click at [770, 399] on input "False" at bounding box center [775, 403] width 11 height 9
radio input "true"
click at [1074, 470] on button "Submit" at bounding box center [1079, 481] width 108 height 30
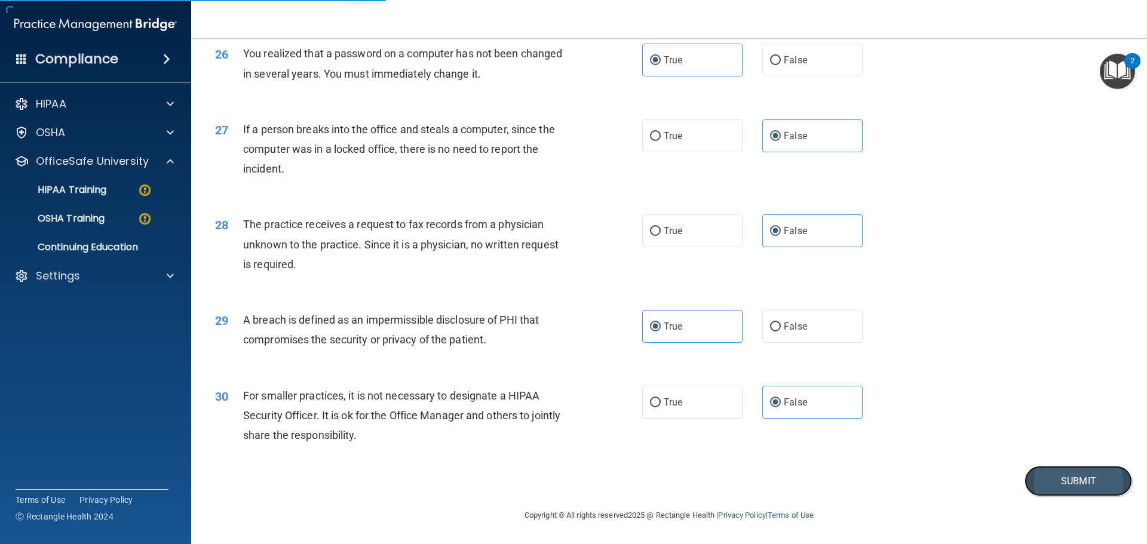
click at [1055, 481] on button "Submit" at bounding box center [1079, 481] width 108 height 30
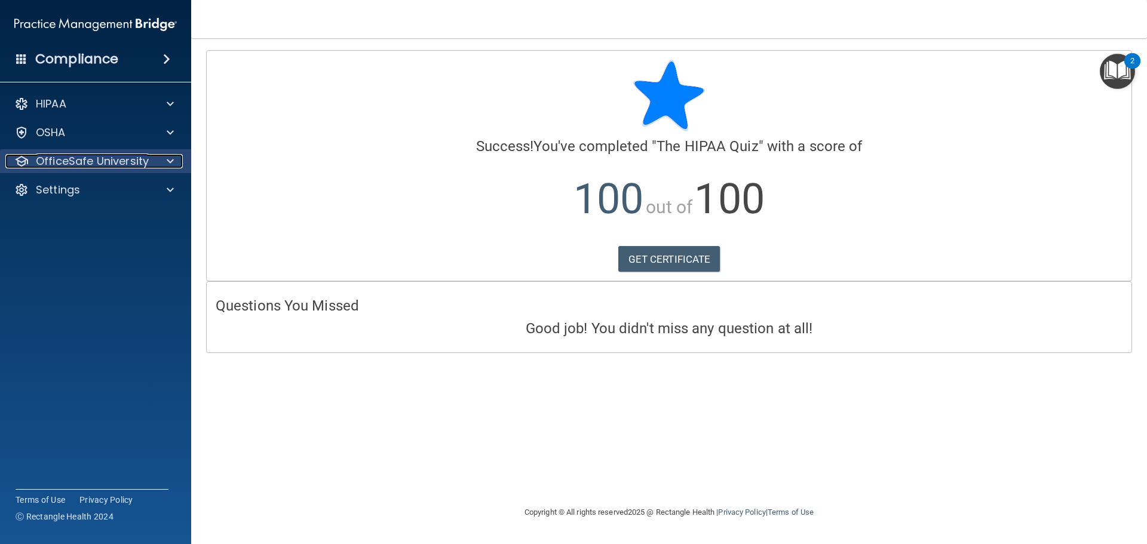
click at [147, 159] on p "OfficeSafe University" at bounding box center [92, 161] width 113 height 14
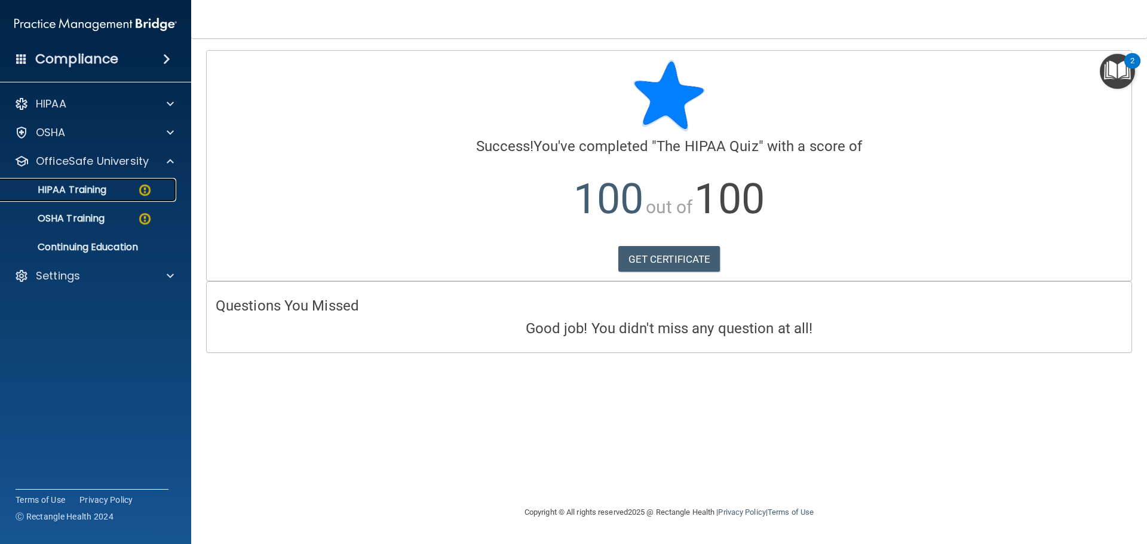
click at [129, 191] on div "HIPAA Training" at bounding box center [89, 190] width 163 height 12
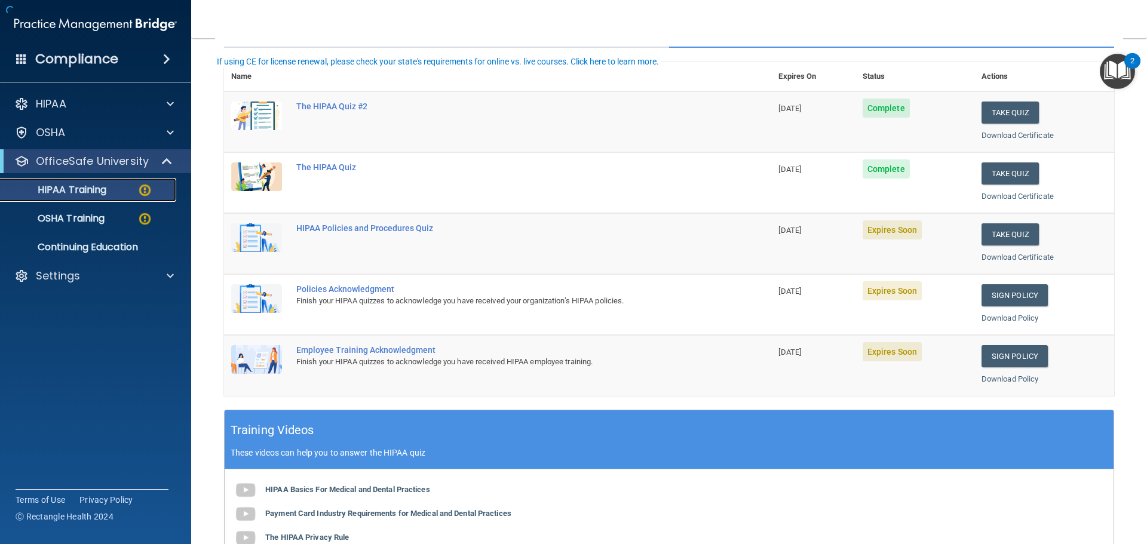
scroll to position [120, 0]
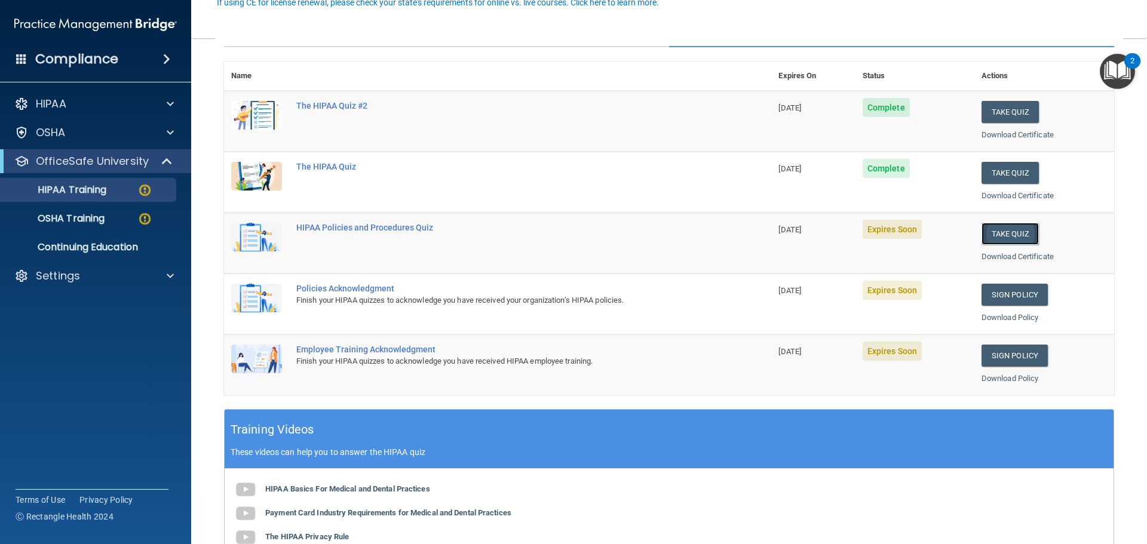
click at [992, 235] on button "Take Quiz" at bounding box center [1010, 234] width 57 height 22
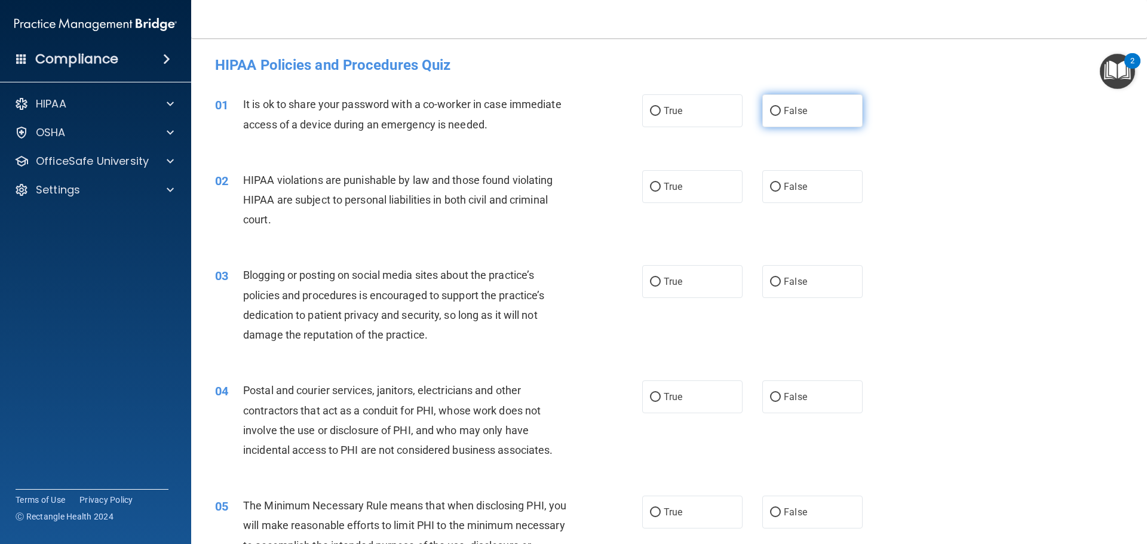
click at [816, 115] on label "False" at bounding box center [812, 110] width 100 height 33
click at [781, 115] on input "False" at bounding box center [775, 111] width 11 height 9
radio input "true"
click at [688, 181] on label "True" at bounding box center [692, 186] width 100 height 33
click at [661, 183] on input "True" at bounding box center [655, 187] width 11 height 9
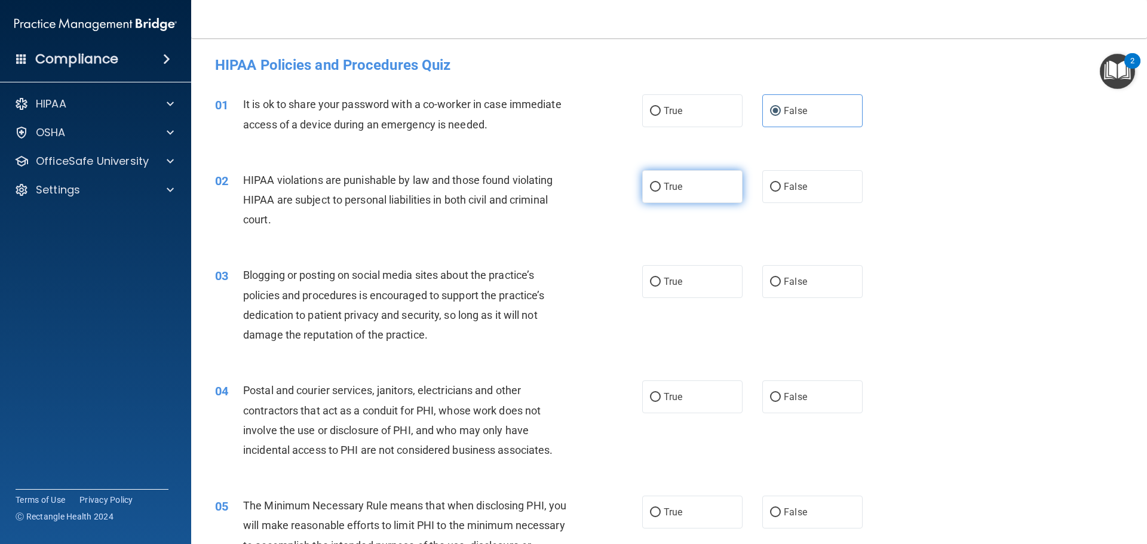
radio input "true"
click at [823, 276] on label "False" at bounding box center [812, 281] width 100 height 33
click at [781, 278] on input "False" at bounding box center [775, 282] width 11 height 9
radio input "true"
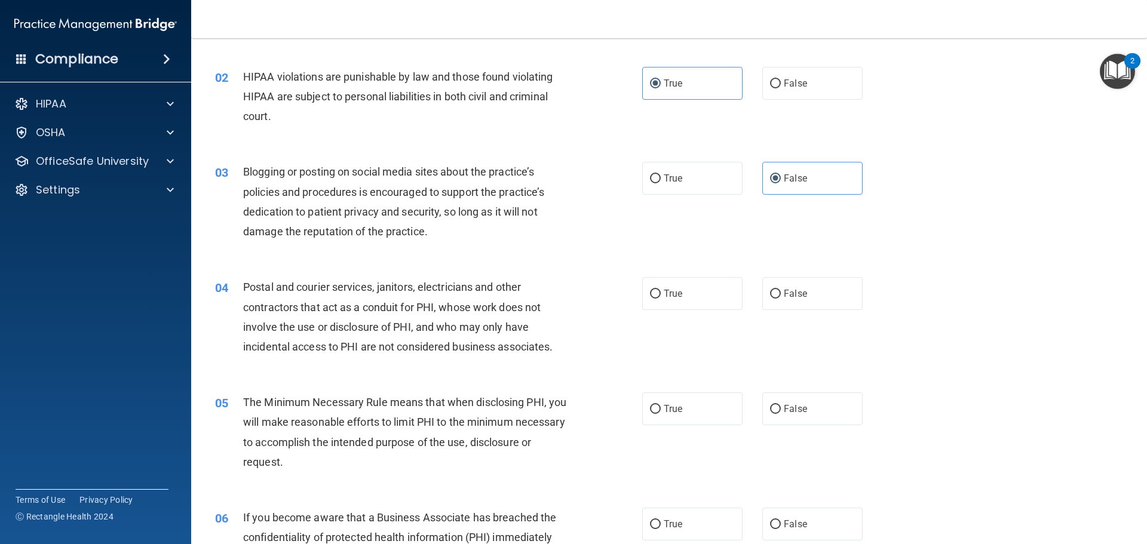
scroll to position [120, 0]
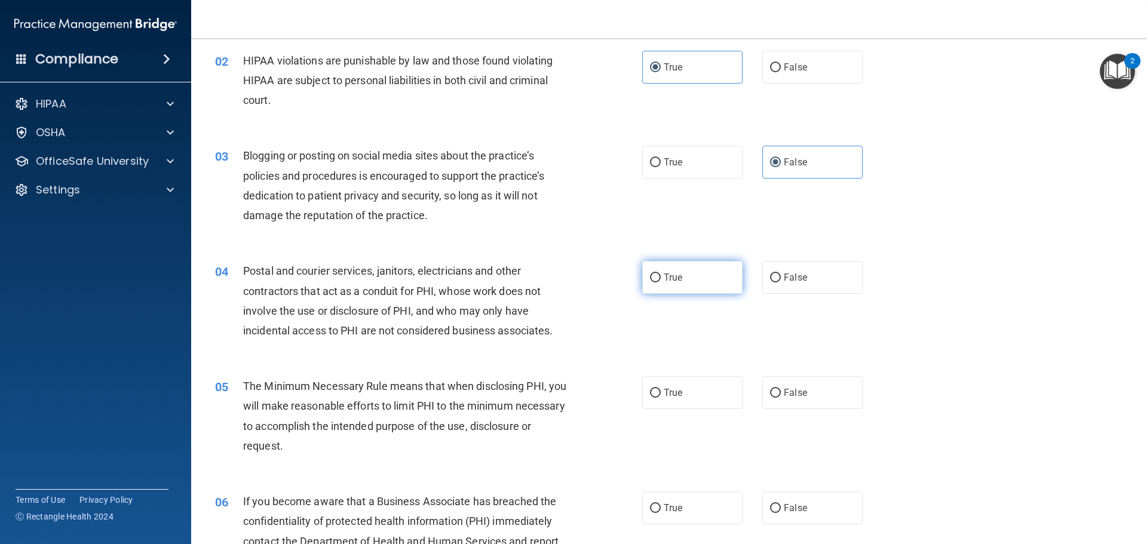
click at [719, 272] on label "True" at bounding box center [692, 277] width 100 height 33
click at [661, 274] on input "True" at bounding box center [655, 278] width 11 height 9
radio input "true"
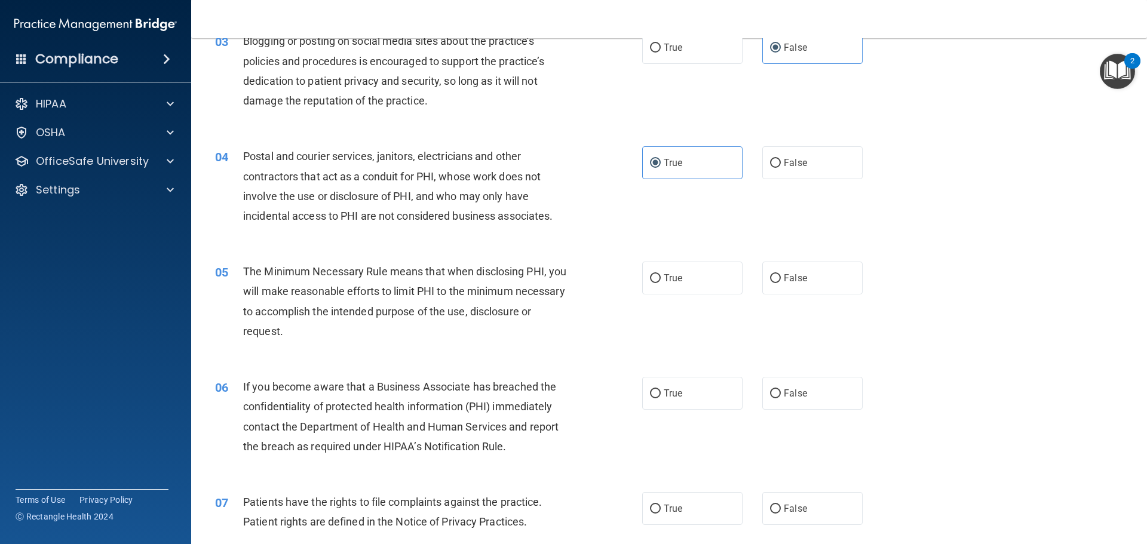
scroll to position [239, 0]
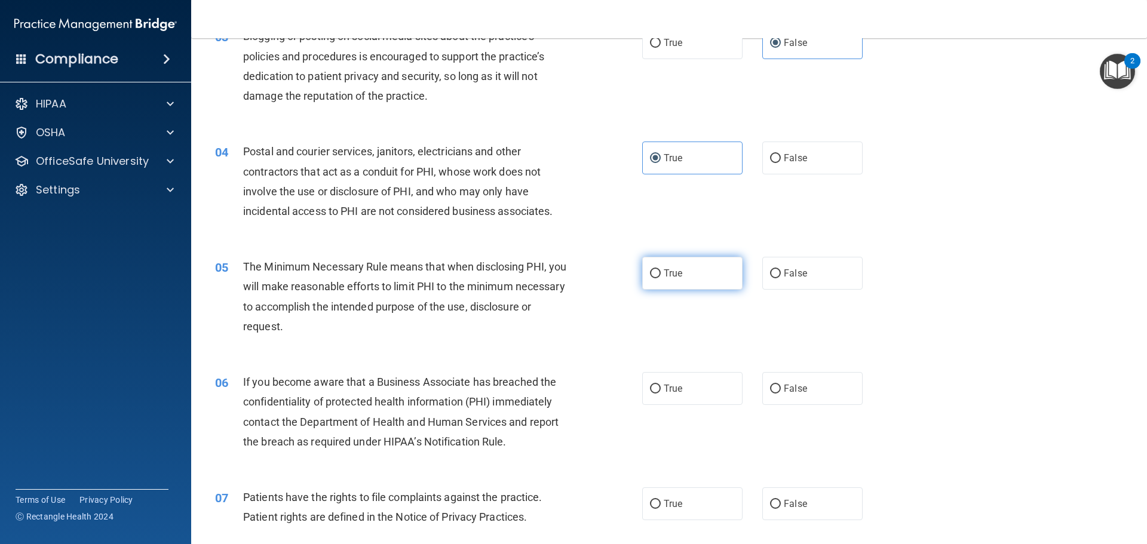
click at [728, 263] on label "True" at bounding box center [692, 273] width 100 height 33
click at [661, 270] on input "True" at bounding box center [655, 274] width 11 height 9
radio input "true"
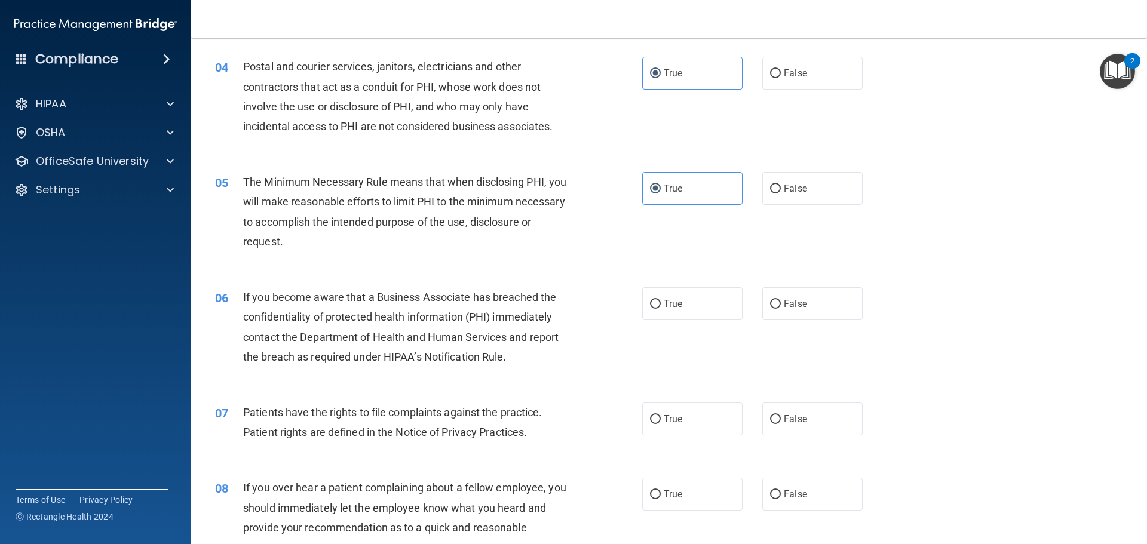
scroll to position [359, 0]
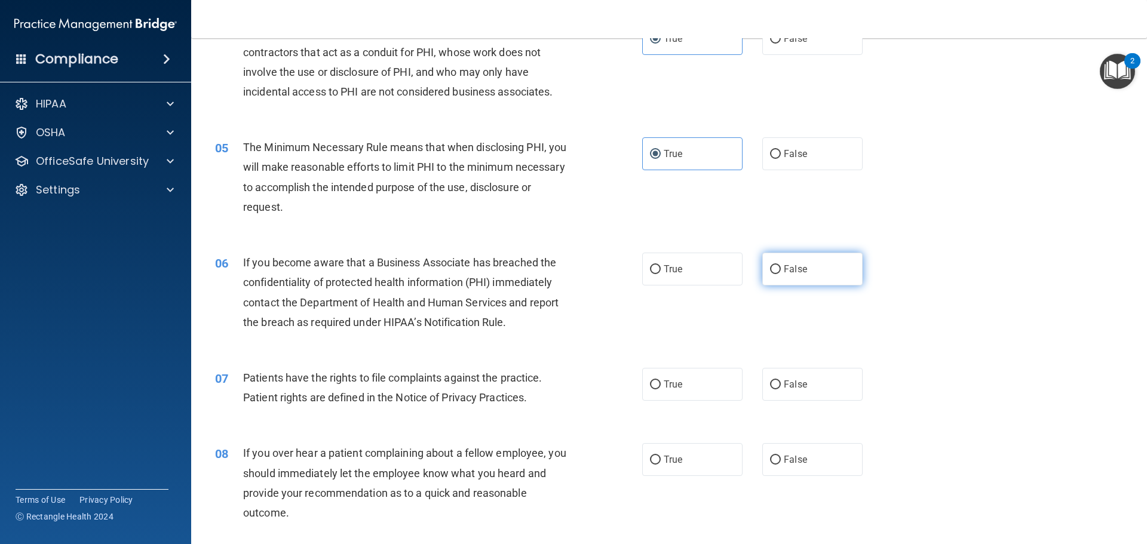
click at [816, 284] on label "False" at bounding box center [812, 269] width 100 height 33
click at [781, 274] on input "False" at bounding box center [775, 269] width 11 height 9
radio input "true"
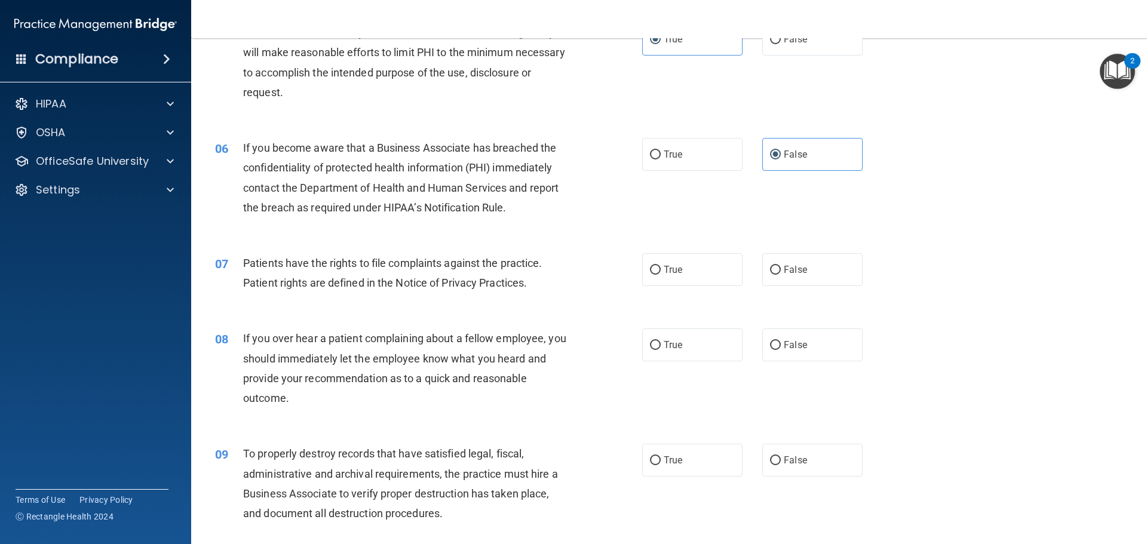
scroll to position [478, 0]
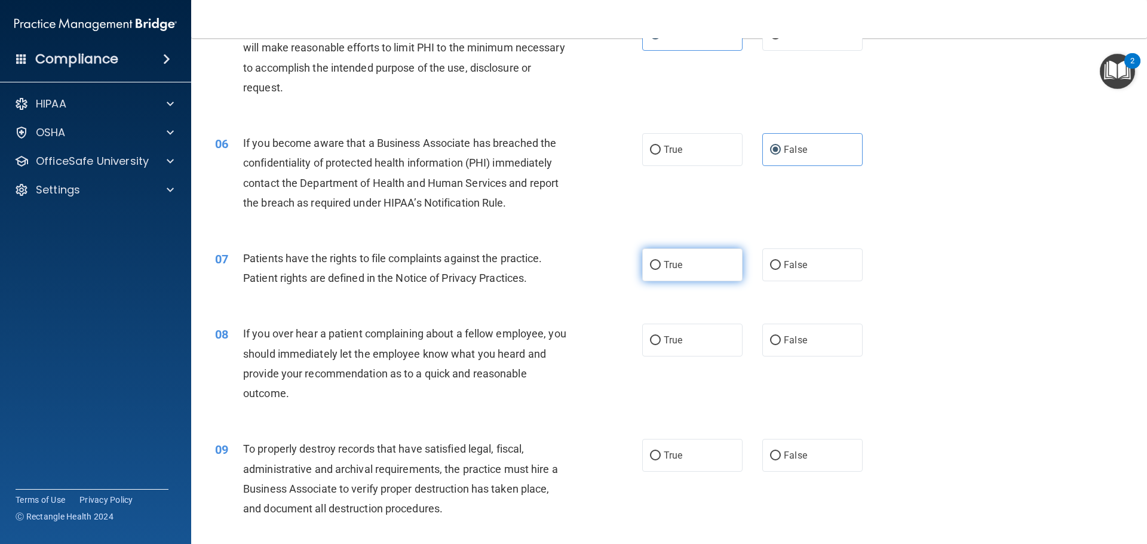
click at [699, 265] on label "True" at bounding box center [692, 265] width 100 height 33
click at [661, 265] on input "True" at bounding box center [655, 265] width 11 height 9
radio input "true"
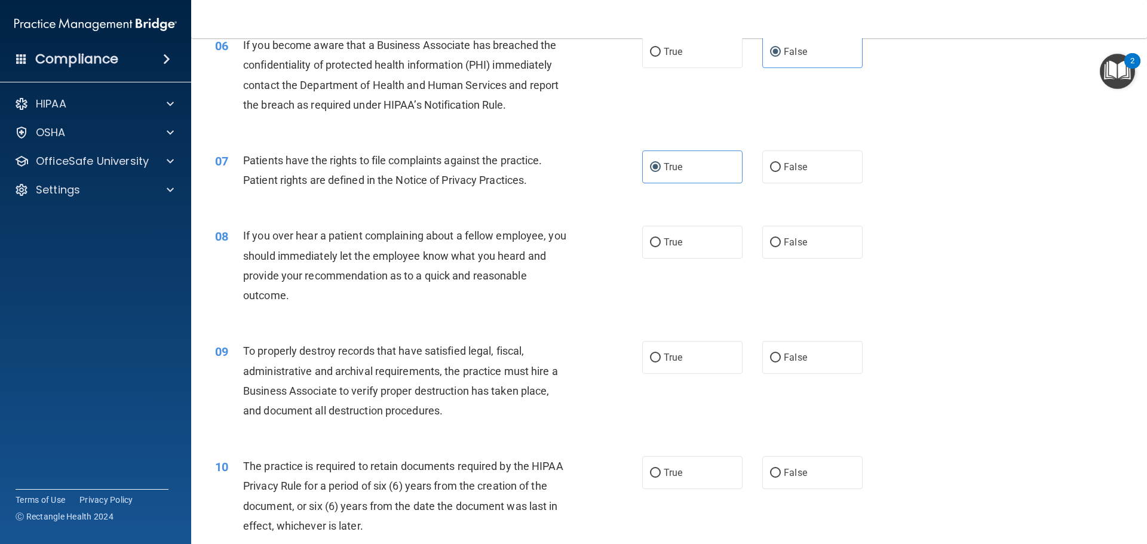
scroll to position [598, 0]
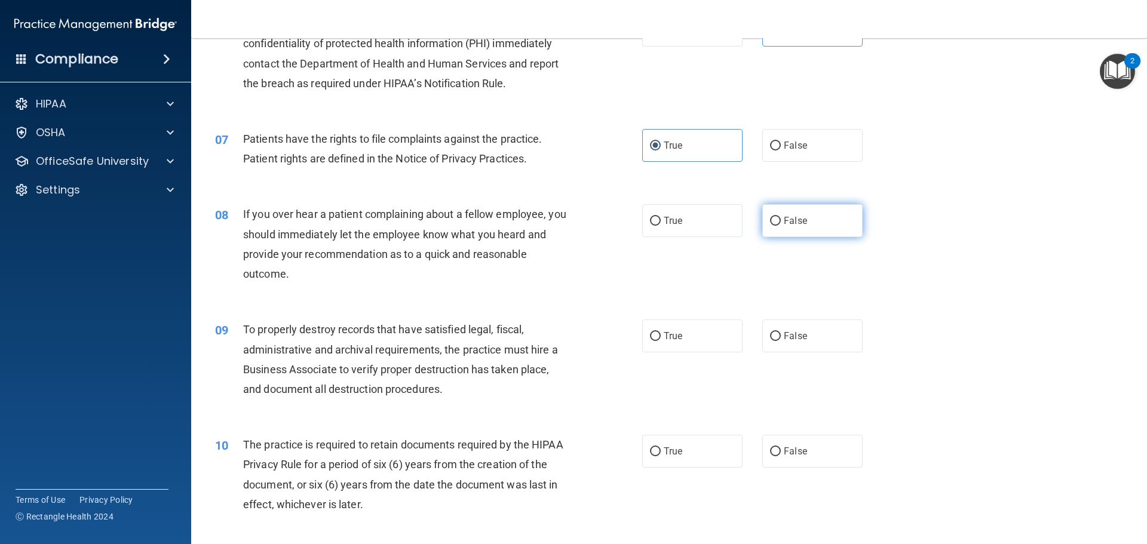
click at [784, 219] on span "False" at bounding box center [795, 220] width 23 height 11
click at [781, 219] on input "False" at bounding box center [775, 221] width 11 height 9
radio input "true"
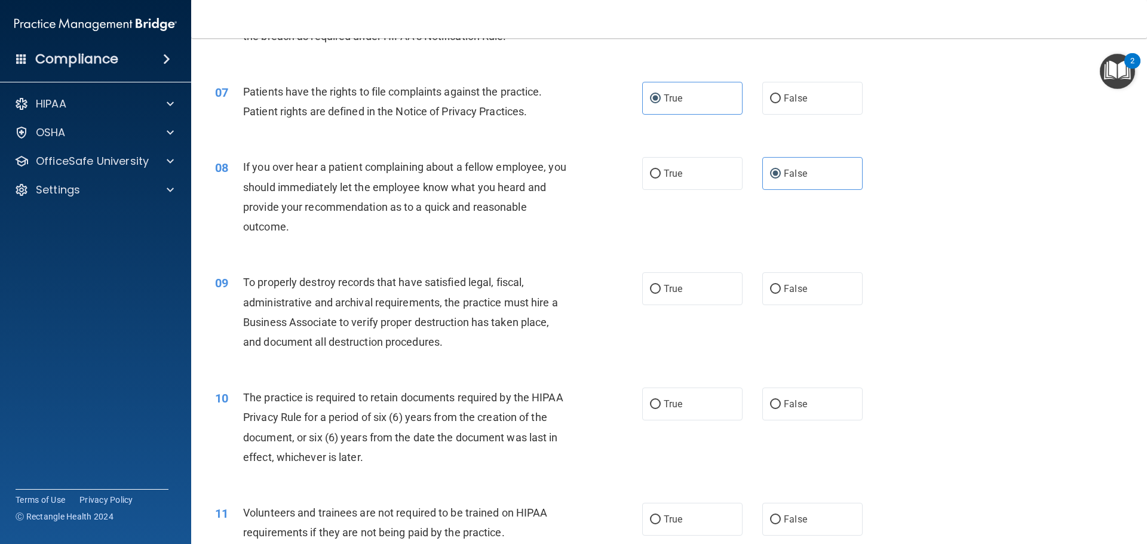
scroll to position [717, 0]
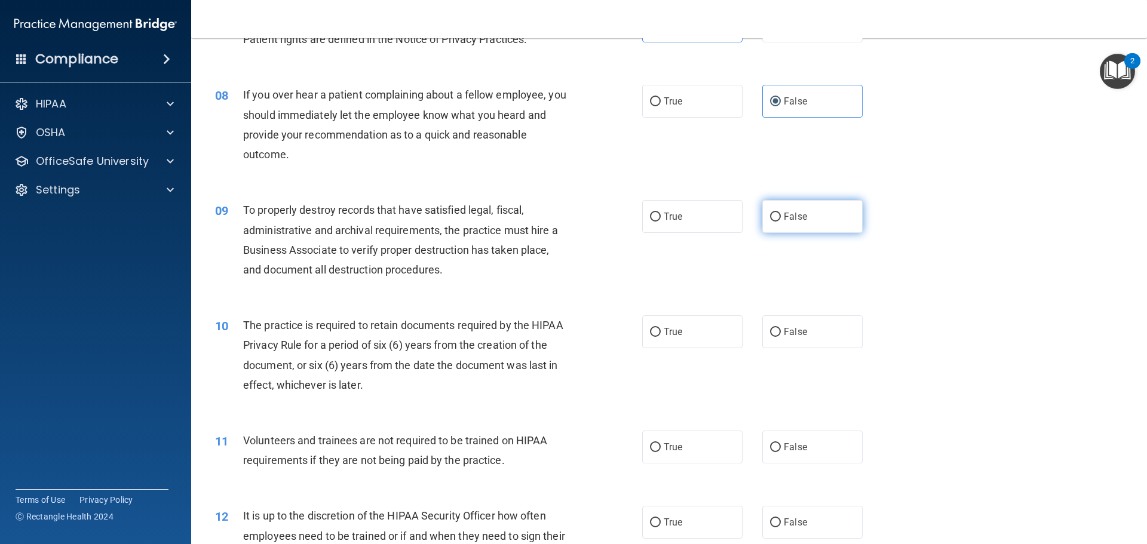
click at [795, 213] on span "False" at bounding box center [795, 216] width 23 height 11
click at [781, 213] on input "False" at bounding box center [775, 217] width 11 height 9
radio input "true"
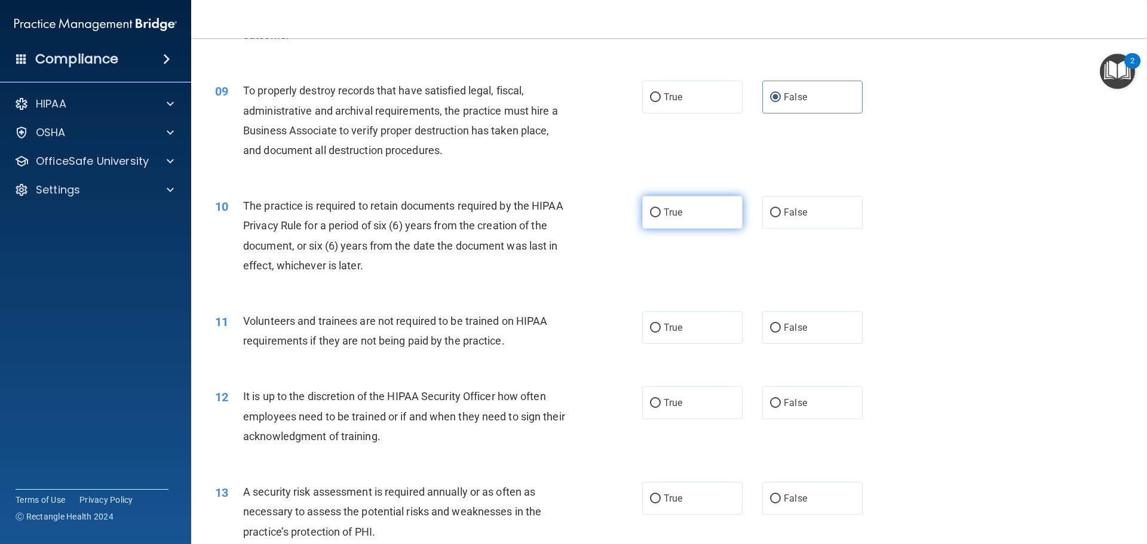
drag, startPoint x: 714, startPoint y: 203, endPoint x: 722, endPoint y: 204, distance: 8.4
click at [718, 204] on label "True" at bounding box center [692, 212] width 100 height 33
click at [661, 209] on input "True" at bounding box center [655, 213] width 11 height 9
radio input "true"
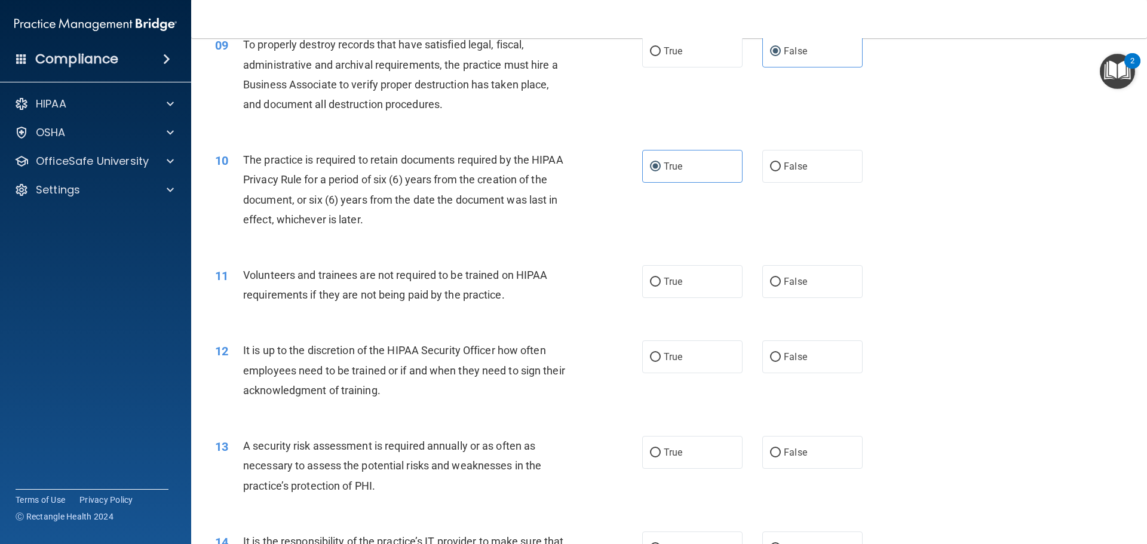
scroll to position [956, 0]
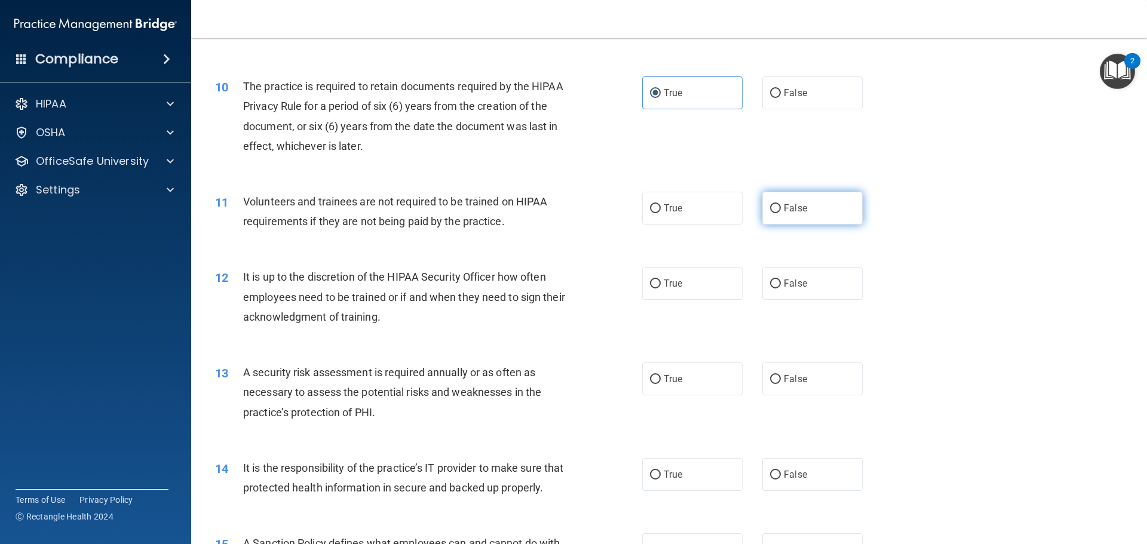
click at [801, 208] on label "False" at bounding box center [812, 208] width 100 height 33
click at [781, 208] on input "False" at bounding box center [775, 208] width 11 height 9
radio input "true"
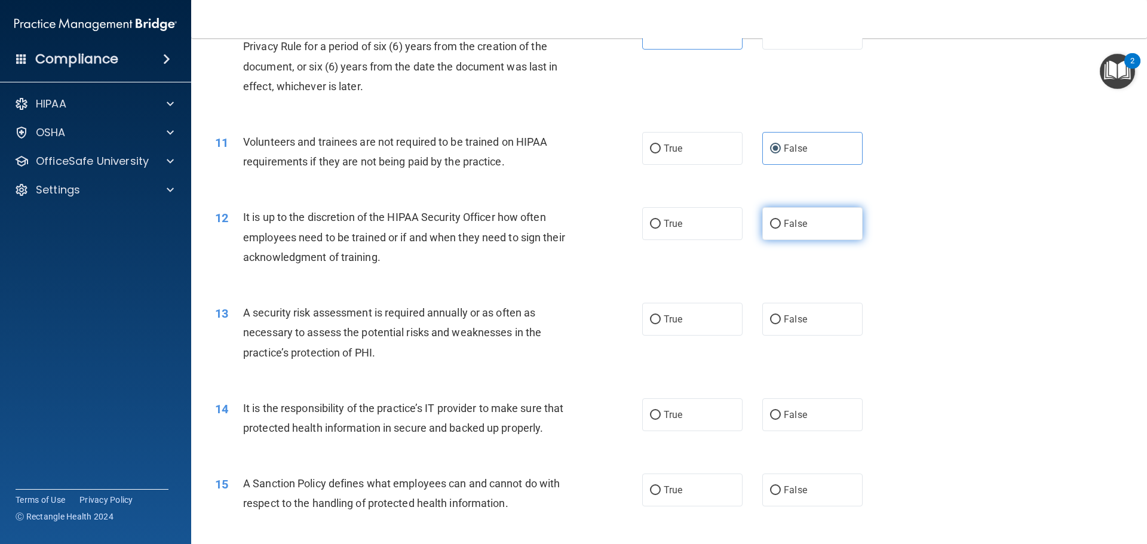
click at [793, 225] on span "False" at bounding box center [795, 223] width 23 height 11
click at [781, 225] on input "False" at bounding box center [775, 224] width 11 height 9
radio input "true"
click at [697, 306] on label "True" at bounding box center [692, 319] width 100 height 33
click at [661, 316] on input "True" at bounding box center [655, 320] width 11 height 9
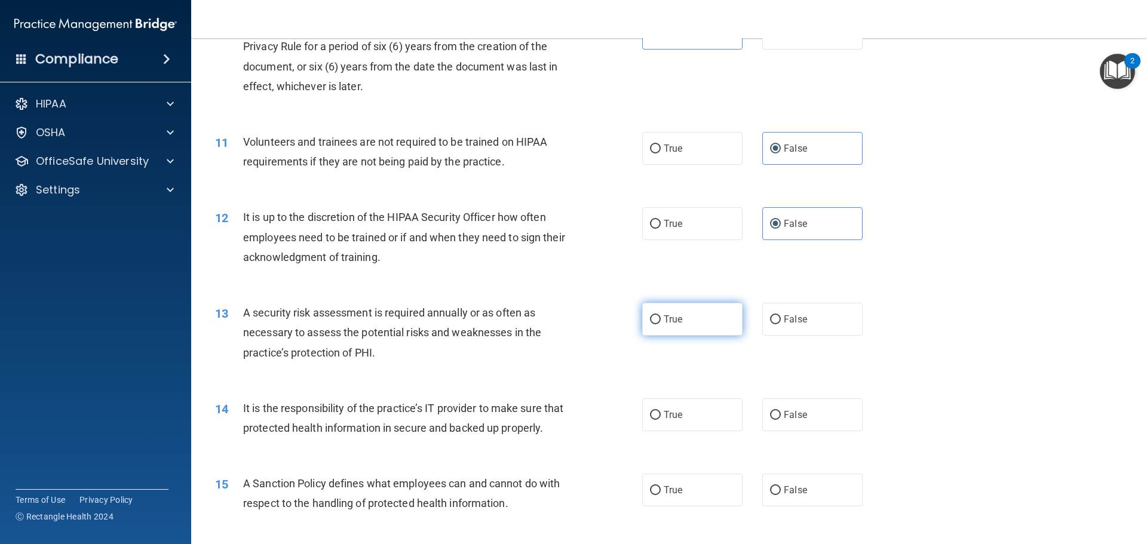
radio input "true"
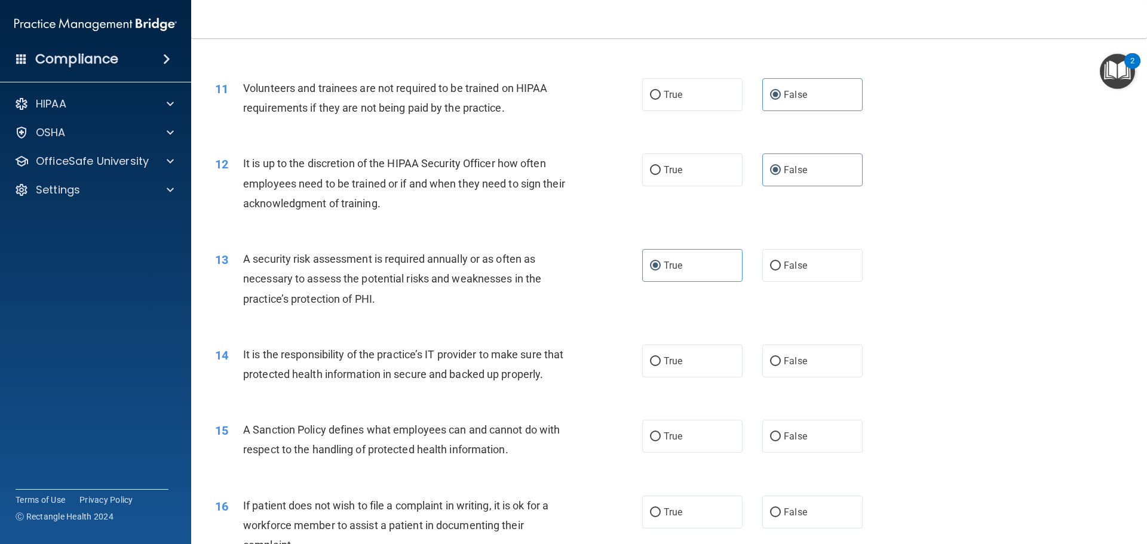
scroll to position [1135, 0]
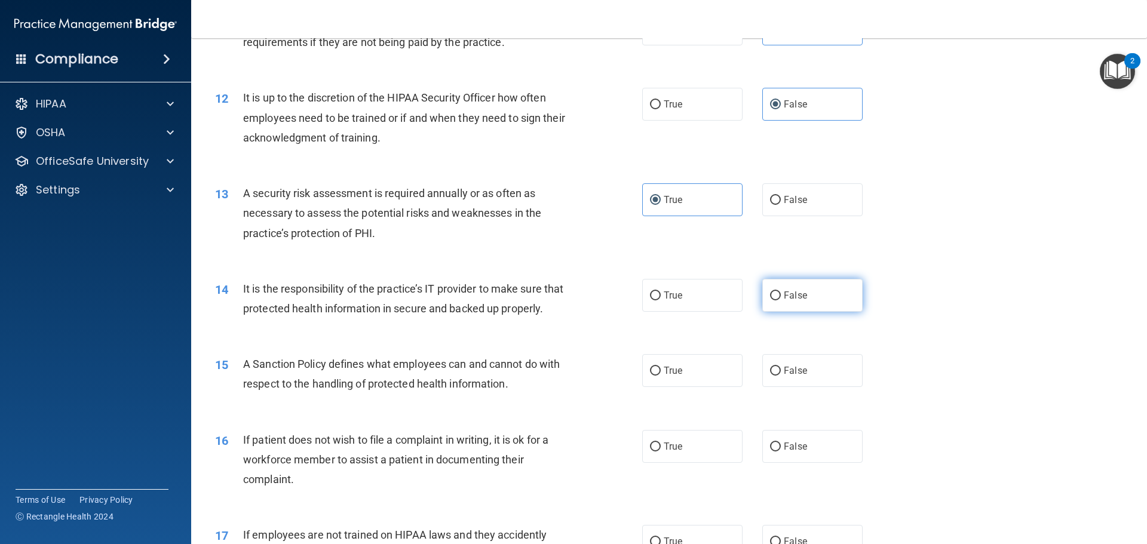
click at [775, 294] on input "False" at bounding box center [775, 296] width 11 height 9
radio input "true"
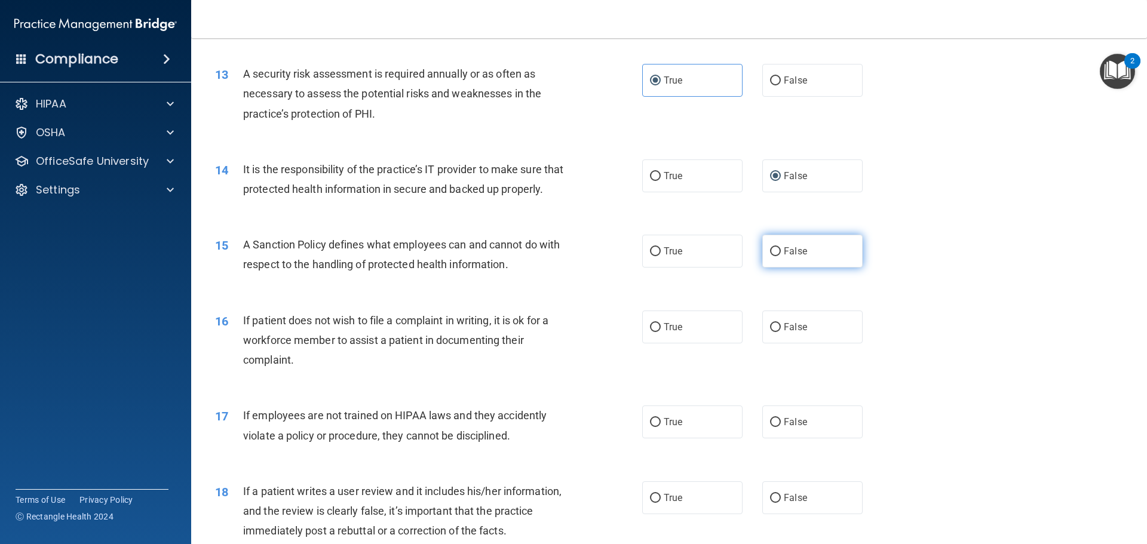
click at [788, 268] on label "False" at bounding box center [812, 251] width 100 height 33
click at [781, 256] on input "False" at bounding box center [775, 251] width 11 height 9
radio input "true"
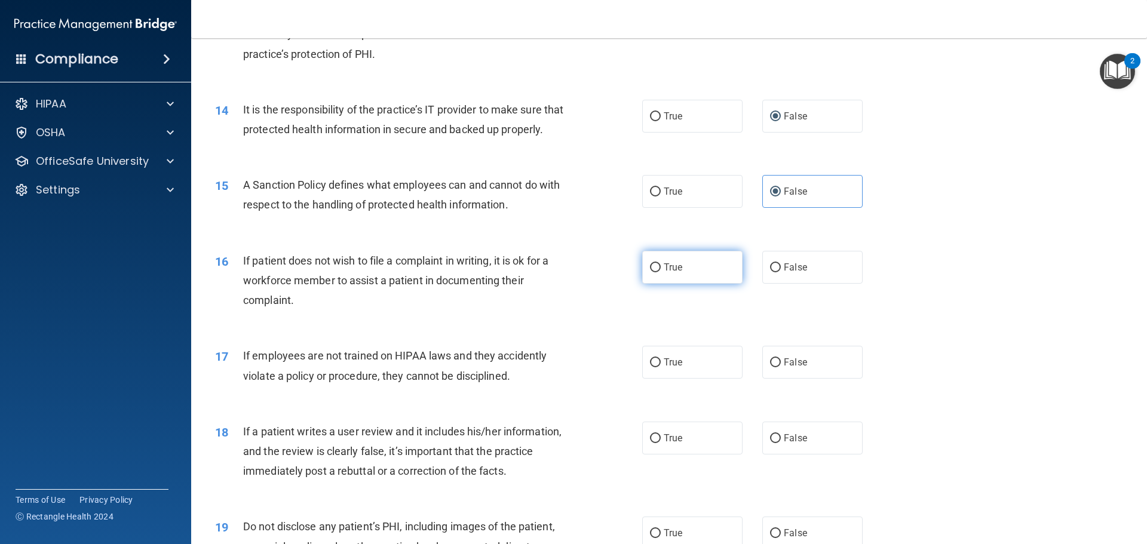
drag, startPoint x: 697, startPoint y: 287, endPoint x: 881, endPoint y: 294, distance: 184.2
click at [699, 284] on label "True" at bounding box center [692, 267] width 100 height 33
click at [661, 272] on input "True" at bounding box center [655, 268] width 11 height 9
radio input "true"
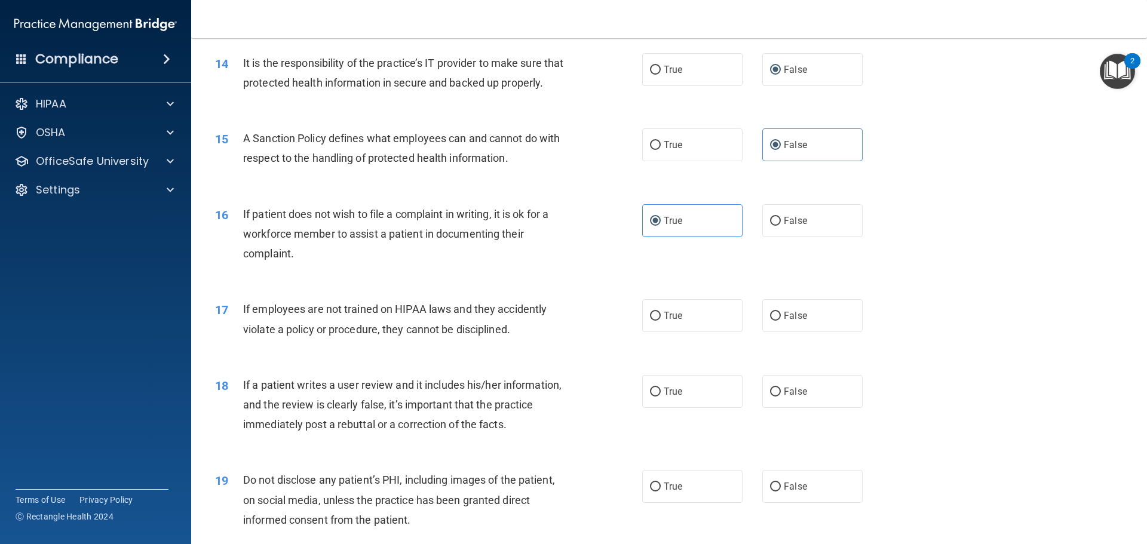
scroll to position [1434, 0]
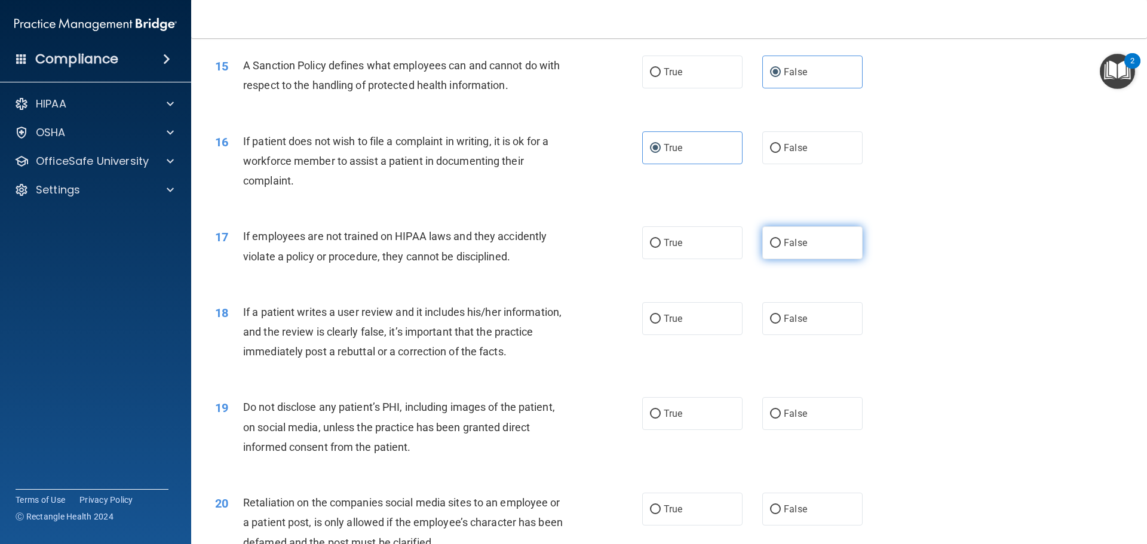
click at [800, 249] on span "False" at bounding box center [795, 242] width 23 height 11
click at [781, 248] on input "False" at bounding box center [775, 243] width 11 height 9
radio input "true"
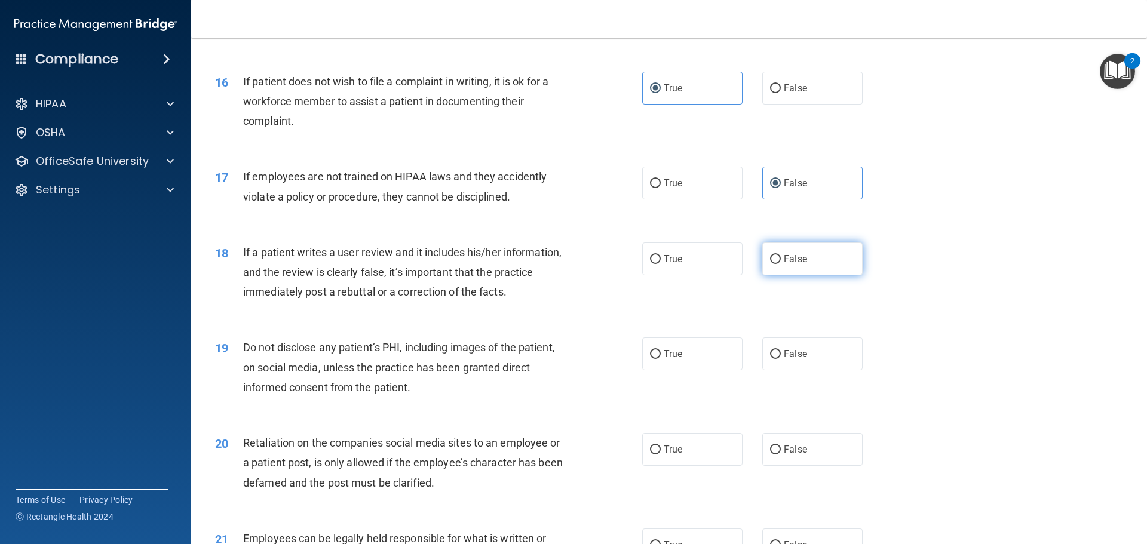
click at [816, 270] on label "False" at bounding box center [812, 259] width 100 height 33
click at [781, 264] on input "False" at bounding box center [775, 259] width 11 height 9
radio input "true"
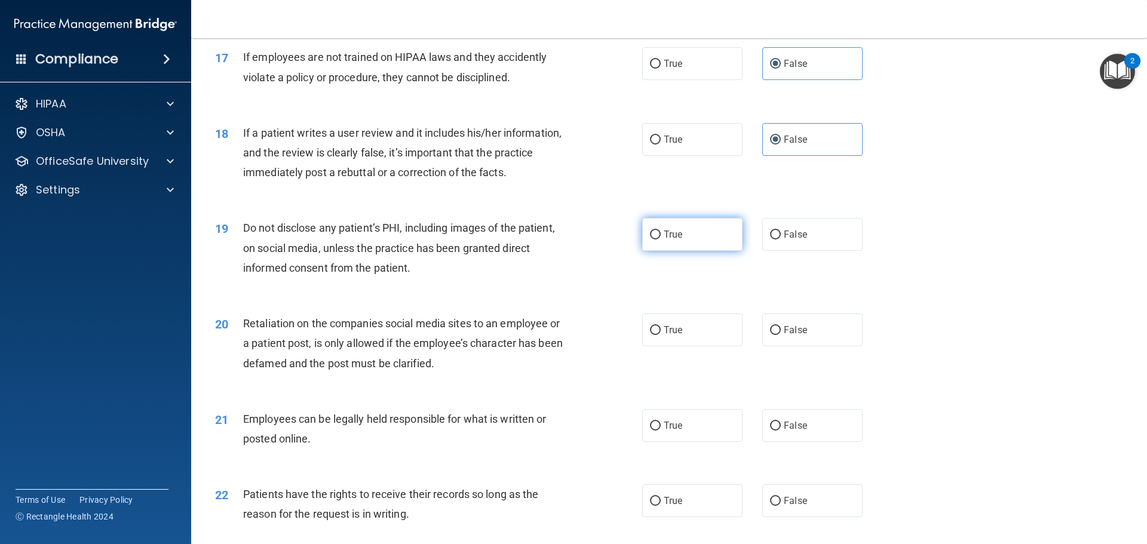
drag, startPoint x: 696, startPoint y: 252, endPoint x: 725, endPoint y: 270, distance: 34.1
click at [698, 251] on label "True" at bounding box center [692, 234] width 100 height 33
click at [661, 240] on input "True" at bounding box center [655, 235] width 11 height 9
radio input "true"
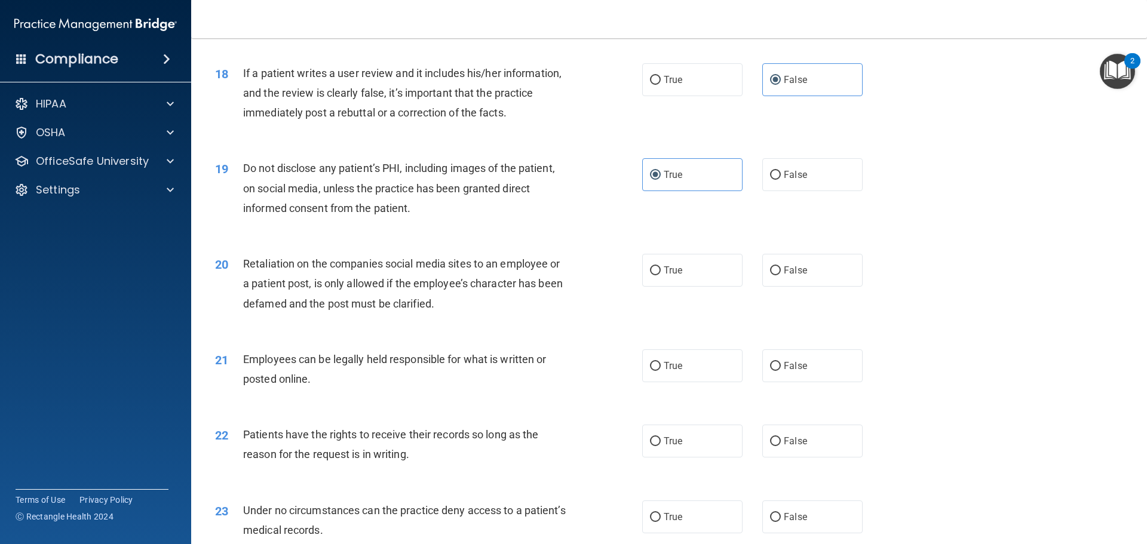
scroll to position [1733, 0]
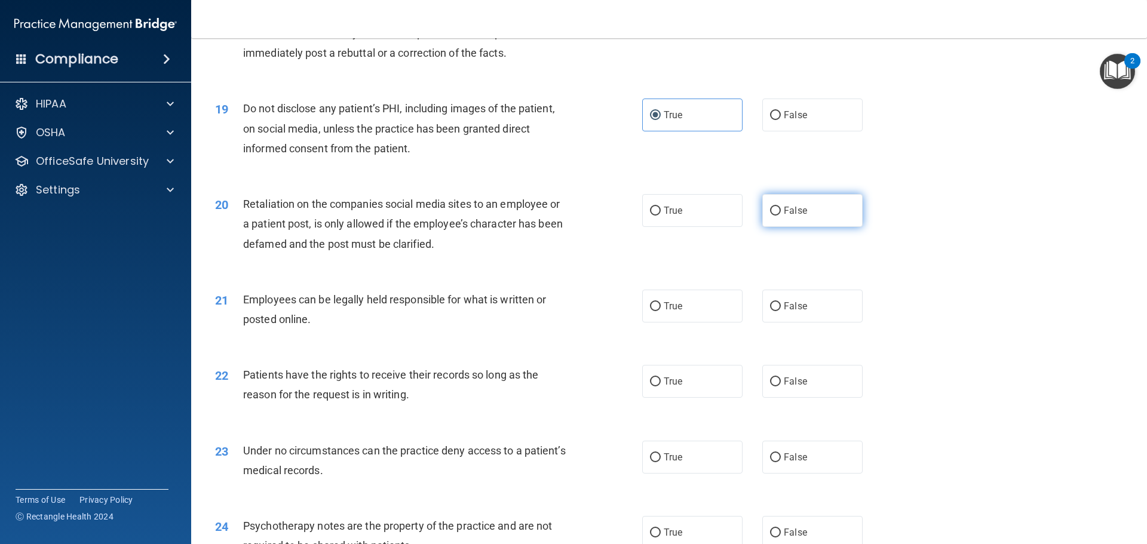
drag, startPoint x: 780, startPoint y: 232, endPoint x: 786, endPoint y: 315, distance: 83.3
click at [784, 216] on span "False" at bounding box center [795, 210] width 23 height 11
click at [780, 216] on input "False" at bounding box center [775, 211] width 11 height 9
radio input "true"
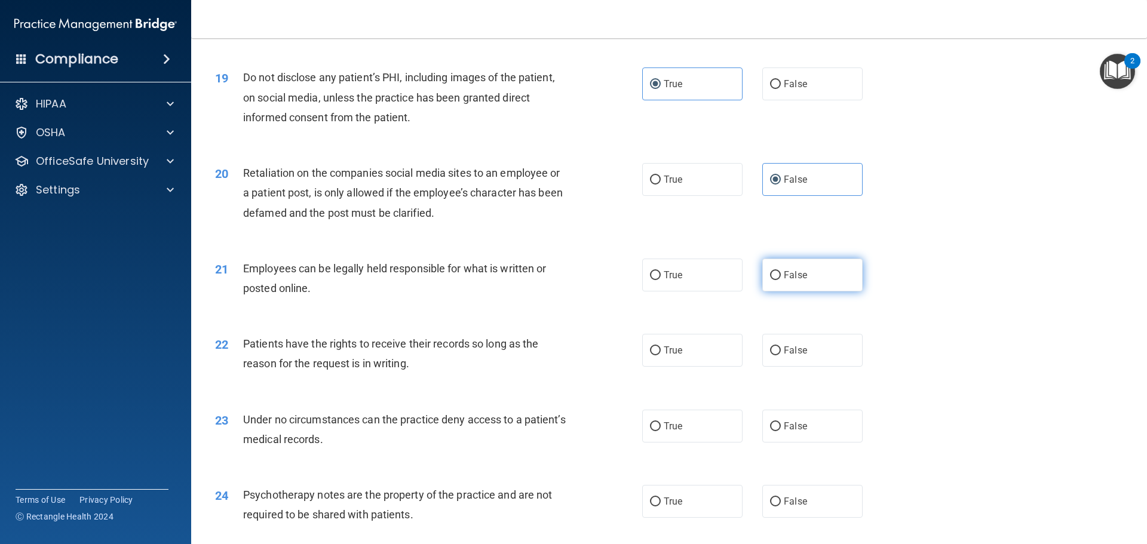
scroll to position [1852, 0]
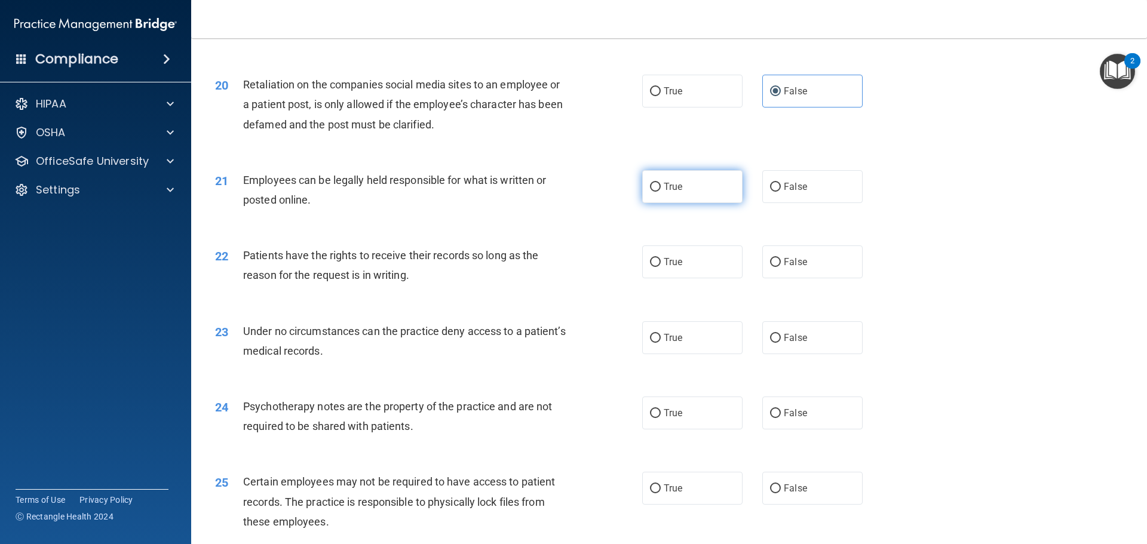
click at [696, 203] on label "True" at bounding box center [692, 186] width 100 height 33
click at [661, 192] on input "True" at bounding box center [655, 187] width 11 height 9
radio input "true"
click at [799, 268] on span "False" at bounding box center [795, 261] width 23 height 11
click at [781, 267] on input "False" at bounding box center [775, 262] width 11 height 9
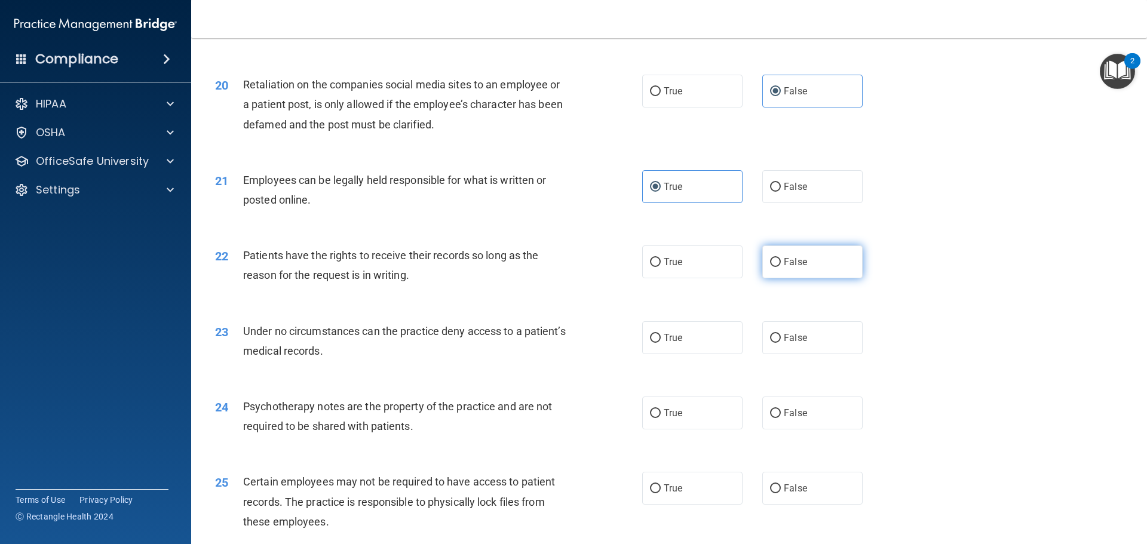
radio input "true"
click at [788, 349] on label "False" at bounding box center [812, 337] width 100 height 33
click at [781, 343] on input "False" at bounding box center [775, 338] width 11 height 9
radio input "true"
click at [699, 419] on label "True" at bounding box center [692, 413] width 100 height 33
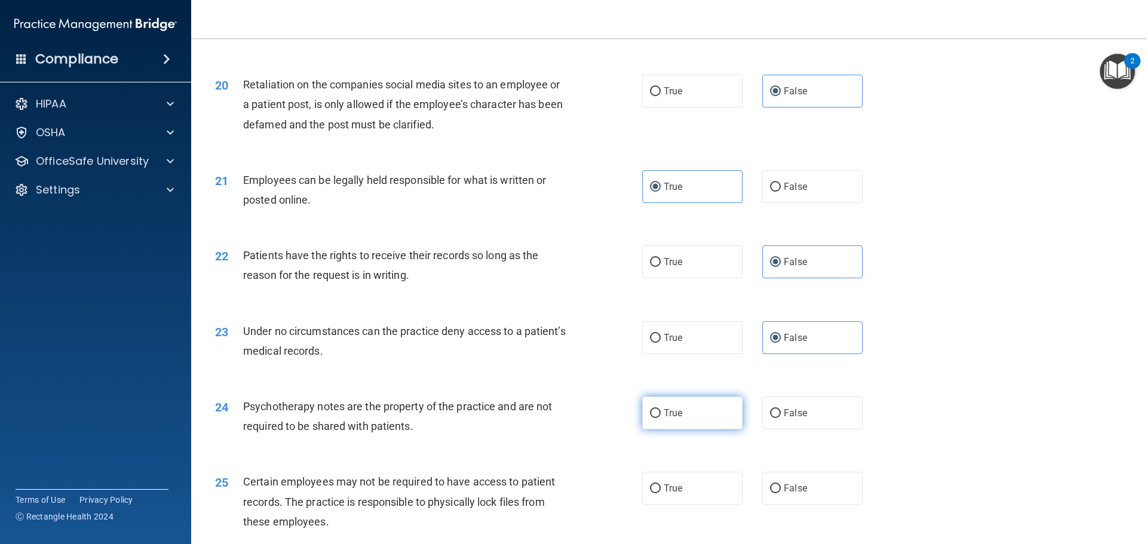
click at [661, 418] on input "True" at bounding box center [655, 413] width 11 height 9
radio input "true"
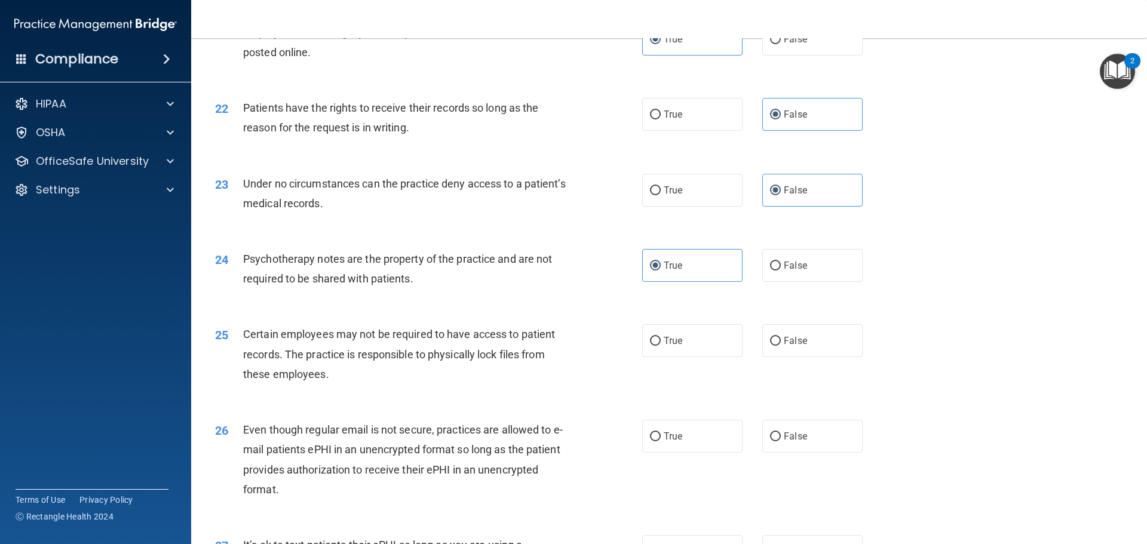
scroll to position [2032, 0]
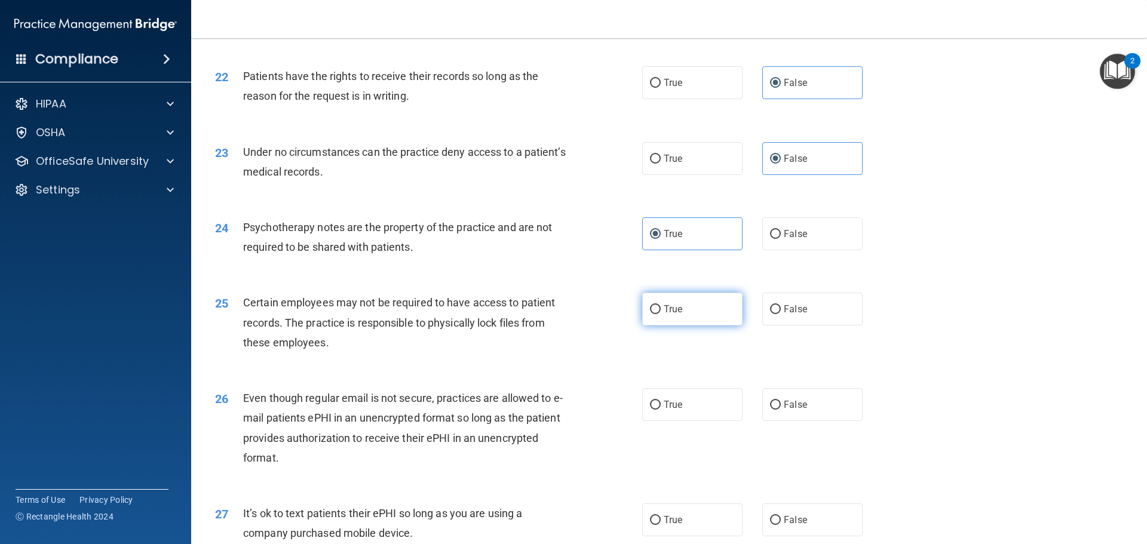
click at [668, 319] on label "True" at bounding box center [692, 309] width 100 height 33
click at [661, 314] on input "True" at bounding box center [655, 309] width 11 height 9
radio input "true"
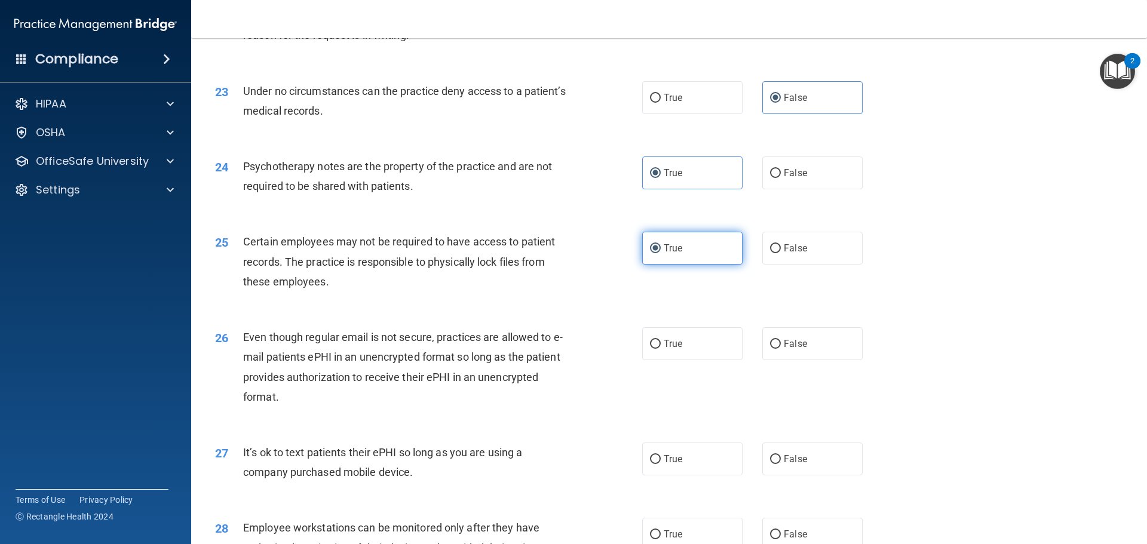
scroll to position [2151, 0]
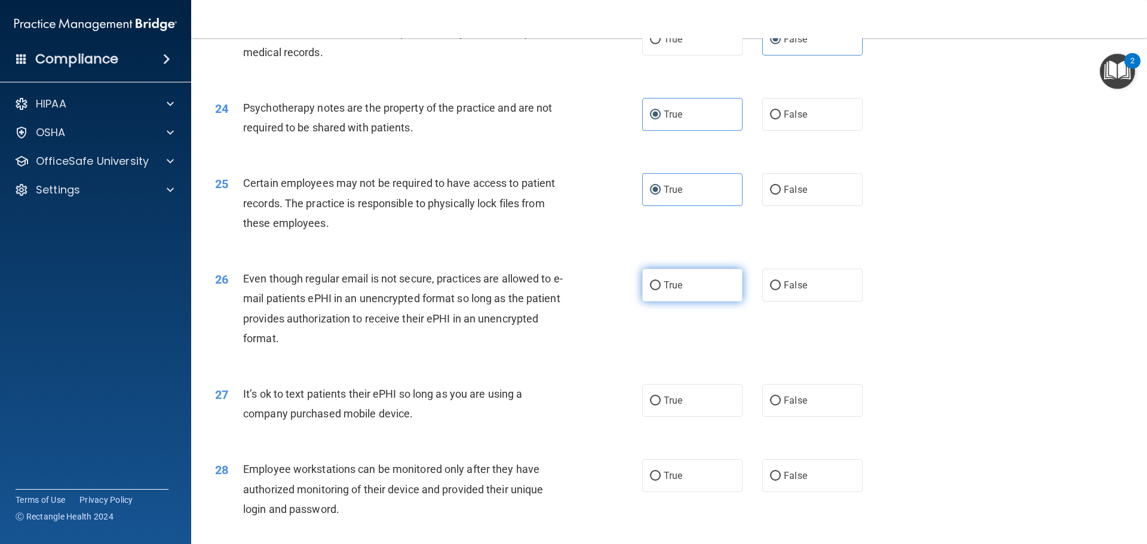
drag, startPoint x: 708, startPoint y: 302, endPoint x: 718, endPoint y: 307, distance: 12.0
click at [709, 302] on label "True" at bounding box center [692, 285] width 100 height 33
click at [661, 290] on input "True" at bounding box center [655, 285] width 11 height 9
radio input "true"
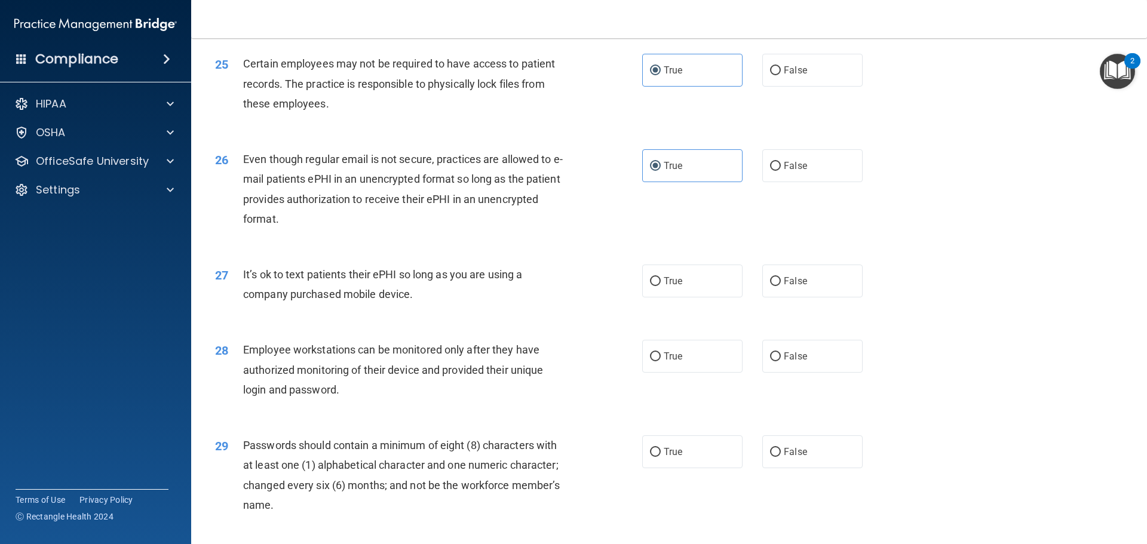
drag, startPoint x: 746, startPoint y: 320, endPoint x: 771, endPoint y: 307, distance: 28.3
click at [749, 319] on div "27 It’s ok to text patients their ePHI so long as you are using a company purch…" at bounding box center [669, 287] width 926 height 75
drag, startPoint x: 783, startPoint y: 297, endPoint x: 785, endPoint y: 358, distance: 61.0
click at [784, 287] on span "False" at bounding box center [795, 280] width 23 height 11
click at [781, 286] on input "False" at bounding box center [775, 281] width 11 height 9
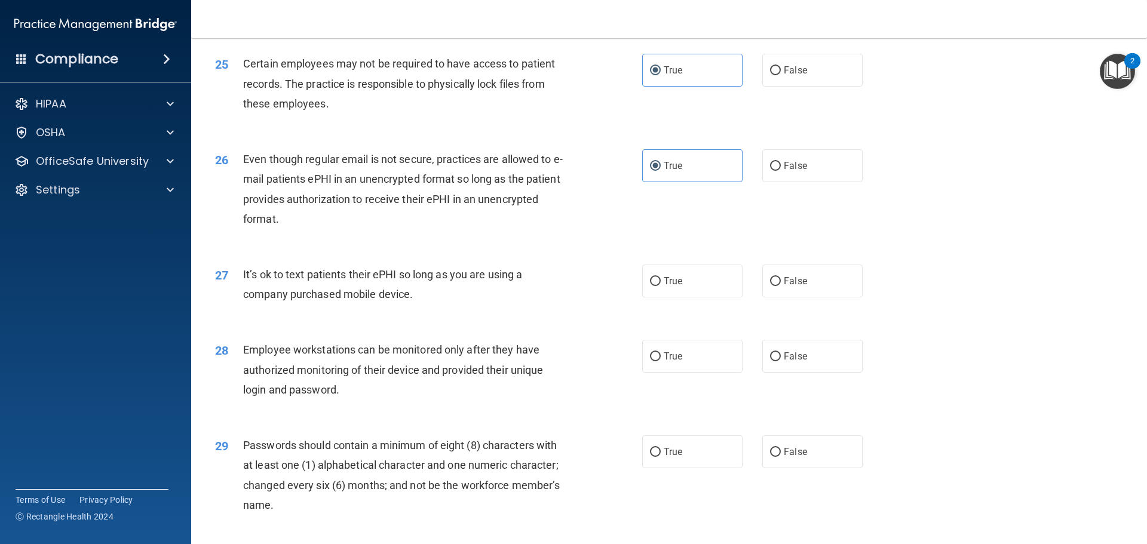
radio input "true"
click at [798, 370] on label "False" at bounding box center [812, 356] width 100 height 33
click at [781, 362] on input "False" at bounding box center [775, 357] width 11 height 9
radio input "true"
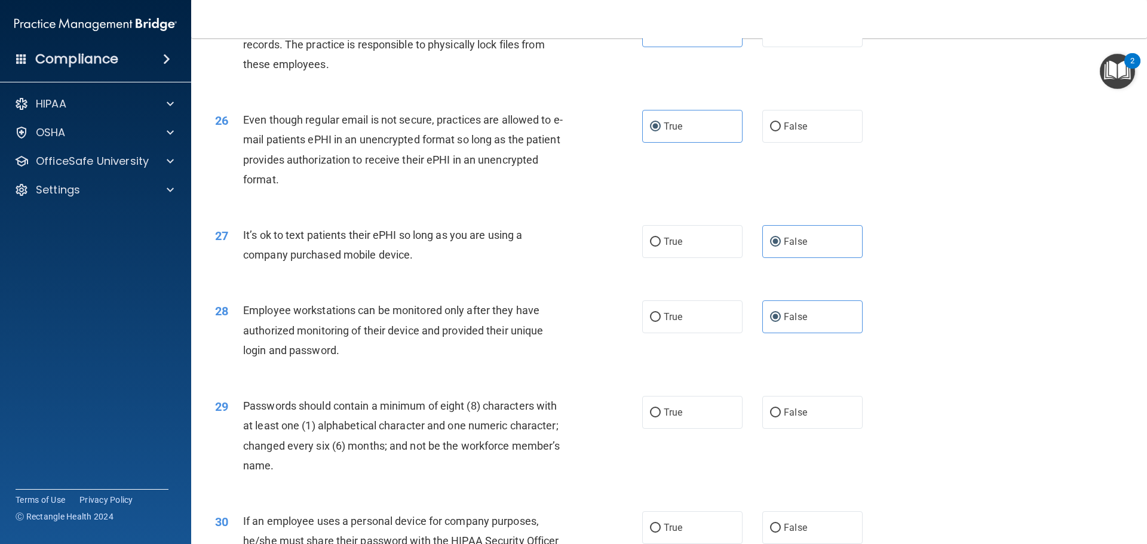
scroll to position [2390, 0]
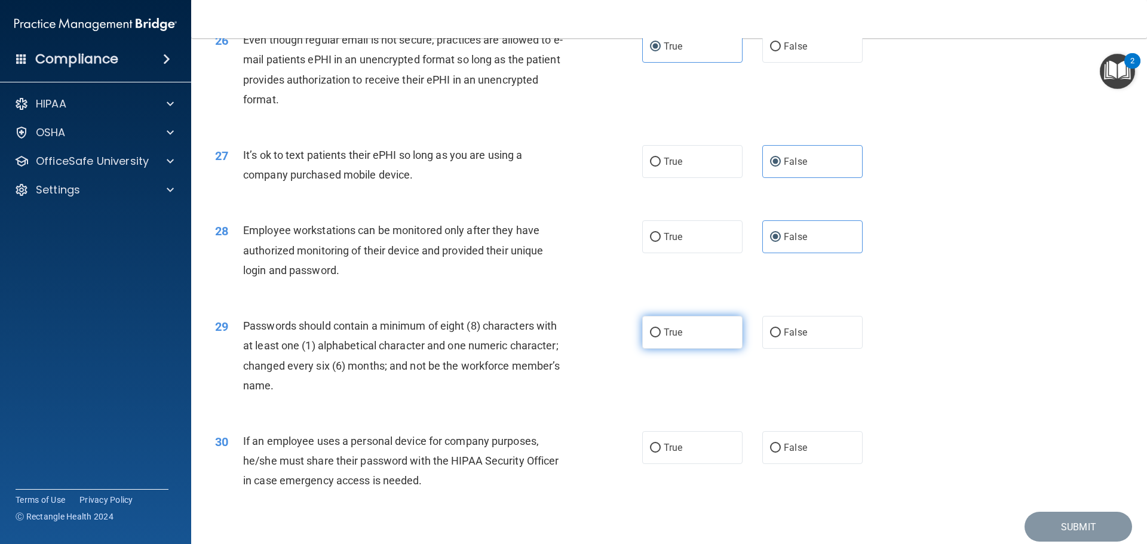
click at [693, 349] on label "True" at bounding box center [692, 332] width 100 height 33
click at [661, 338] on input "True" at bounding box center [655, 333] width 11 height 9
radio input "true"
click at [796, 454] on span "False" at bounding box center [795, 447] width 23 height 11
click at [781, 453] on input "False" at bounding box center [775, 448] width 11 height 9
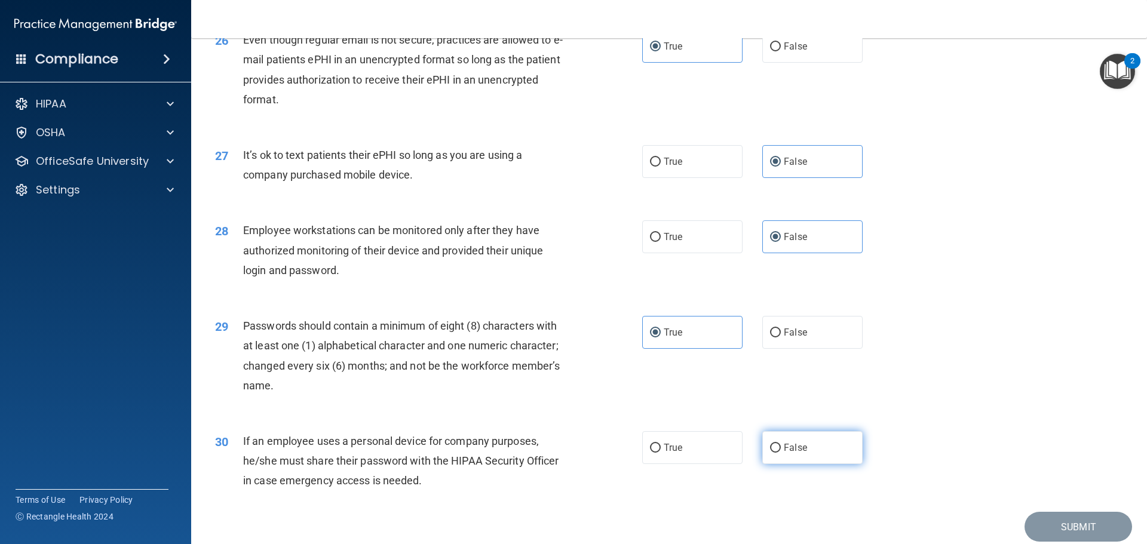
radio input "true"
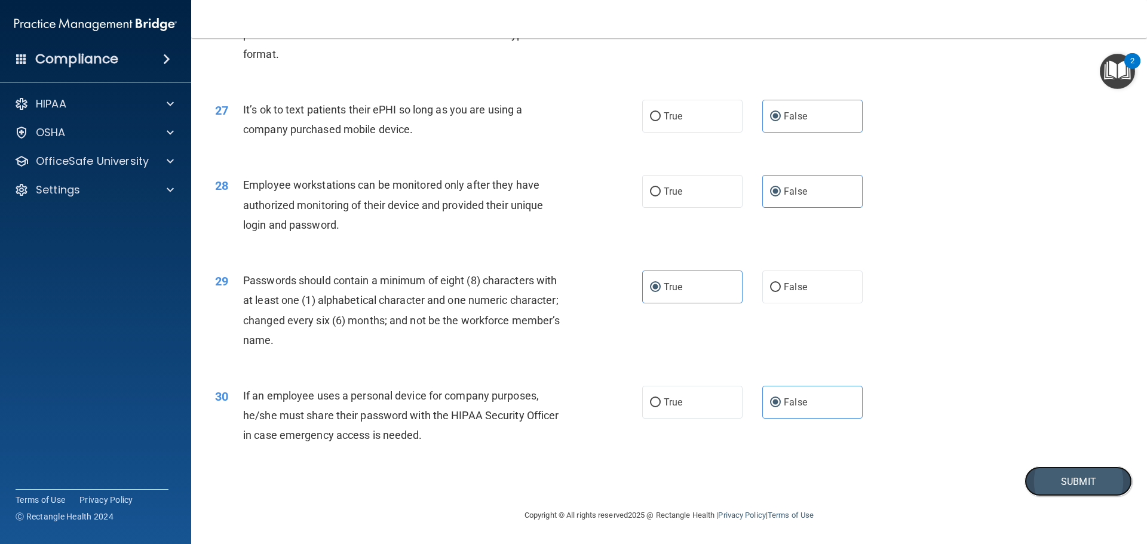
click at [1101, 470] on button "Submit" at bounding box center [1079, 482] width 108 height 30
click at [1052, 474] on button "Submit" at bounding box center [1079, 482] width 108 height 30
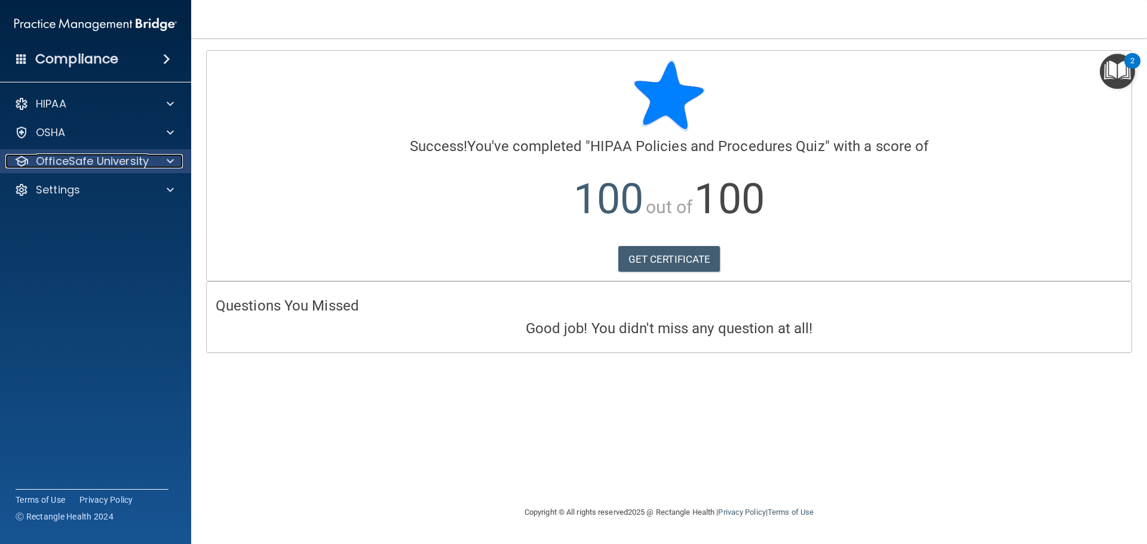
click at [55, 164] on p "OfficeSafe University" at bounding box center [92, 161] width 113 height 14
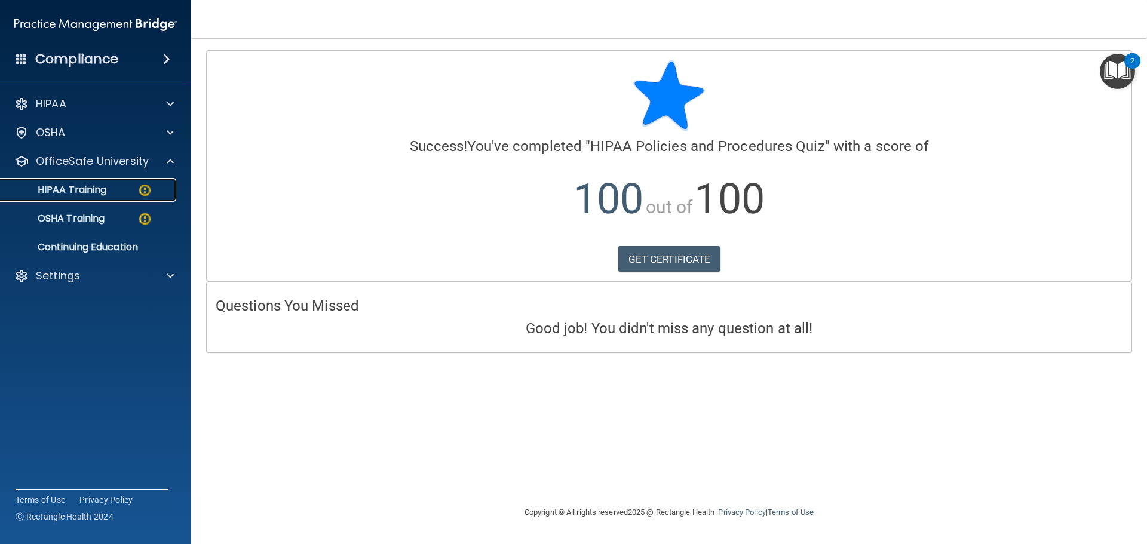
click at [95, 188] on p "HIPAA Training" at bounding box center [57, 190] width 99 height 12
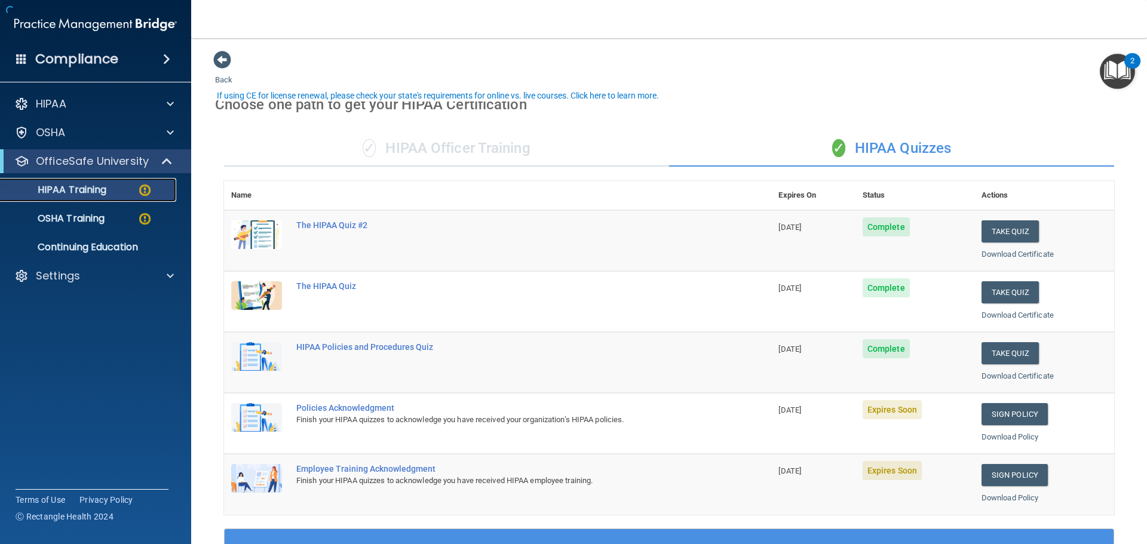
scroll to position [120, 0]
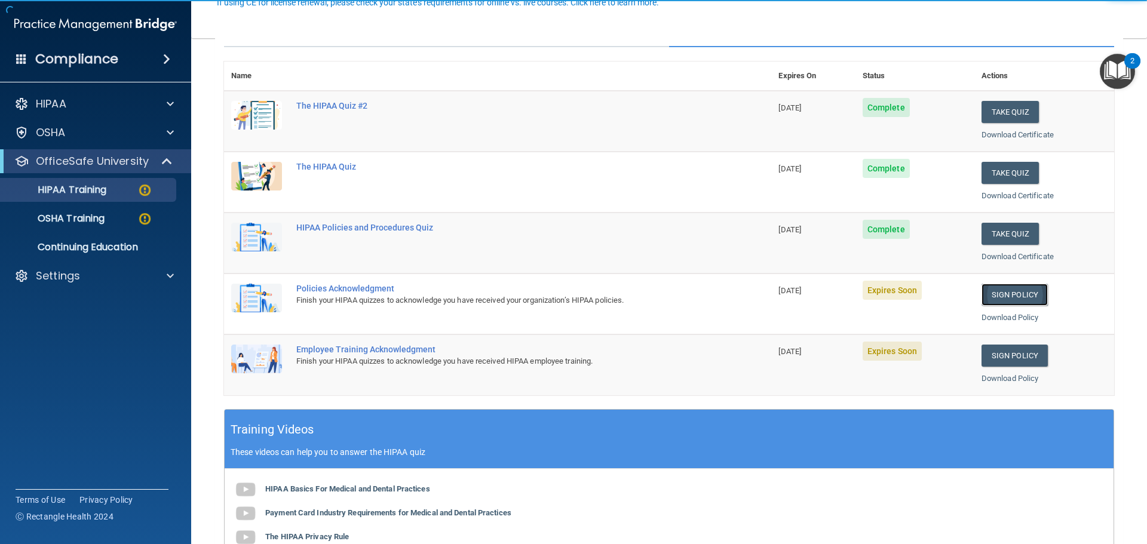
click at [1005, 288] on link "Sign Policy" at bounding box center [1015, 295] width 66 height 22
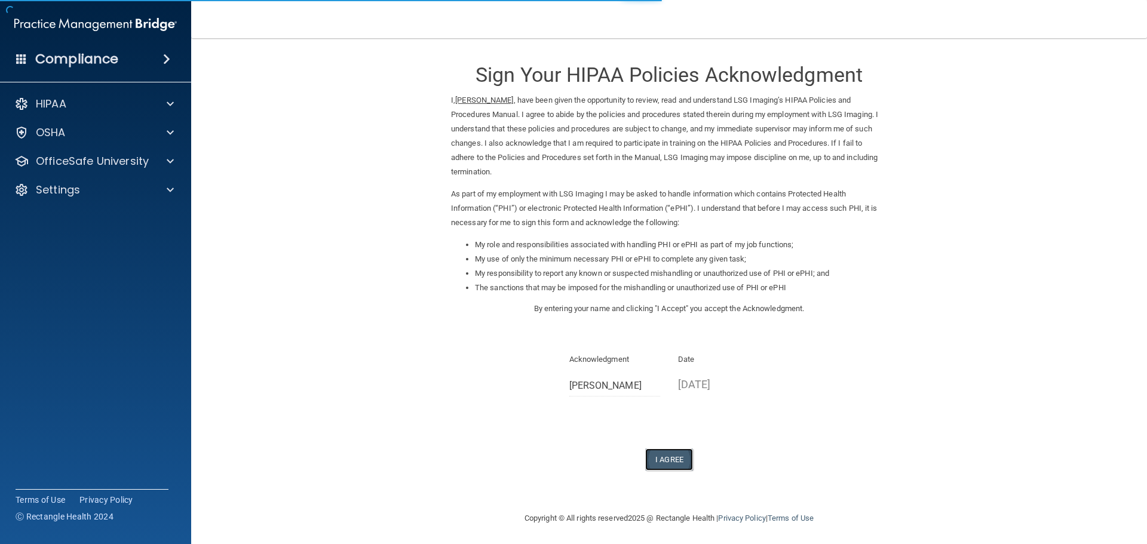
click at [665, 463] on button "I Agree" at bounding box center [669, 460] width 48 height 22
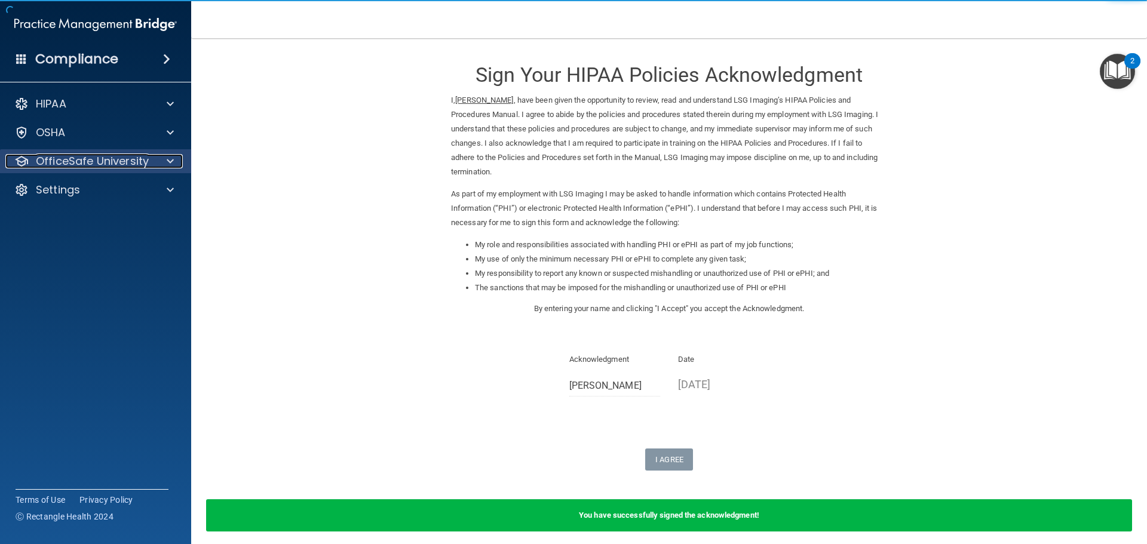
click at [127, 158] on p "OfficeSafe University" at bounding box center [92, 161] width 113 height 14
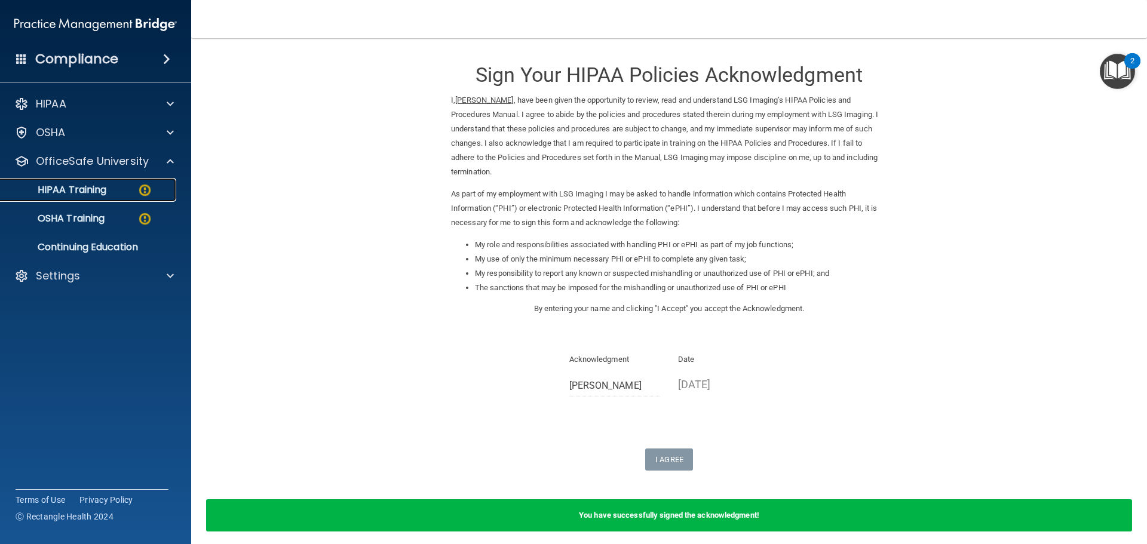
click at [117, 188] on div "HIPAA Training" at bounding box center [89, 190] width 163 height 12
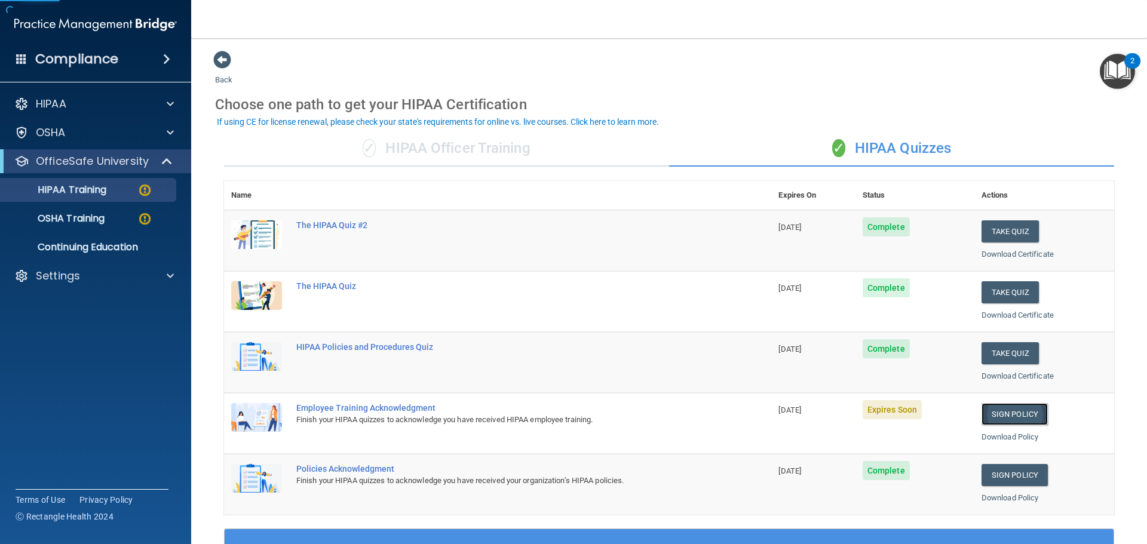
click at [1015, 413] on link "Sign Policy" at bounding box center [1015, 414] width 66 height 22
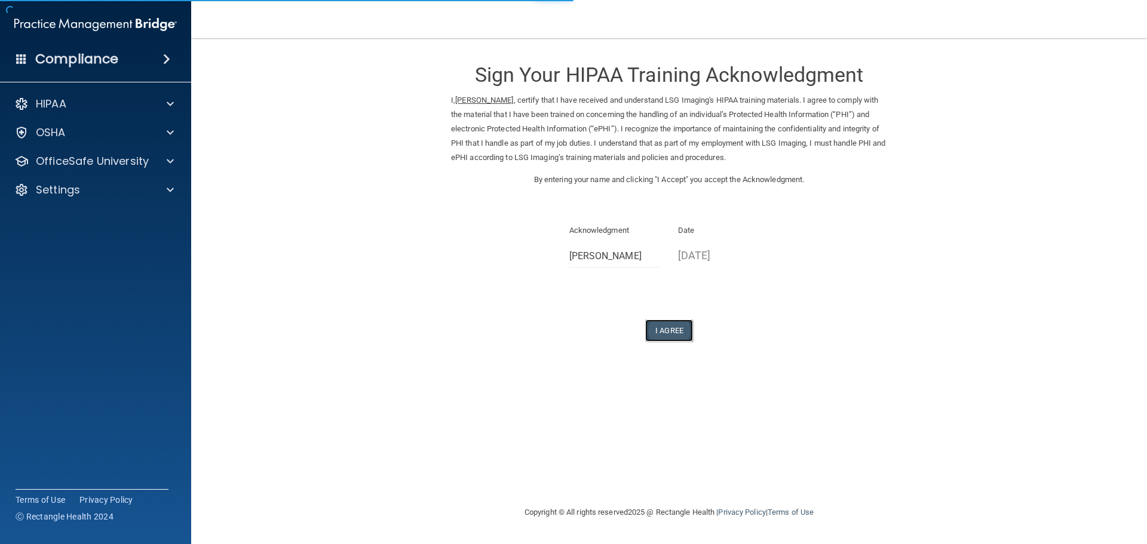
click at [666, 330] on button "I Agree" at bounding box center [669, 331] width 48 height 22
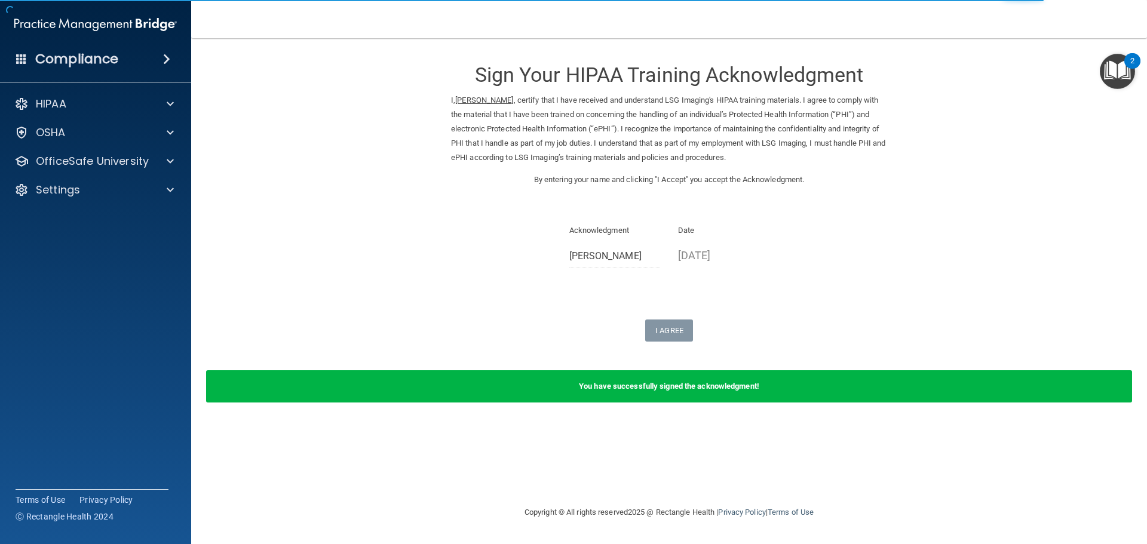
click at [57, 146] on div "HIPAA Documents and Policies Report an Incident Business Associates Emergency P…" at bounding box center [96, 149] width 192 height 124
click at [59, 154] on p "OfficeSafe University" at bounding box center [92, 161] width 113 height 14
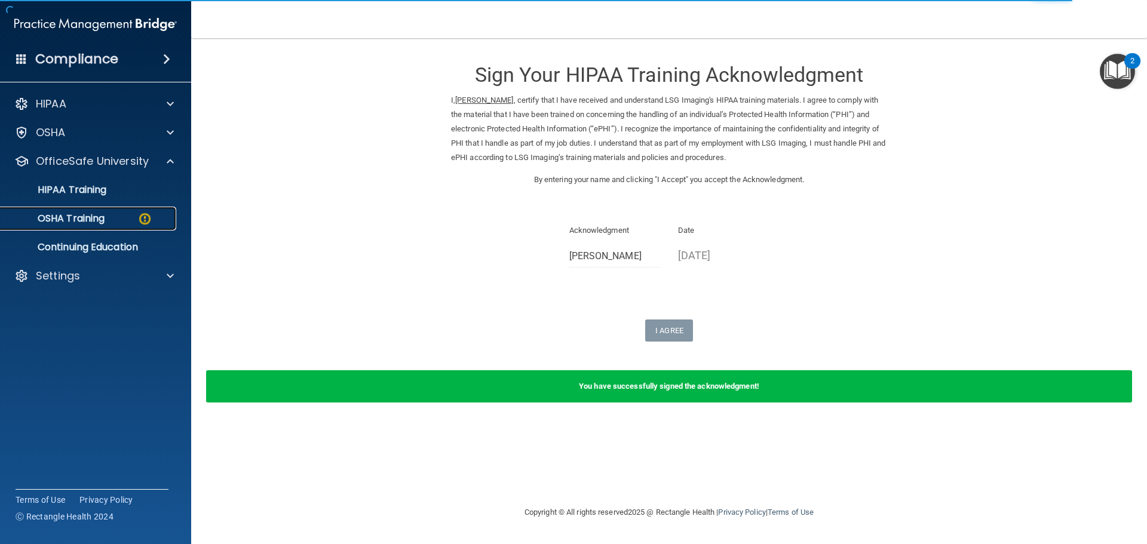
click at [74, 213] on p "OSHA Training" at bounding box center [56, 219] width 97 height 12
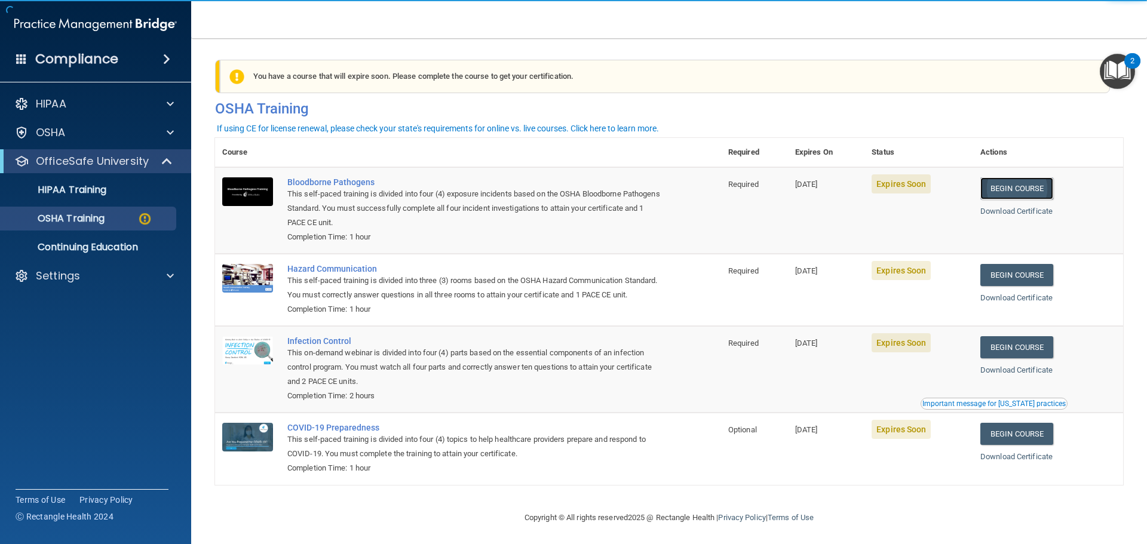
click at [988, 200] on link "Begin Course" at bounding box center [1017, 188] width 73 height 22
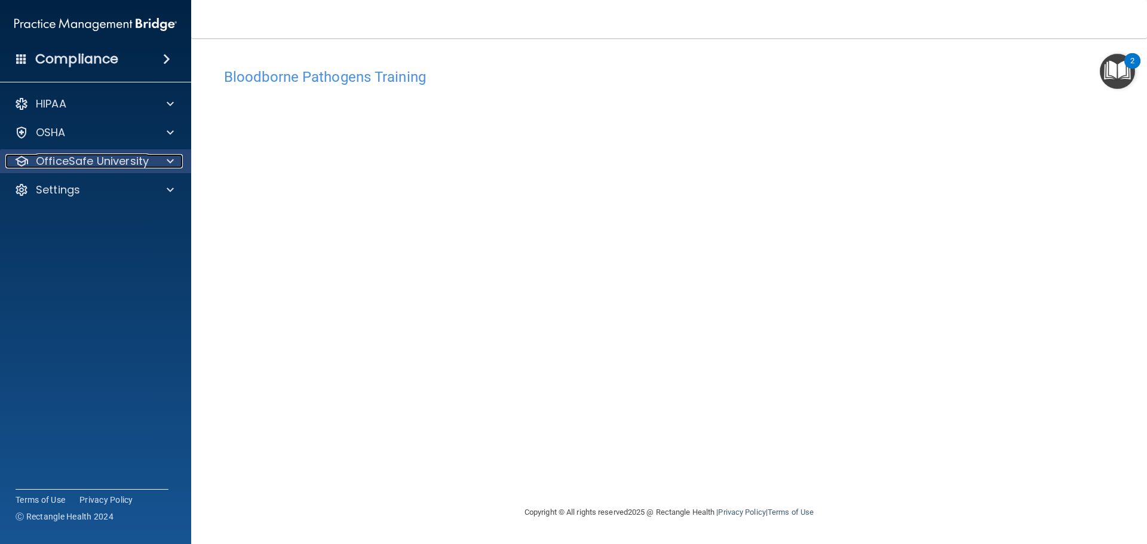
click at [118, 165] on p "OfficeSafe University" at bounding box center [92, 161] width 113 height 14
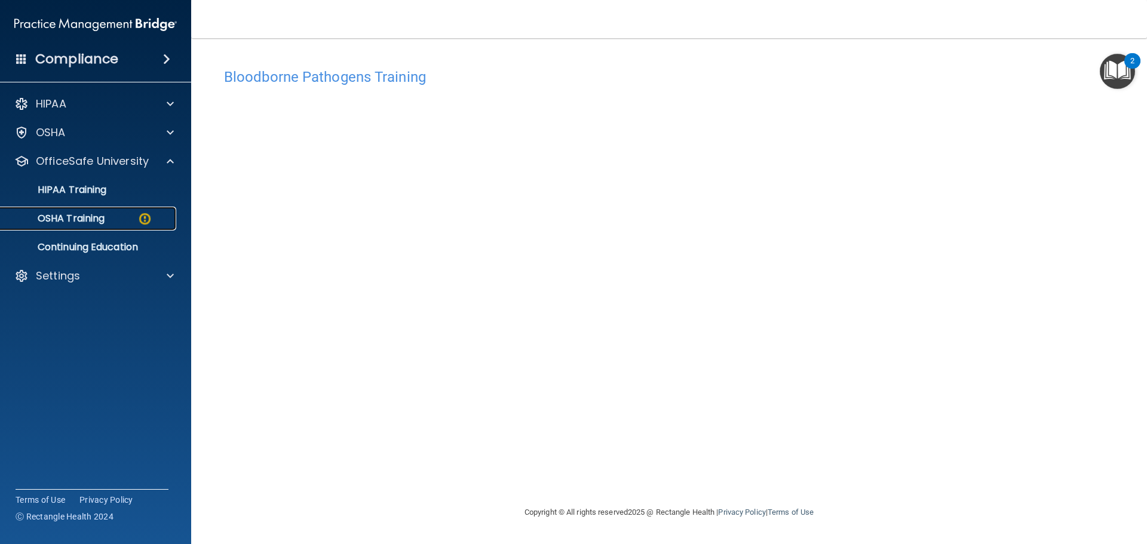
click at [115, 222] on div "OSHA Training" at bounding box center [89, 219] width 163 height 12
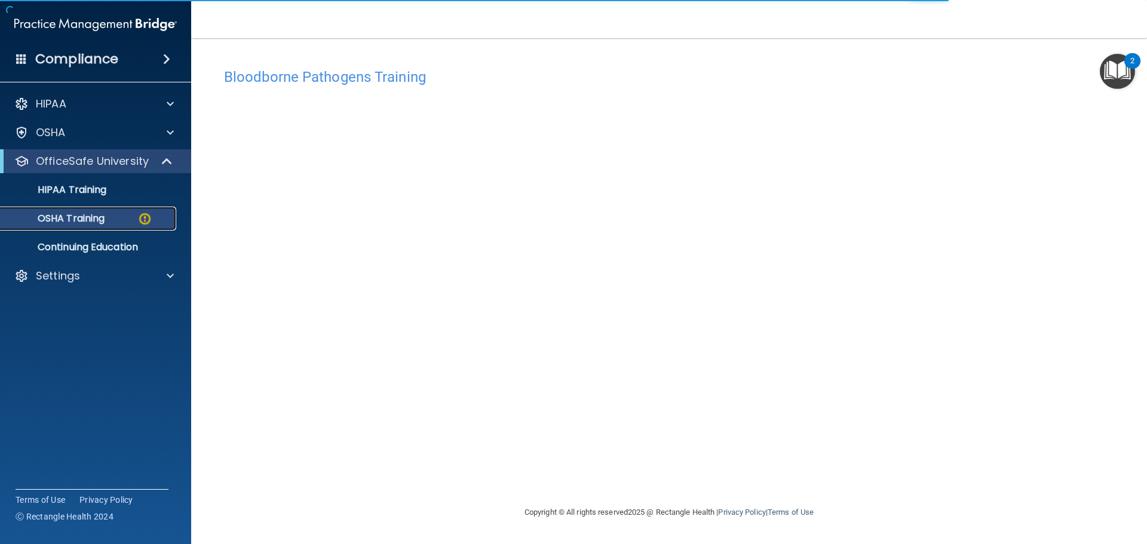
click at [113, 218] on div "OSHA Training" at bounding box center [89, 219] width 163 height 12
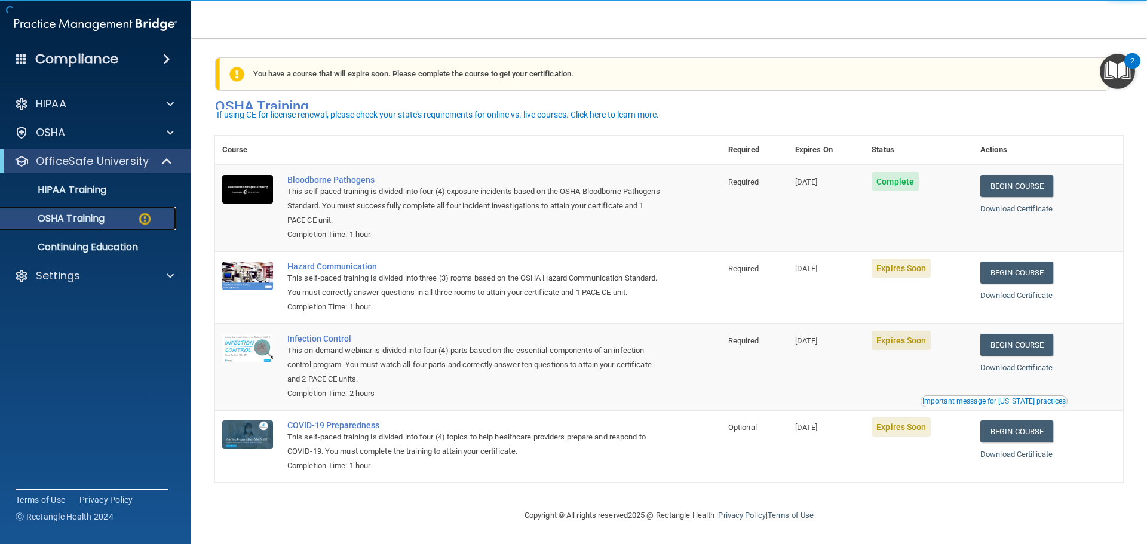
scroll to position [20, 0]
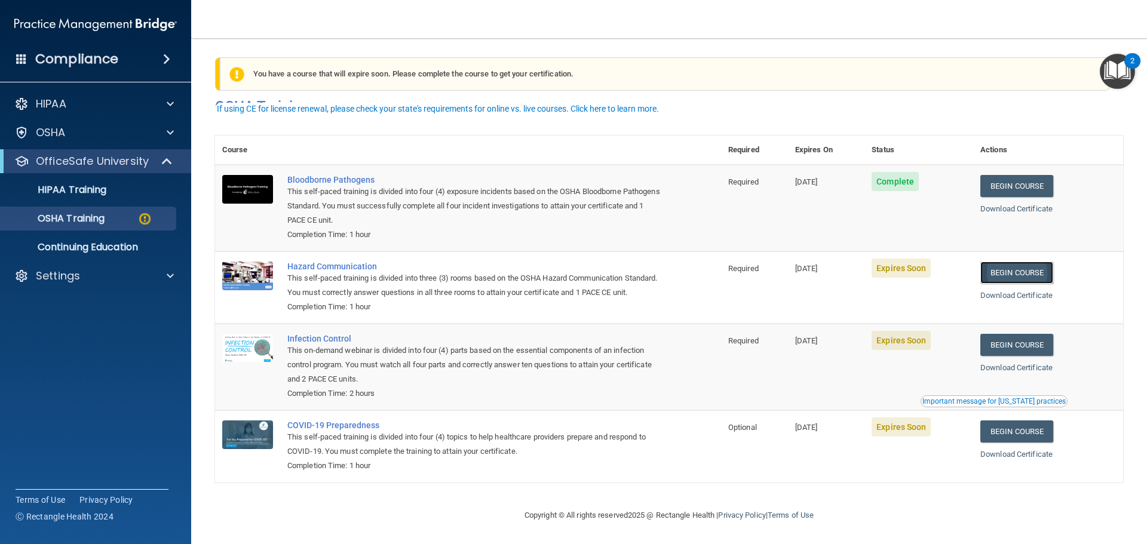
click at [1030, 262] on link "Begin Course" at bounding box center [1017, 273] width 73 height 22
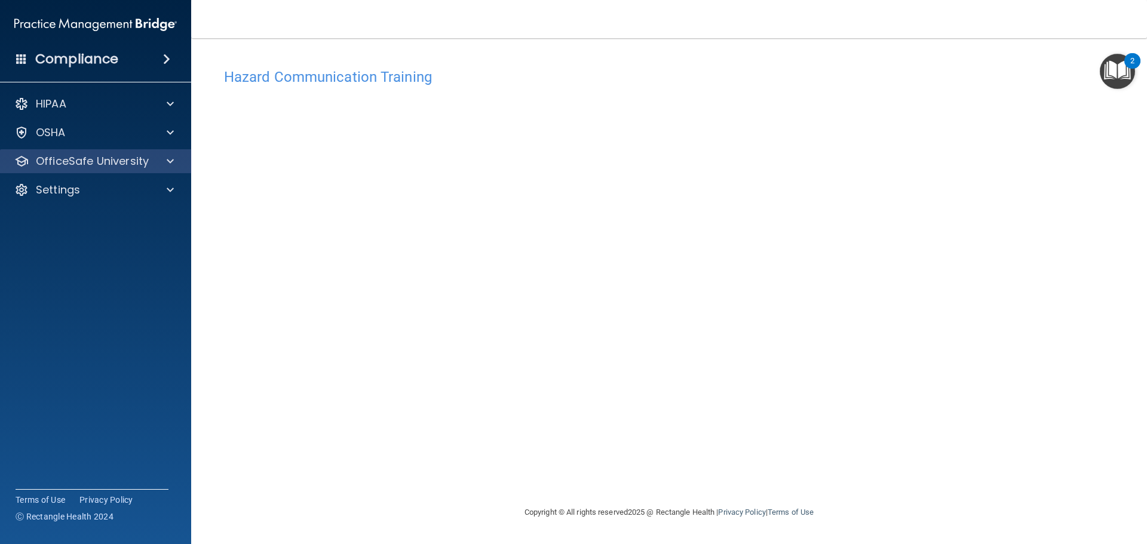
click at [130, 173] on div "OfficeSafe University" at bounding box center [96, 161] width 192 height 24
click at [126, 159] on p "OfficeSafe University" at bounding box center [92, 161] width 113 height 14
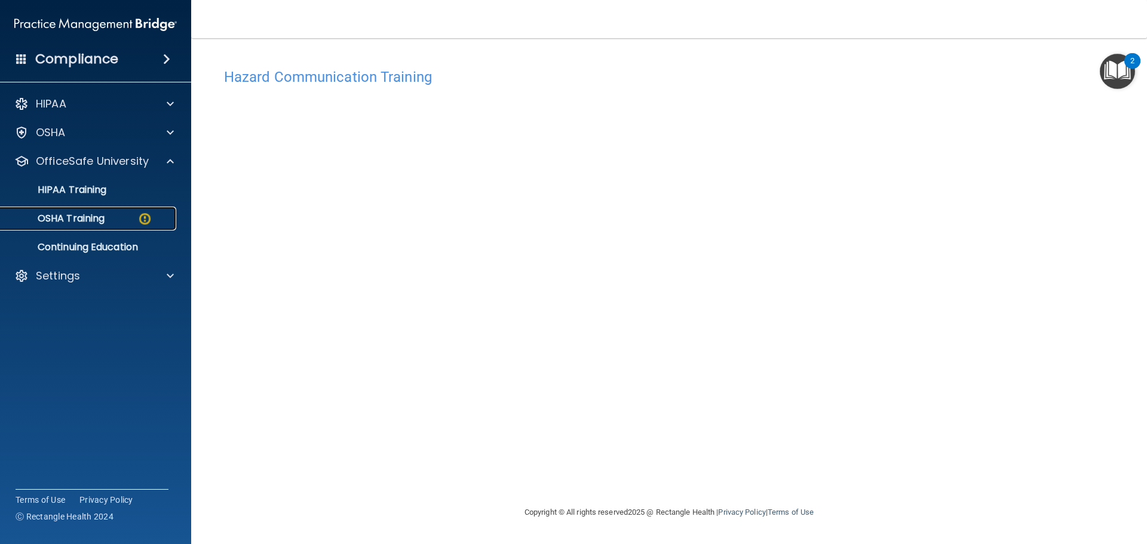
click at [94, 213] on p "OSHA Training" at bounding box center [56, 219] width 97 height 12
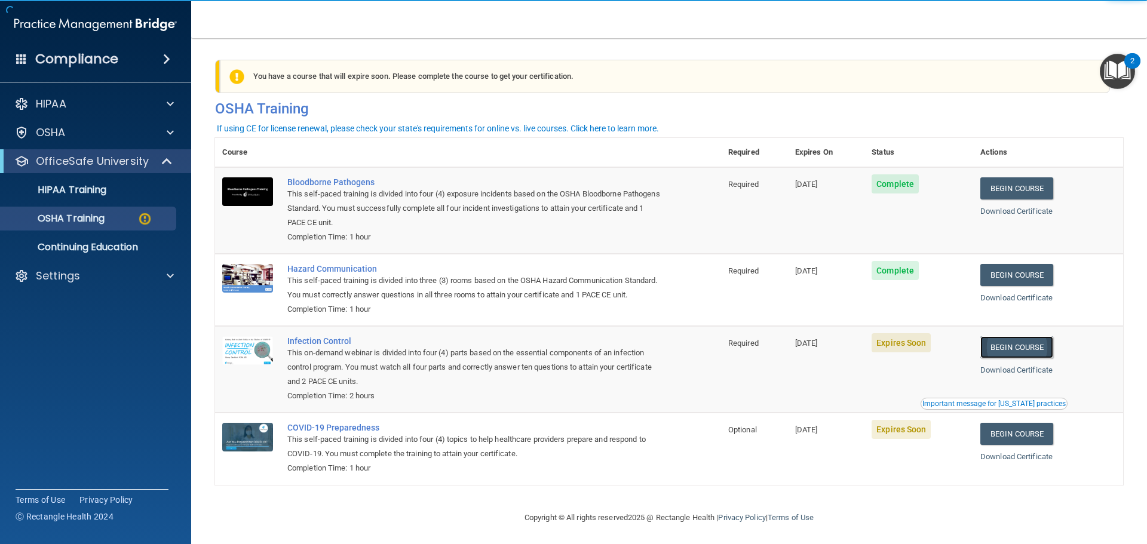
click at [1027, 357] on link "Begin Course" at bounding box center [1017, 347] width 73 height 22
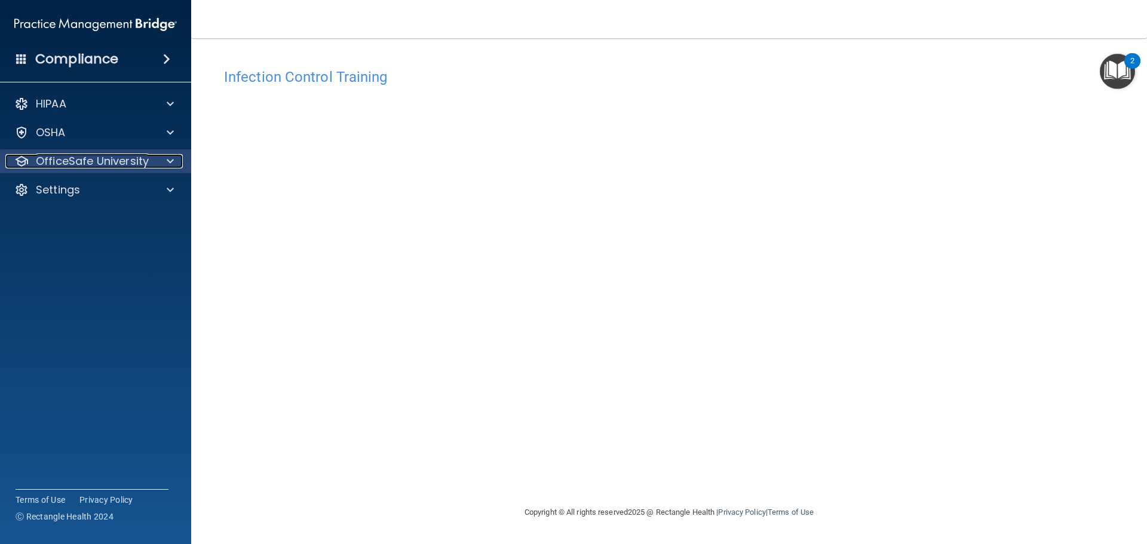
click at [154, 161] on div at bounding box center [169, 161] width 30 height 14
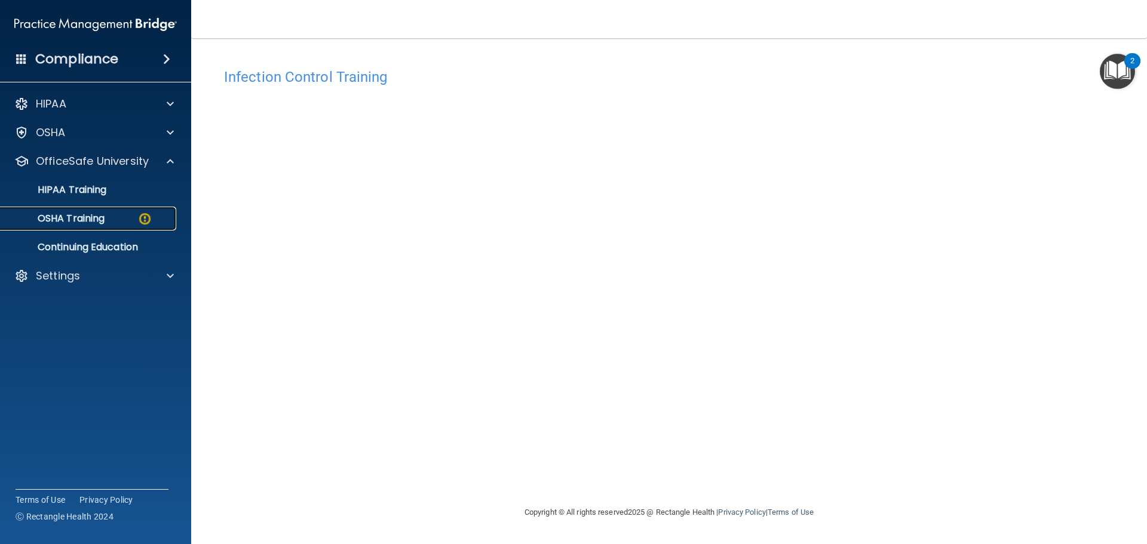
click at [109, 225] on link "OSHA Training" at bounding box center [82, 219] width 188 height 24
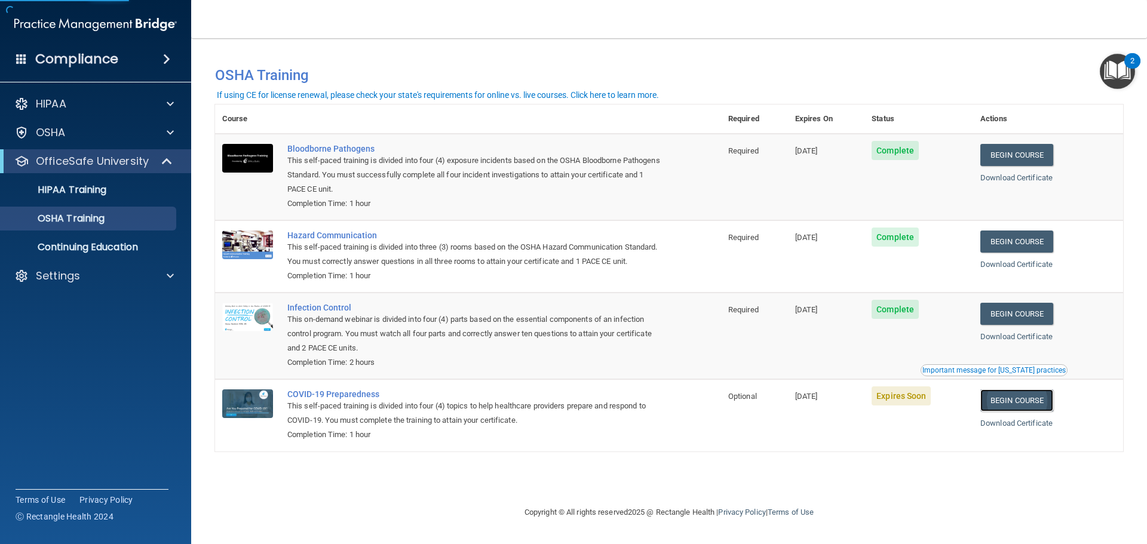
click at [1021, 412] on link "Begin Course" at bounding box center [1017, 401] width 73 height 22
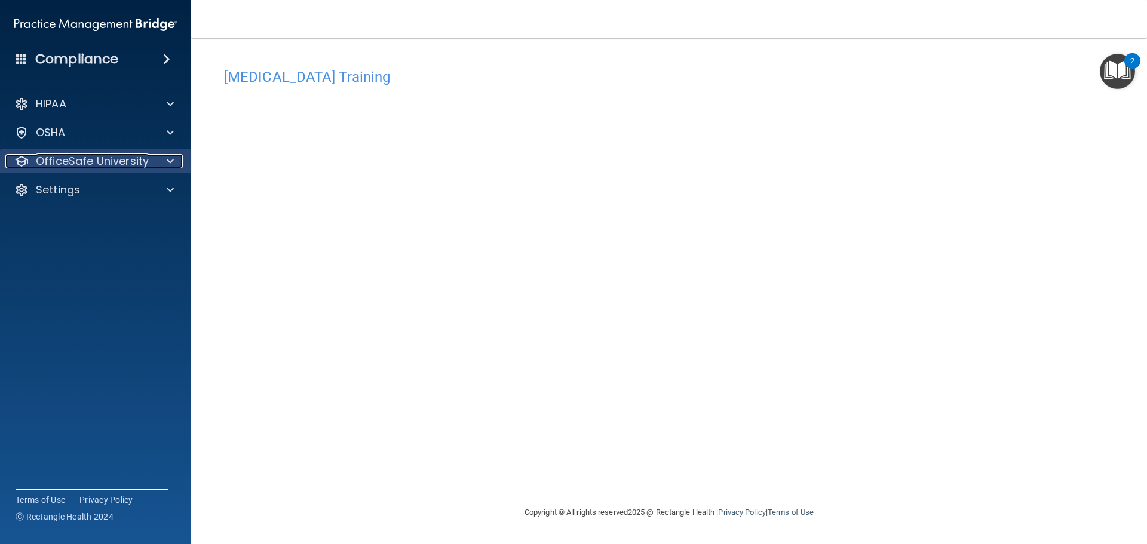
click at [111, 161] on p "OfficeSafe University" at bounding box center [92, 161] width 113 height 14
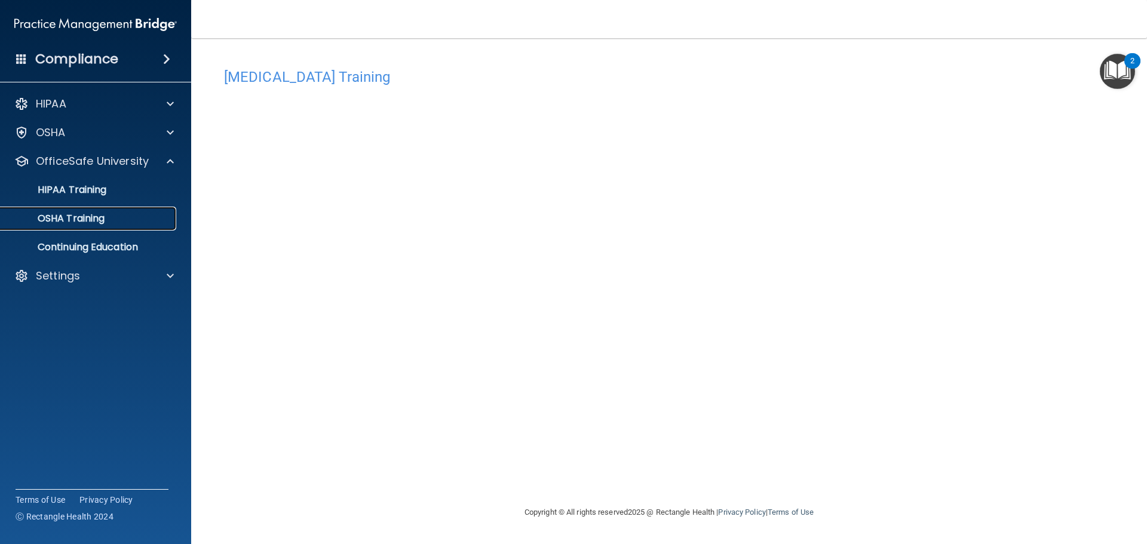
click at [113, 221] on div "OSHA Training" at bounding box center [89, 219] width 163 height 12
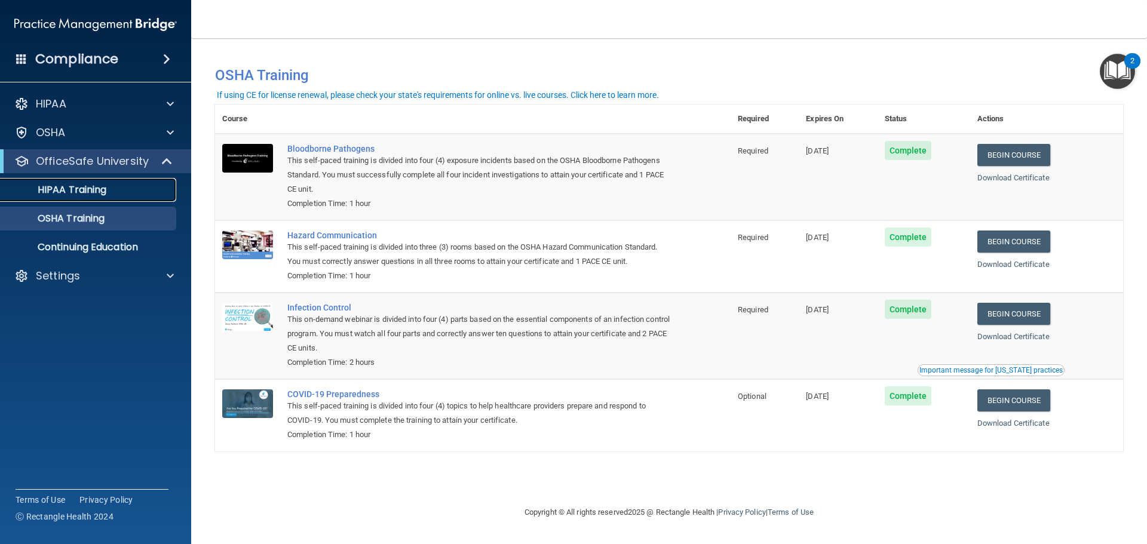
click at [101, 184] on p "HIPAA Training" at bounding box center [57, 190] width 99 height 12
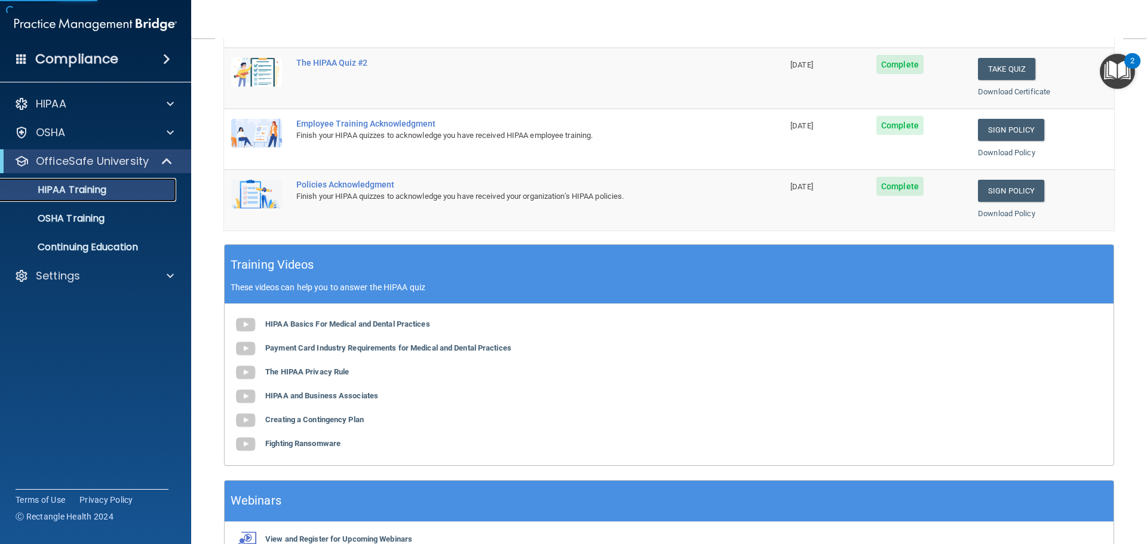
scroll to position [176, 0]
